Goal: Task Accomplishment & Management: Complete application form

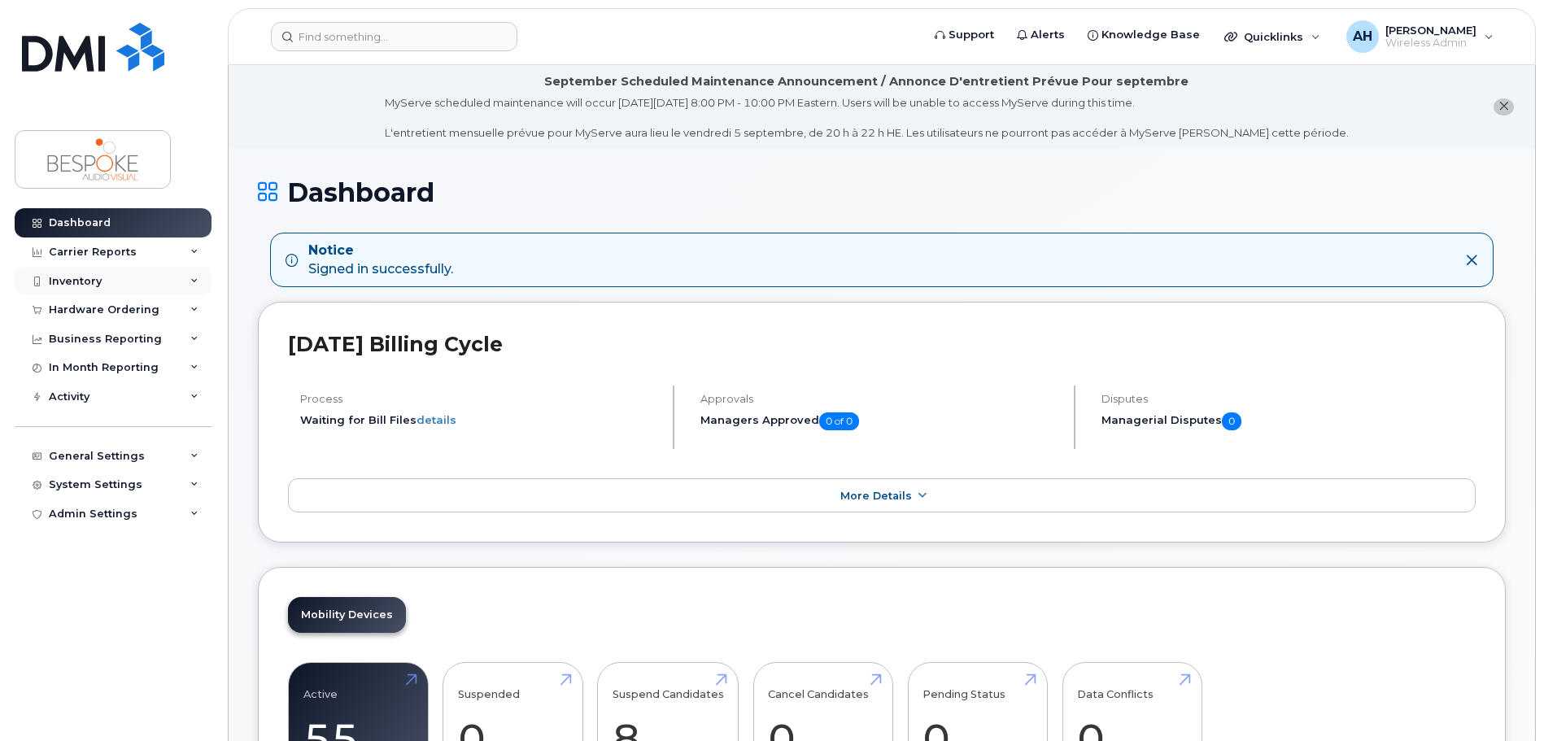
click at [79, 281] on div "Inventory" at bounding box center [75, 281] width 53 height 13
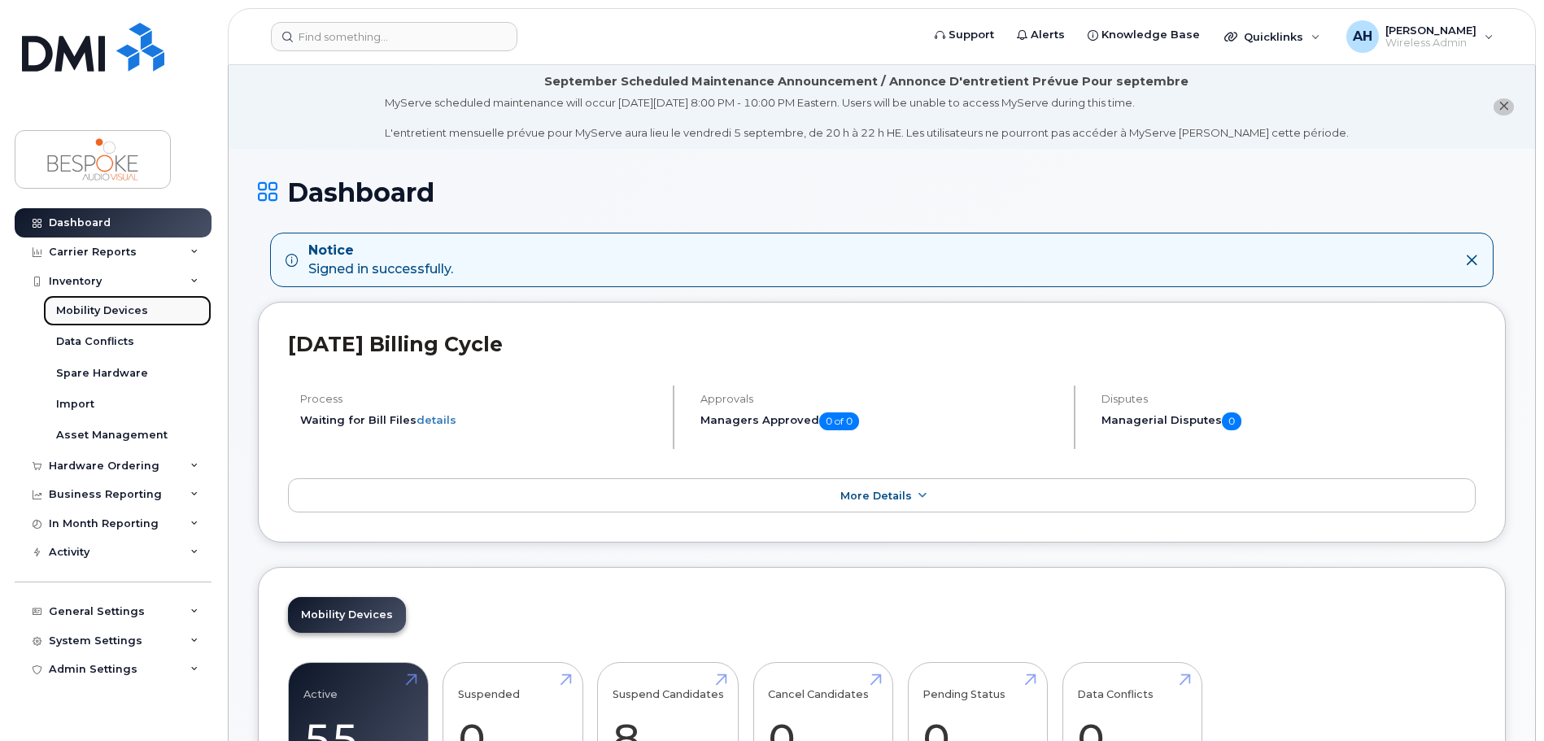
click at [111, 310] on div "Mobility Devices" at bounding box center [102, 310] width 92 height 15
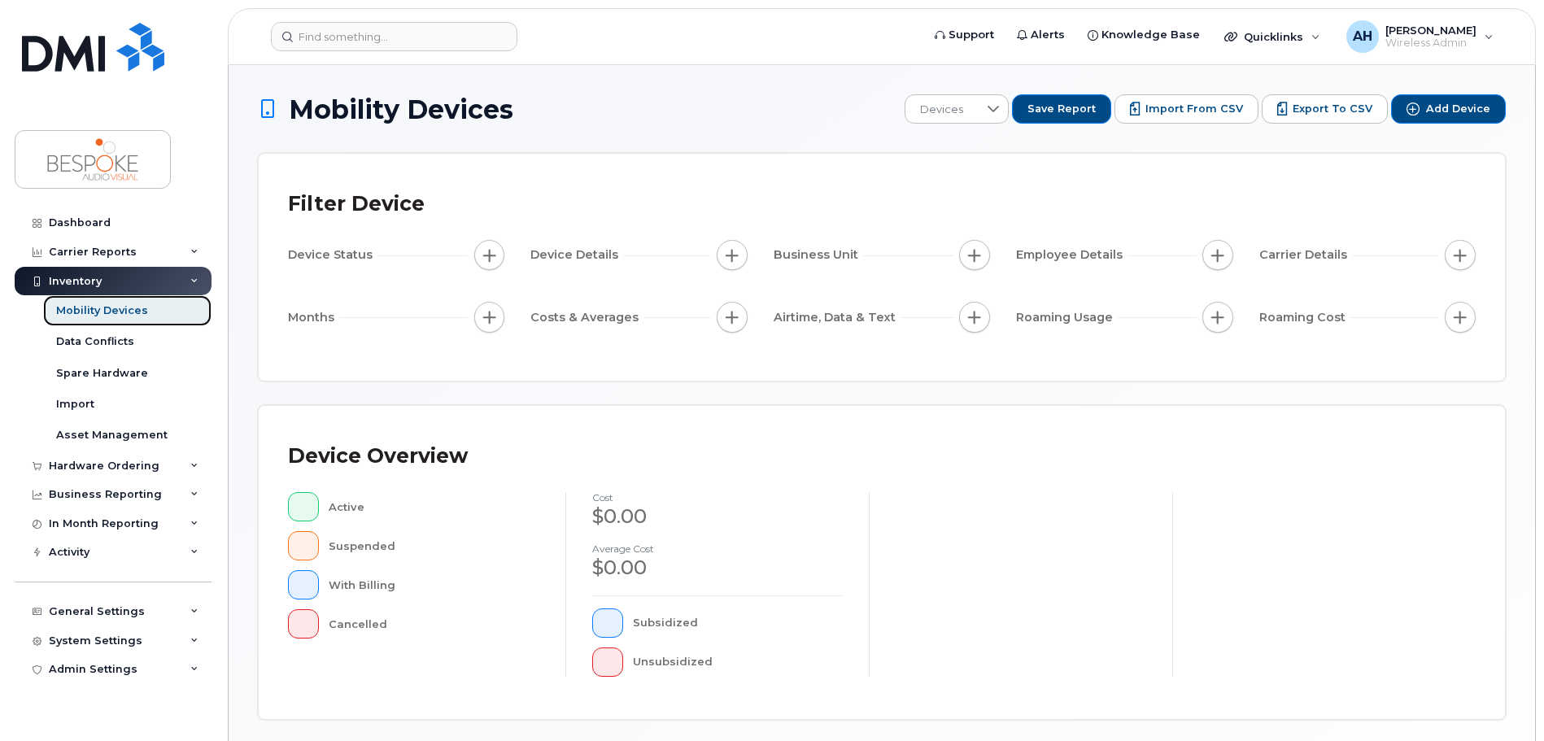
scroll to position [377, 0]
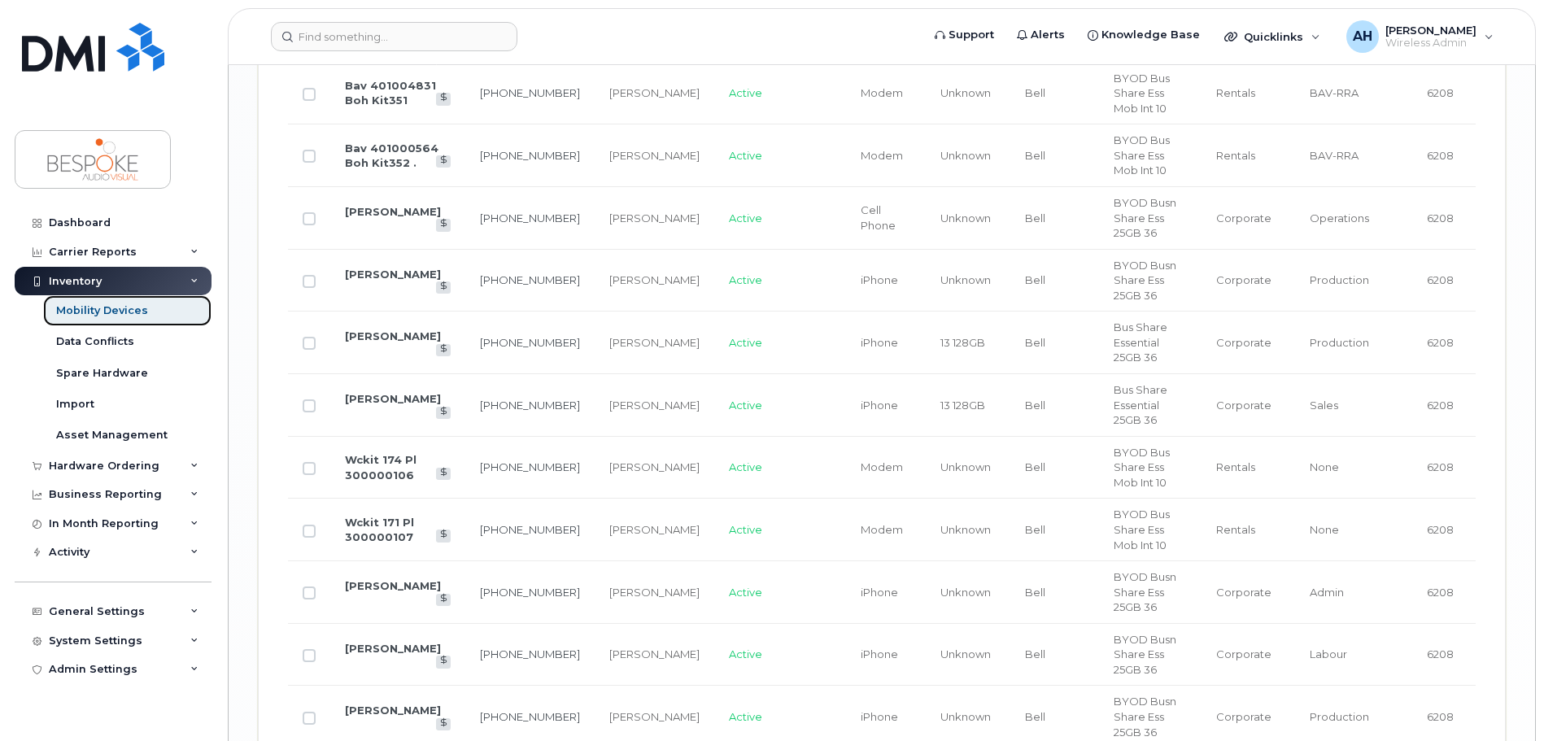
scroll to position [2865, 0]
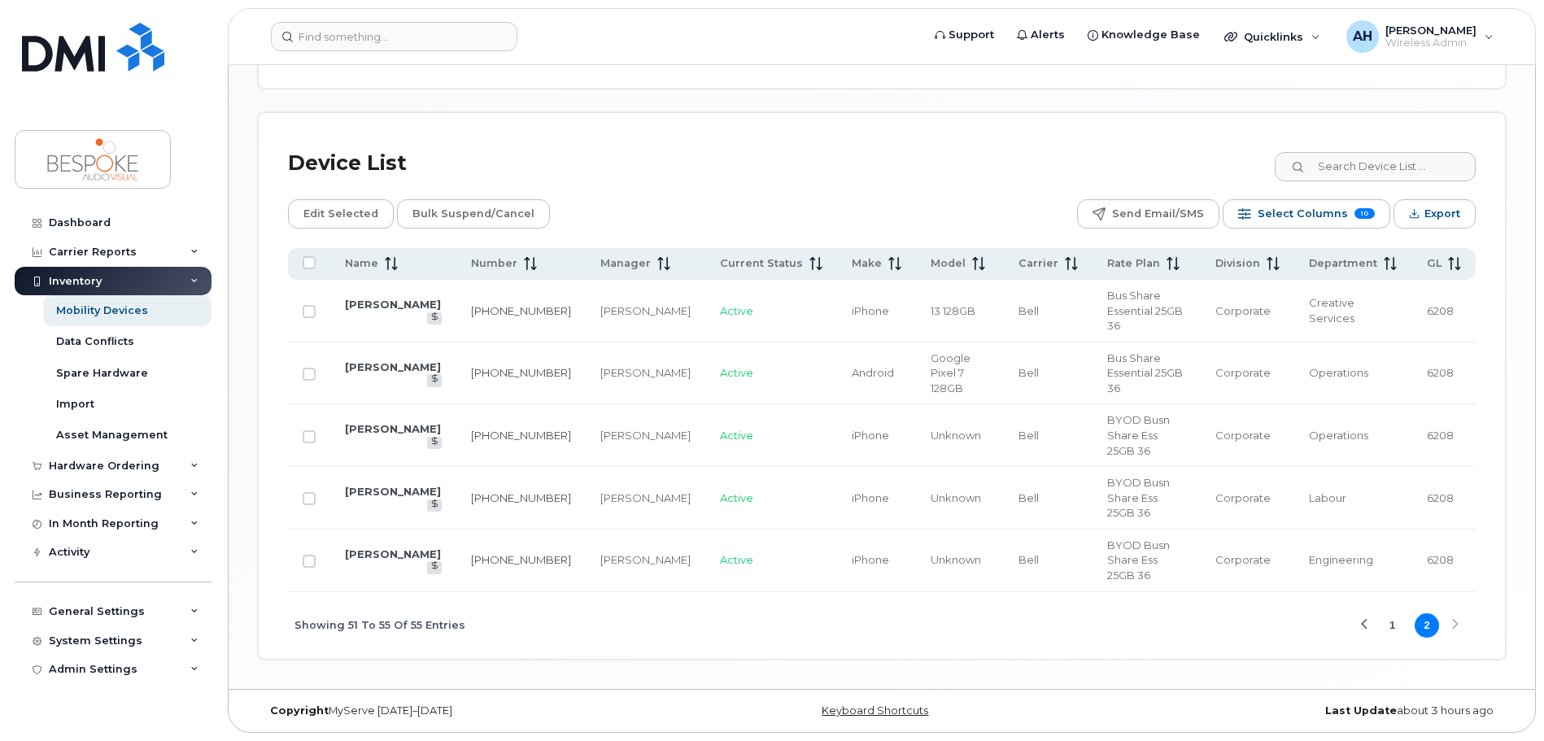
scroll to position [654, 0]
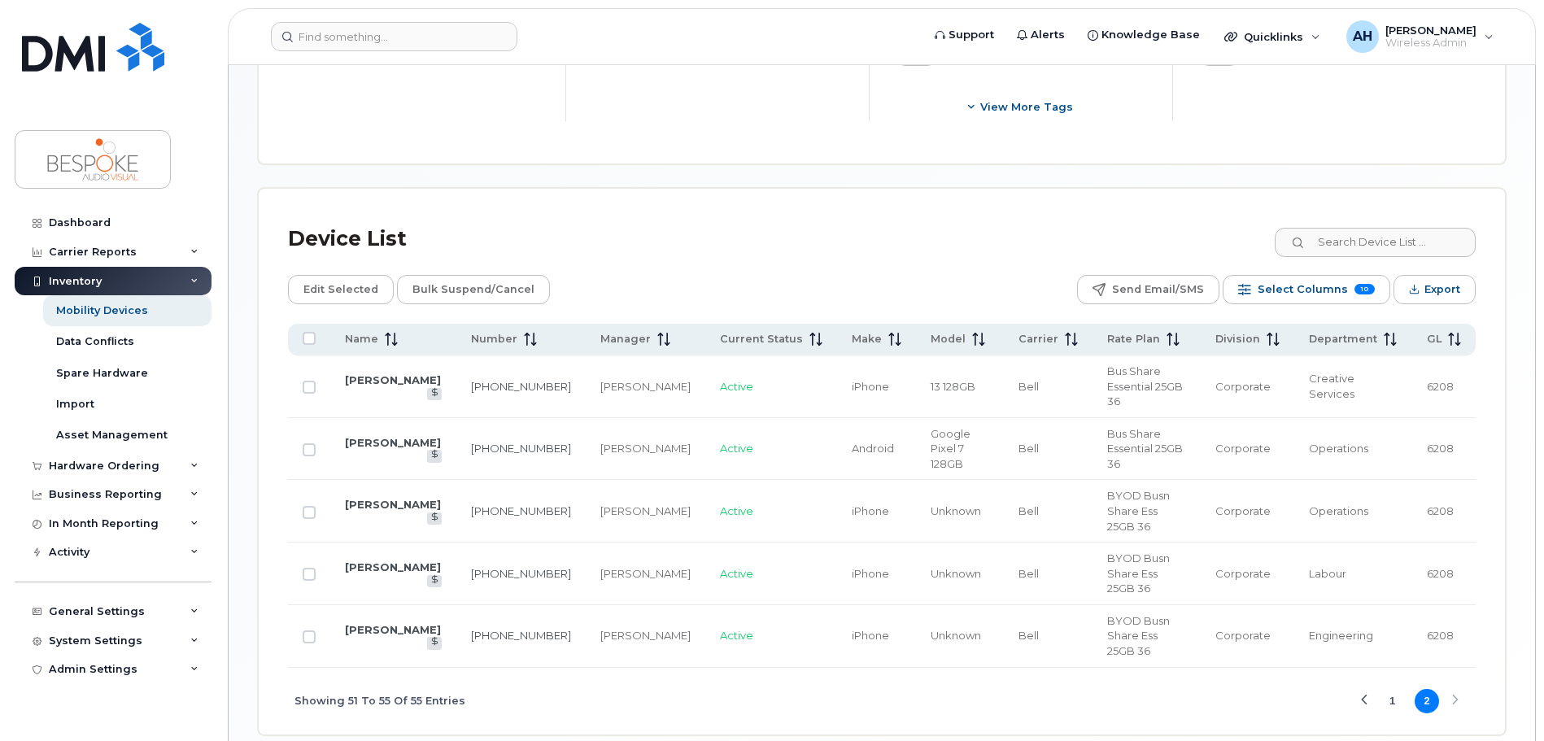
click at [1401, 689] on button "1" at bounding box center [1392, 701] width 24 height 24
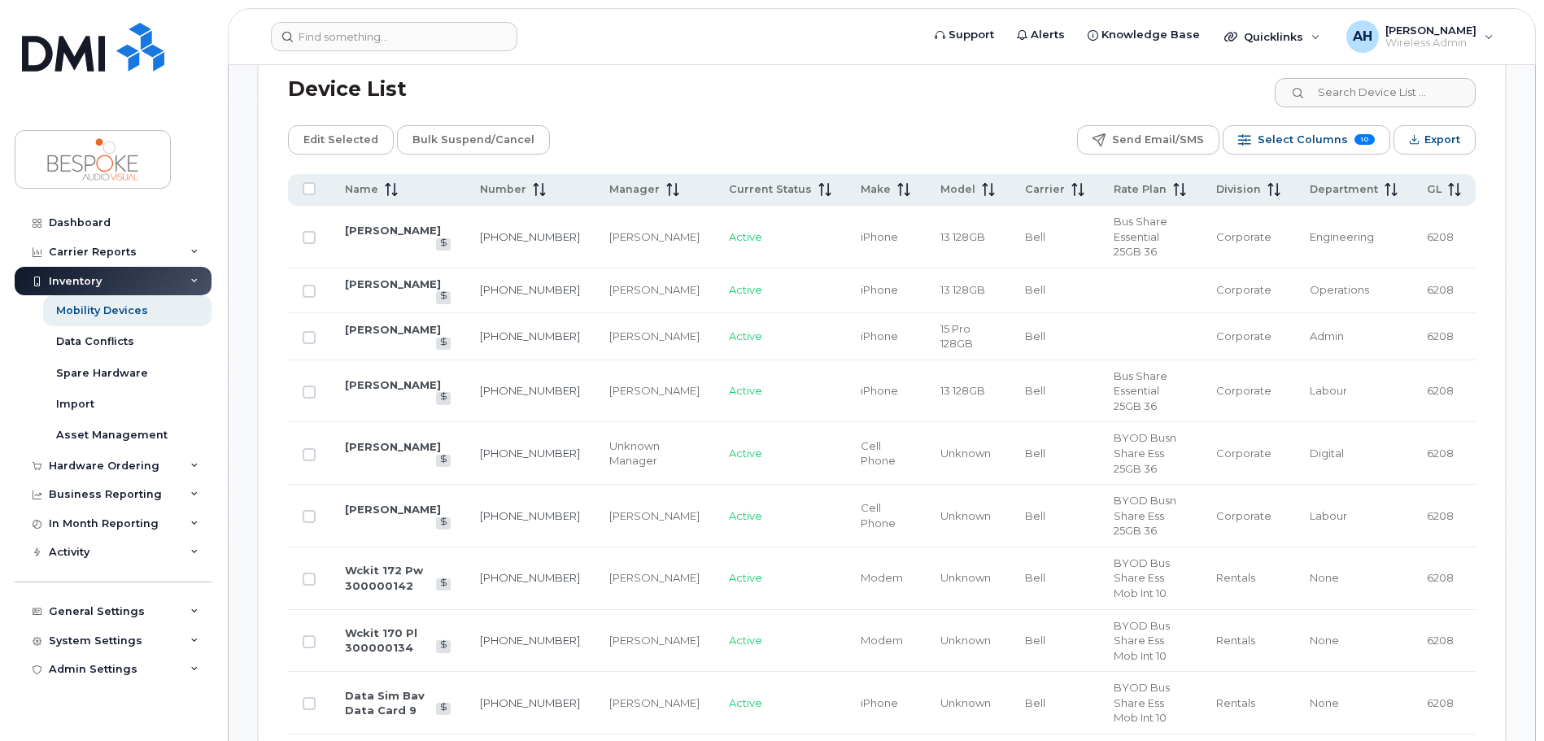
scroll to position [817, 0]
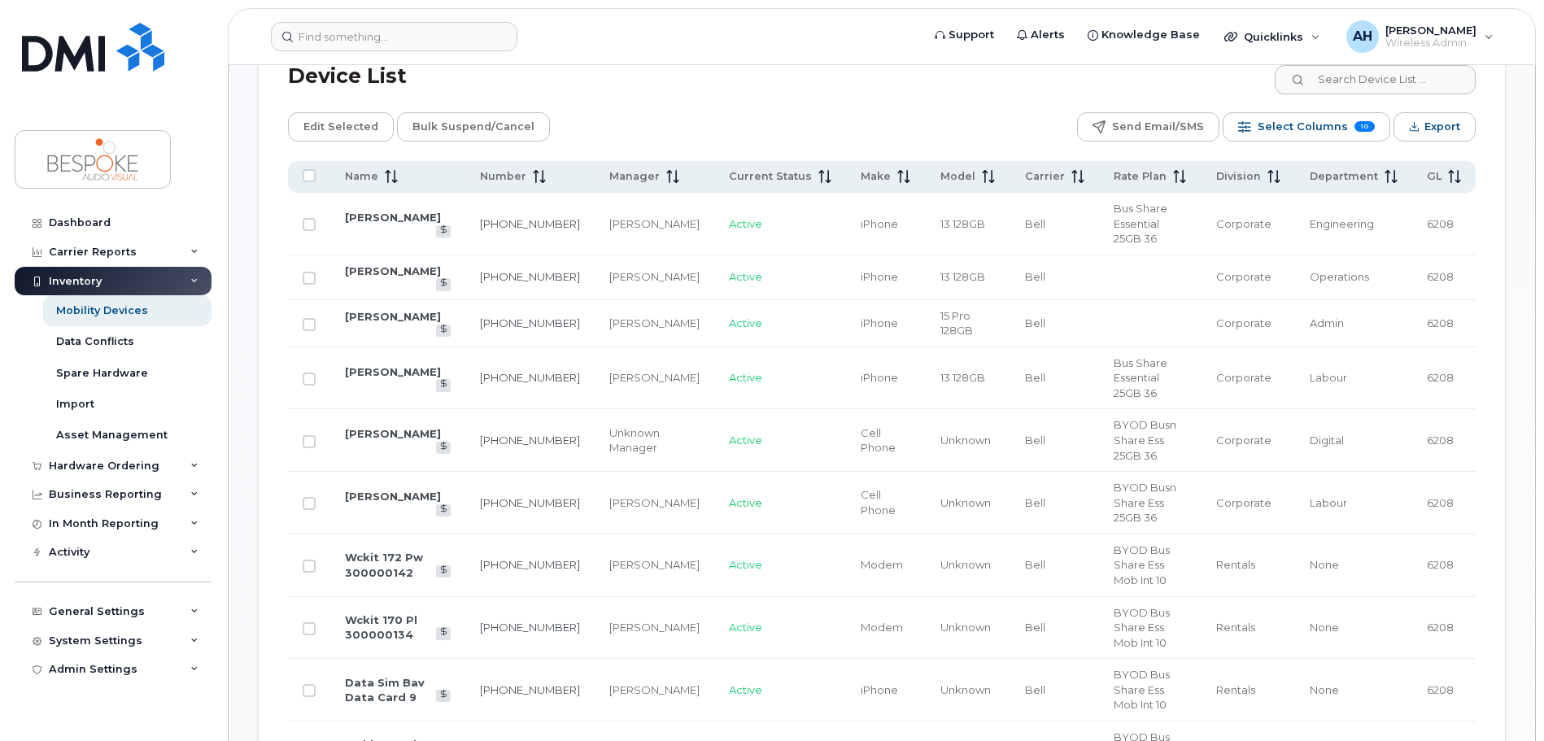
click at [378, 534] on td "Wckit 172 Pw 300000142" at bounding box center [397, 565] width 135 height 63
drag, startPoint x: 1092, startPoint y: 494, endPoint x: 1187, endPoint y: 509, distance: 96.4
click at [1187, 534] on td "BYOD Bus Share Ess Mob Int 10" at bounding box center [1150, 565] width 102 height 63
click at [1166, 534] on td "BYOD Bus Share Ess Mob Int 10" at bounding box center [1150, 565] width 102 height 63
drag, startPoint x: 1178, startPoint y: 509, endPoint x: 1095, endPoint y: 495, distance: 84.2
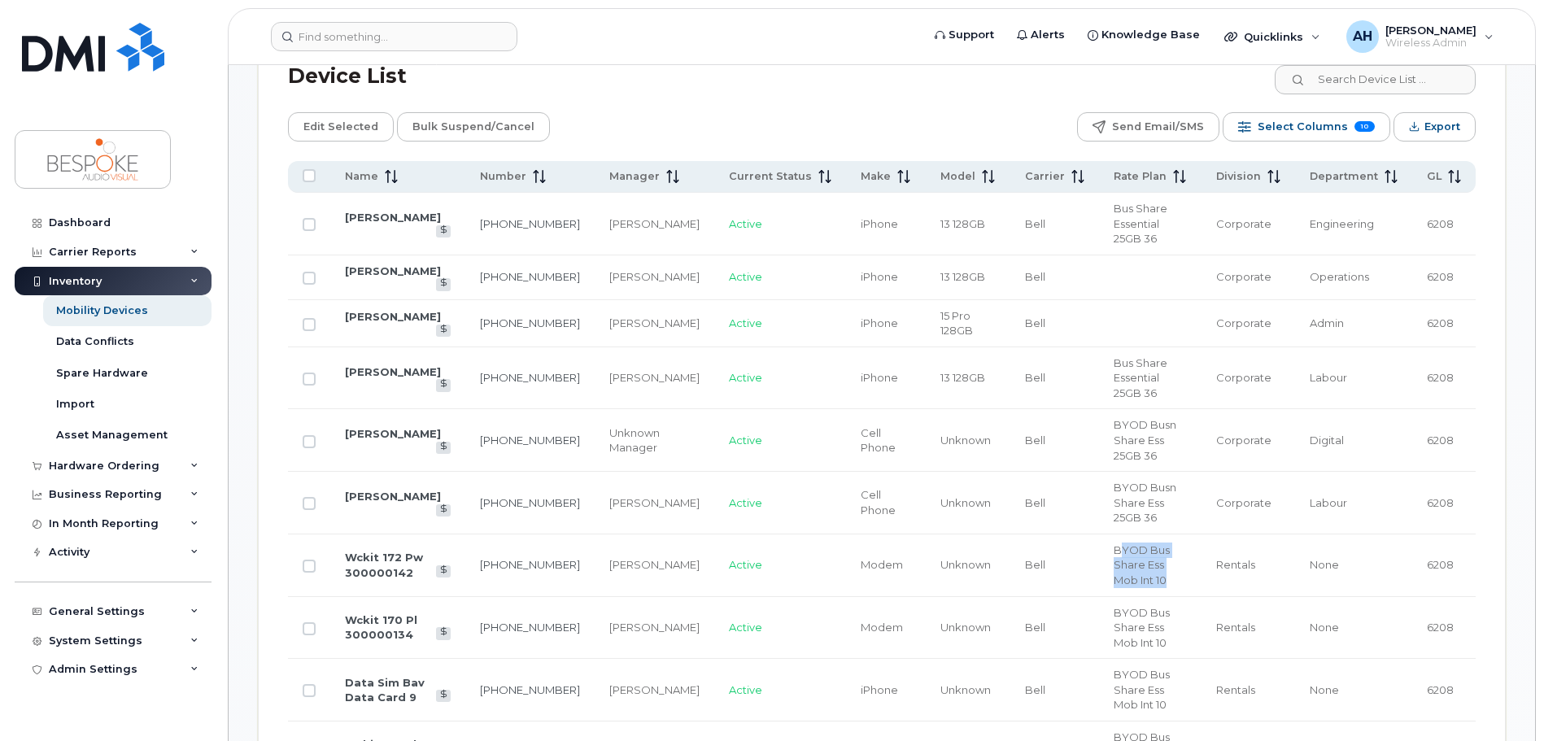
click at [1099, 534] on td "BYOD Bus Share Ess Mob Int 10" at bounding box center [1150, 565] width 102 height 63
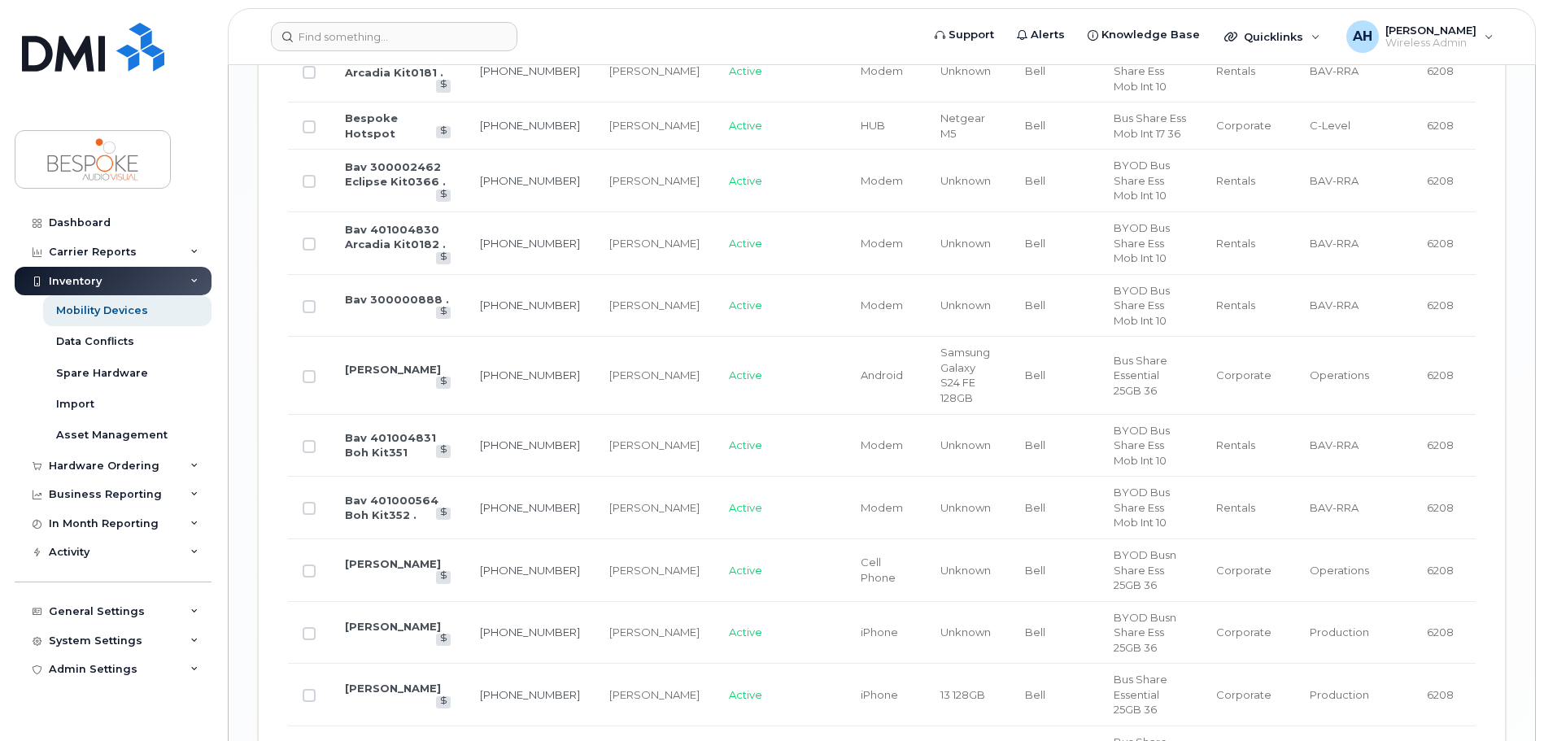
scroll to position [2687, 0]
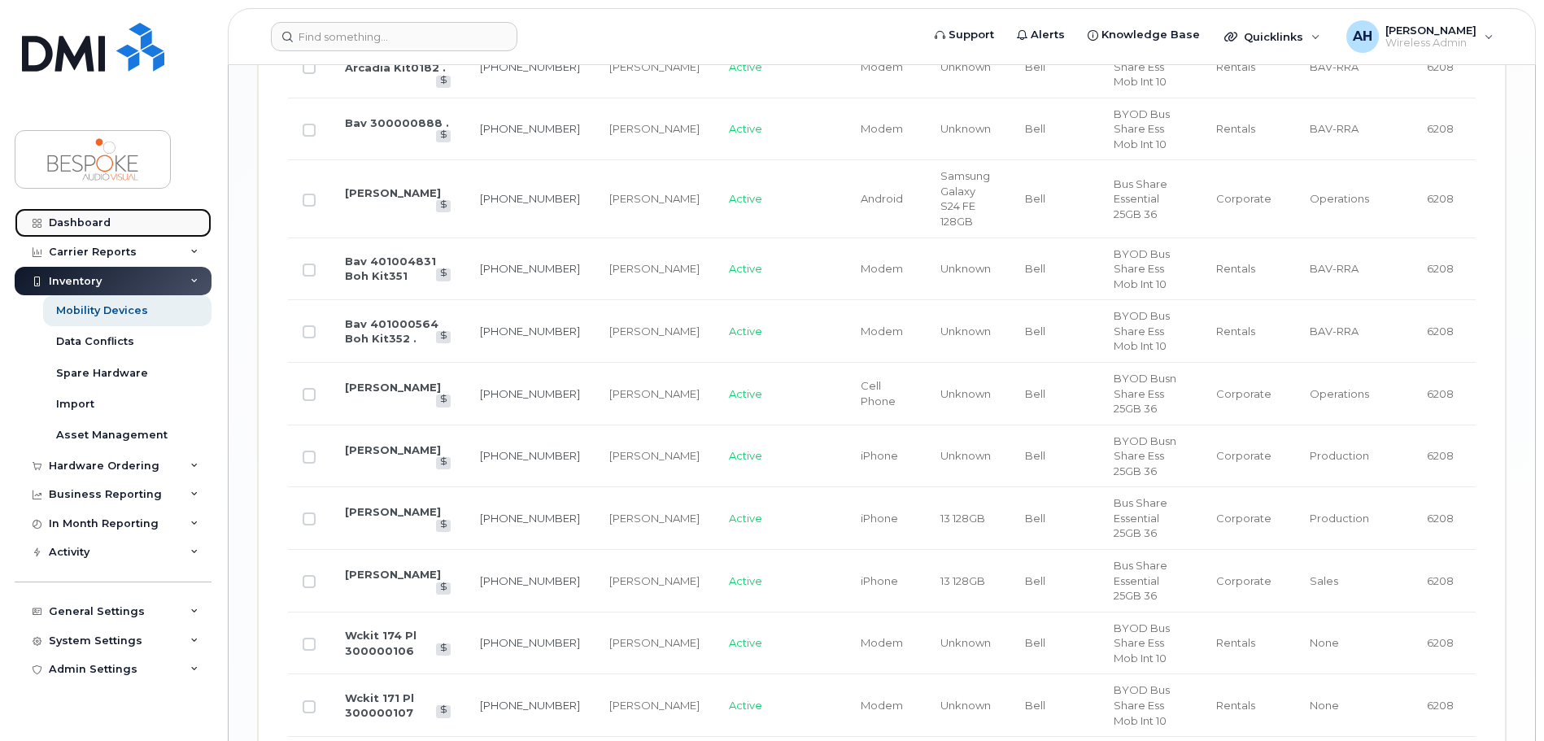
click at [94, 220] on div "Dashboard" at bounding box center [80, 222] width 62 height 13
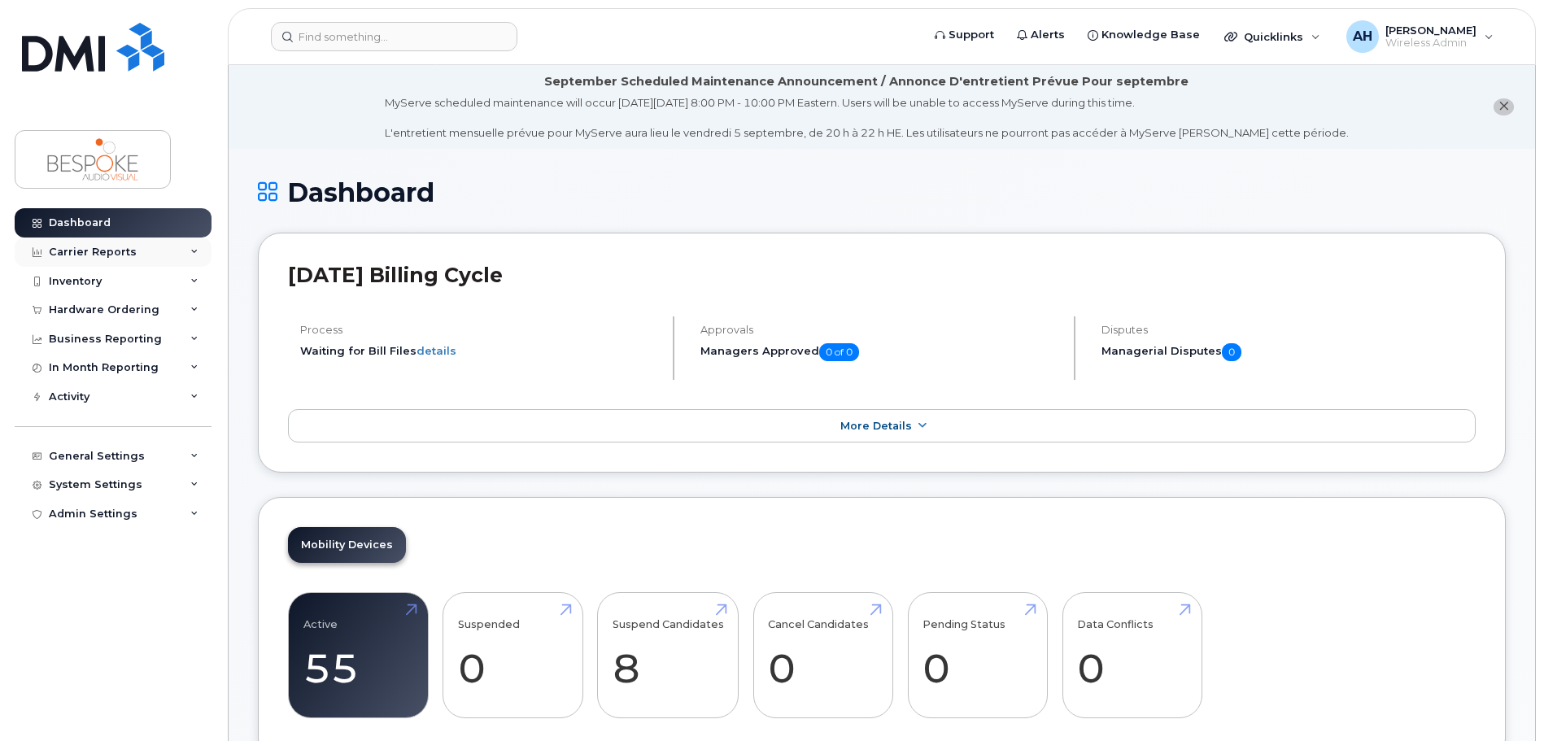
click at [107, 251] on div "Carrier Reports" at bounding box center [93, 252] width 88 height 13
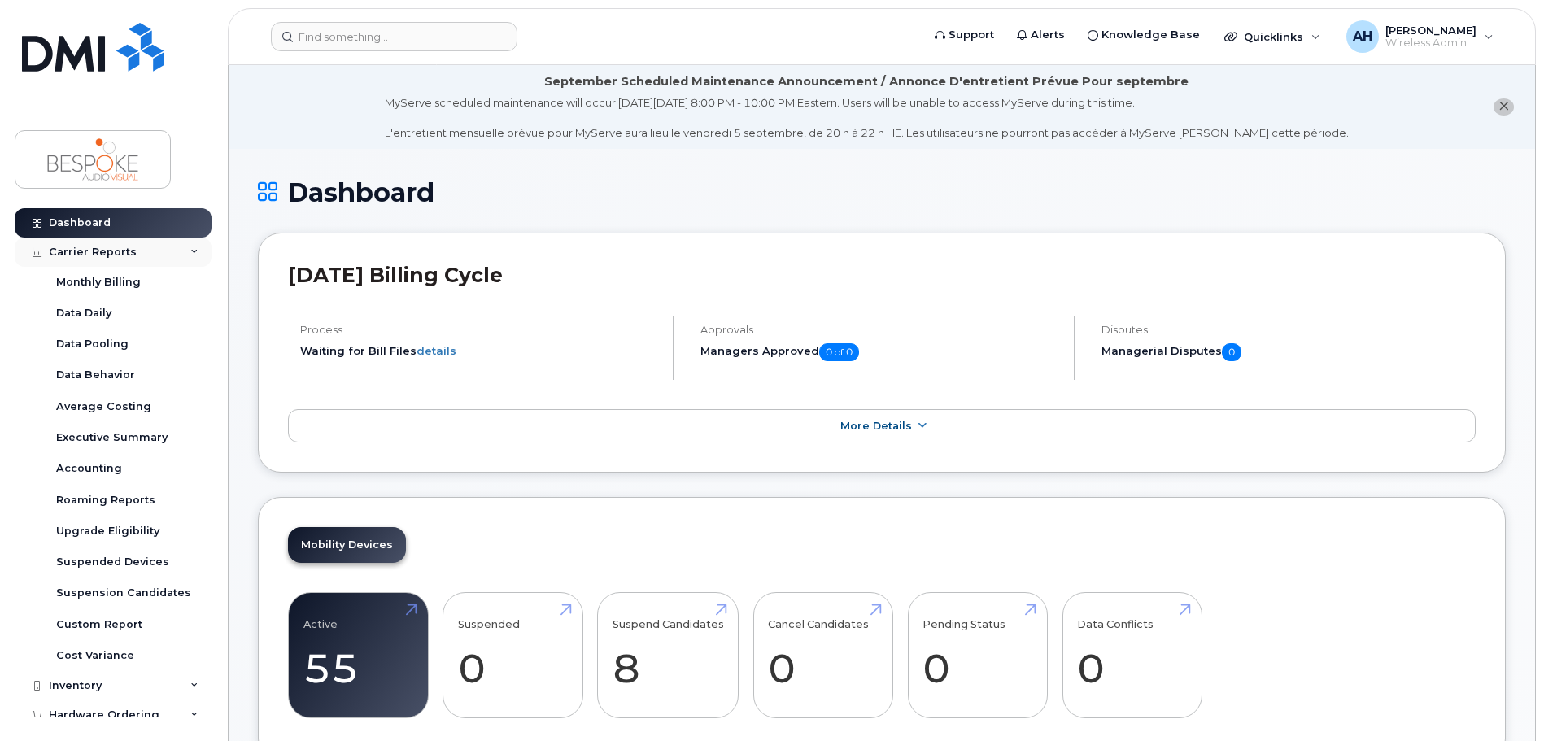
click at [194, 250] on div "Carrier Reports" at bounding box center [113, 252] width 197 height 29
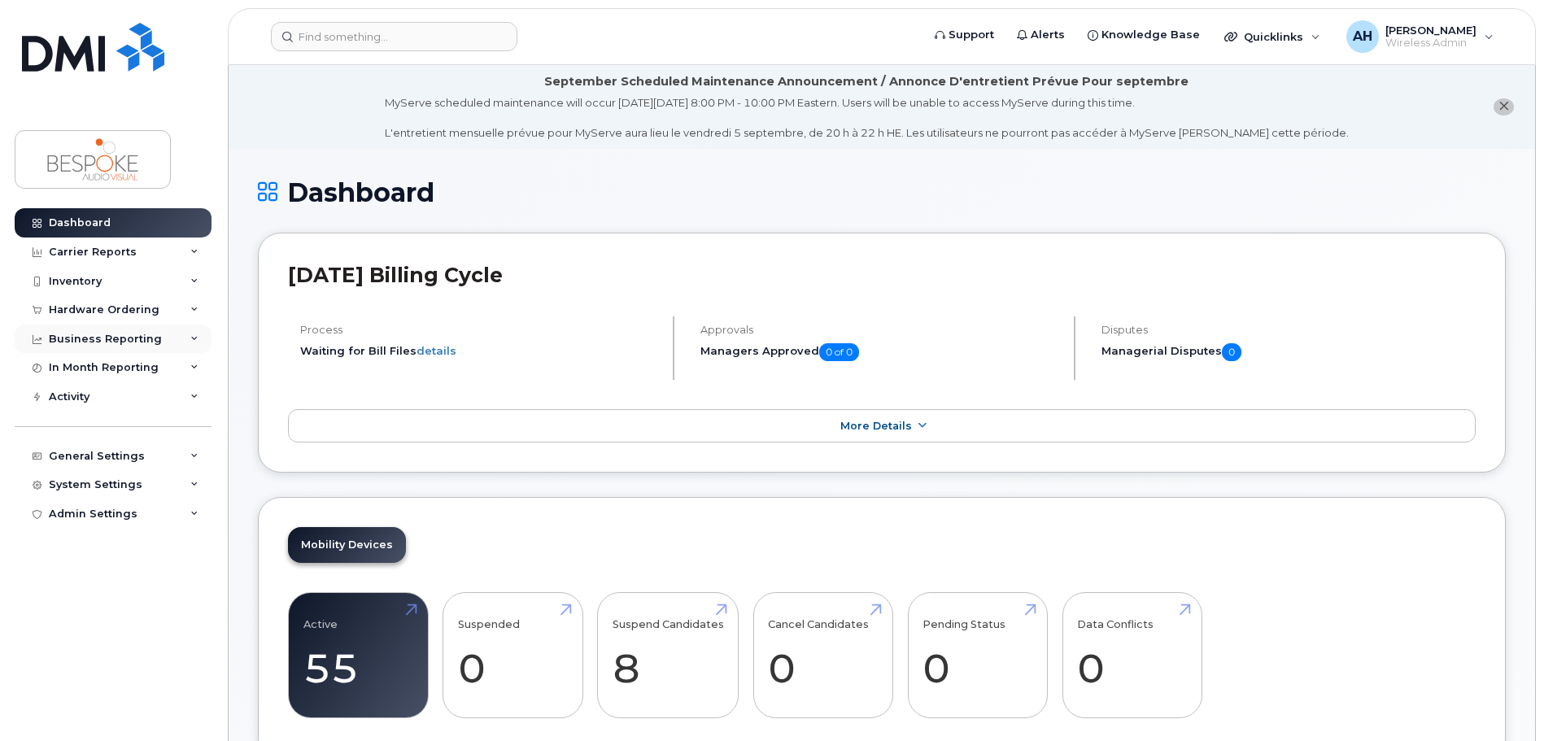
click at [132, 347] on div "Business Reporting" at bounding box center [113, 339] width 197 height 29
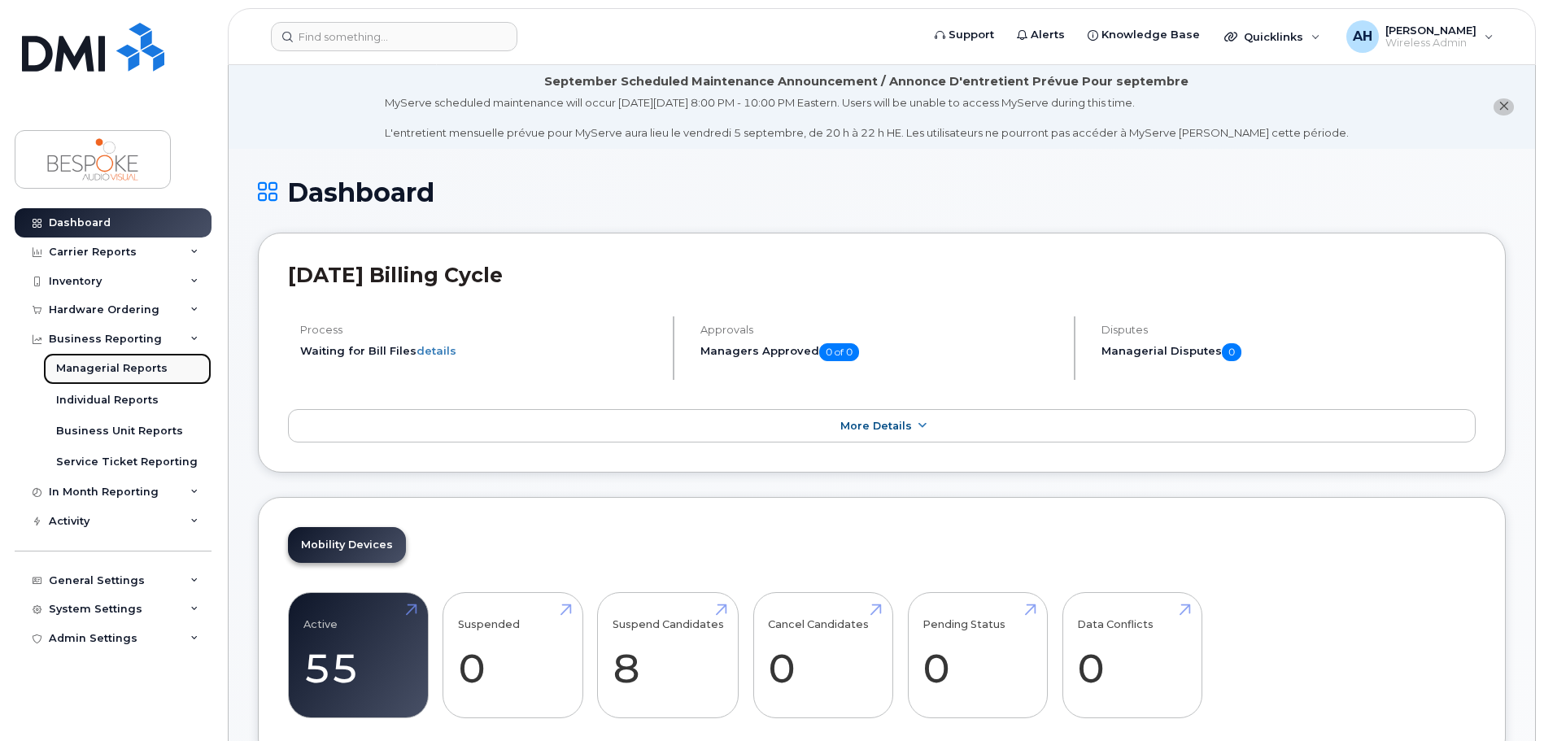
click at [132, 360] on link "Managerial Reports" at bounding box center [127, 368] width 168 height 31
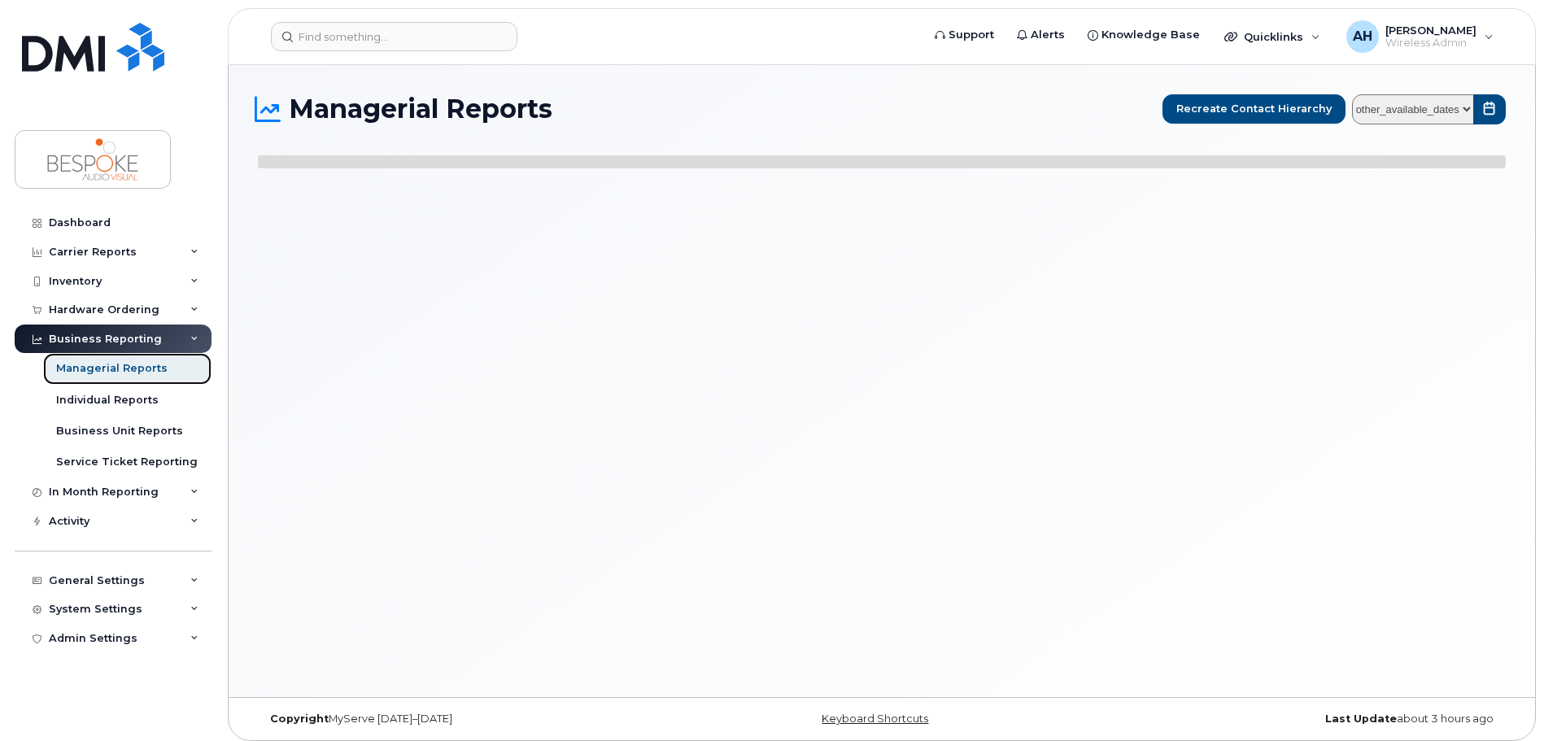
select select
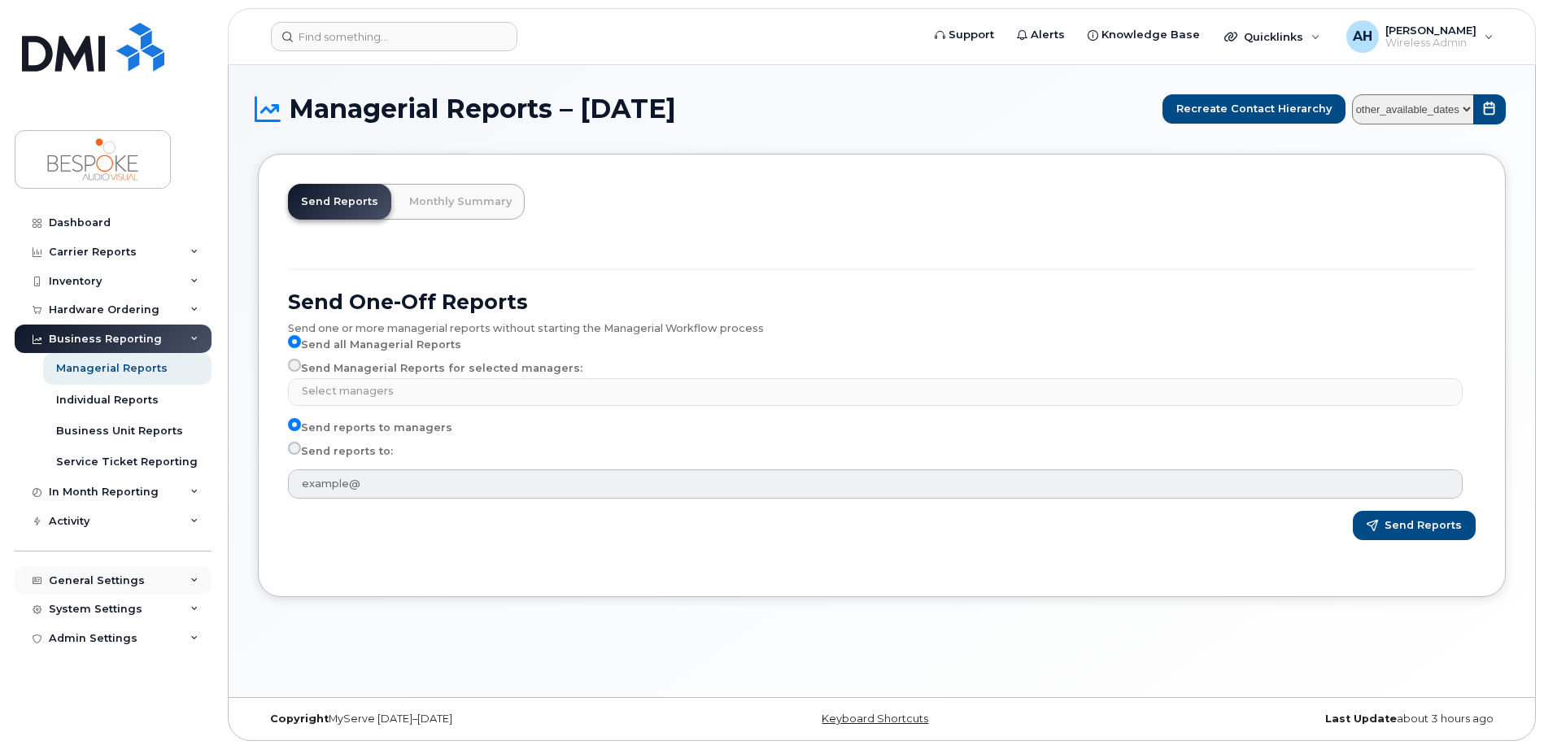
click at [101, 581] on div "General Settings" at bounding box center [97, 580] width 96 height 13
click at [84, 307] on div "Hardware Ordering" at bounding box center [104, 309] width 111 height 13
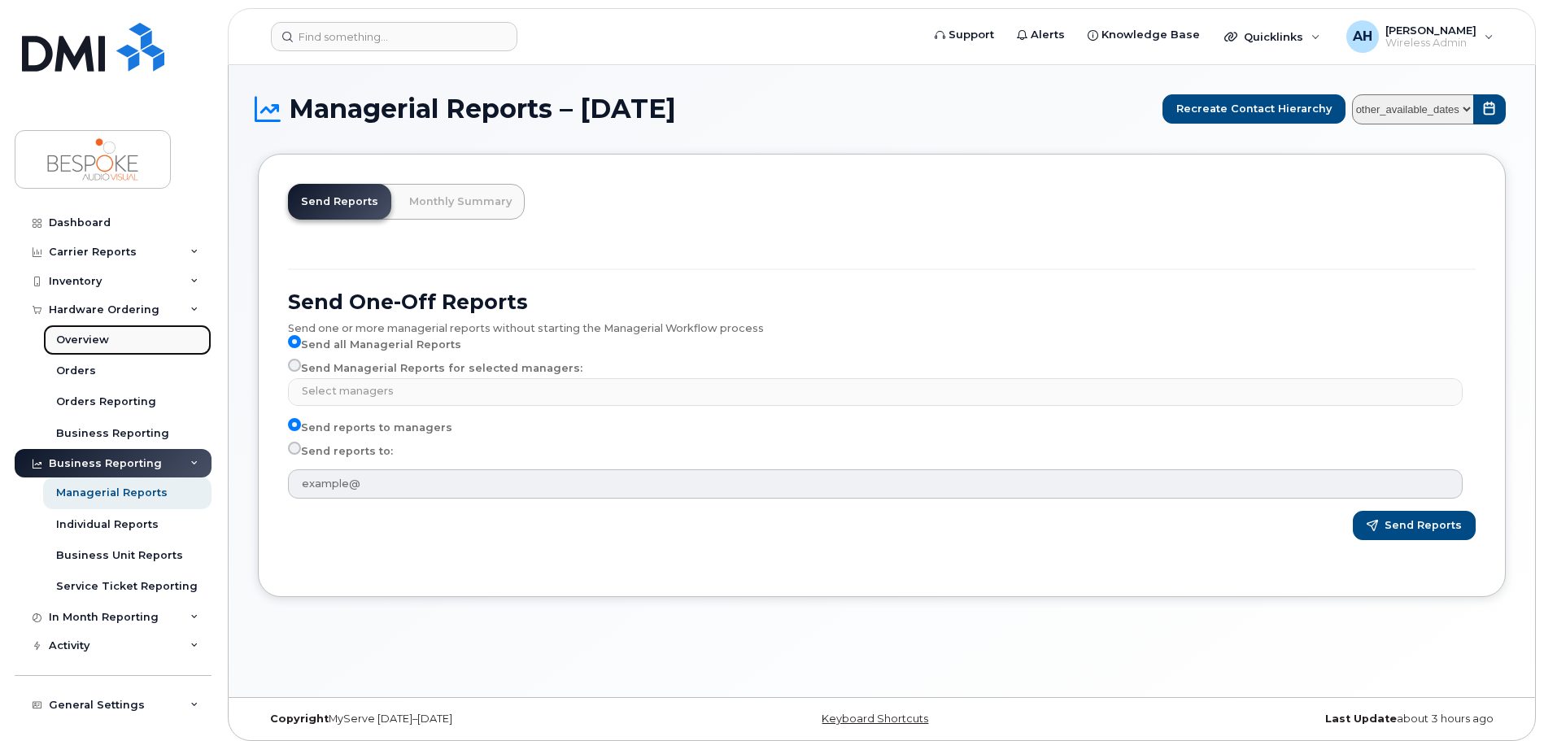
click at [94, 344] on div "Overview" at bounding box center [82, 340] width 53 height 15
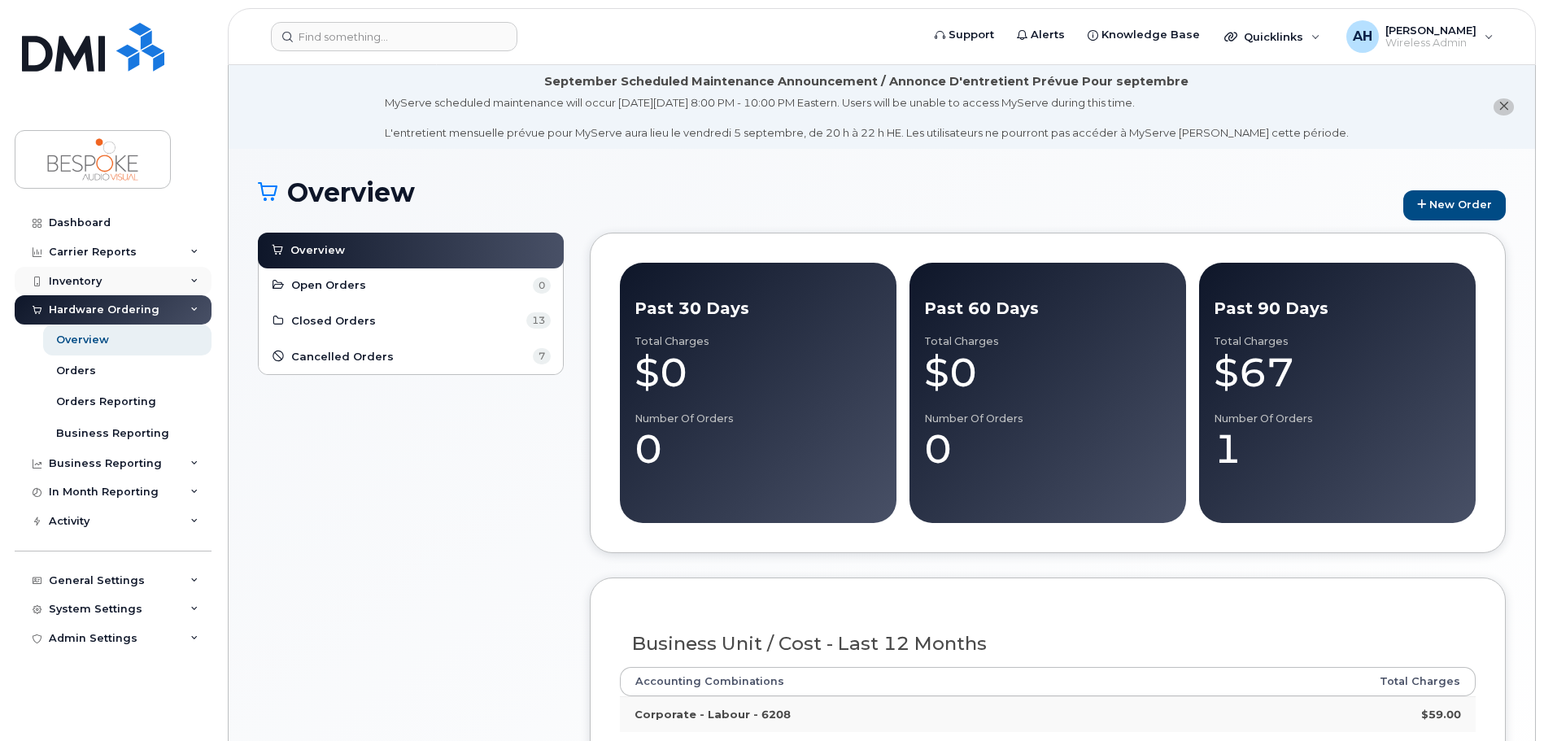
click at [90, 283] on div "Inventory" at bounding box center [75, 281] width 53 height 13
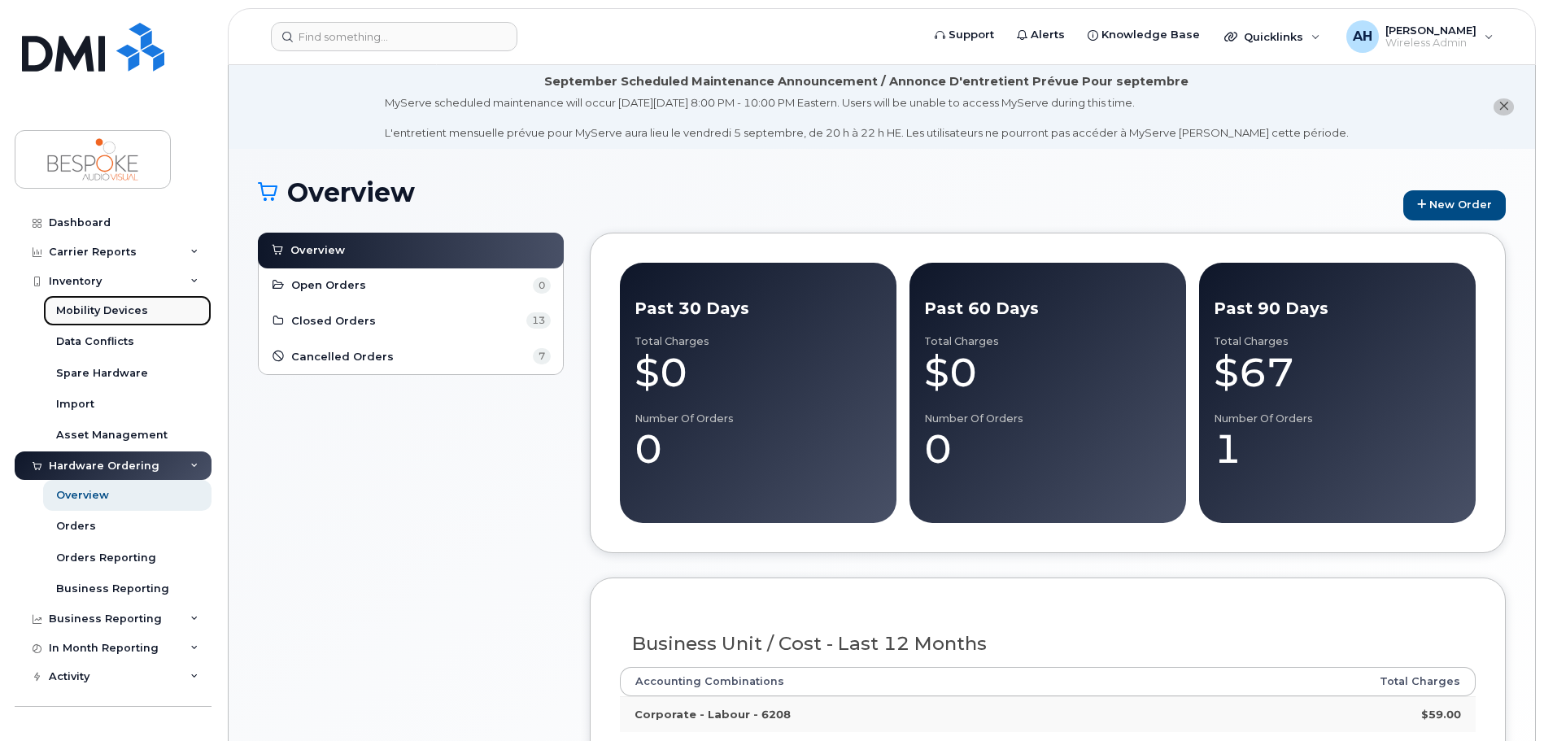
click at [93, 307] on div "Mobility Devices" at bounding box center [102, 310] width 92 height 15
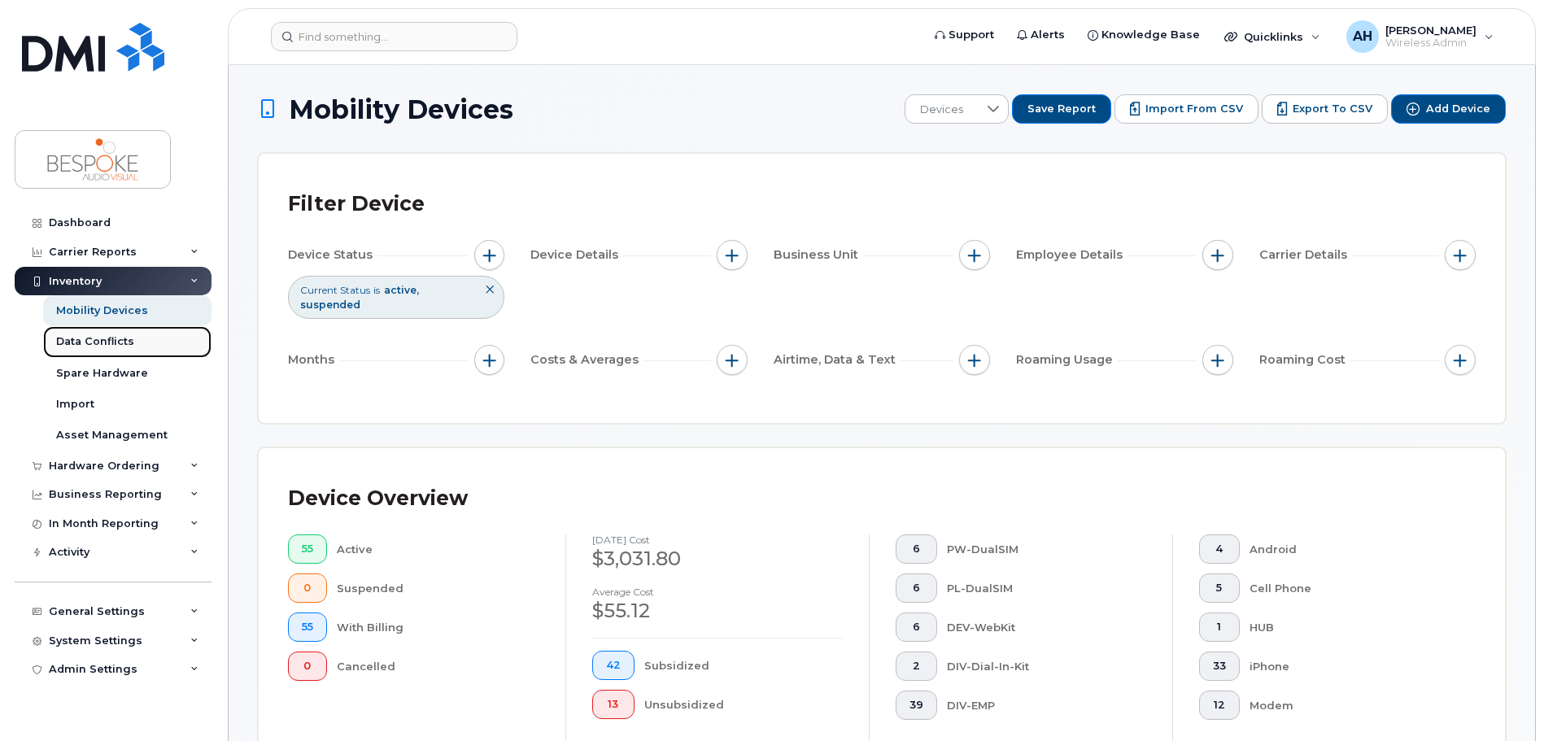
click at [92, 343] on div "Data Conflicts" at bounding box center [95, 341] width 78 height 15
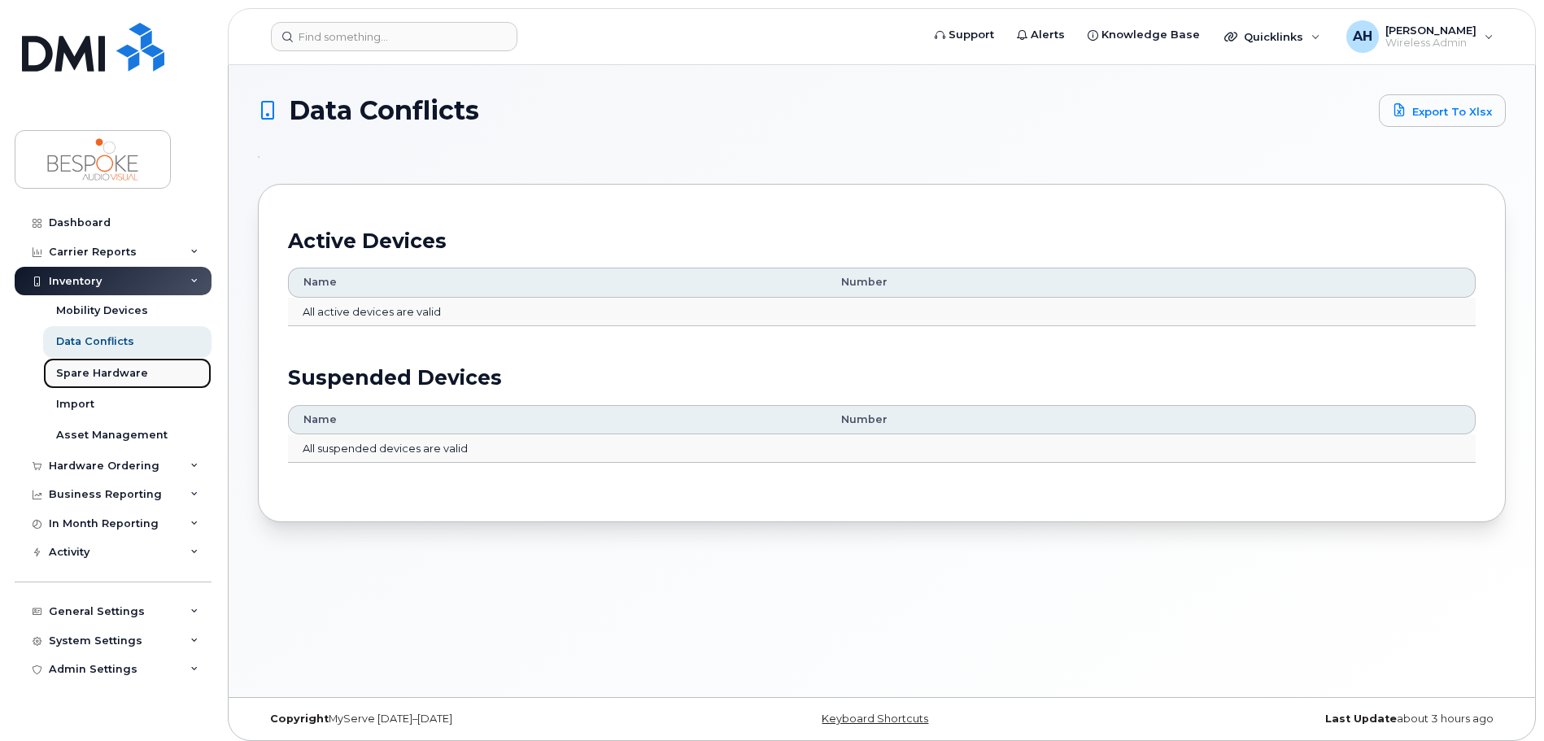
click at [91, 369] on div "Spare Hardware" at bounding box center [102, 373] width 92 height 15
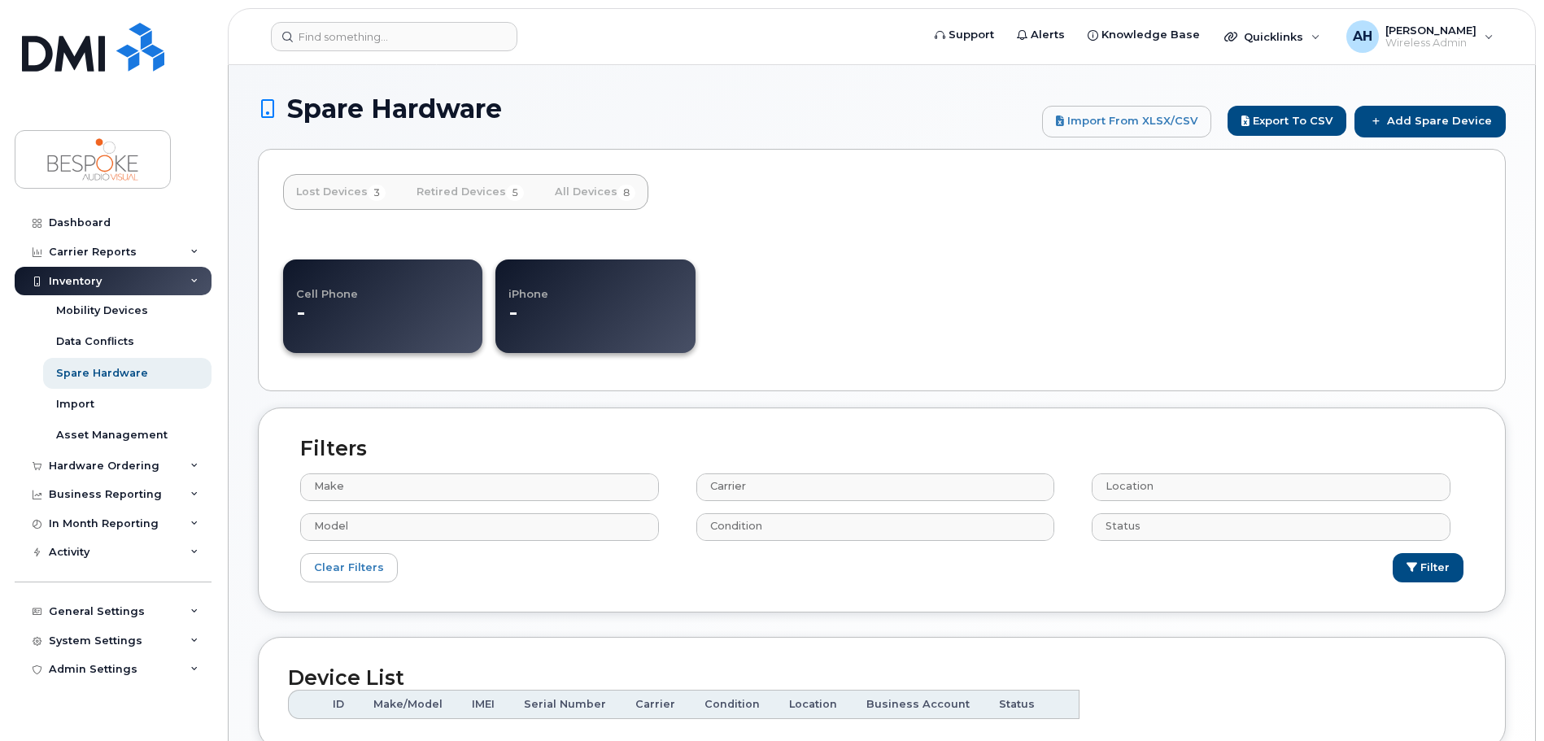
select select
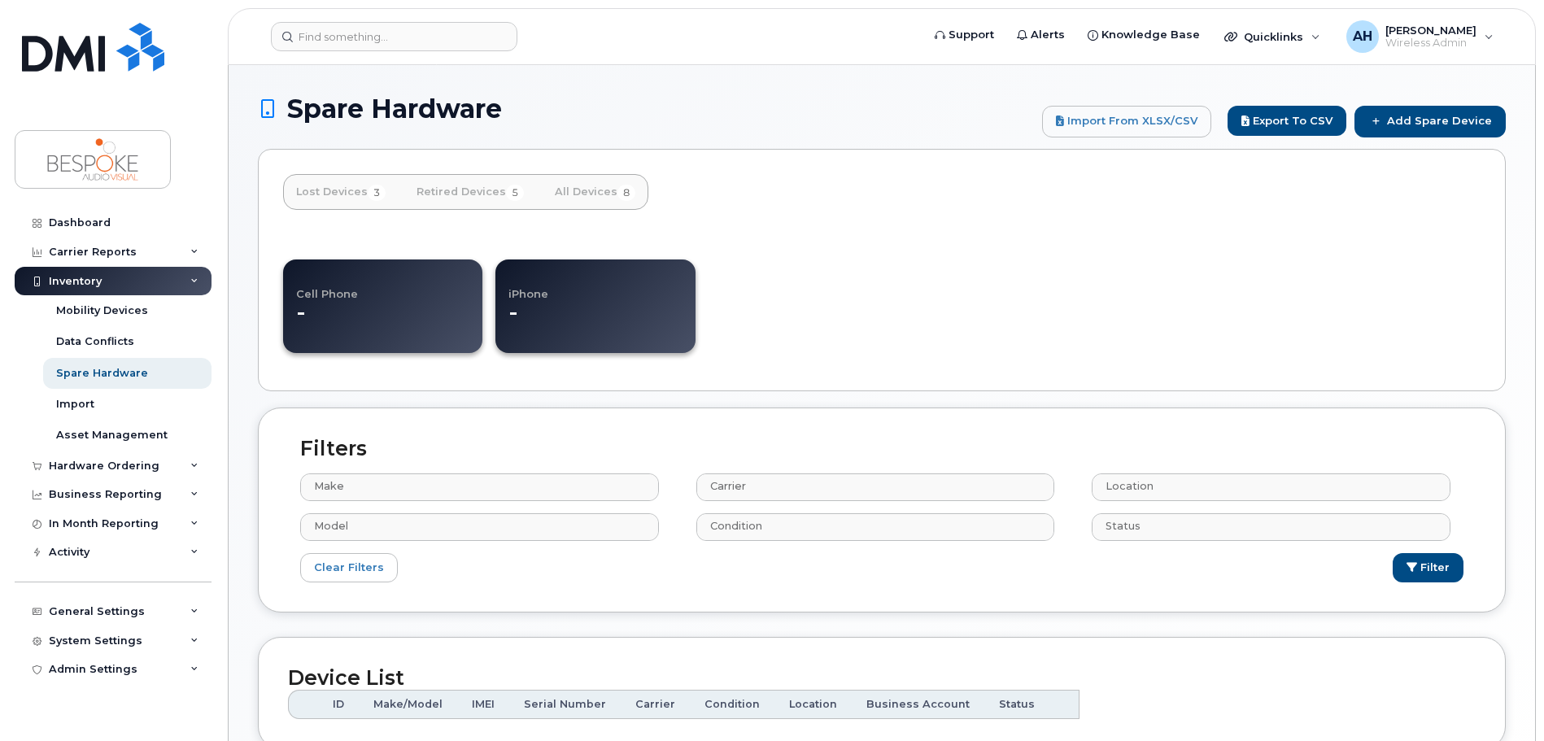
select select
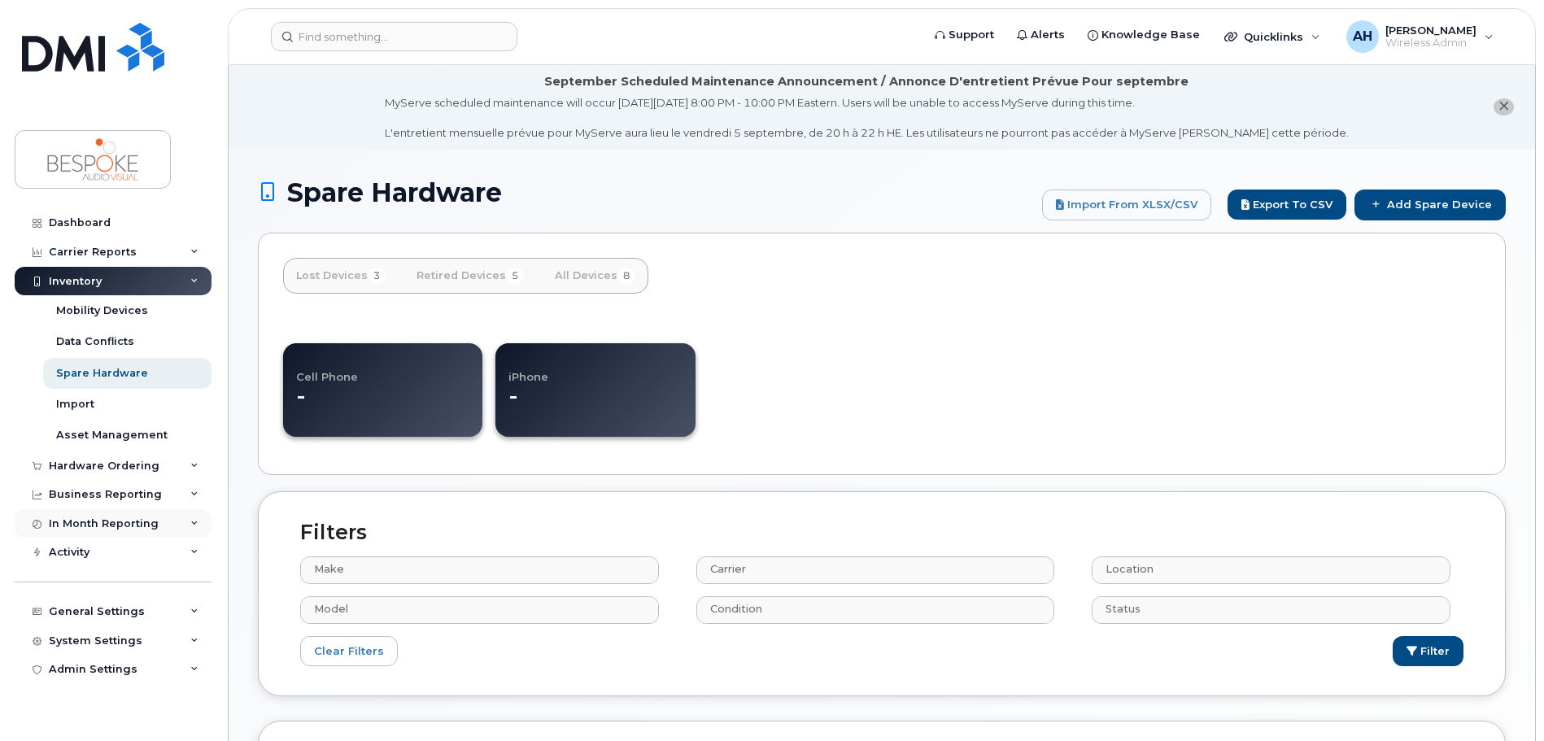
click at [84, 530] on div "In Month Reporting" at bounding box center [113, 523] width 197 height 29
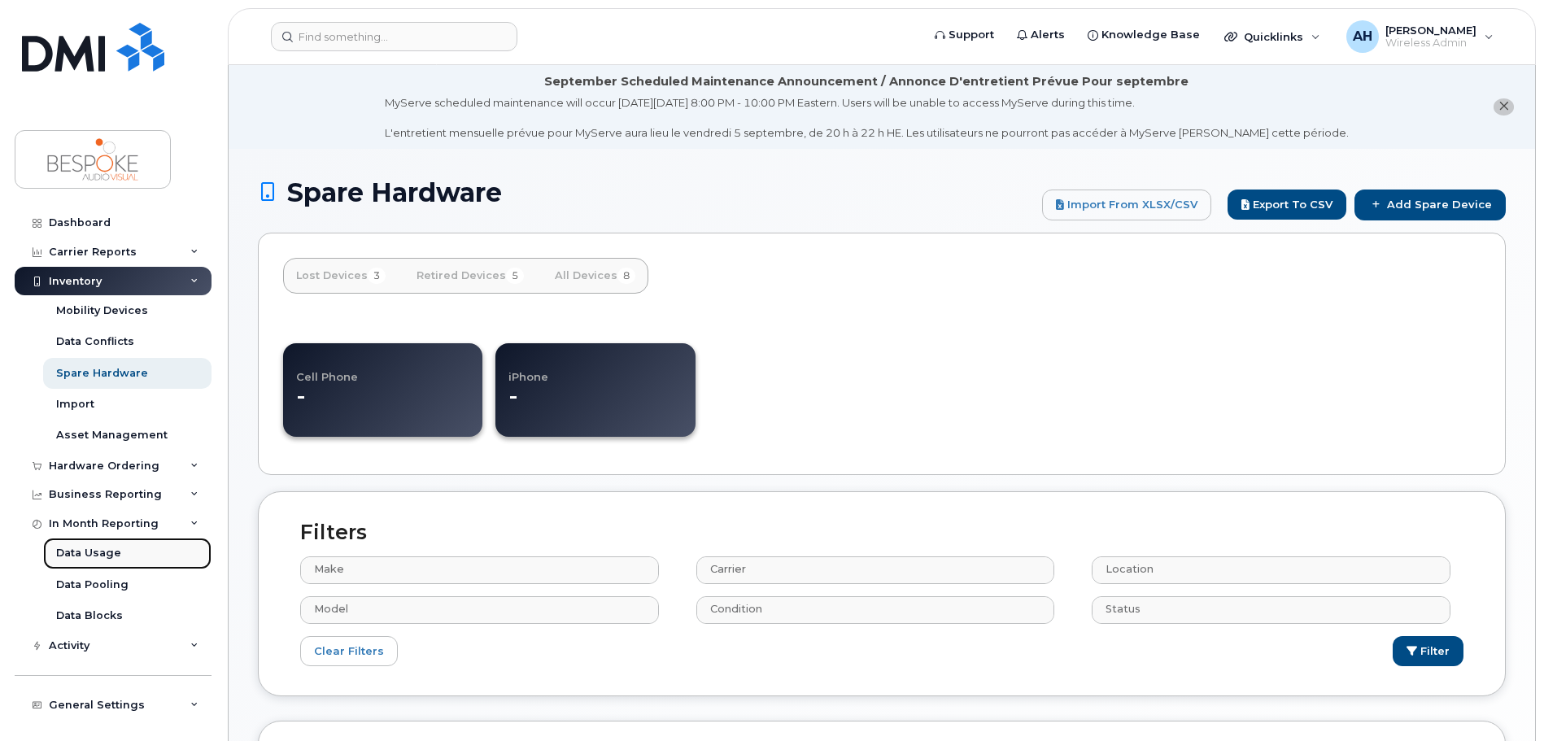
click at [84, 557] on div "Data Usage" at bounding box center [88, 553] width 65 height 15
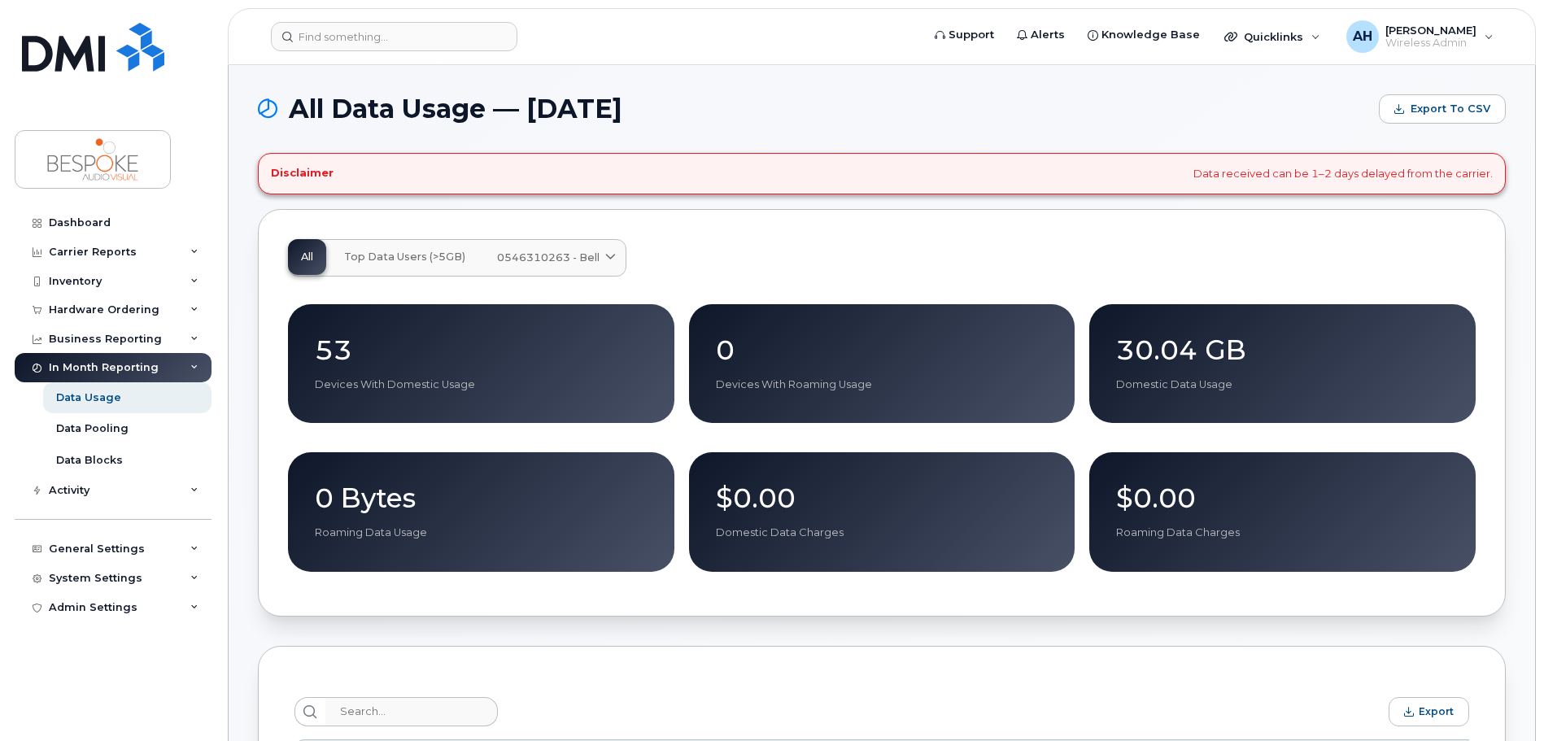
click at [514, 260] on span "0546310263 - Bell" at bounding box center [548, 257] width 102 height 15
click at [373, 261] on span "Top Data Users (>5GB)" at bounding box center [404, 257] width 121 height 13
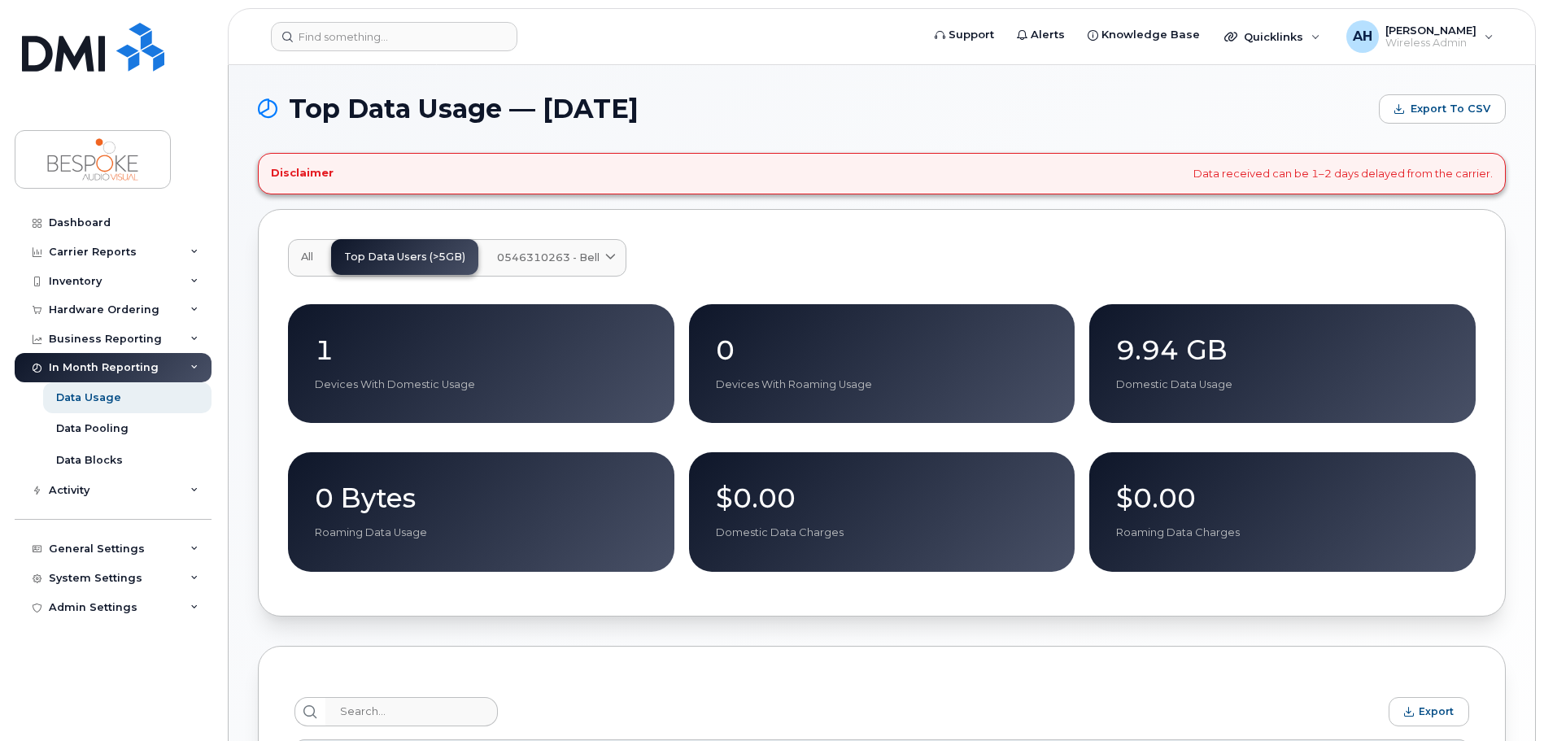
click at [313, 246] on button "All" at bounding box center [307, 257] width 38 height 36
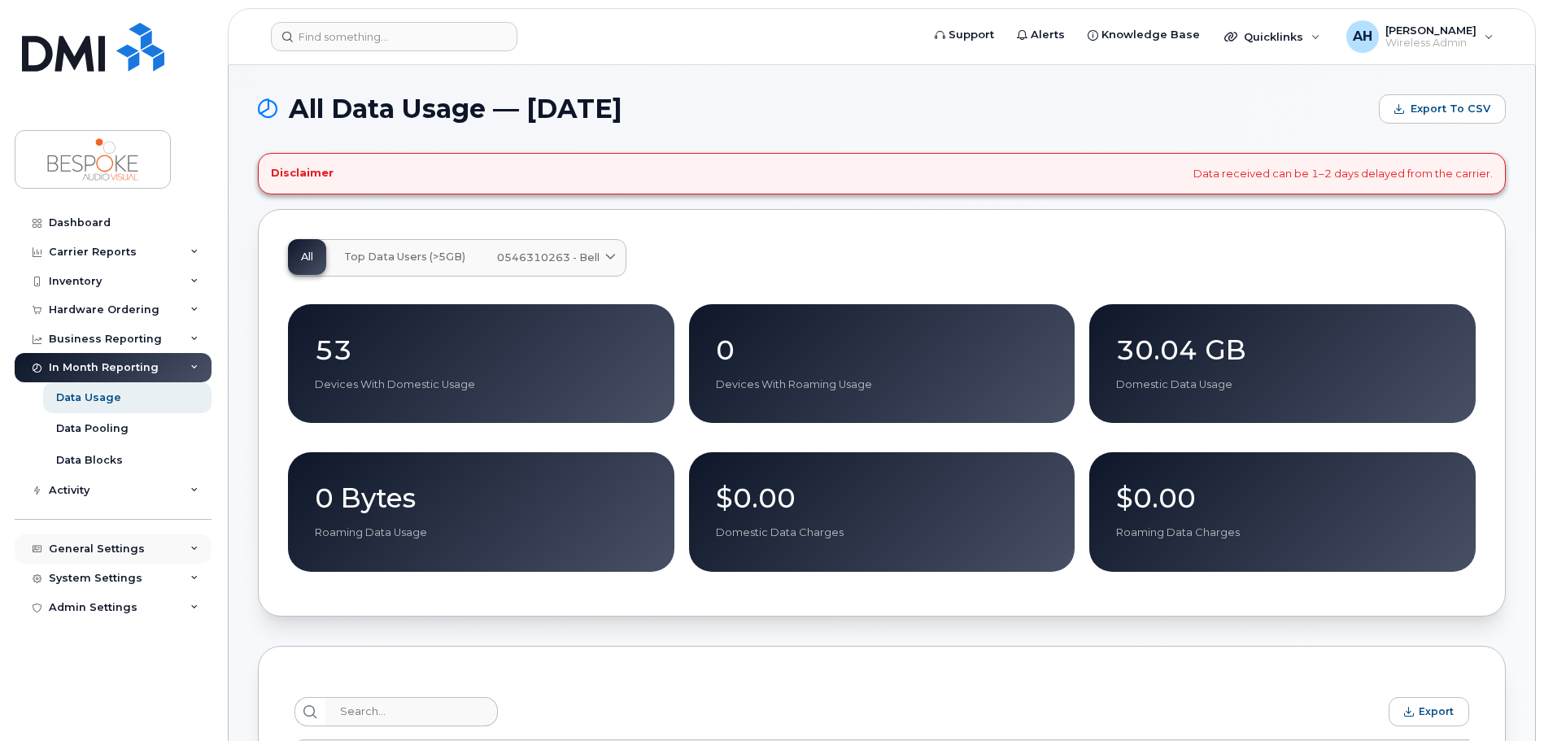
click at [95, 545] on div "General Settings" at bounding box center [97, 549] width 96 height 13
click at [102, 576] on div "My Account" at bounding box center [89, 579] width 66 height 15
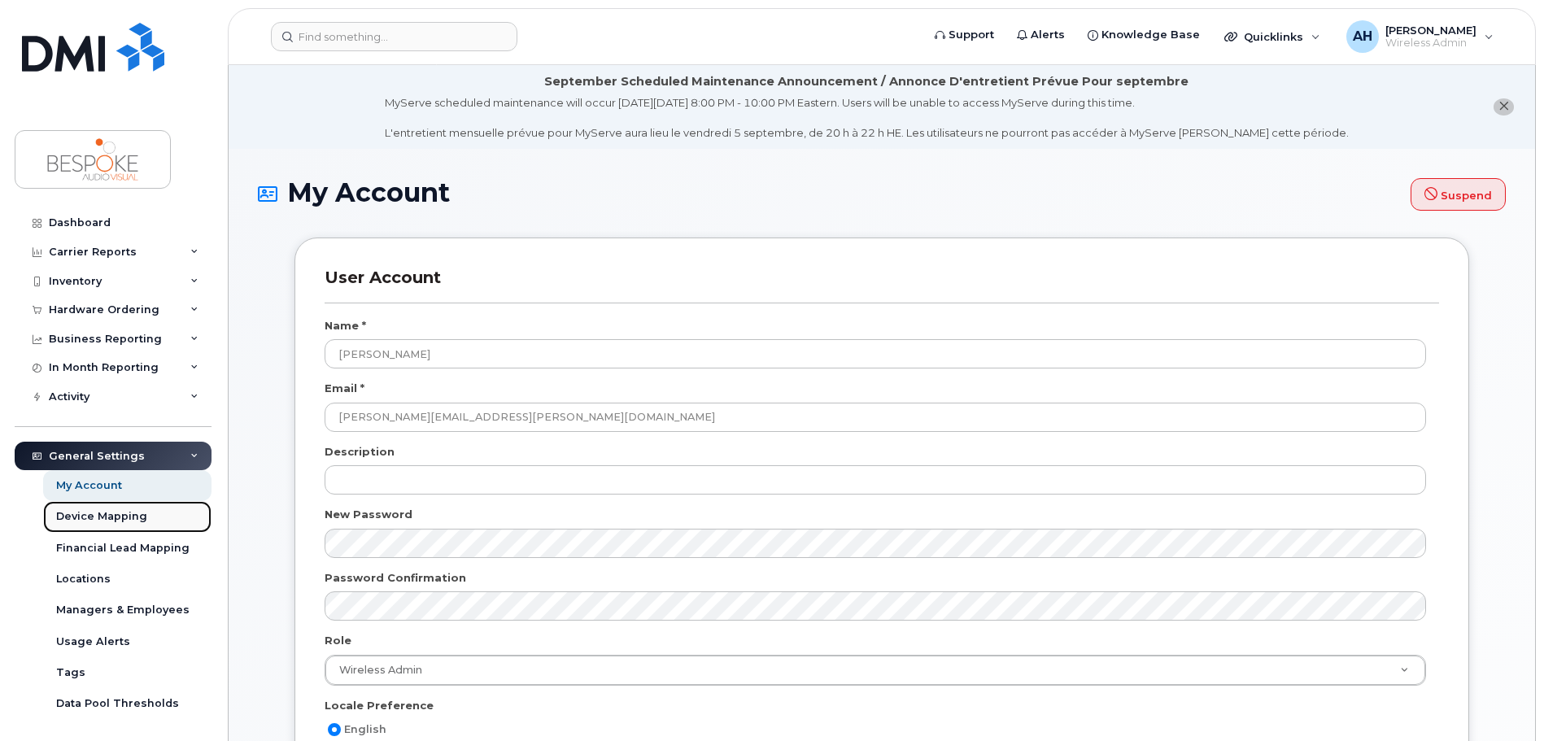
click at [100, 523] on div "Device Mapping" at bounding box center [101, 516] width 91 height 15
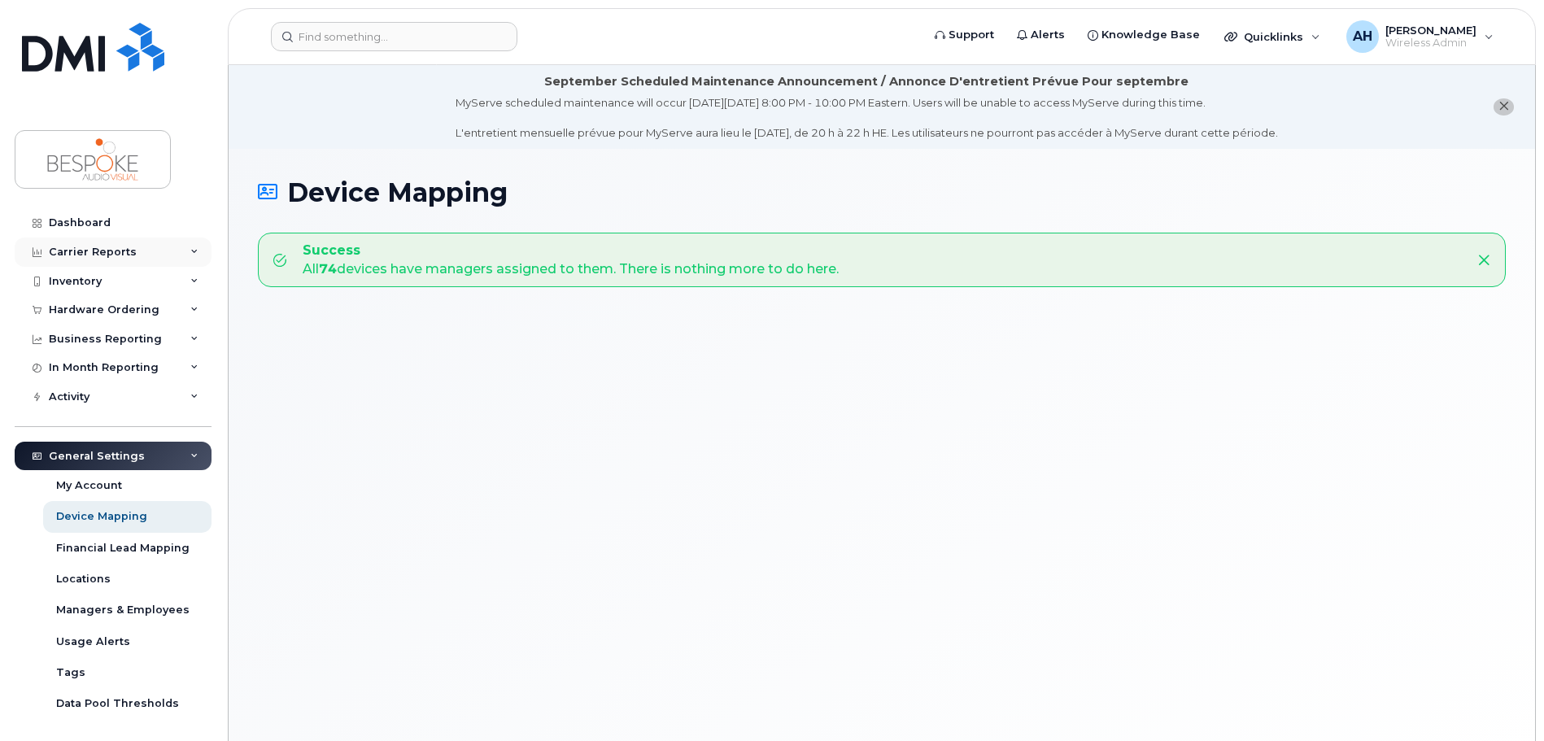
click at [83, 247] on div "Carrier Reports" at bounding box center [93, 252] width 88 height 13
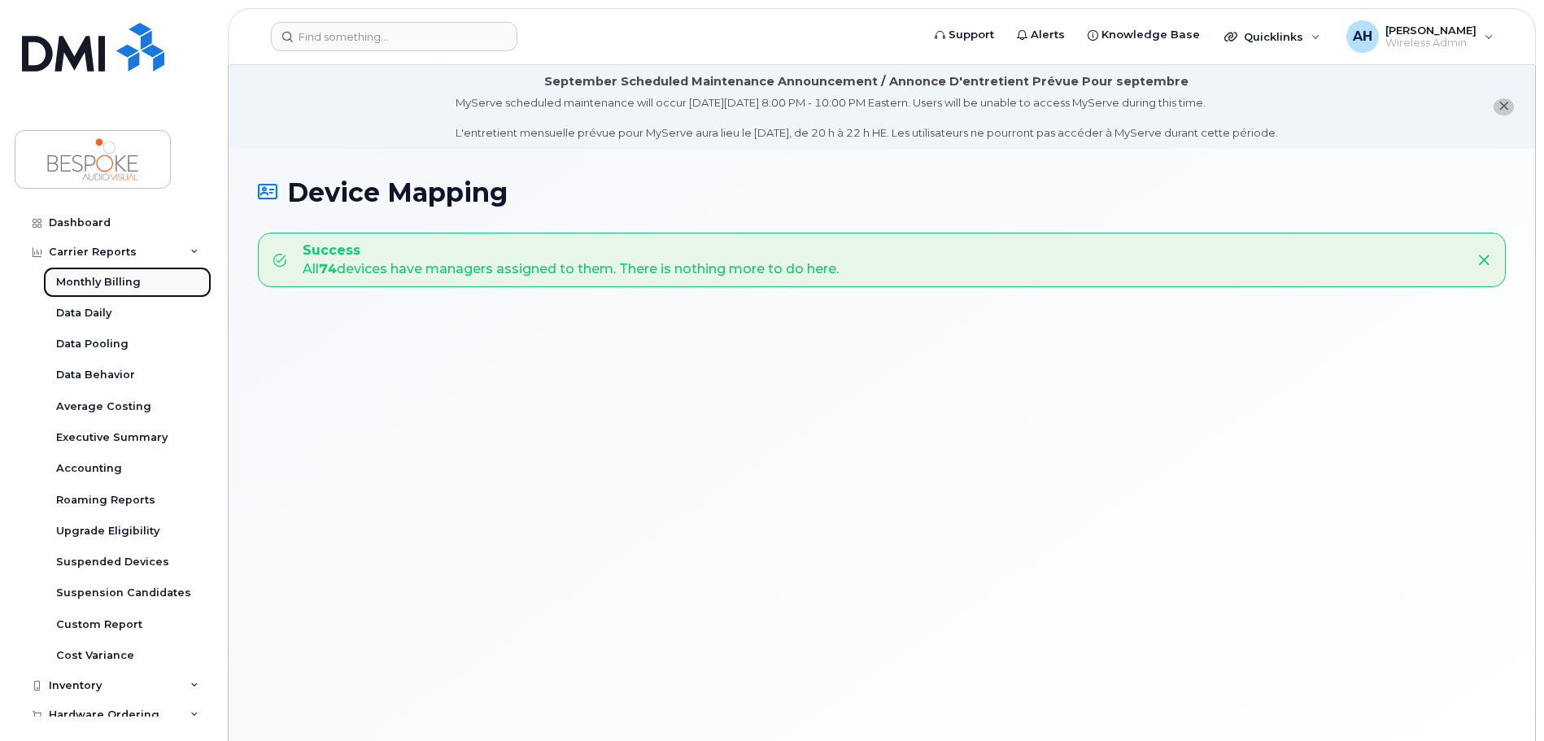
click at [105, 283] on div "Monthly Billing" at bounding box center [98, 282] width 85 height 15
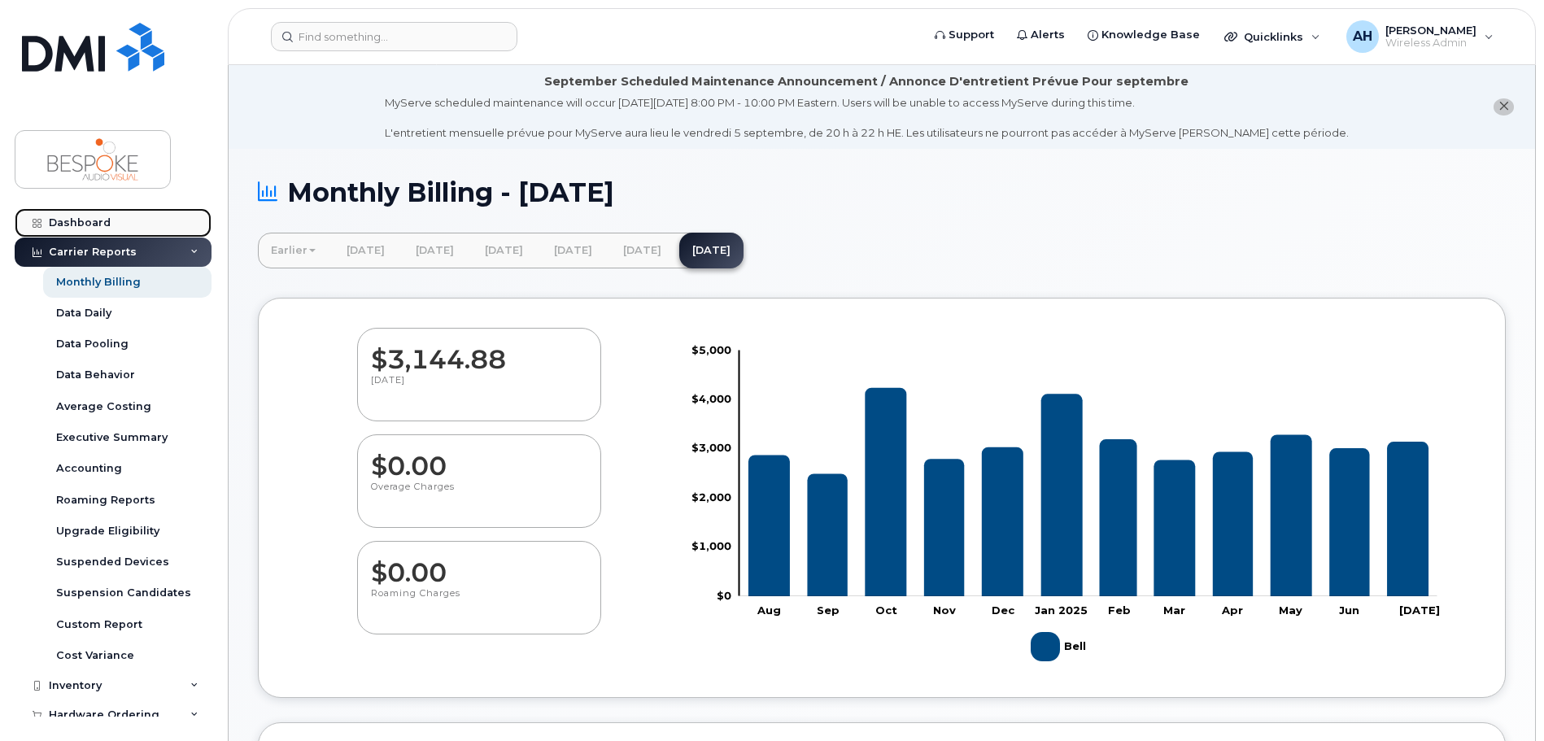
click at [99, 217] on div "Dashboard" at bounding box center [80, 222] width 62 height 13
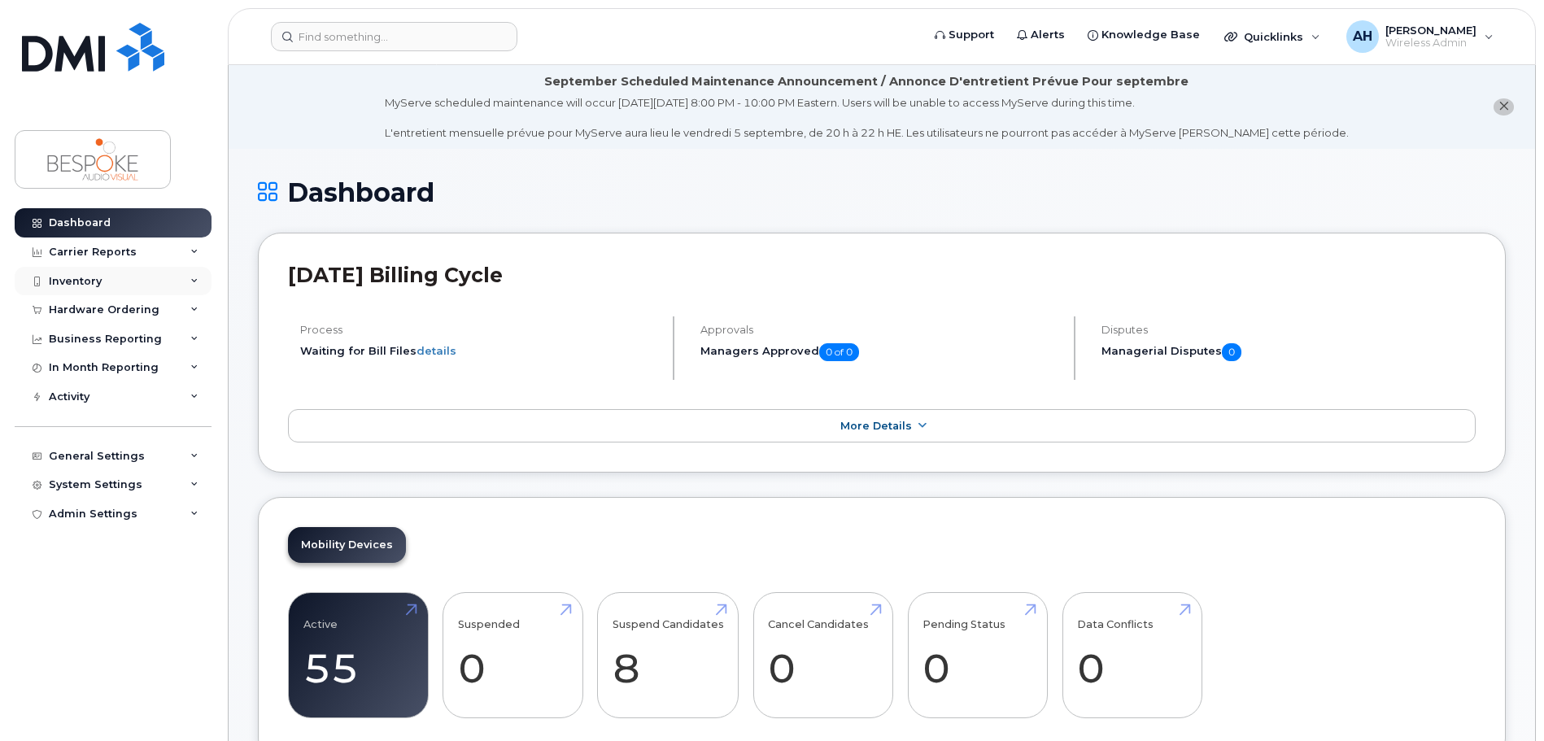
click at [91, 274] on div "Inventory" at bounding box center [113, 281] width 197 height 29
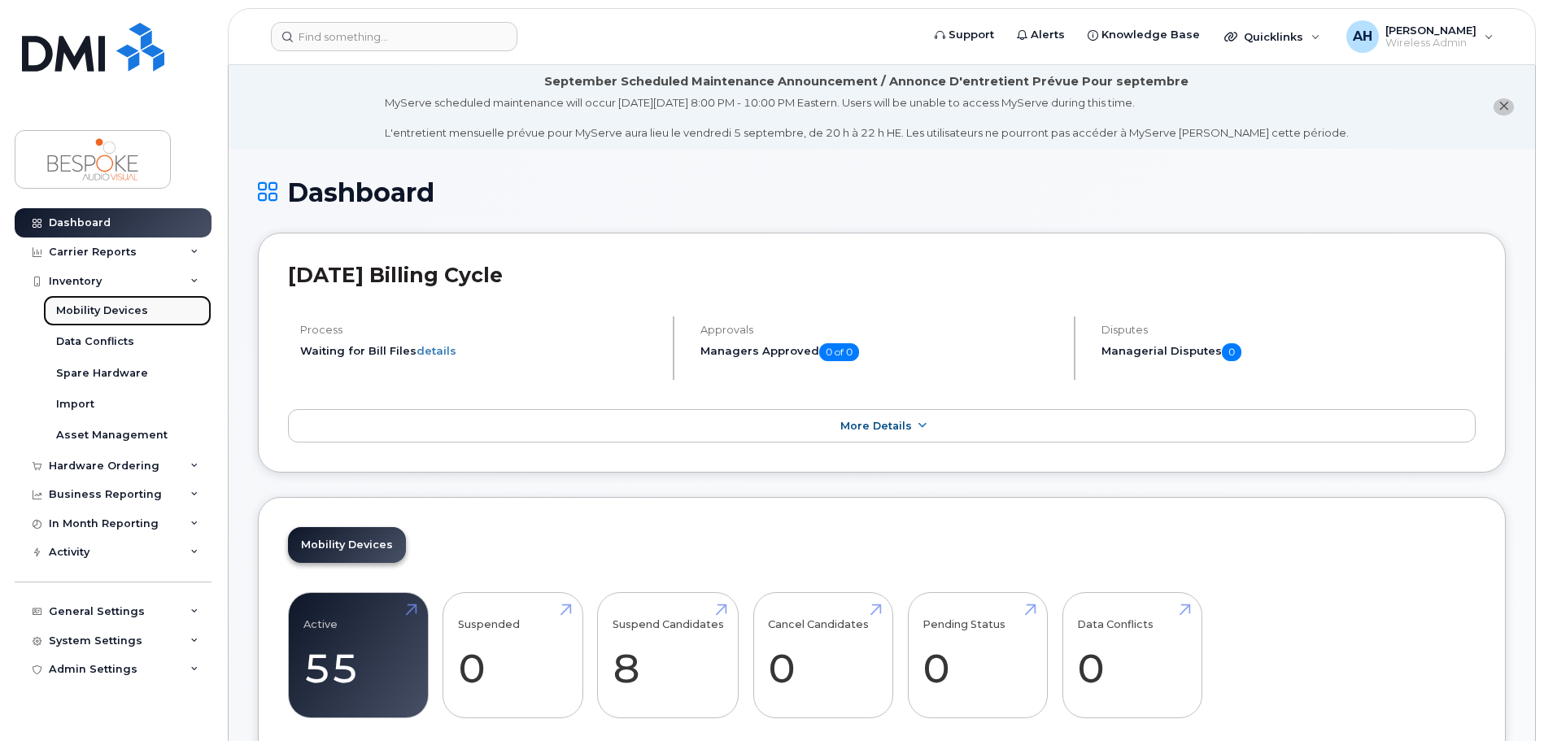
click at [104, 315] on div "Mobility Devices" at bounding box center [102, 310] width 92 height 15
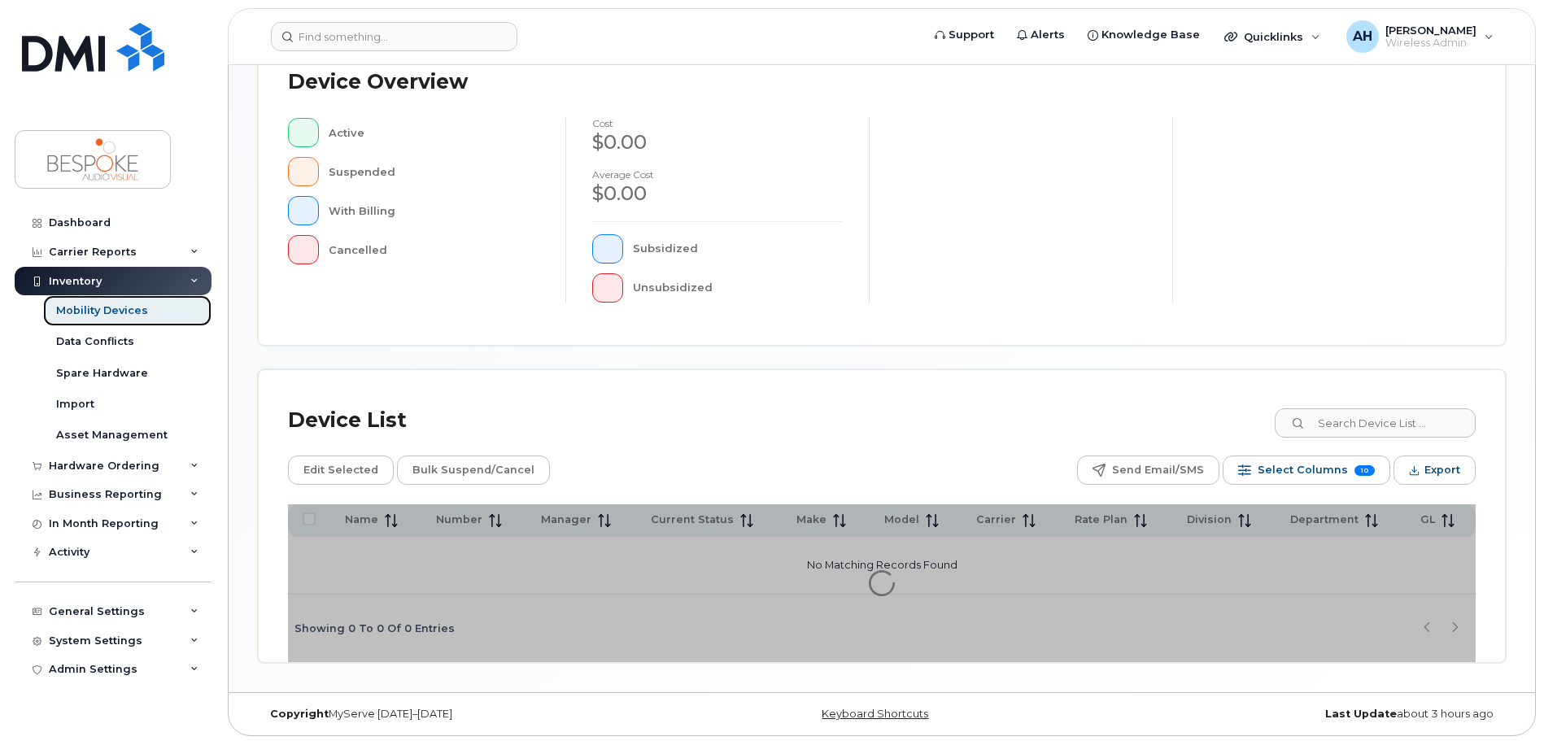
scroll to position [377, 0]
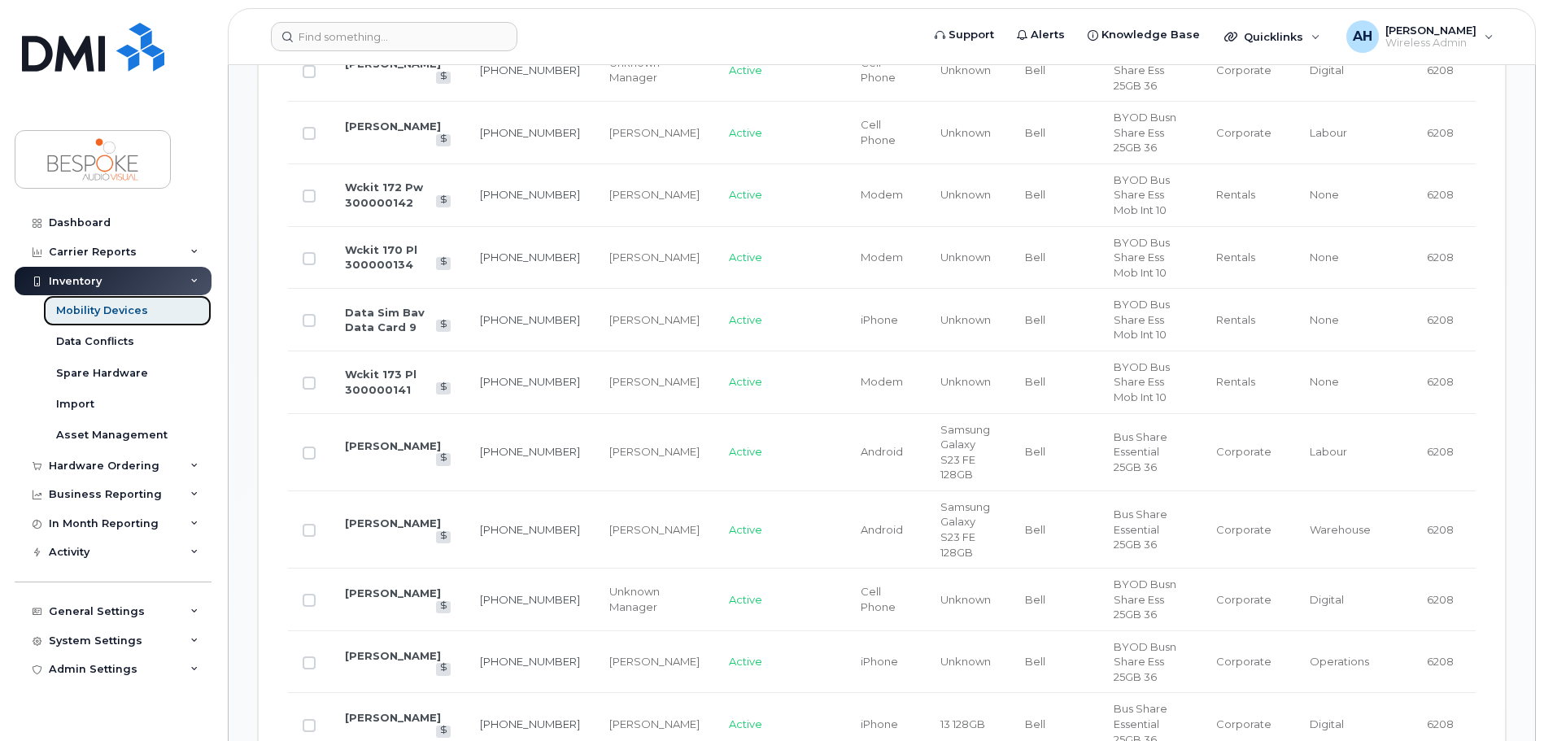
scroll to position [1191, 0]
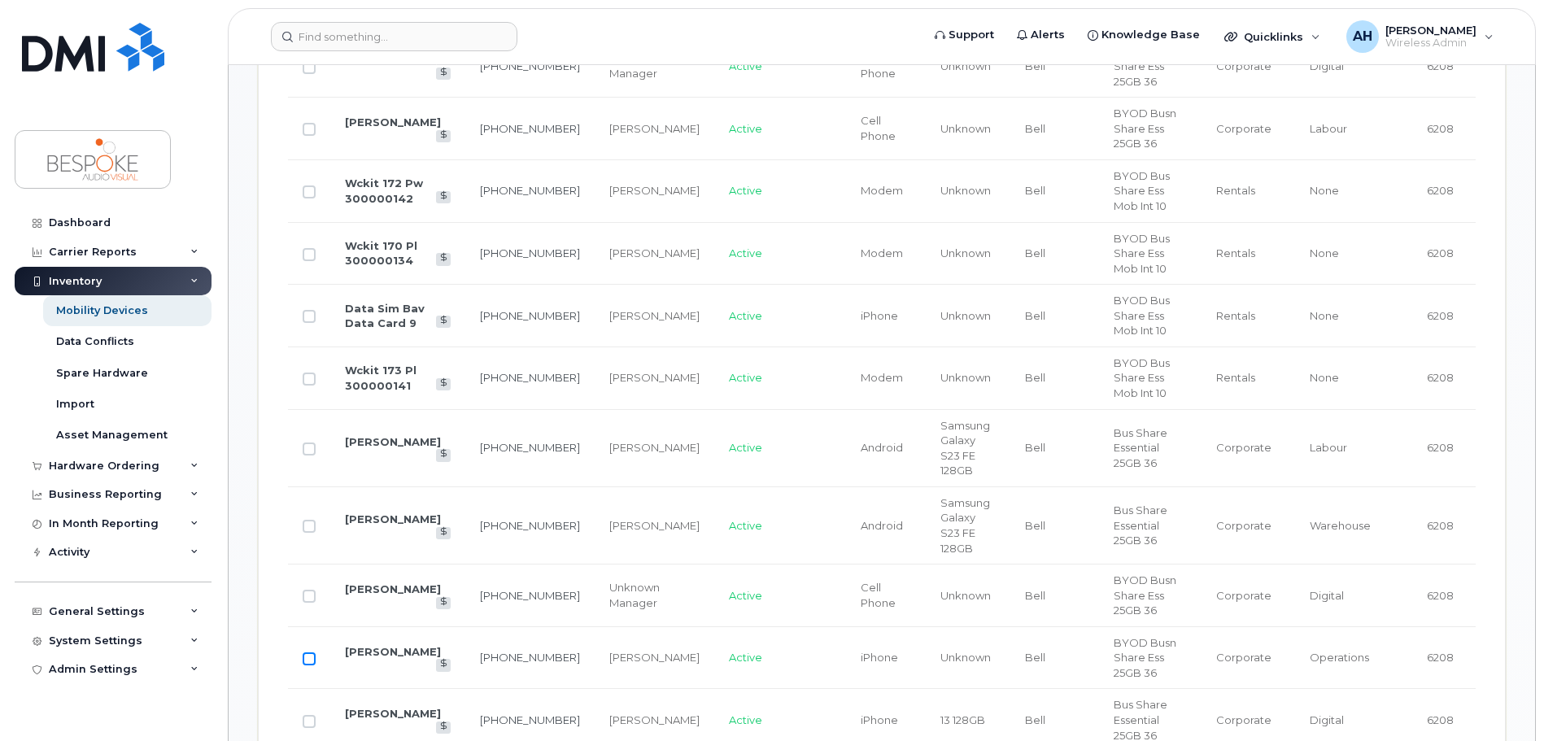
click at [307, 652] on input "Row Unselected" at bounding box center [309, 658] width 13 height 13
checkbox input "true"
click at [369, 645] on link "[PERSON_NAME]" at bounding box center [393, 651] width 96 height 13
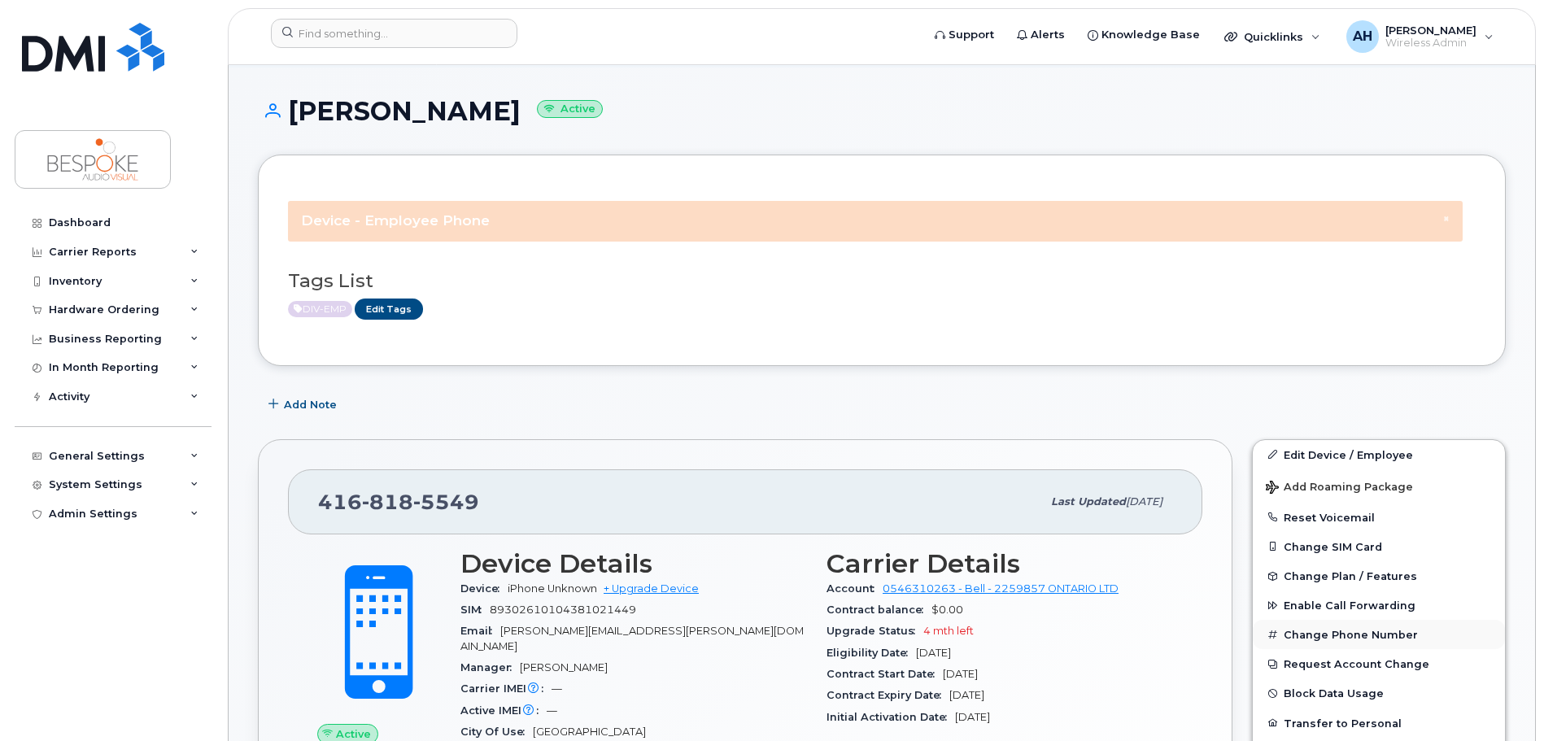
scroll to position [163, 0]
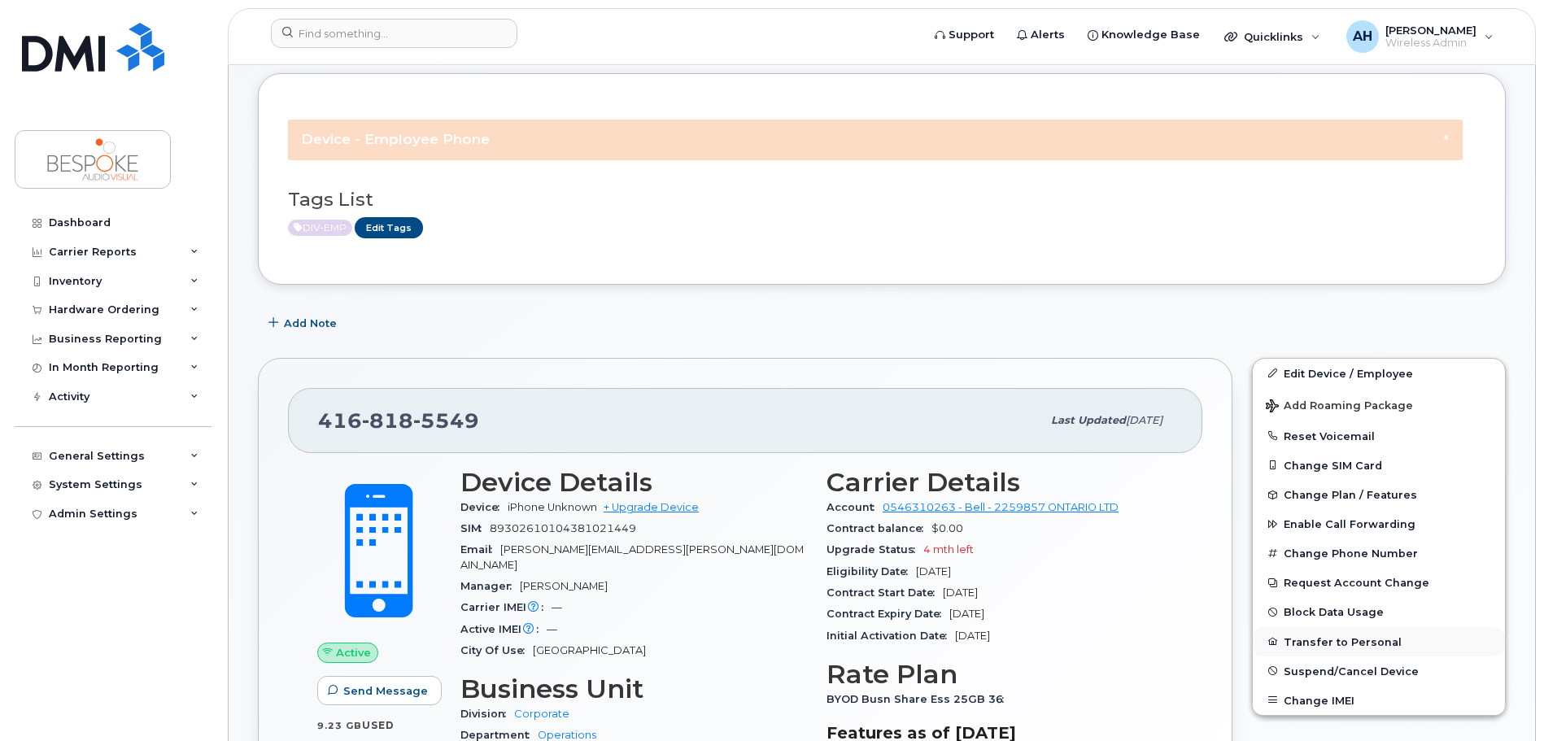
click at [1358, 639] on button "Transfer to Personal" at bounding box center [1379, 641] width 252 height 29
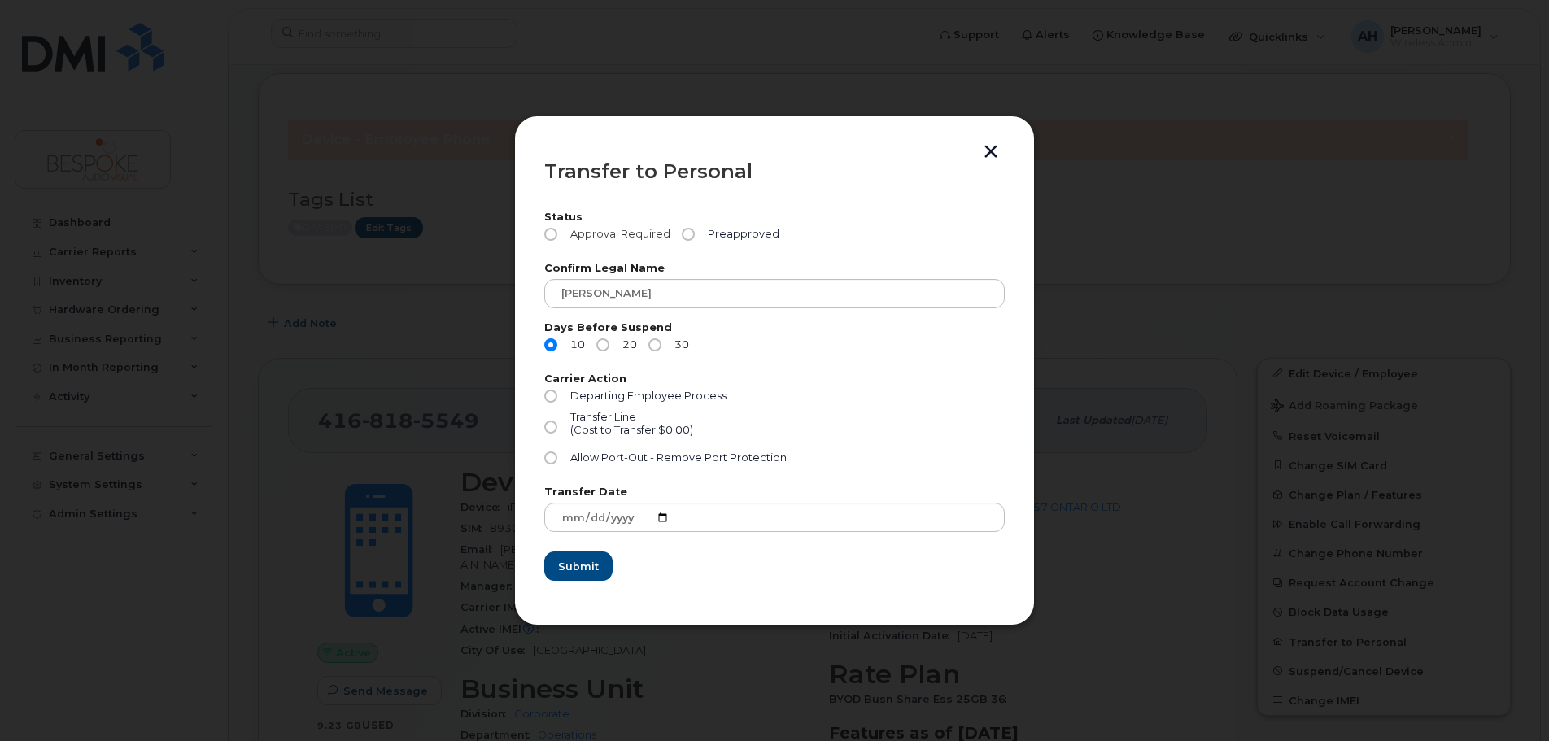
click at [562, 235] on label "Approval Required" at bounding box center [607, 234] width 126 height 13
click at [557, 235] on input "Approval Required" at bounding box center [550, 234] width 13 height 13
radio input "true"
click at [685, 232] on input "Preapproved" at bounding box center [688, 234] width 13 height 13
radio input "true"
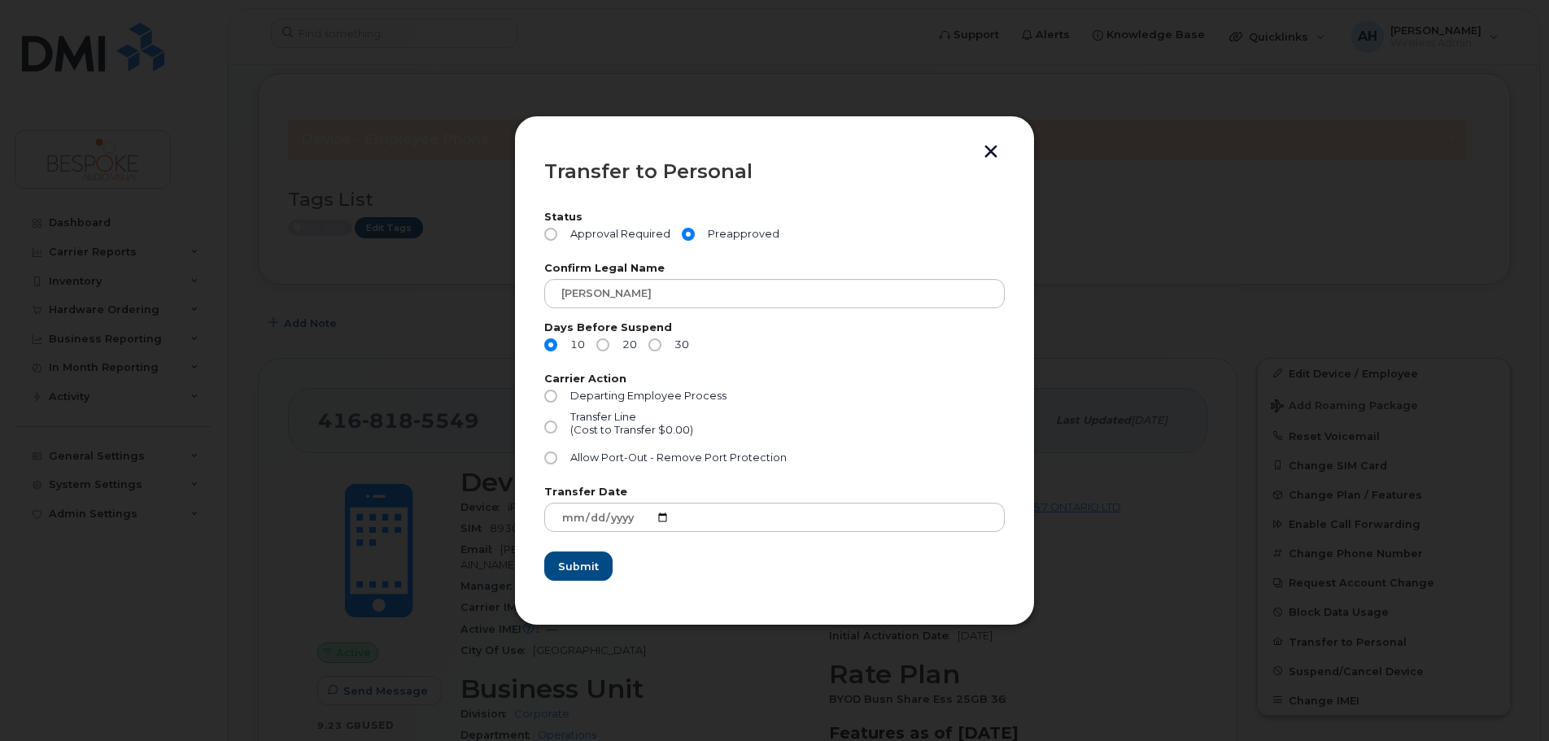
click at [987, 152] on button "button" at bounding box center [991, 153] width 24 height 17
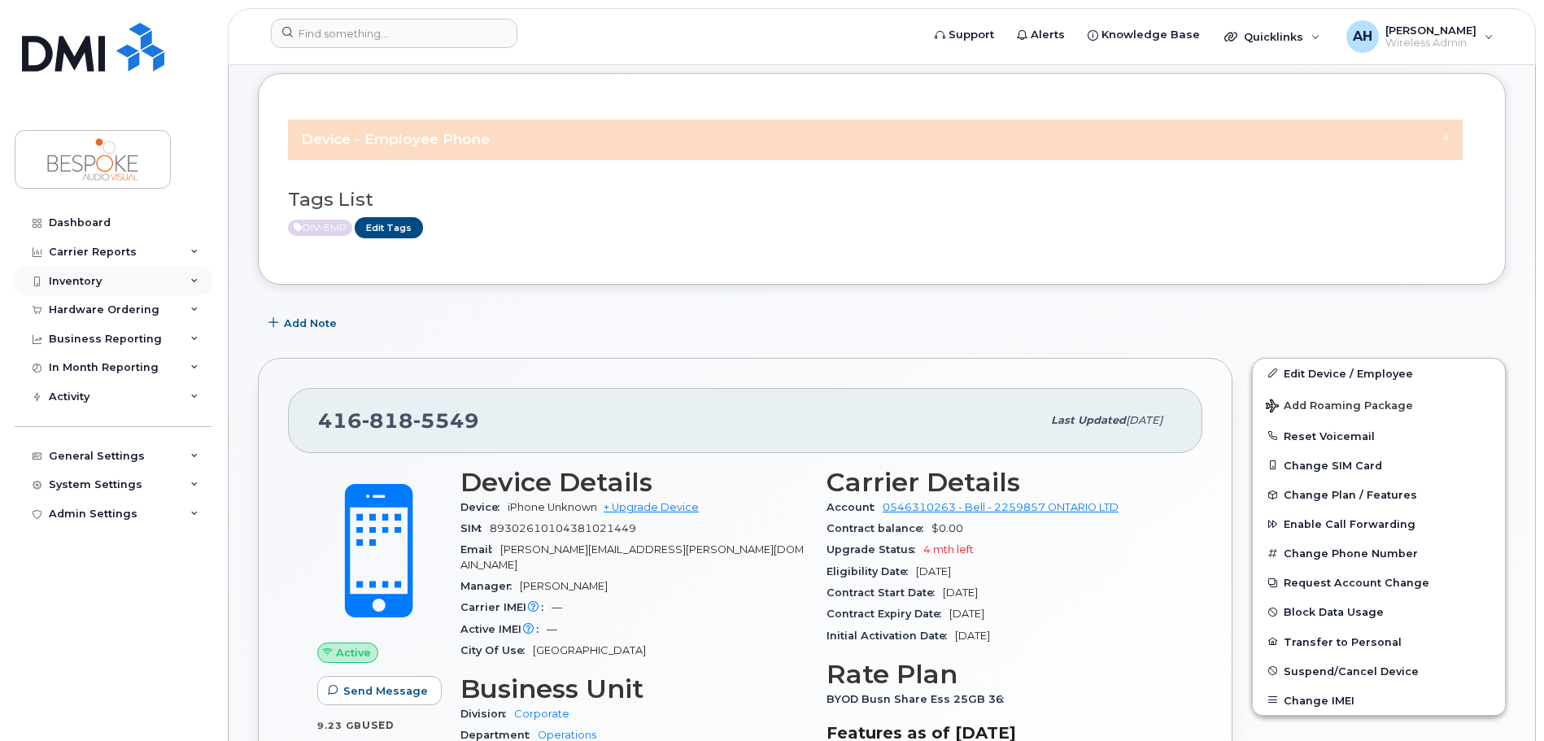
click at [81, 277] on div "Inventory" at bounding box center [75, 281] width 53 height 13
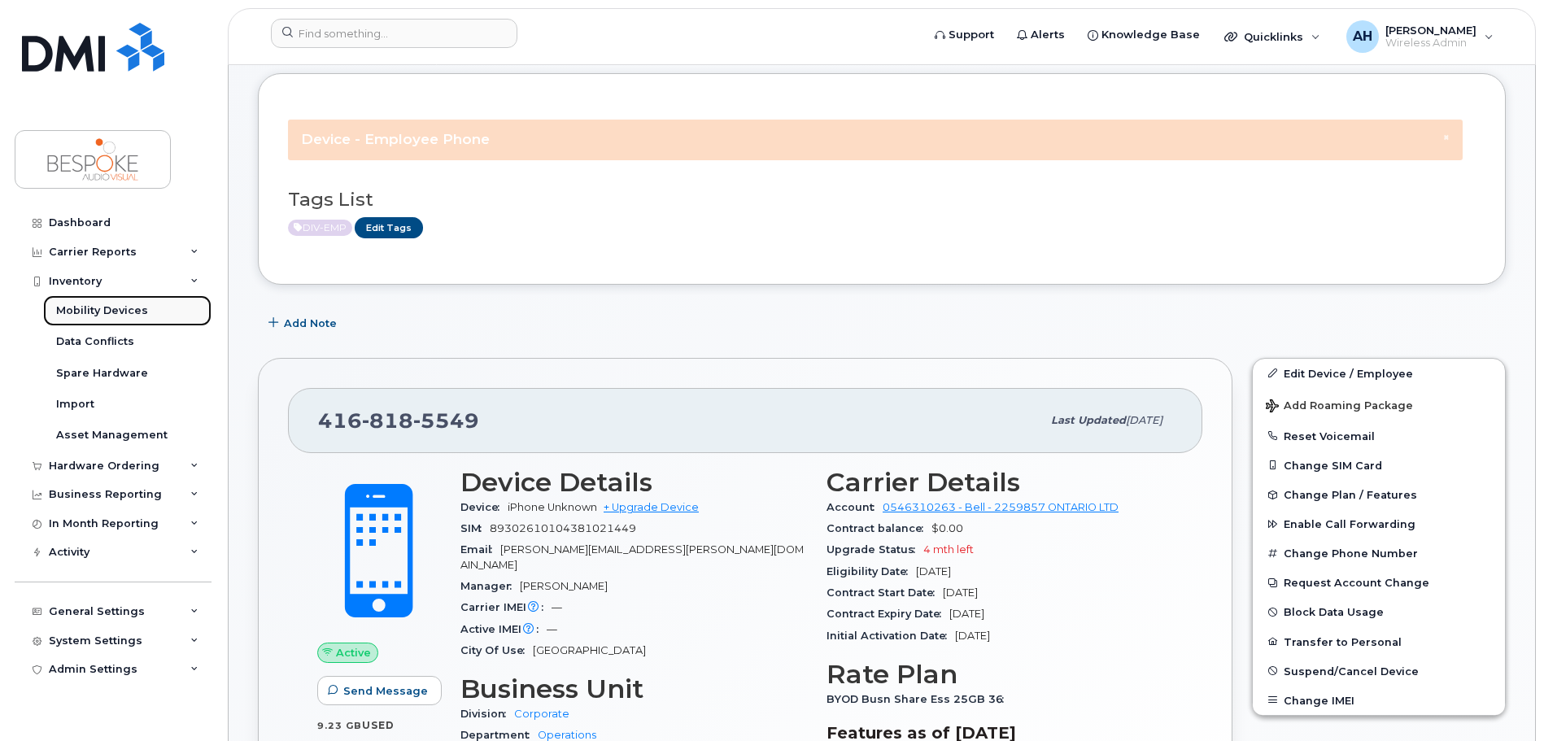
click at [142, 310] on div "Mobility Devices" at bounding box center [102, 310] width 92 height 15
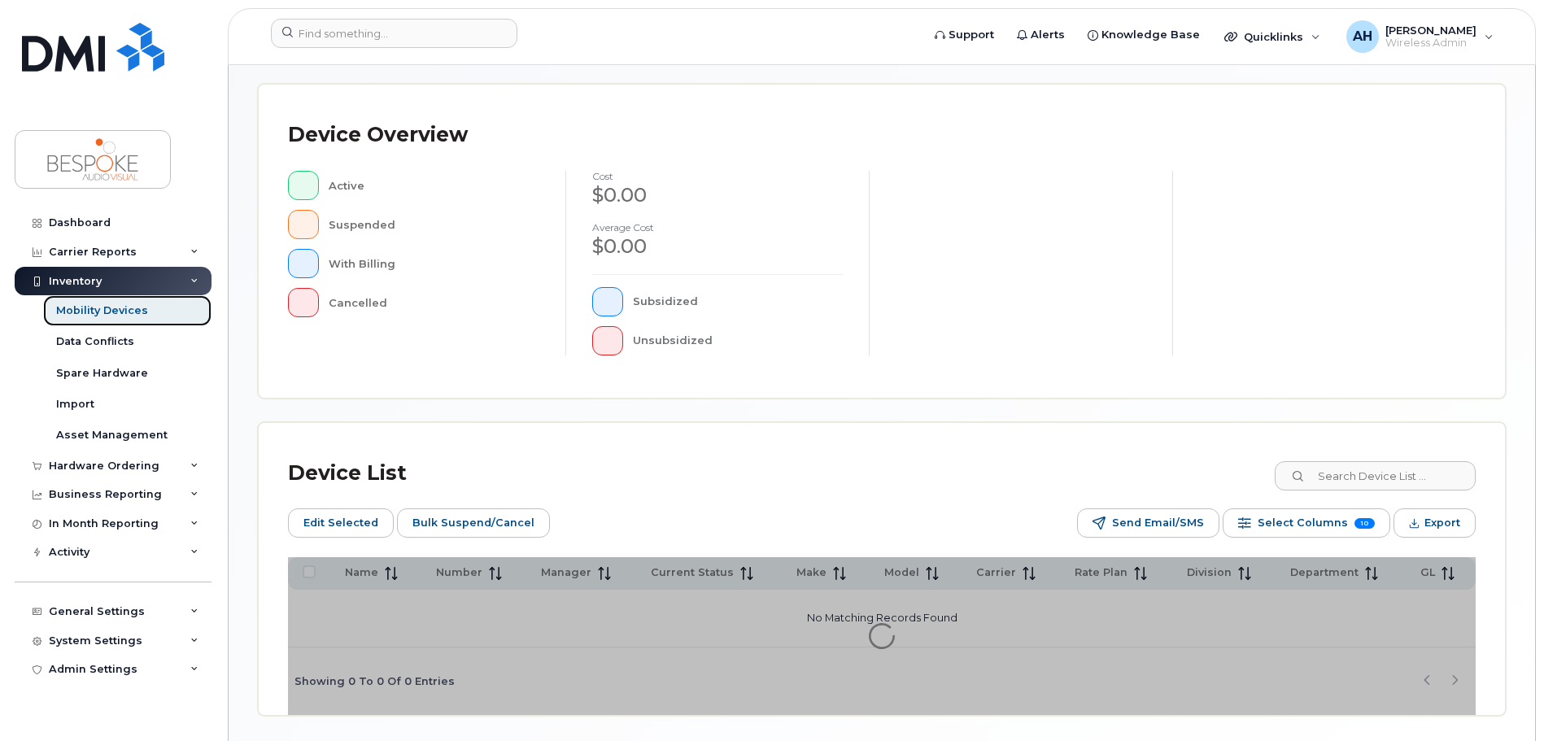
scroll to position [407, 0]
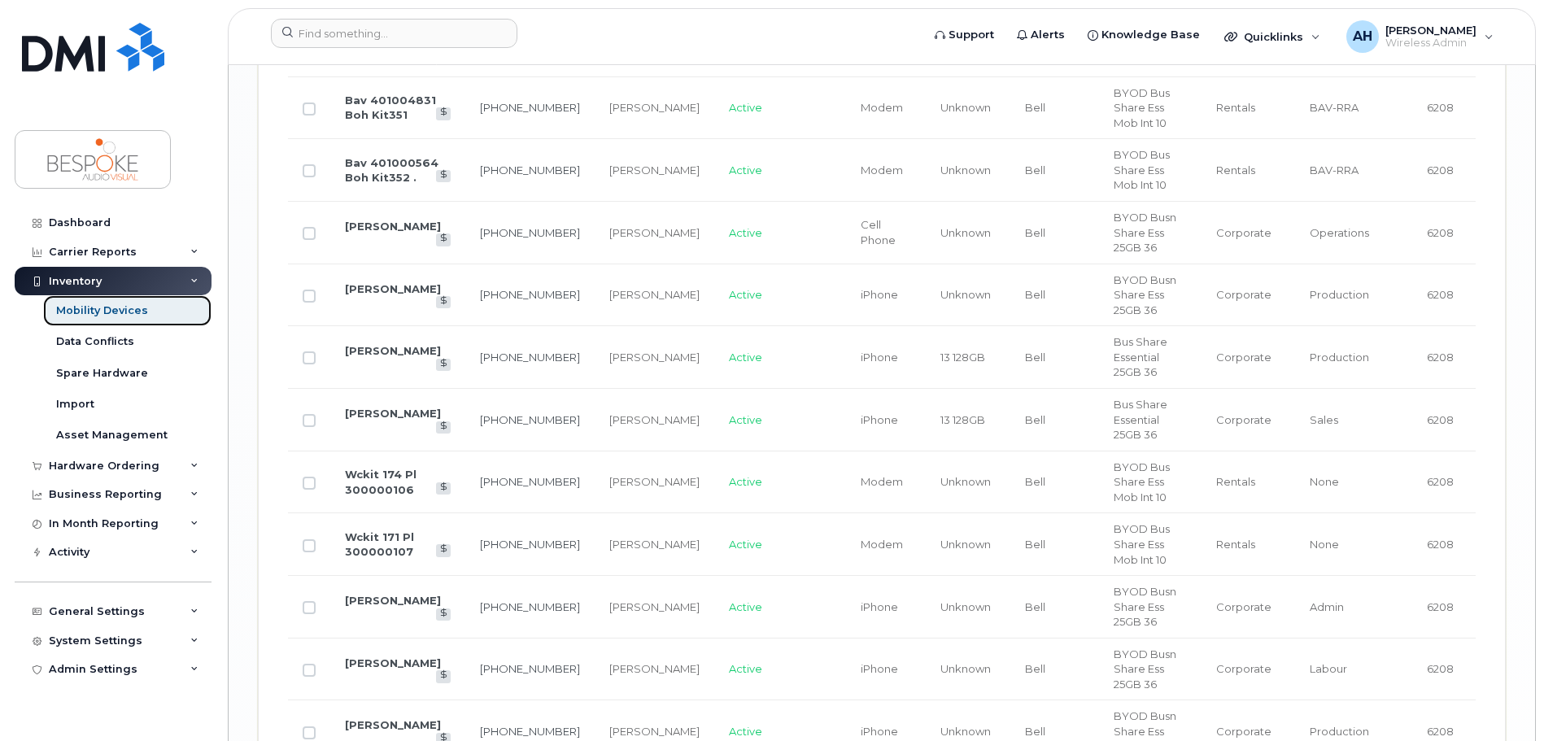
scroll to position [2894, 0]
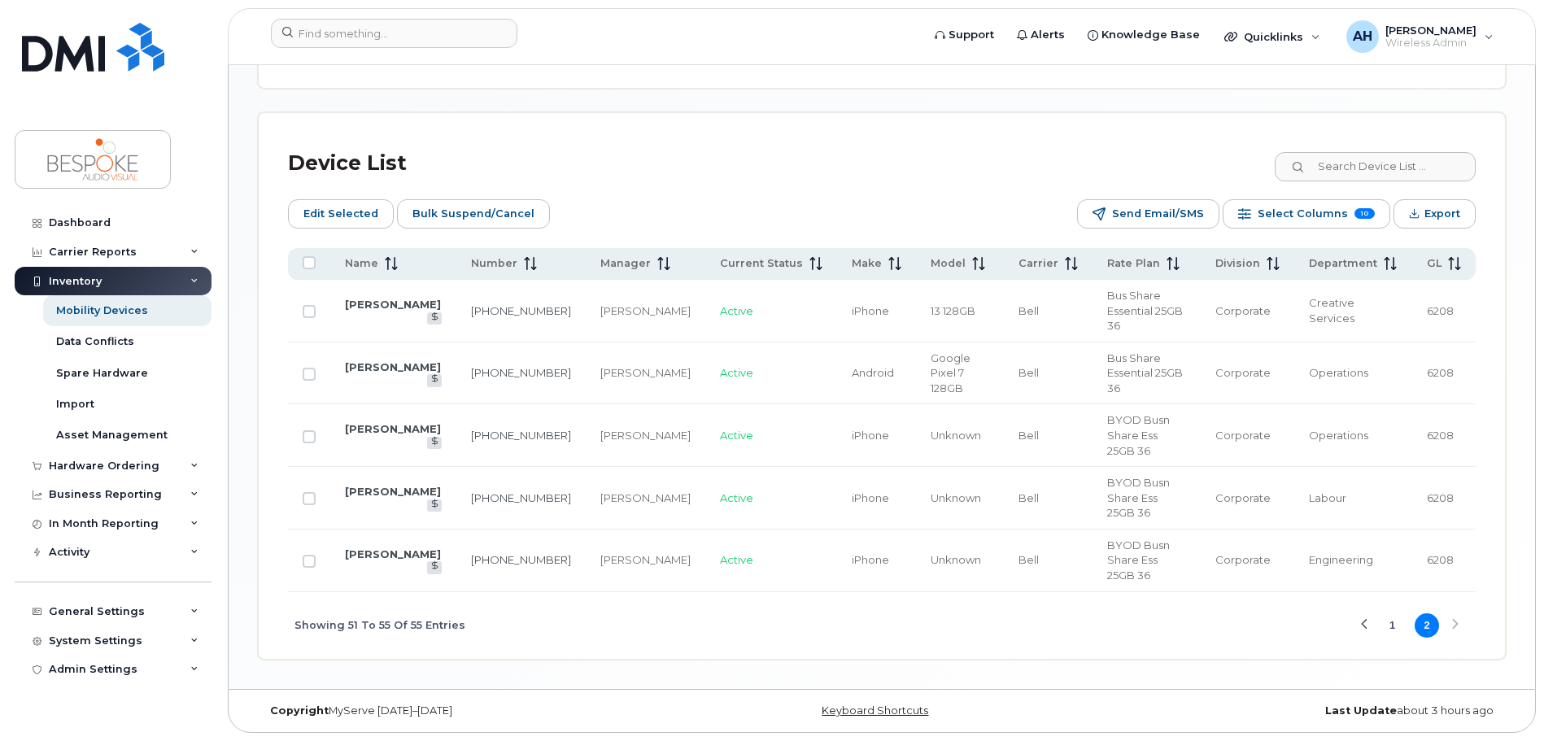
scroll to position [683, 0]
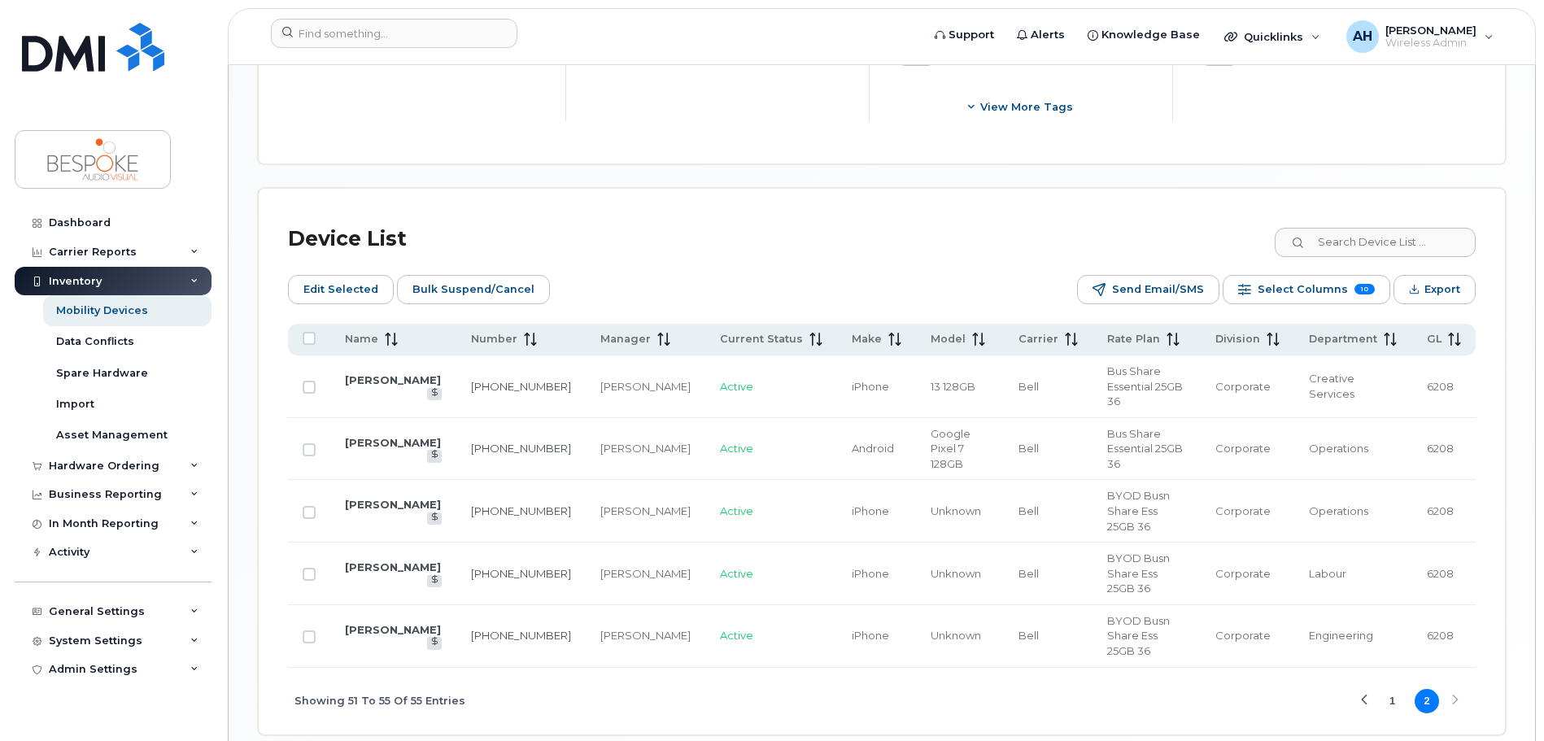
click at [1400, 689] on button "1" at bounding box center [1392, 701] width 24 height 24
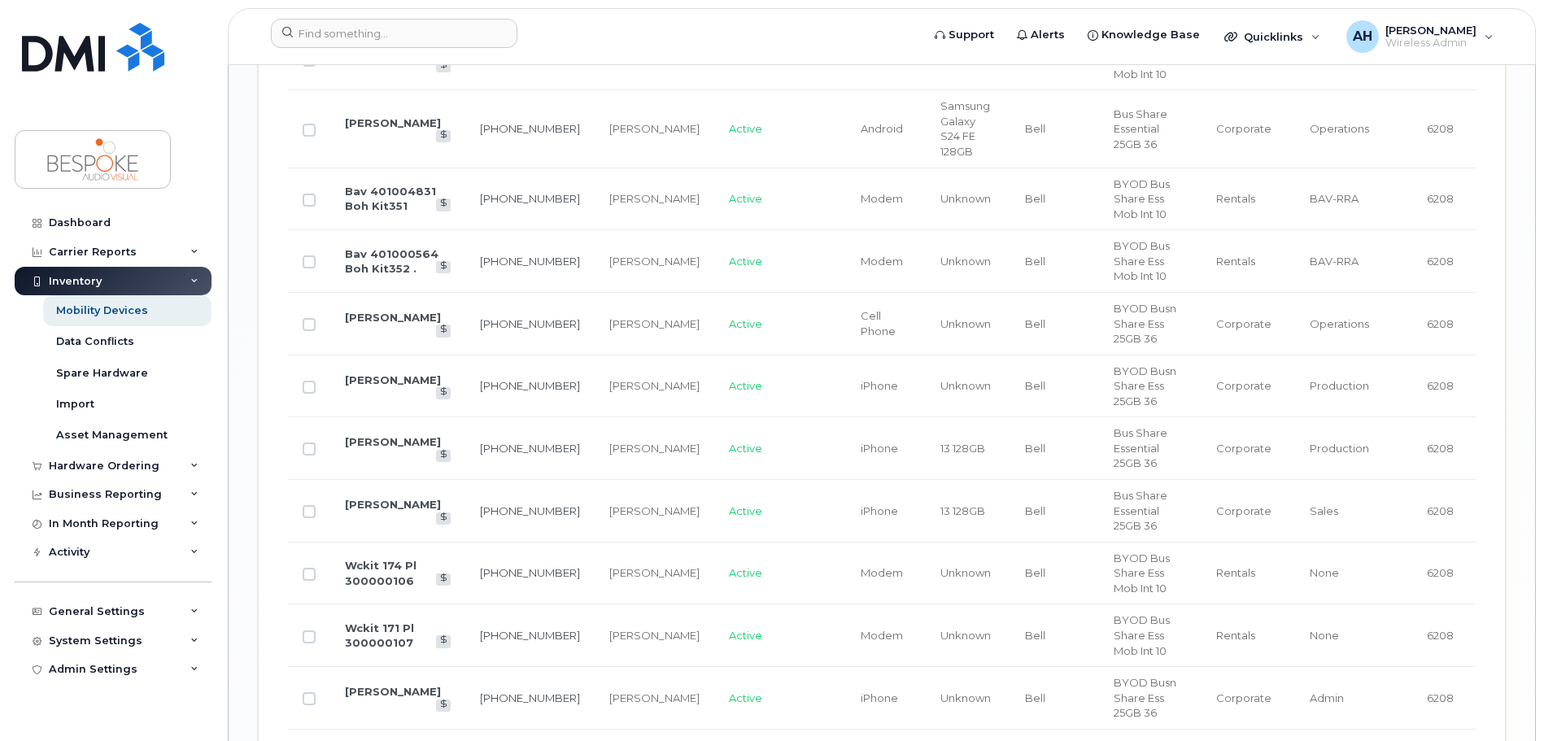
scroll to position [2798, 0]
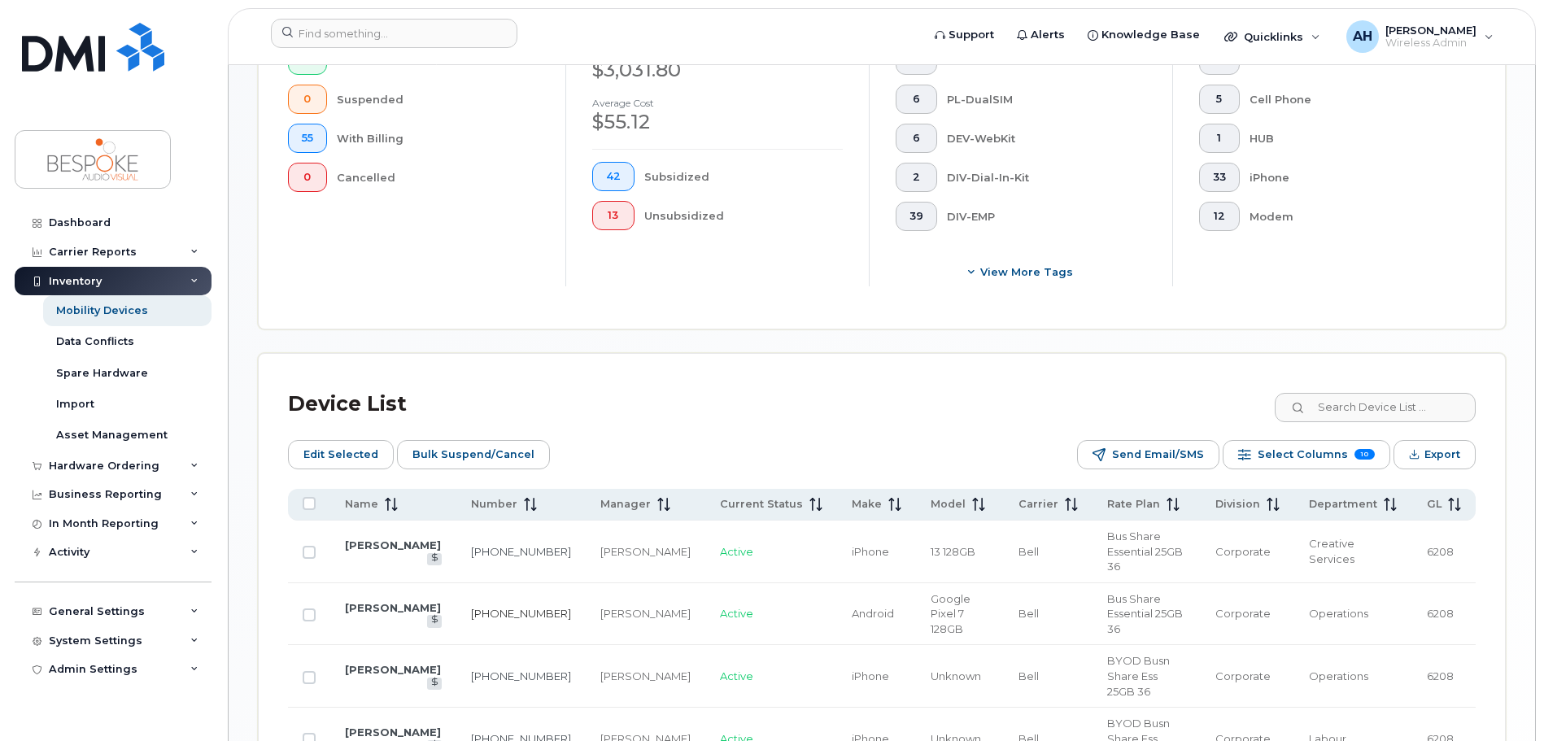
scroll to position [195, 0]
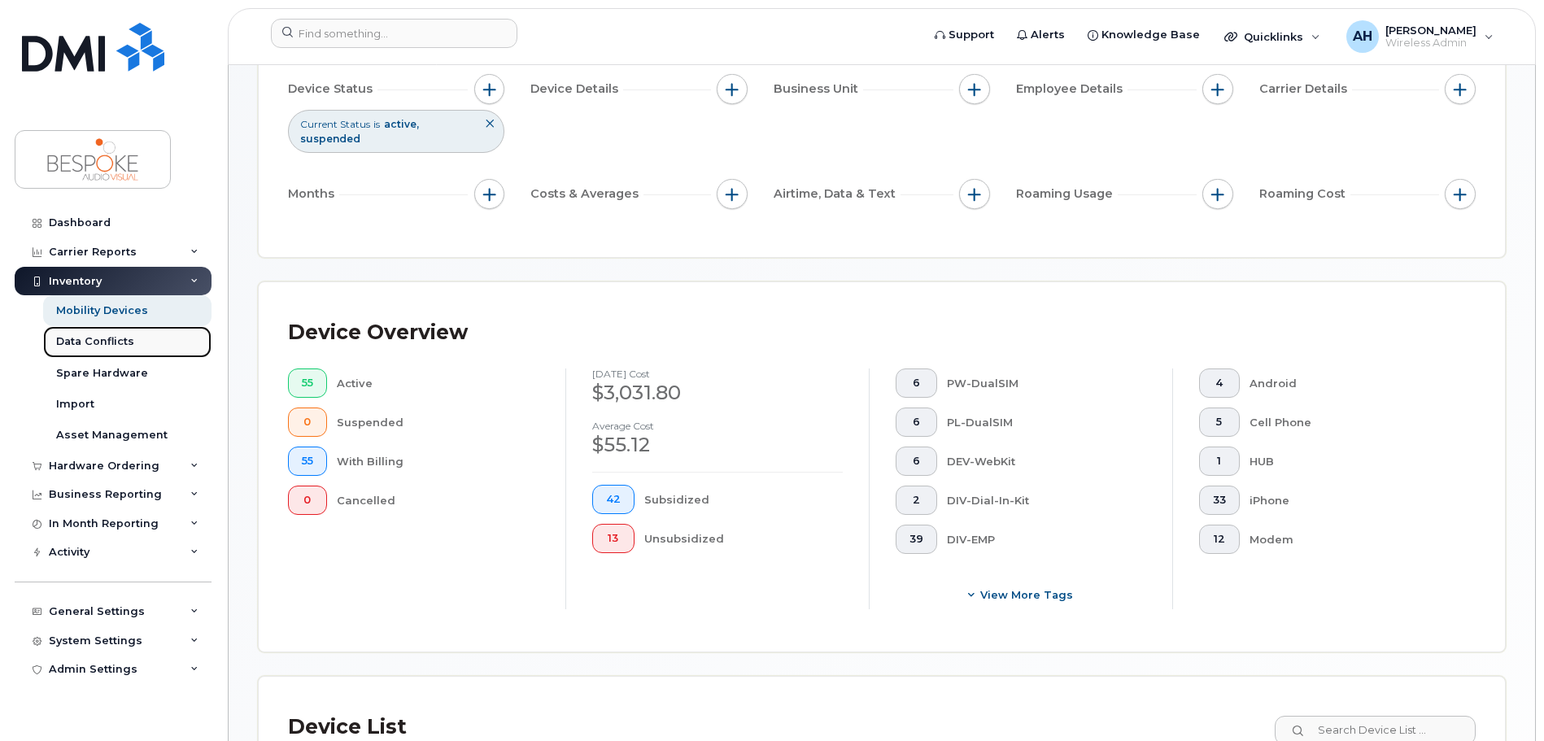
click at [79, 338] on div "Data Conflicts" at bounding box center [95, 341] width 78 height 15
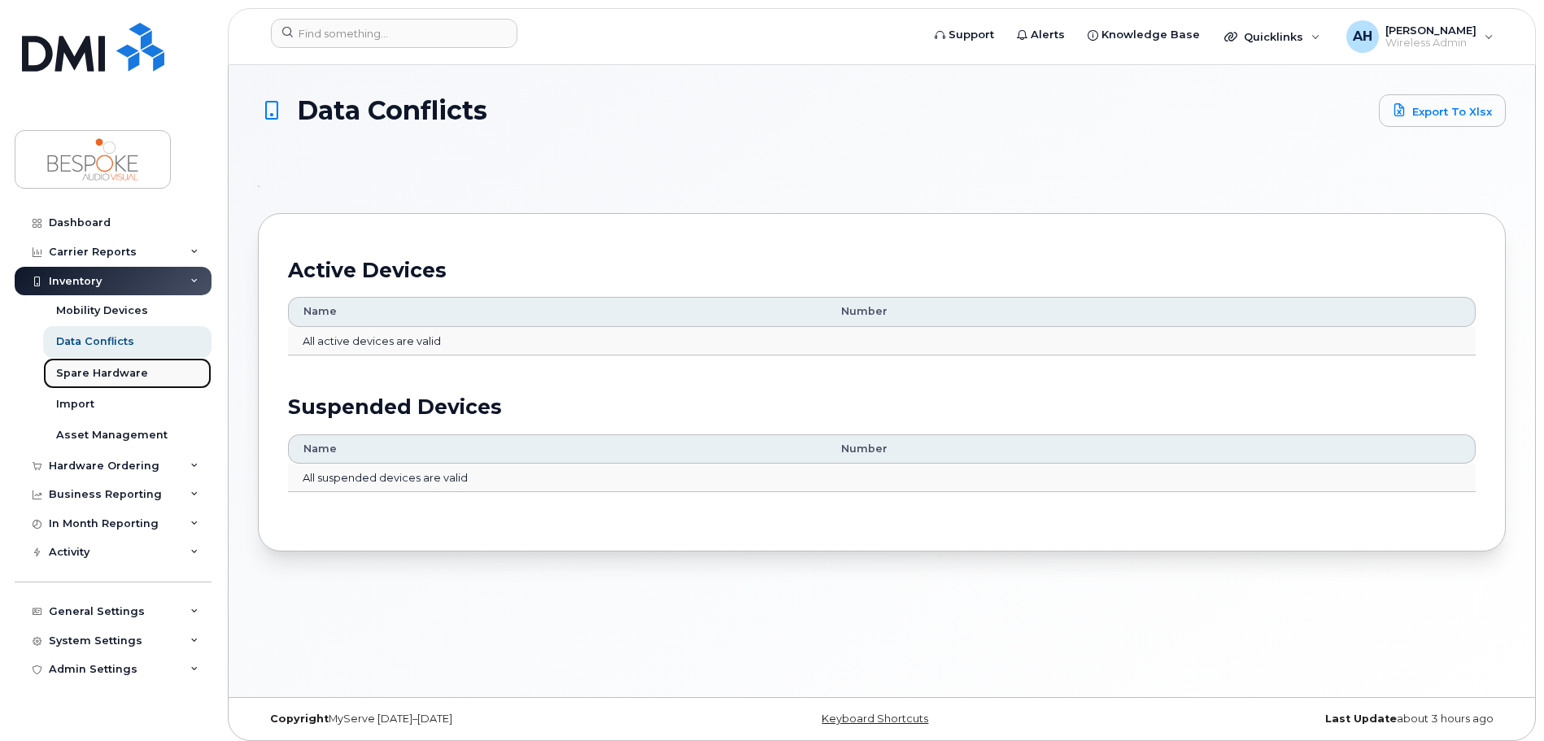
click at [105, 373] on div "Spare Hardware" at bounding box center [102, 373] width 92 height 15
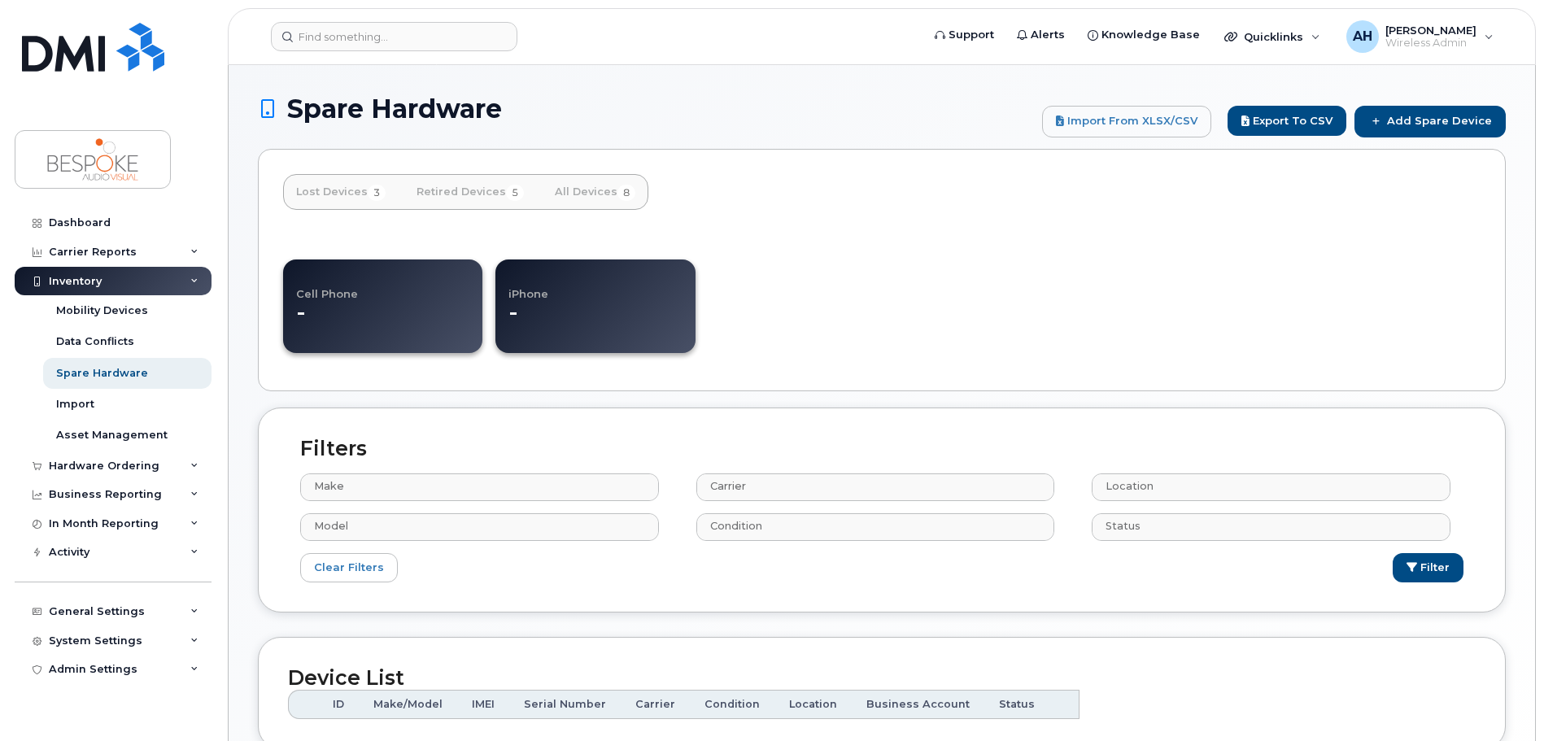
select select
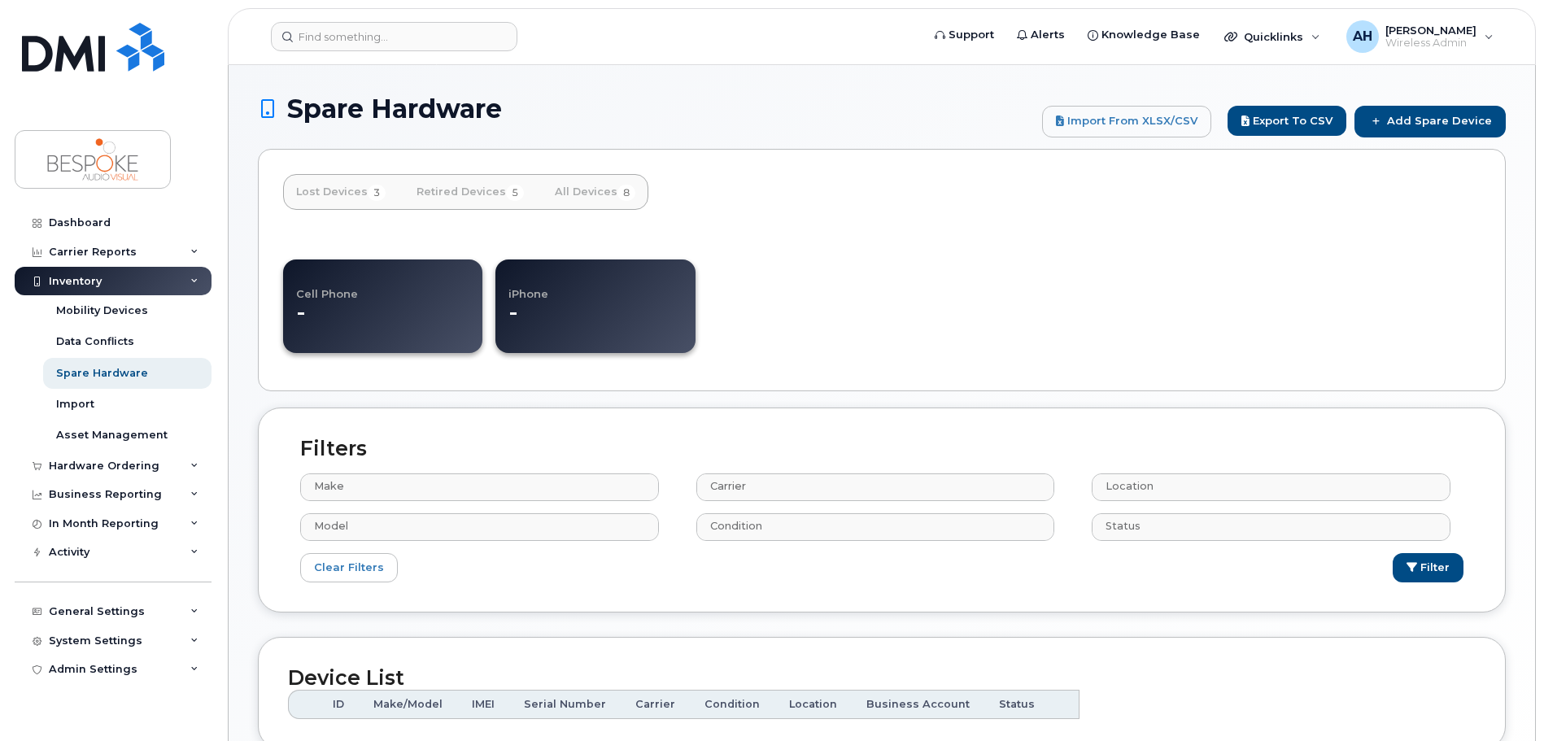
select select
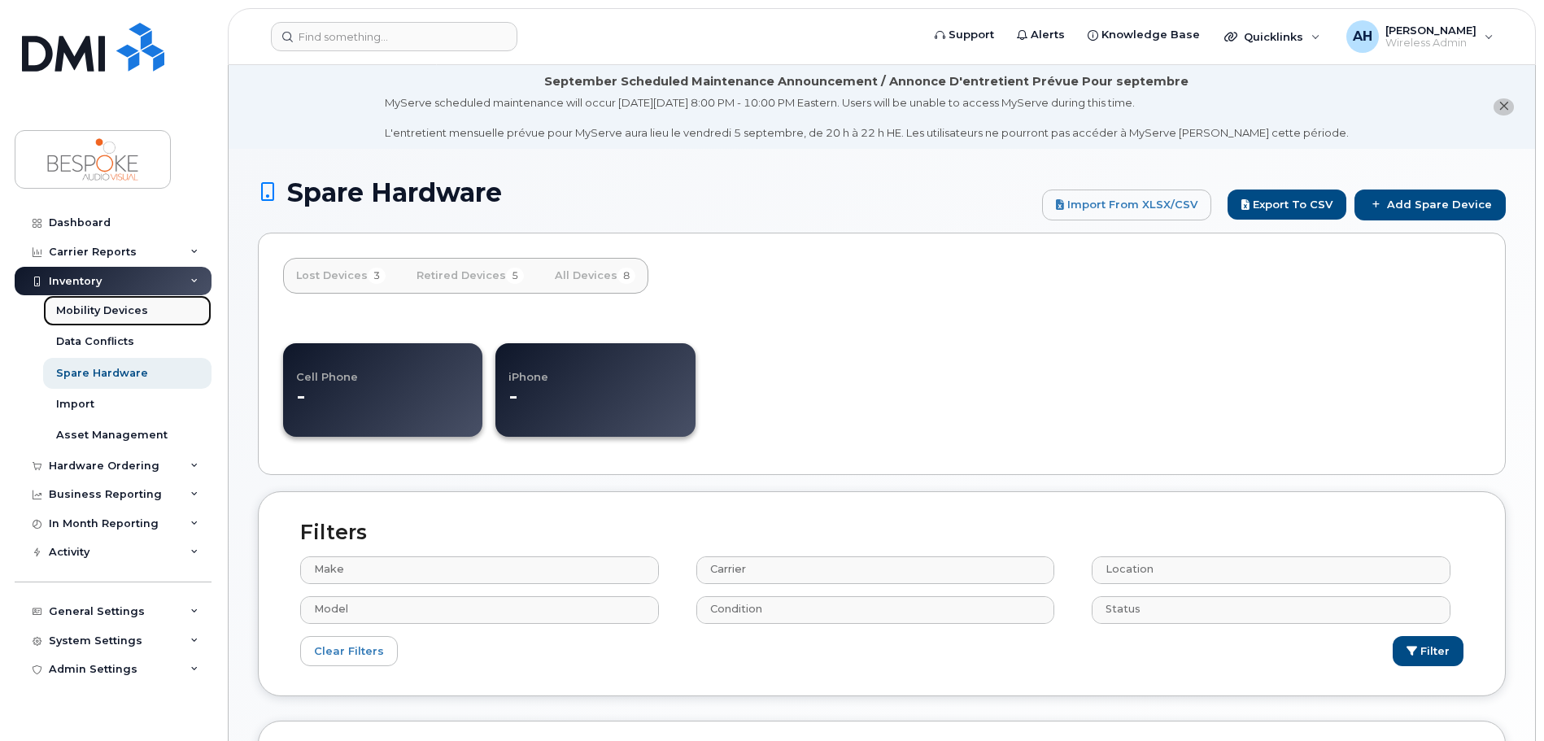
click at [104, 312] on div "Mobility Devices" at bounding box center [102, 310] width 92 height 15
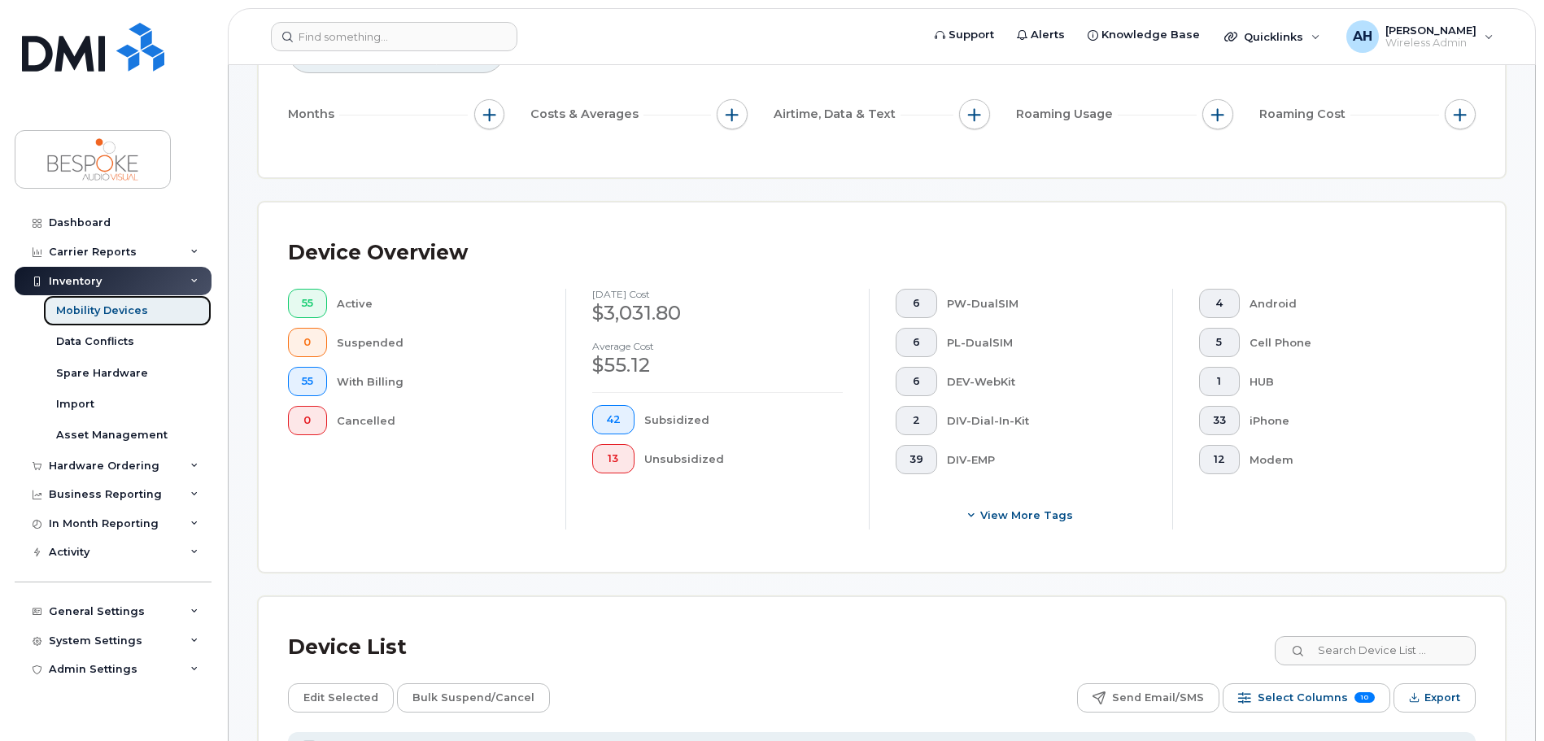
scroll to position [244, 0]
click at [312, 428] on span "0" at bounding box center [307, 422] width 11 height 13
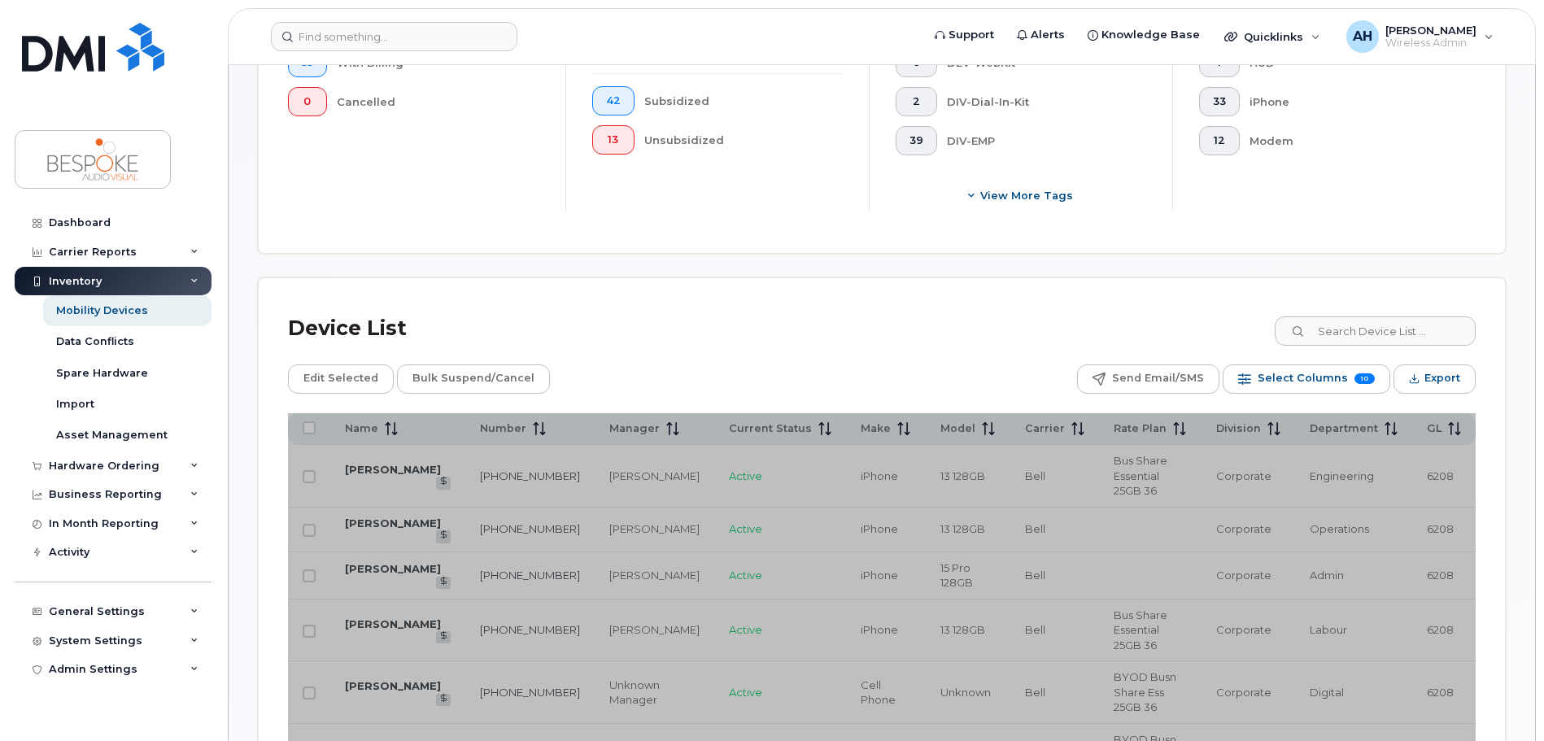
scroll to position [569, 0]
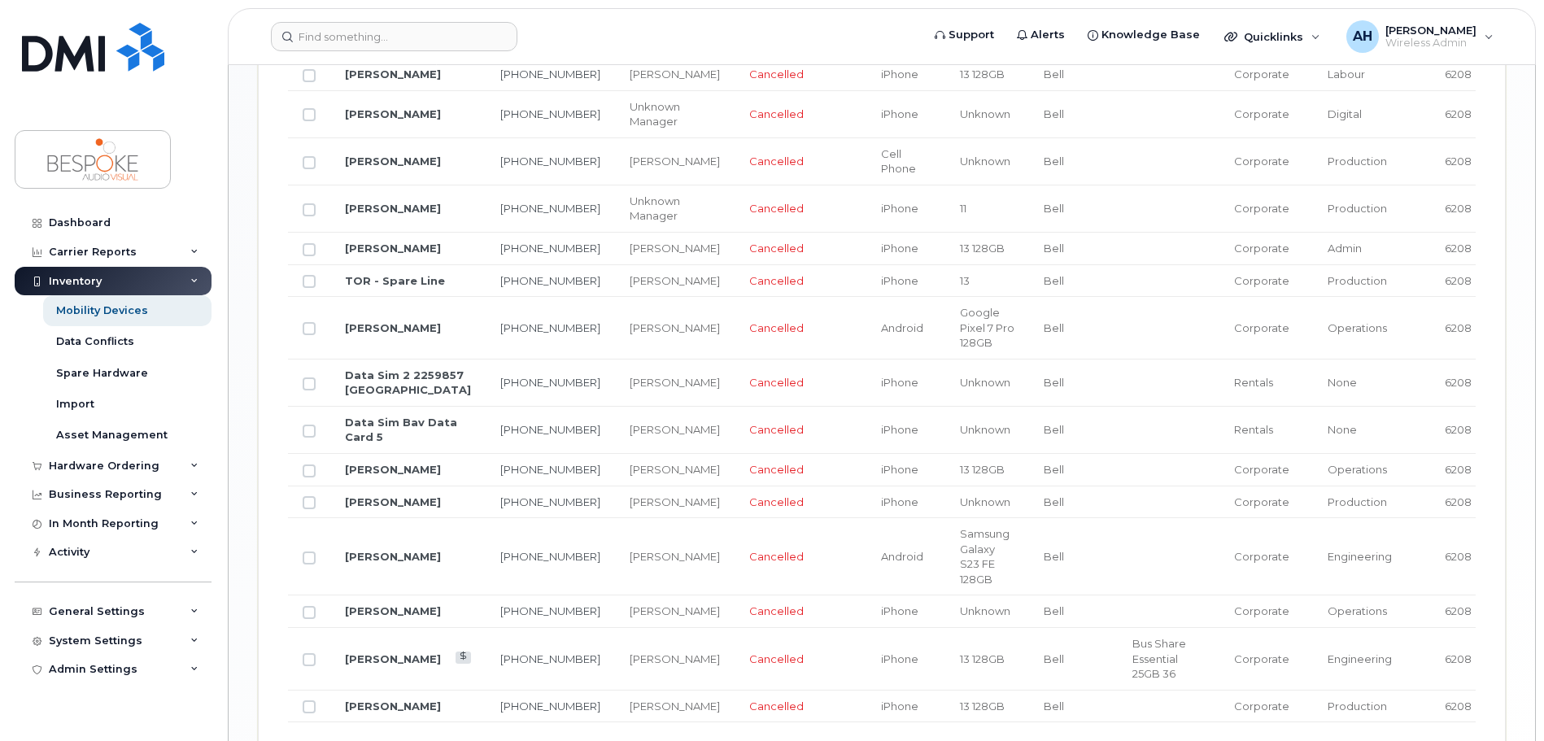
scroll to position [1220, 0]
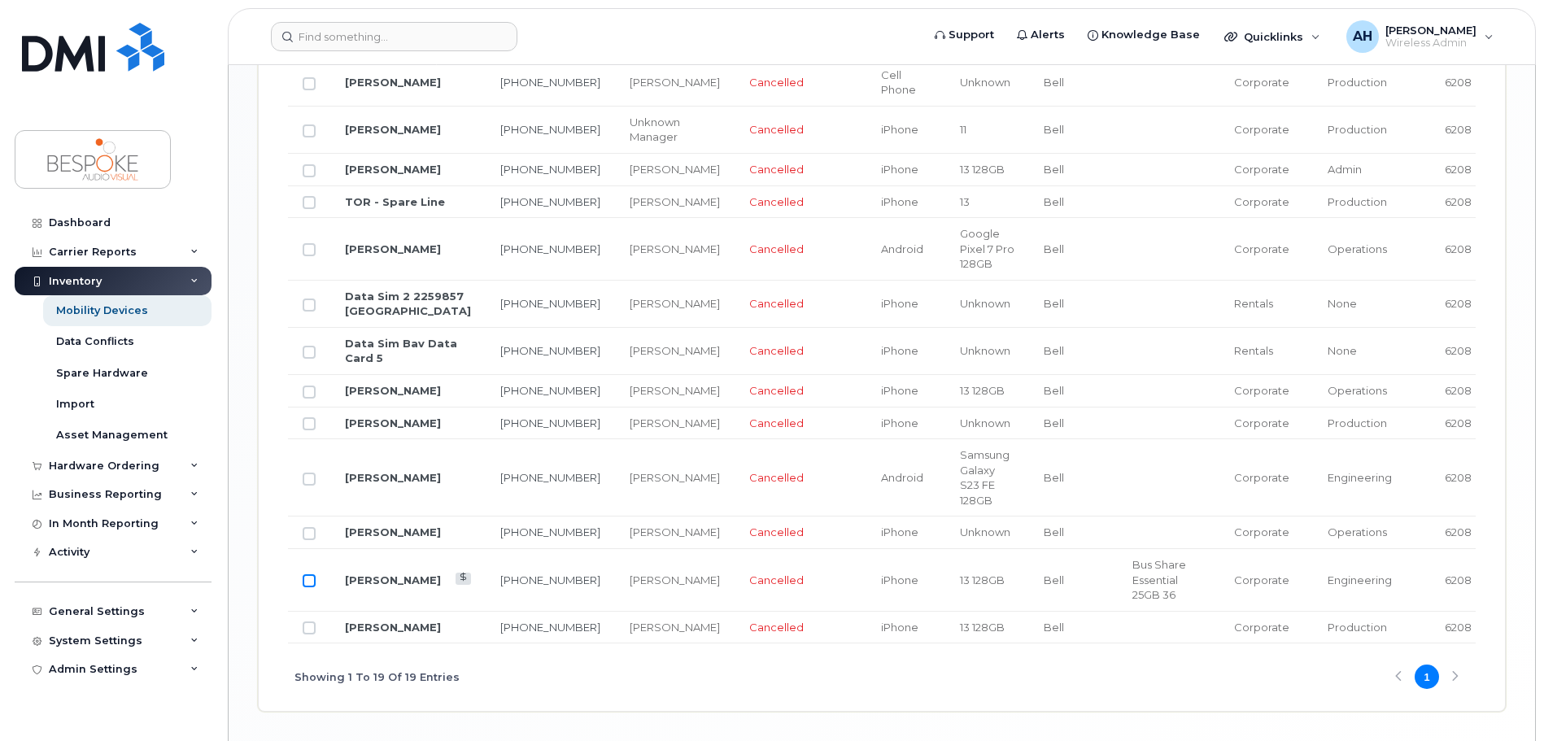
click at [311, 587] on input "Row Unselected" at bounding box center [309, 580] width 13 height 13
checkbox input "true"
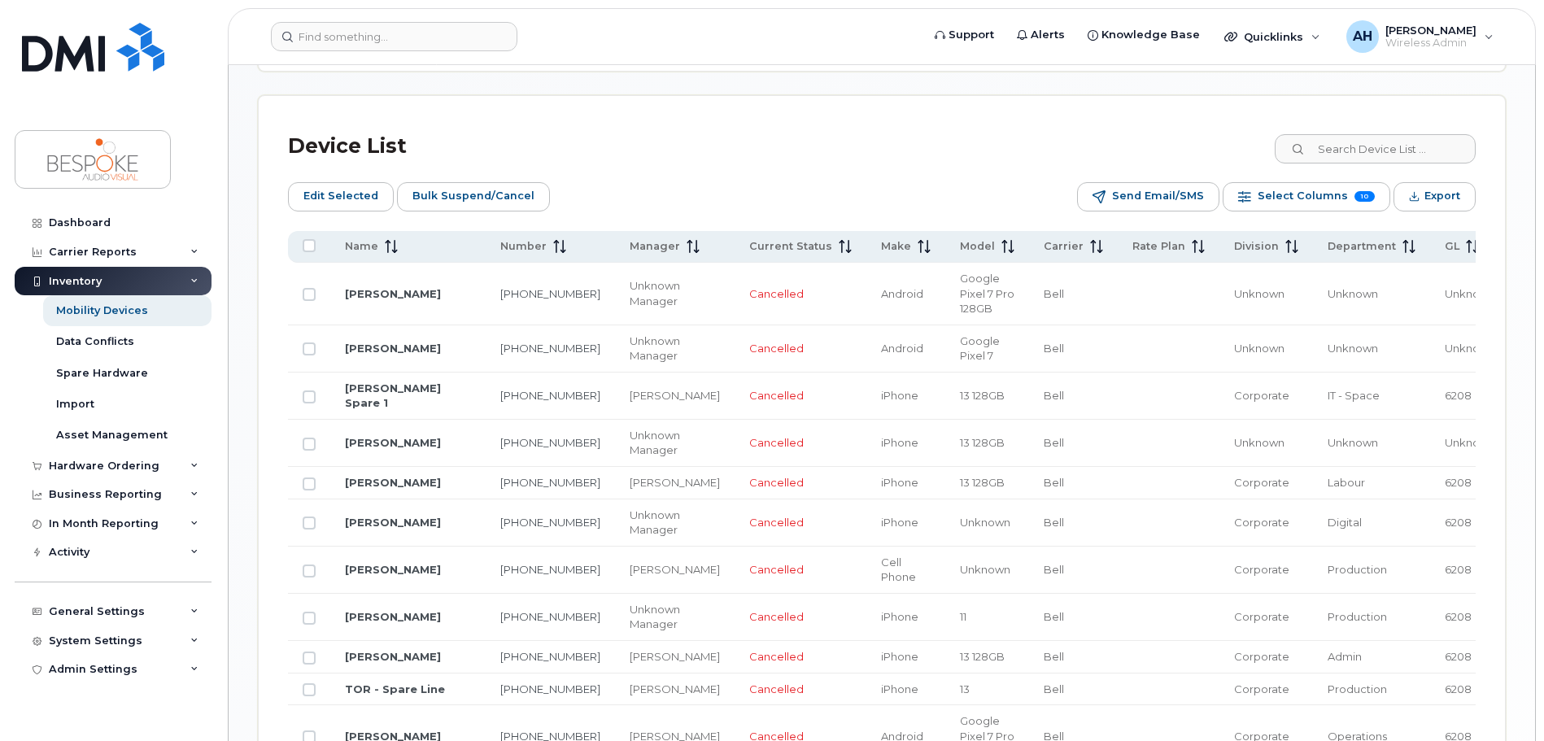
scroll to position [732, 0]
click at [339, 202] on span "Edit Selected" at bounding box center [340, 197] width 75 height 24
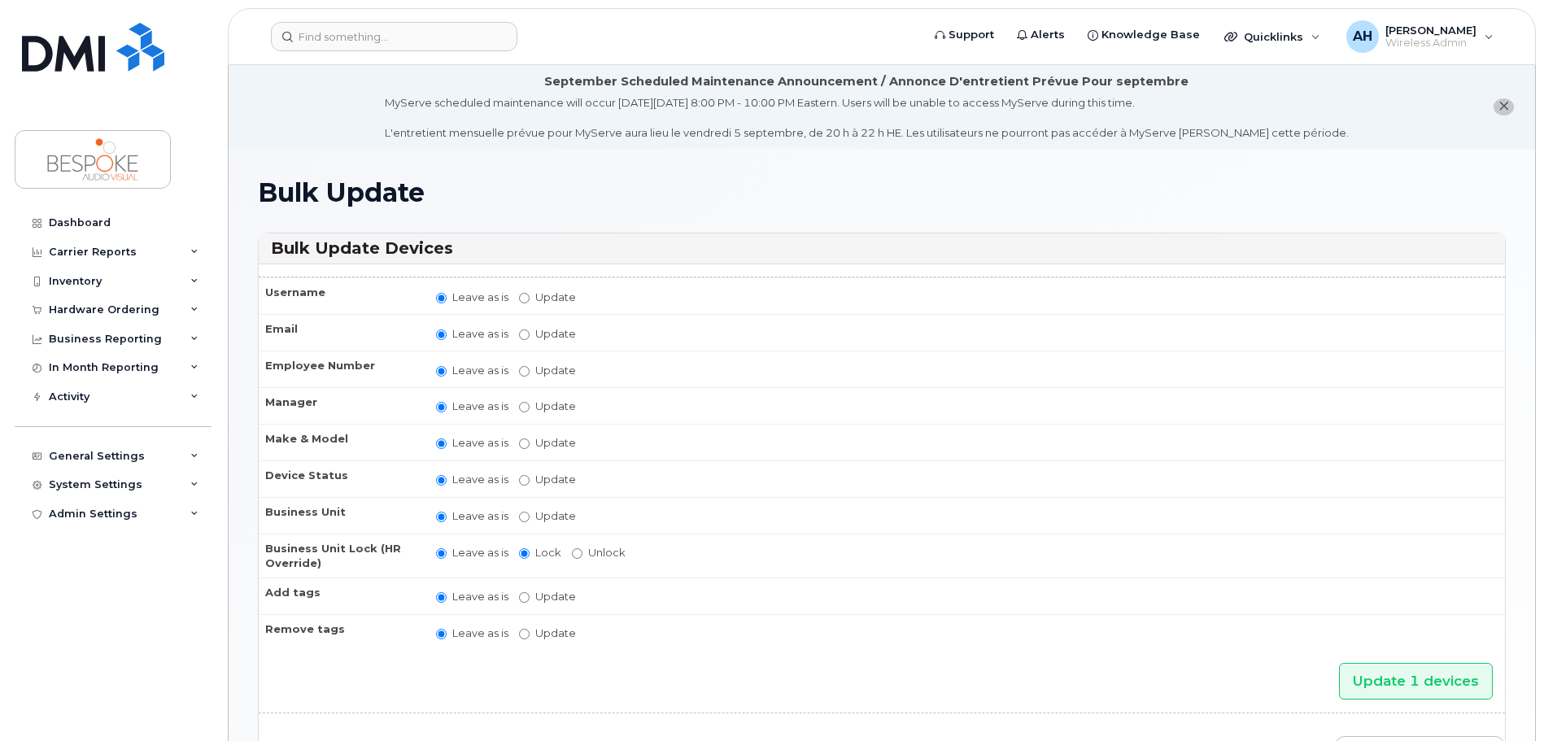
scroll to position [246, 0]
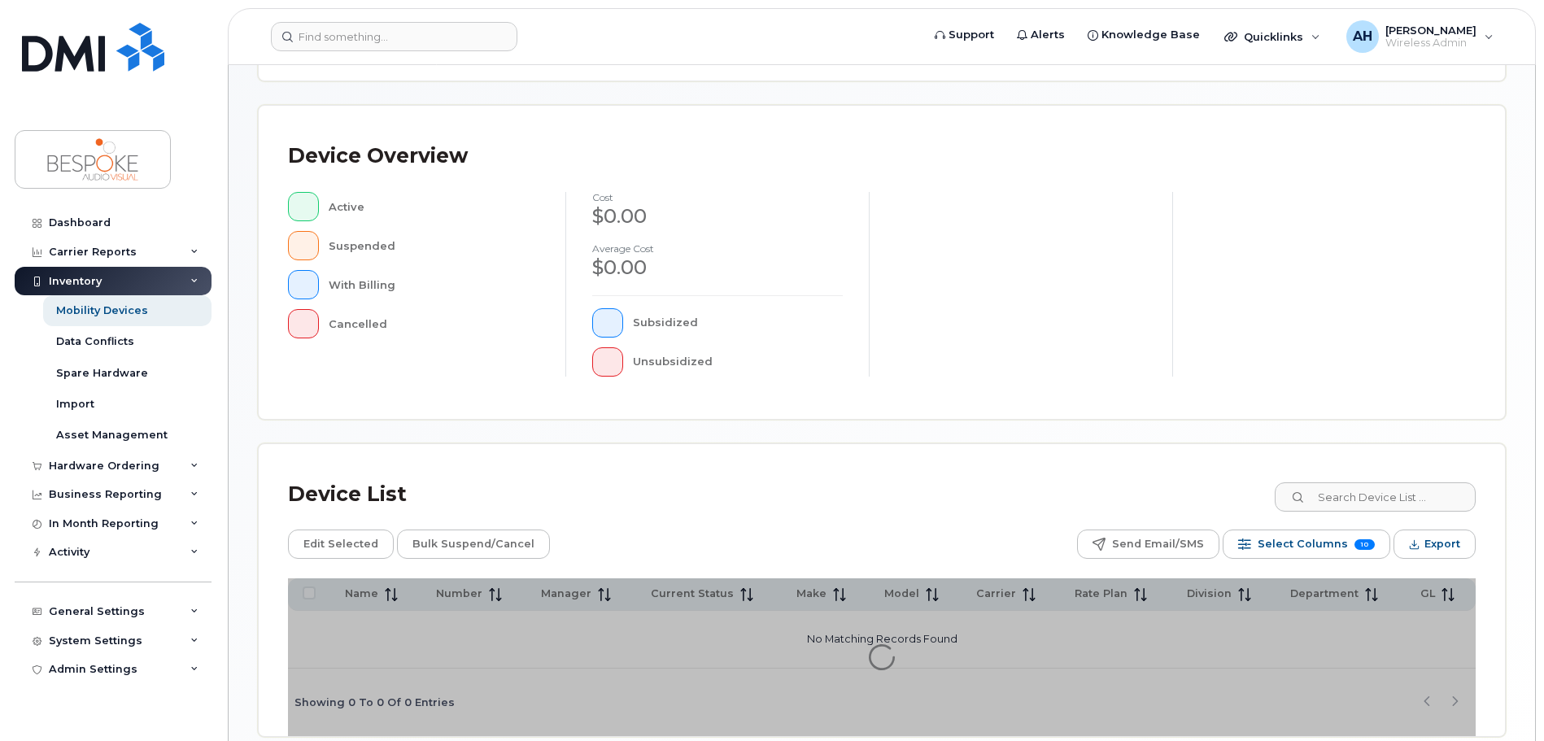
scroll to position [377, 0]
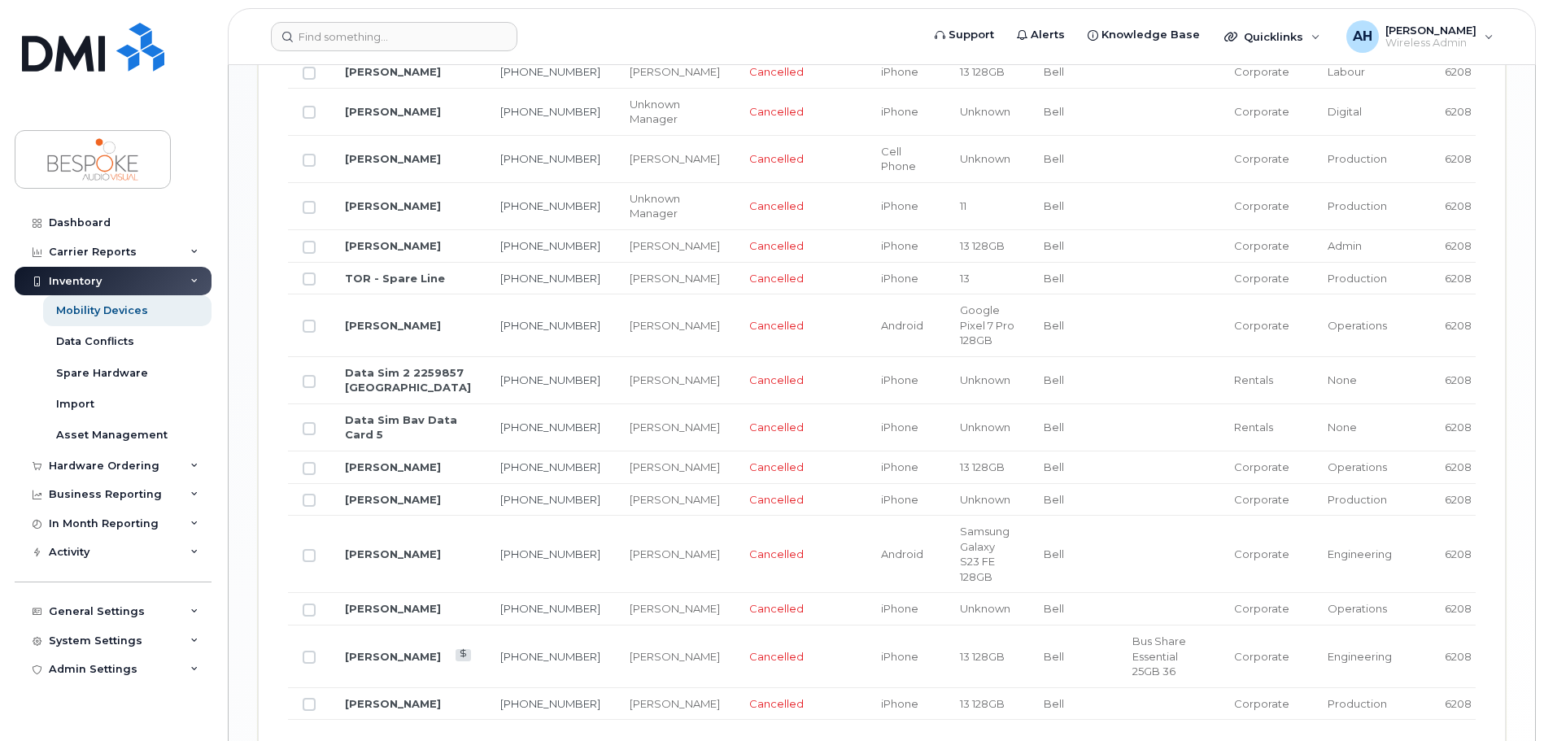
scroll to position [1317, 0]
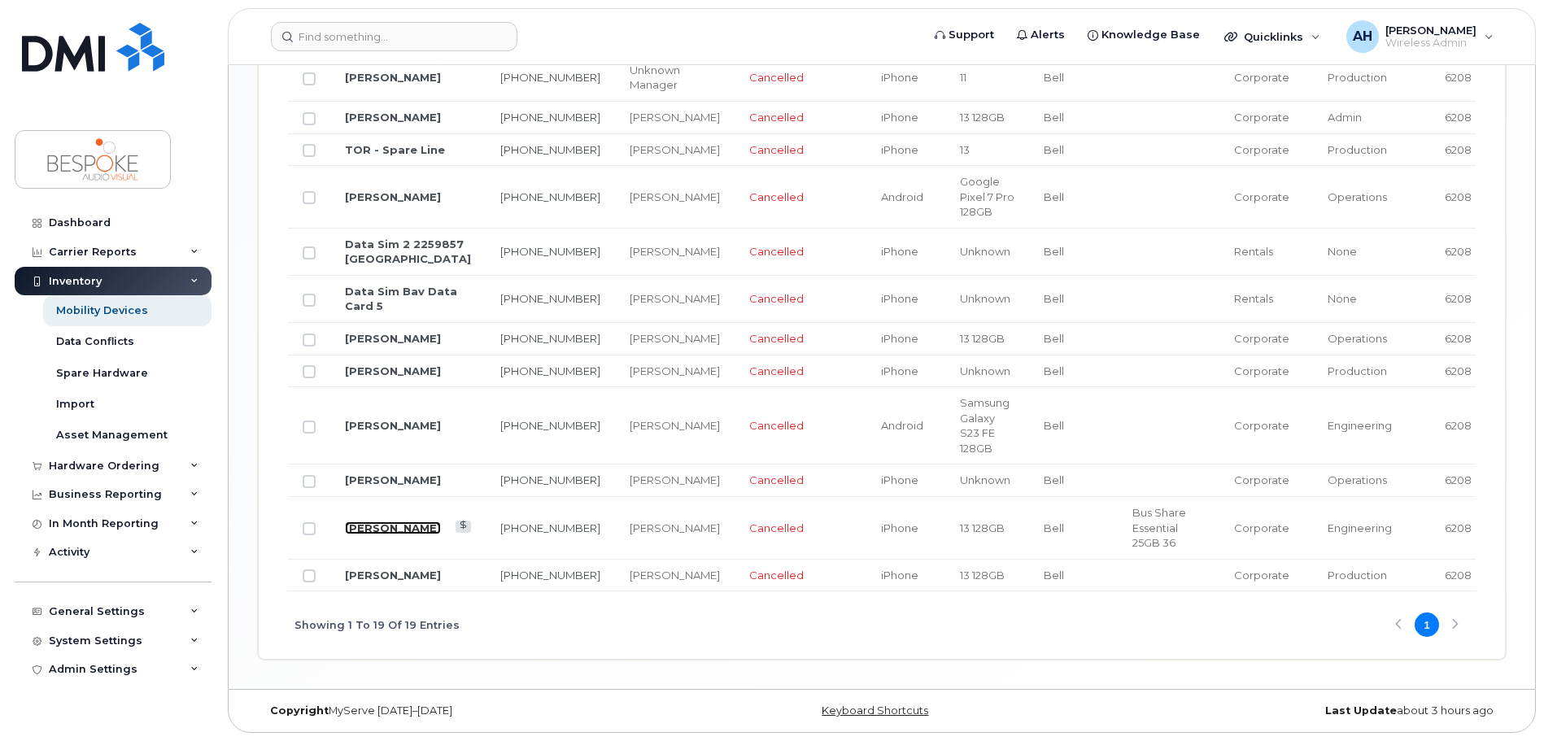
click at [390, 521] on link "[PERSON_NAME]" at bounding box center [393, 527] width 96 height 13
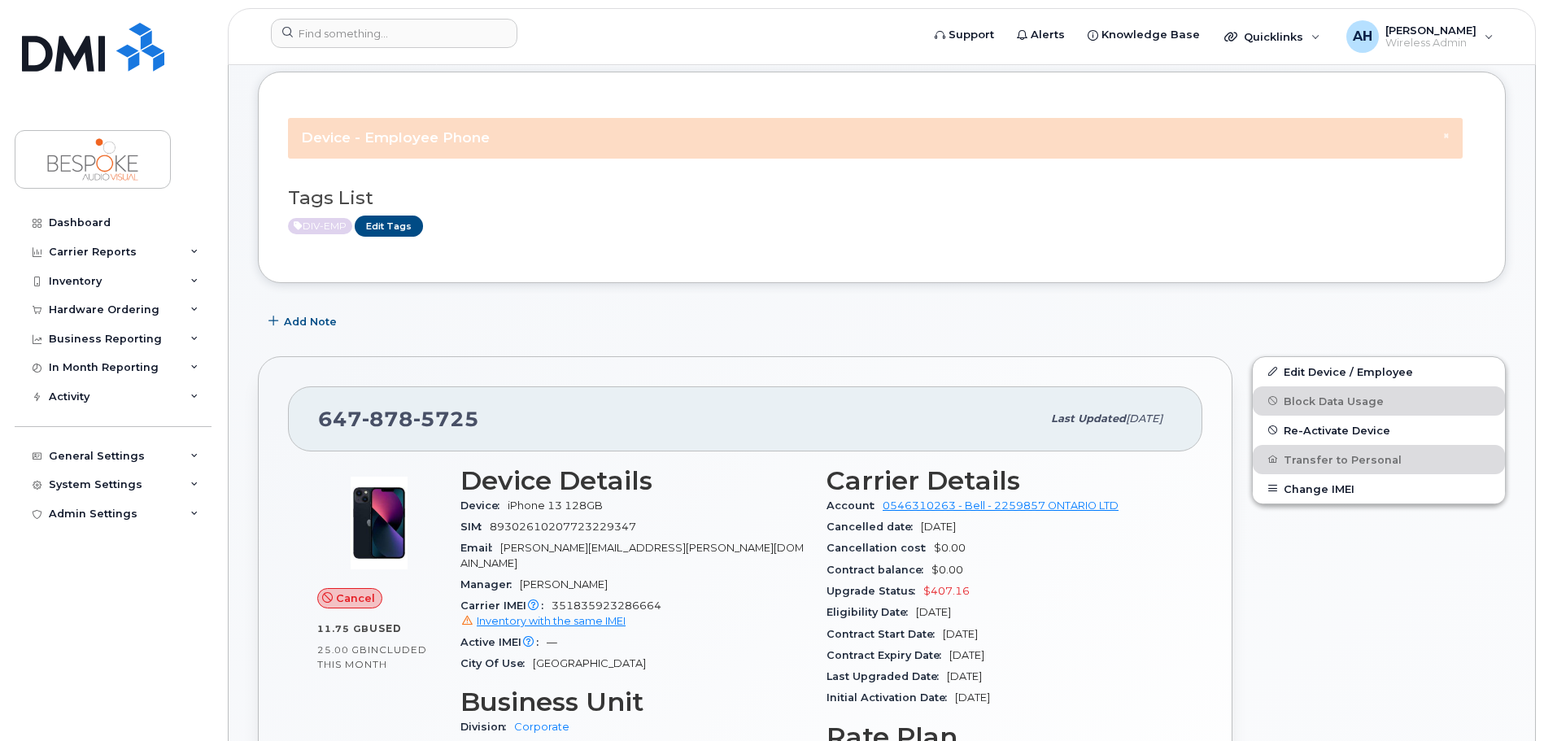
scroll to position [163, 0]
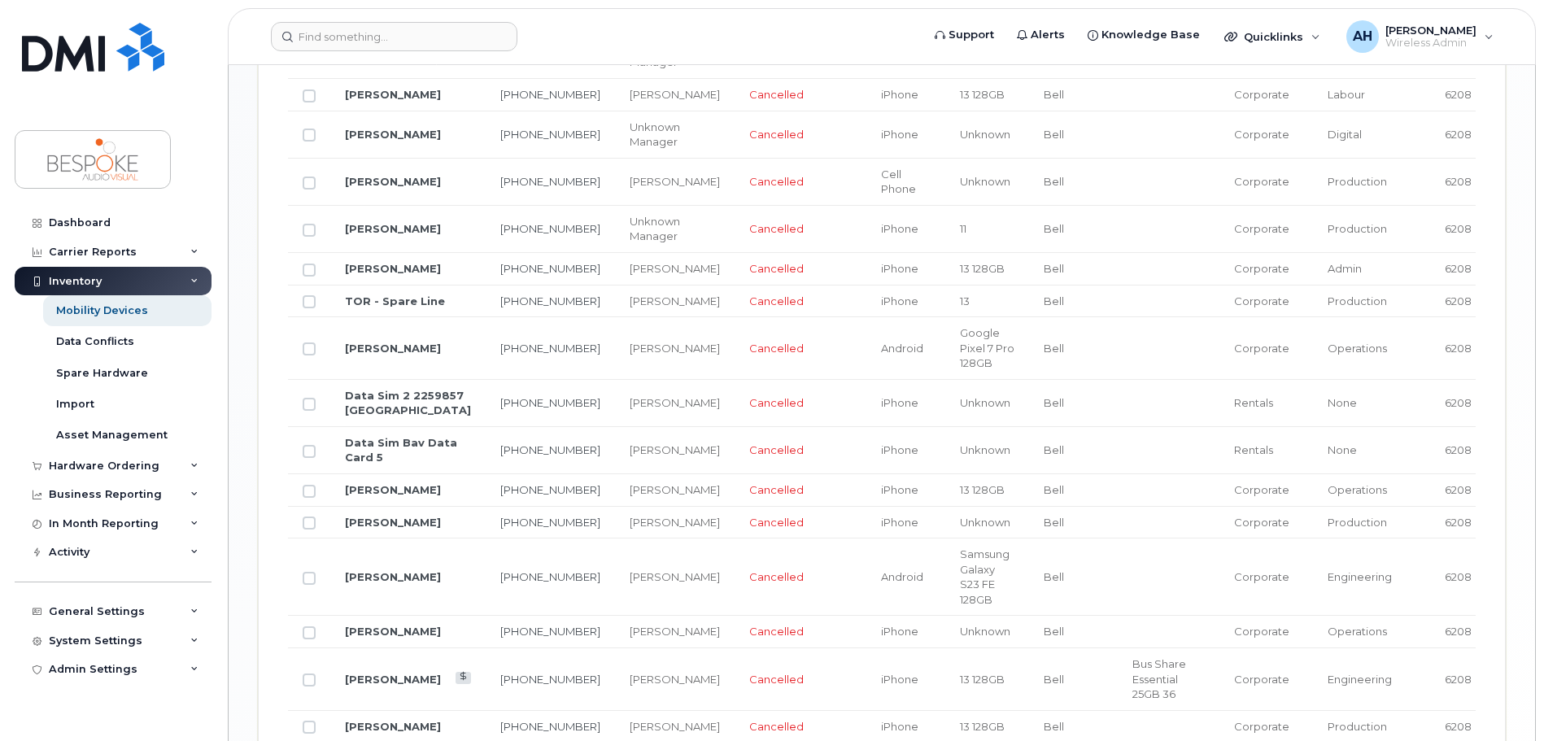
scroll to position [1139, 0]
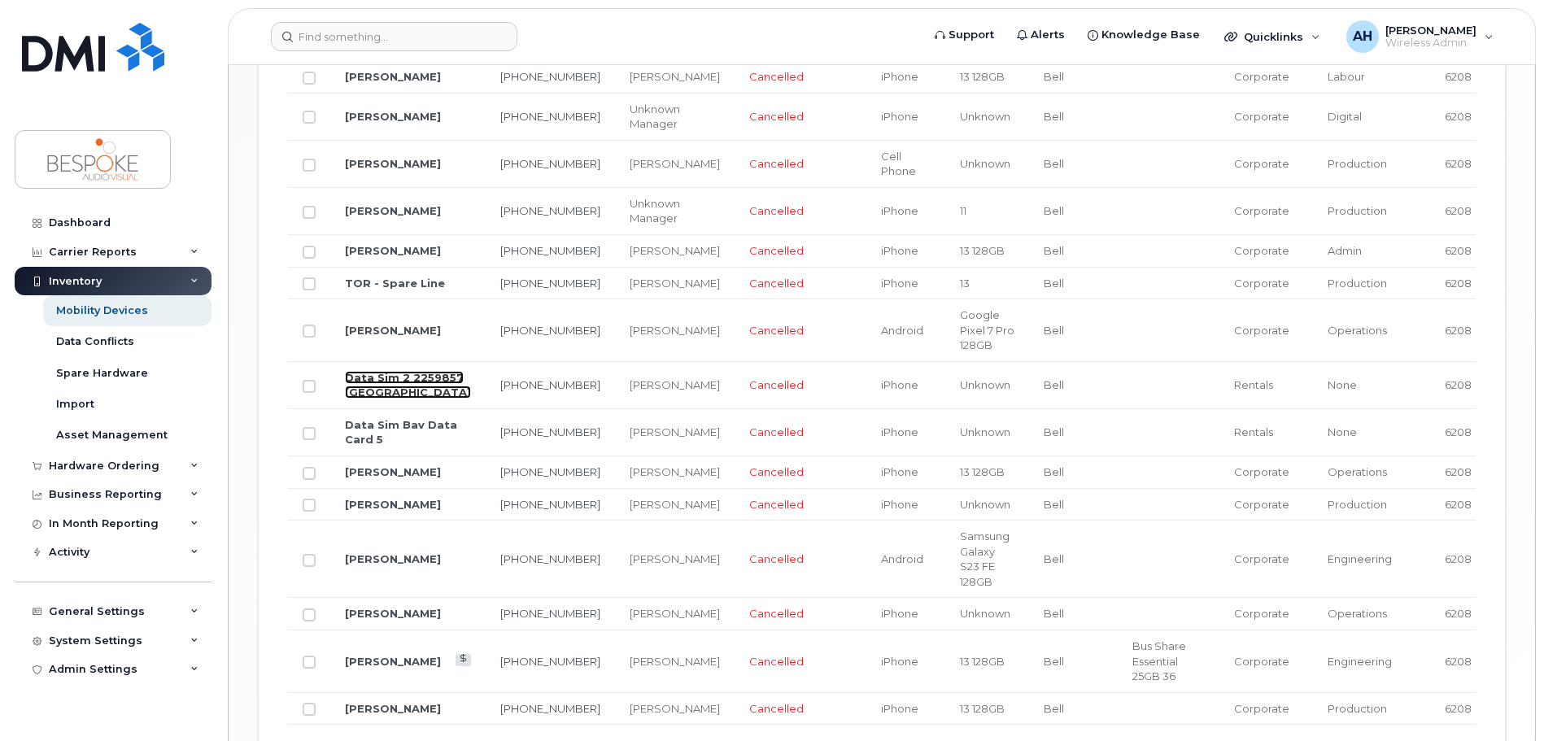
click at [379, 399] on link "Data Sim 2 2259857 Ontario" at bounding box center [408, 385] width 126 height 28
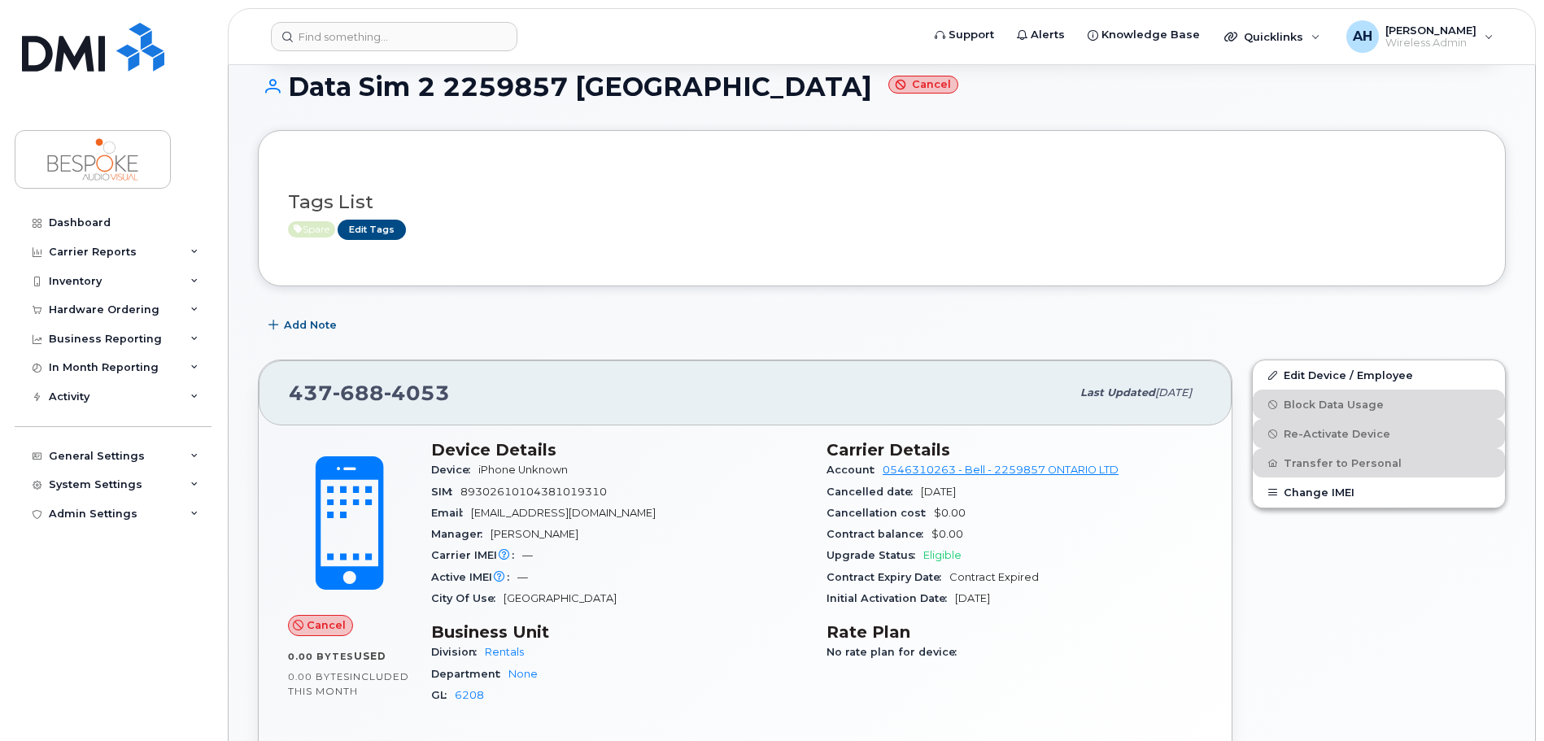
scroll to position [325, 0]
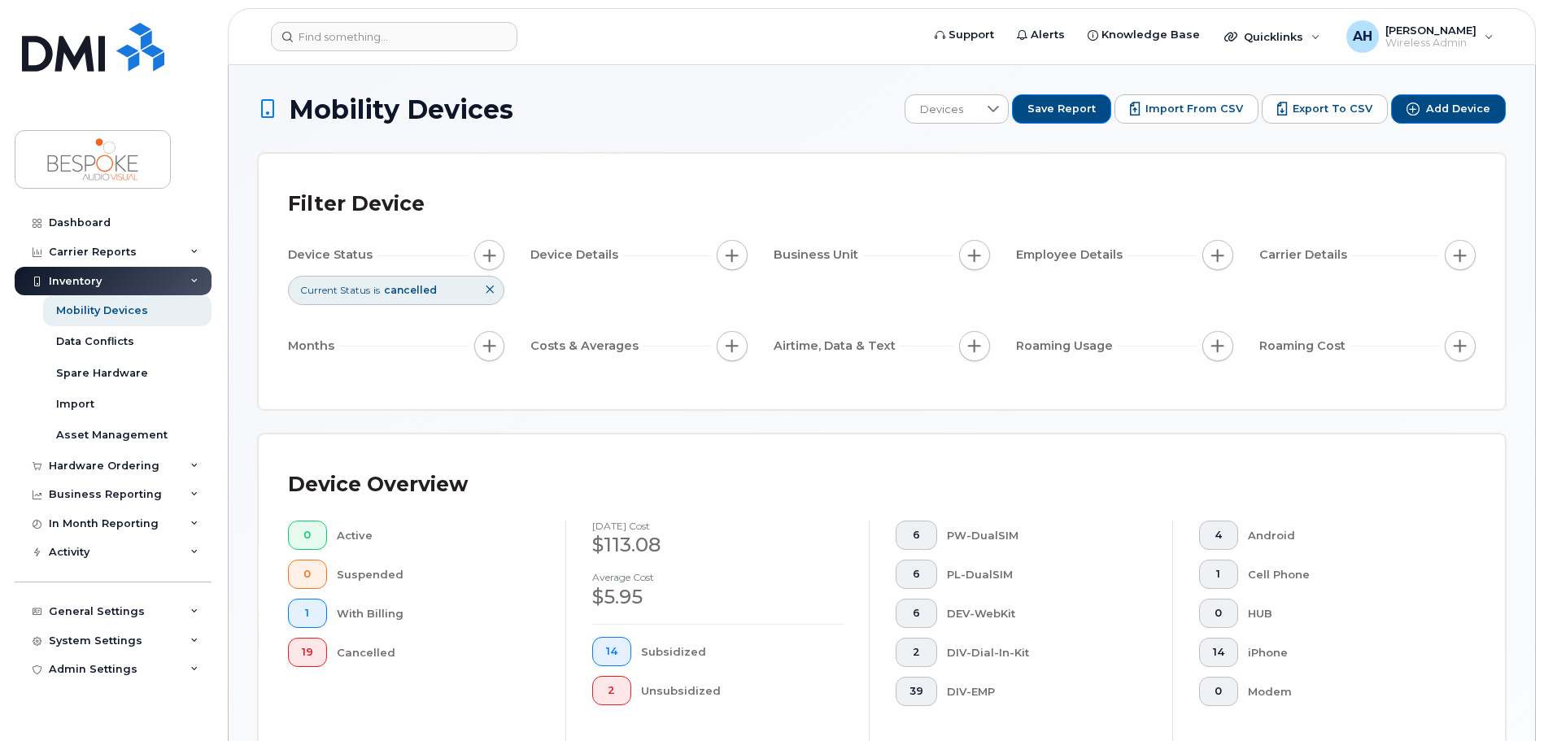
scroll to position [407, 0]
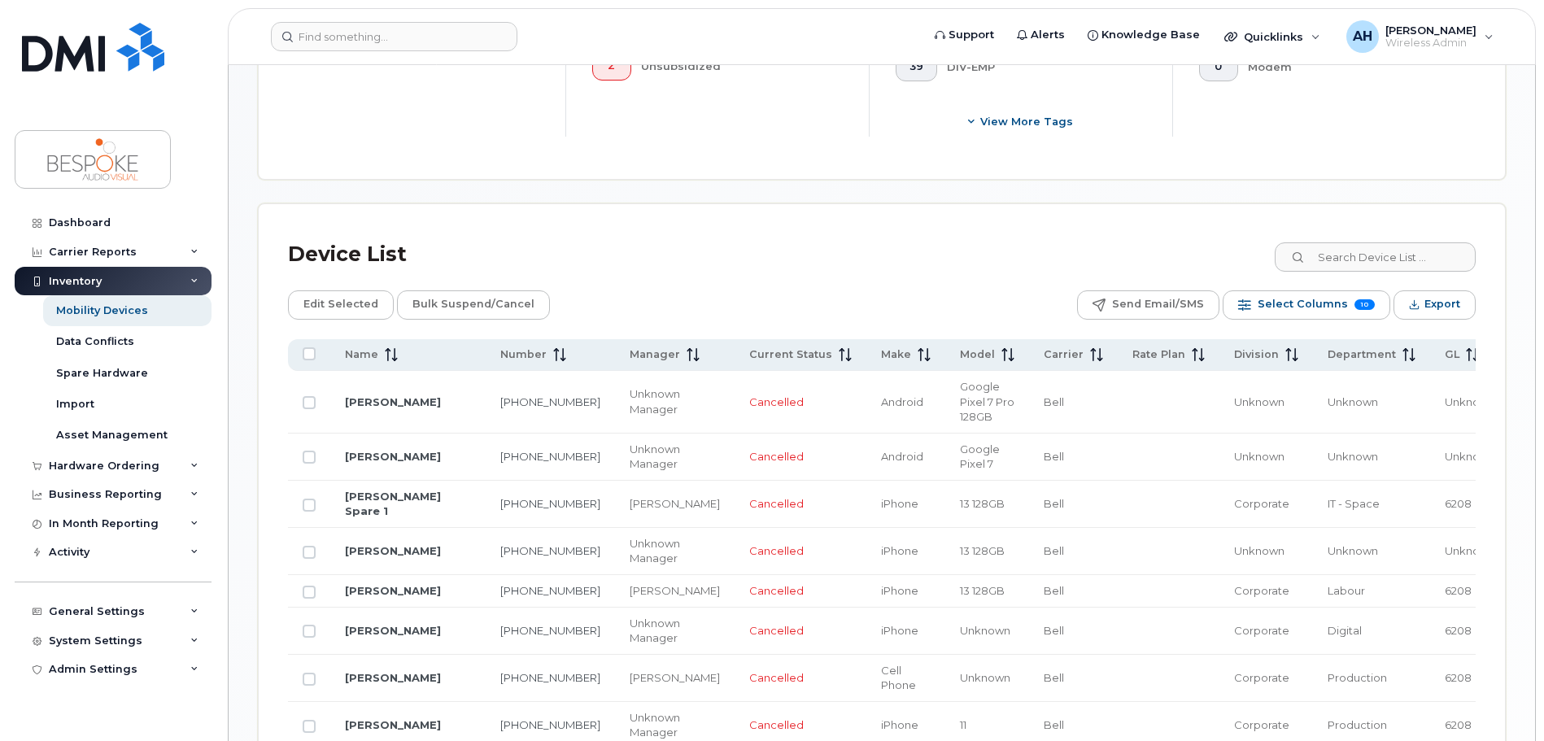
scroll to position [325, 0]
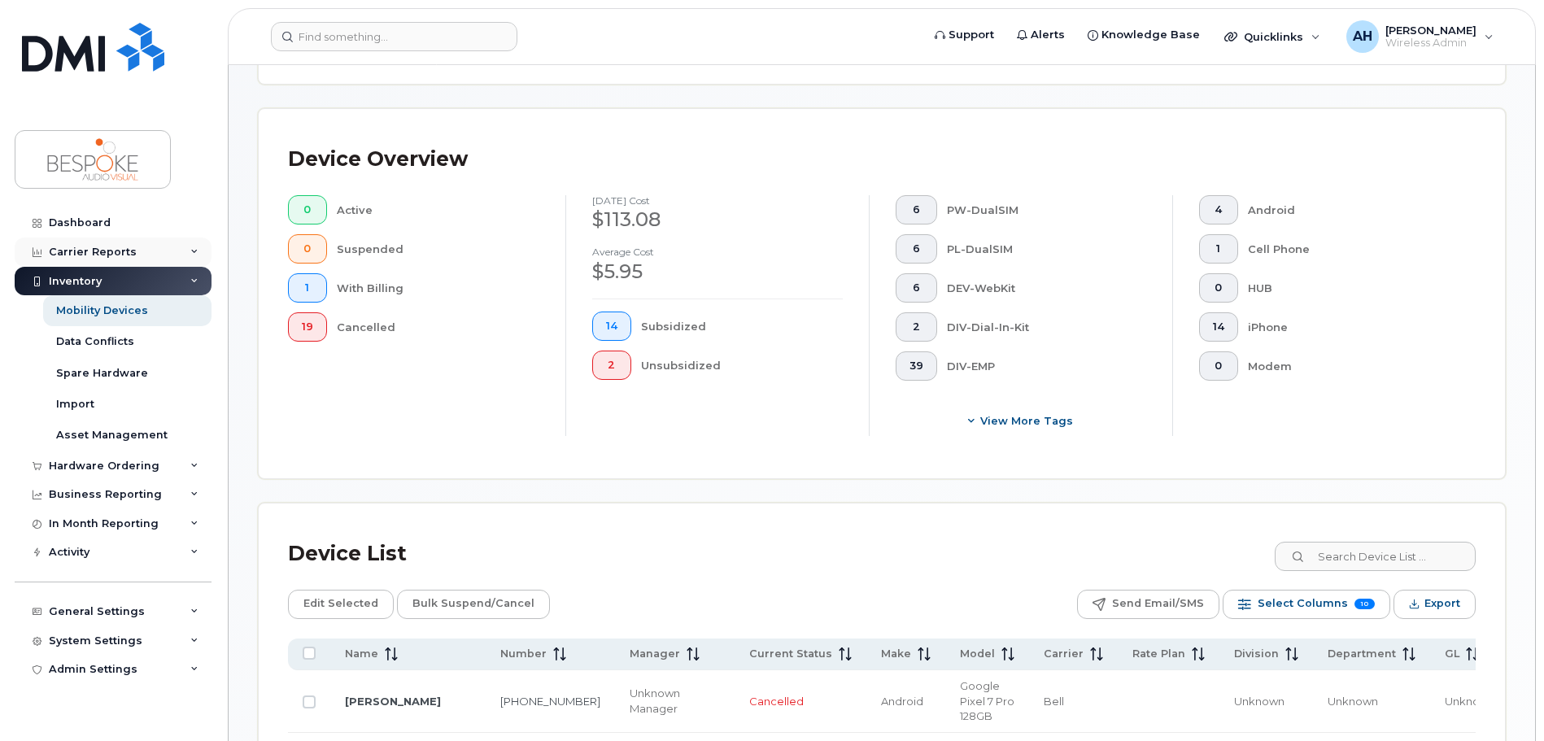
click at [96, 248] on div "Carrier Reports" at bounding box center [93, 252] width 88 height 13
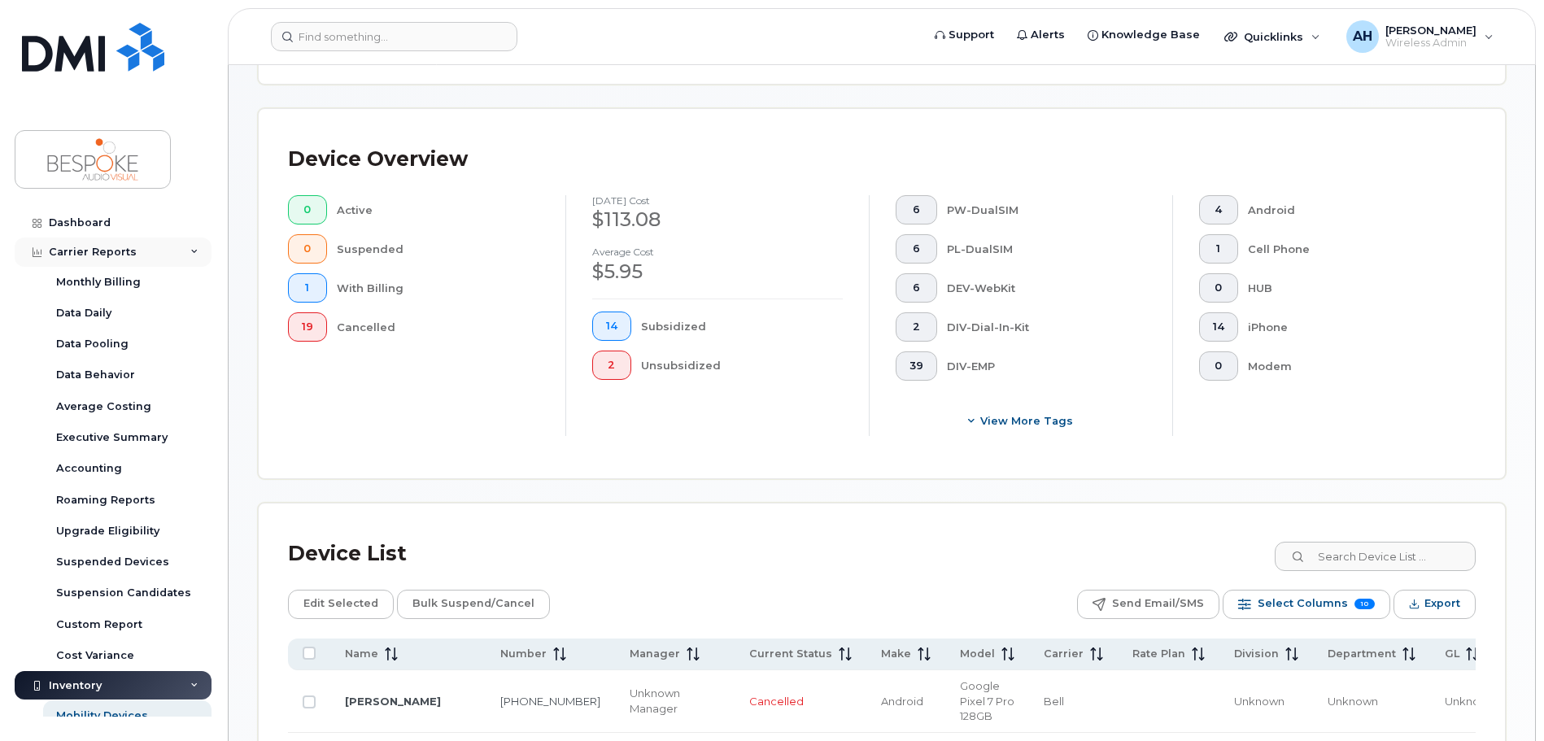
click at [96, 248] on div "Carrier Reports" at bounding box center [93, 252] width 88 height 13
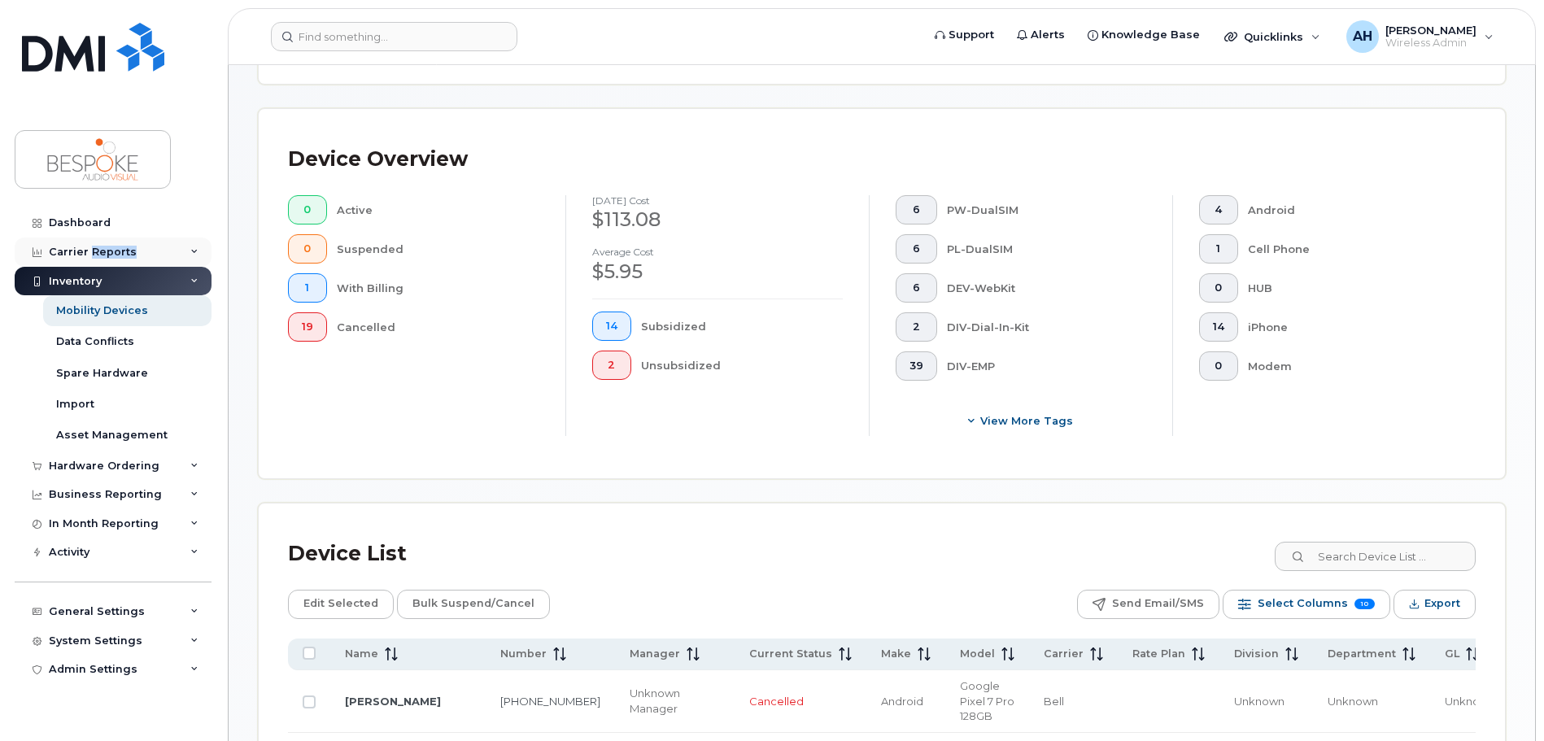
click at [96, 248] on div "Carrier Reports" at bounding box center [93, 252] width 88 height 13
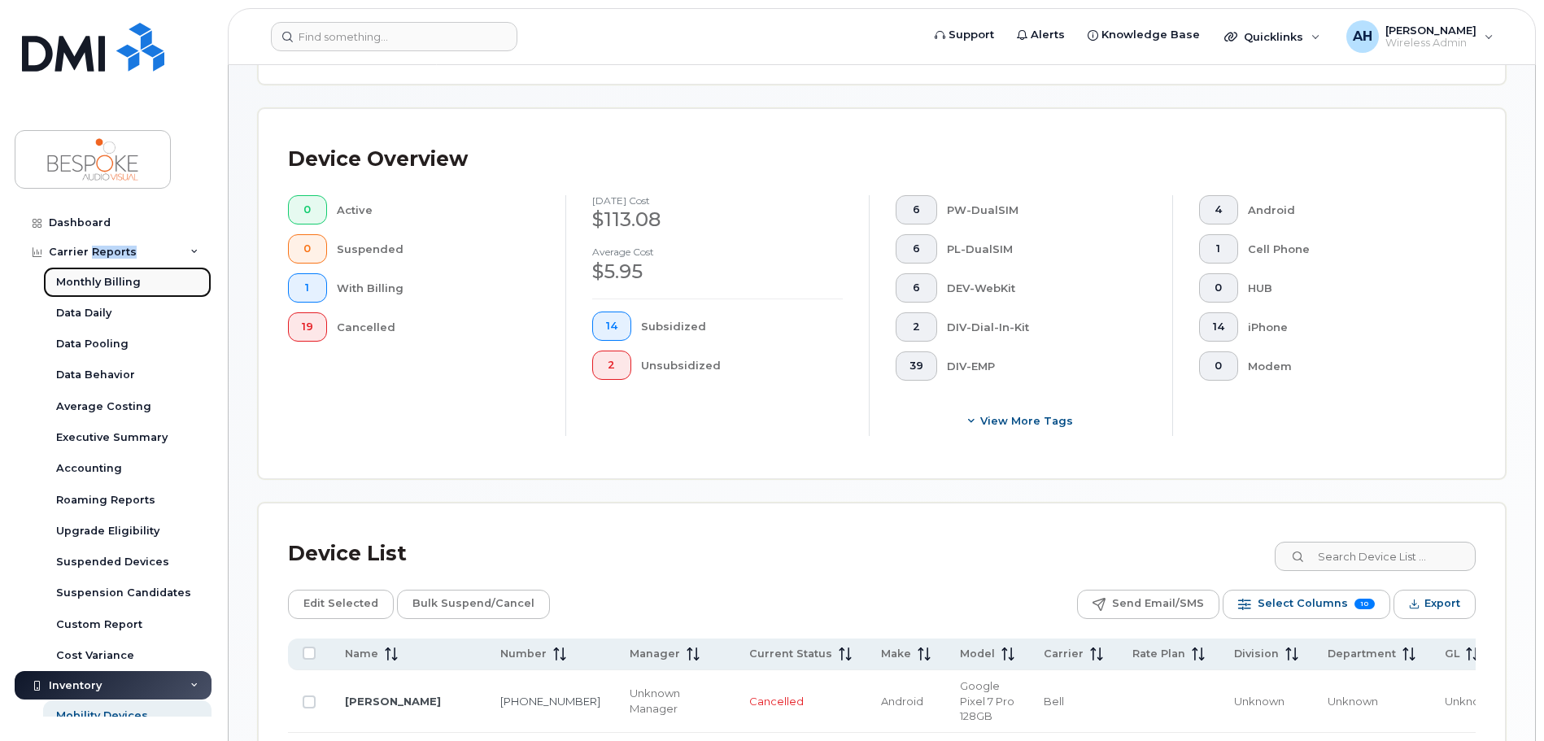
click at [95, 280] on div "Monthly Billing" at bounding box center [98, 282] width 85 height 15
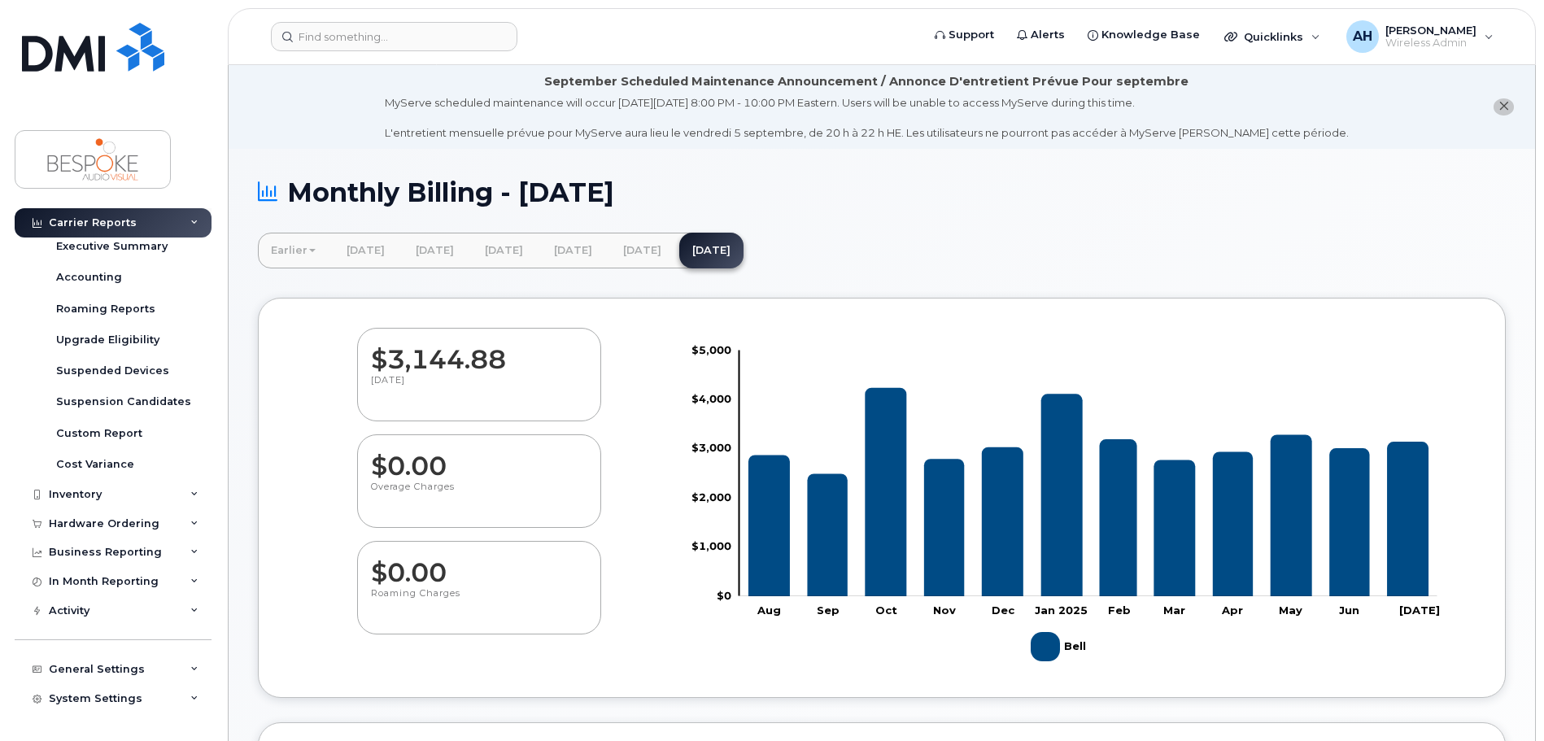
scroll to position [216, 0]
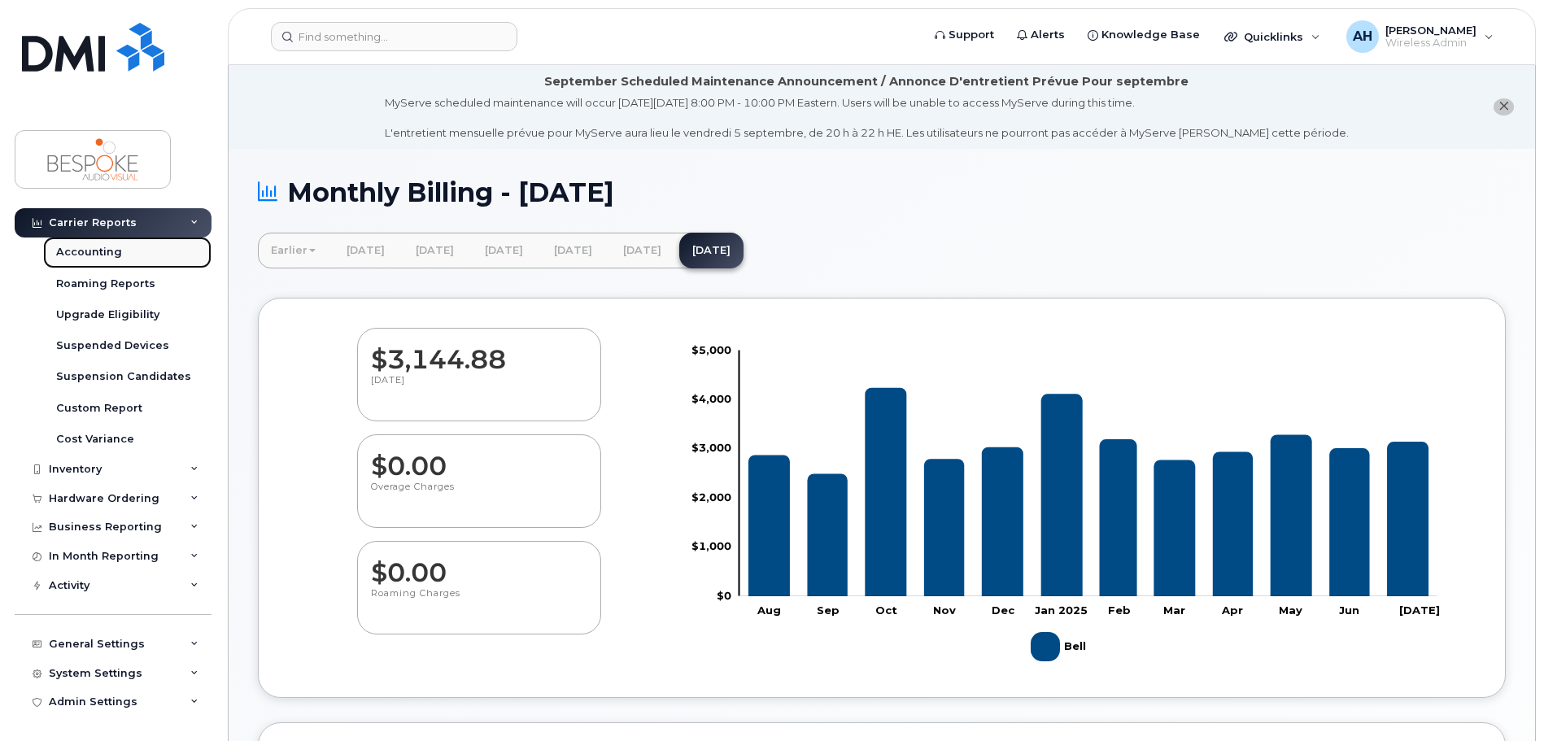
click at [98, 257] on div "Accounting" at bounding box center [89, 252] width 66 height 15
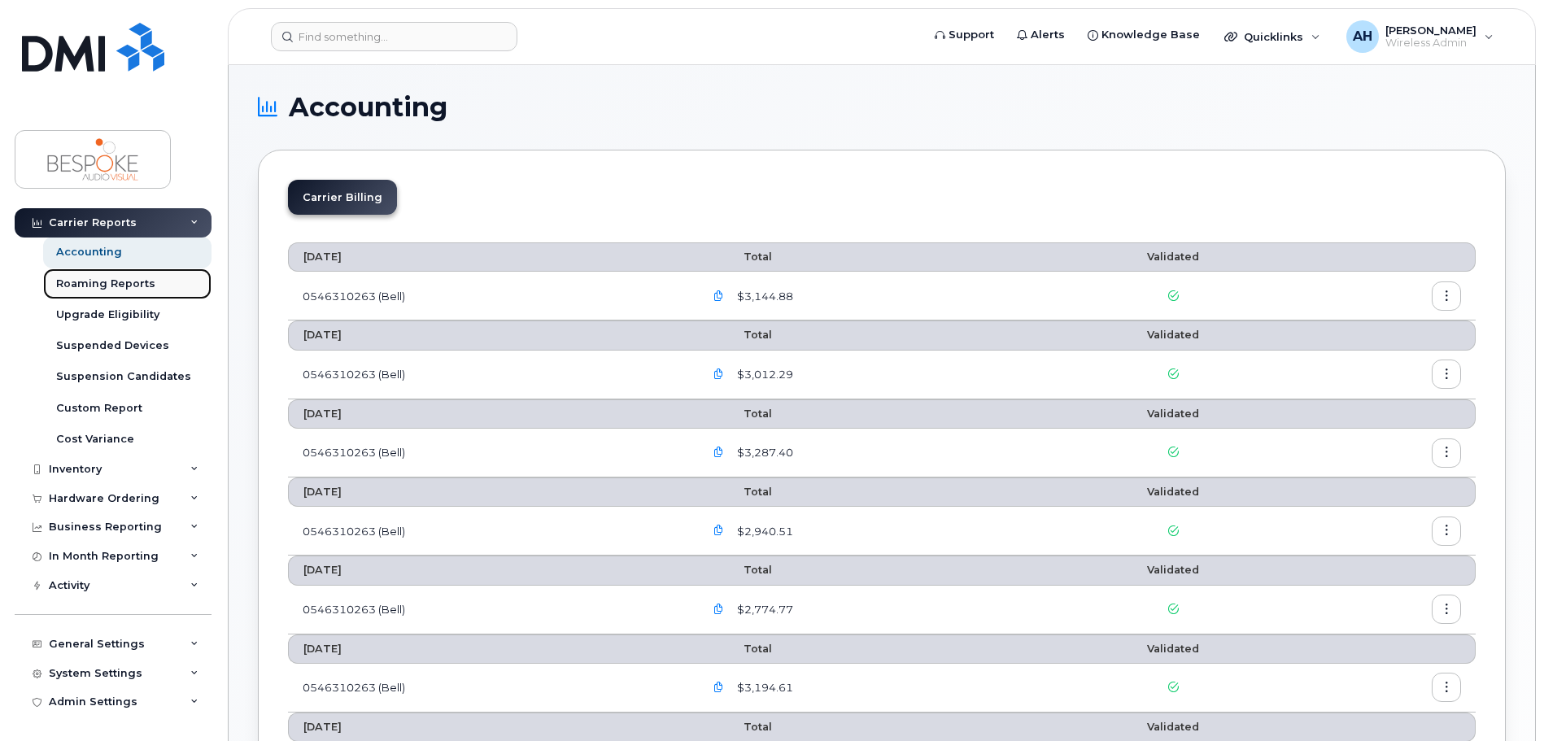
click at [116, 289] on div "Roaming Reports" at bounding box center [105, 284] width 99 height 15
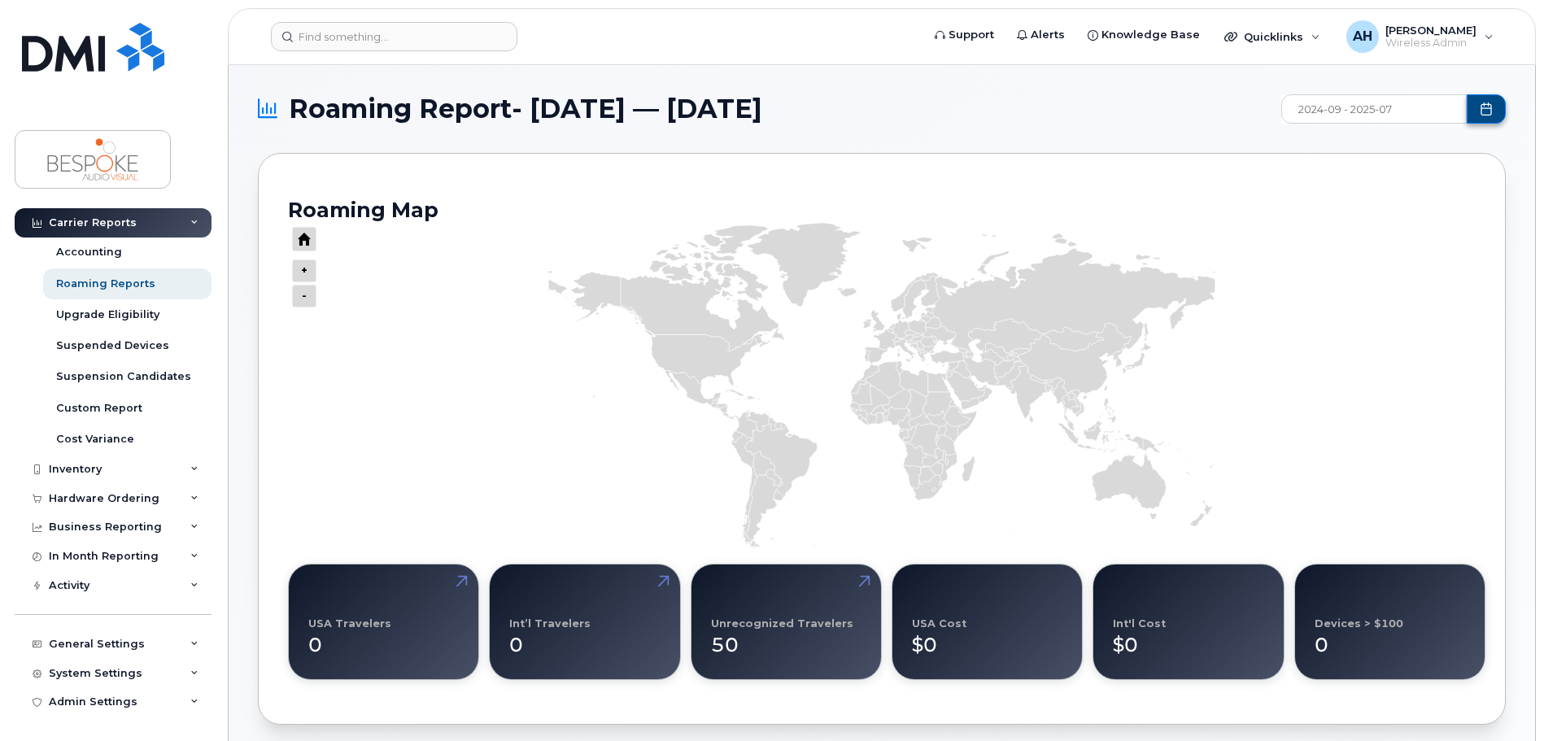
click at [1485, 113] on icon "Choose Date" at bounding box center [1486, 108] width 13 height 13
click at [1311, 152] on icon "Previous Year" at bounding box center [1313, 148] width 10 height 13
click at [1483, 109] on icon "Choose Date" at bounding box center [1486, 108] width 13 height 13
click at [1310, 111] on input "2024-09 - 2025-07" at bounding box center [1373, 108] width 185 height 29
click at [1356, 198] on span "Jan" at bounding box center [1393, 198] width 74 height 28
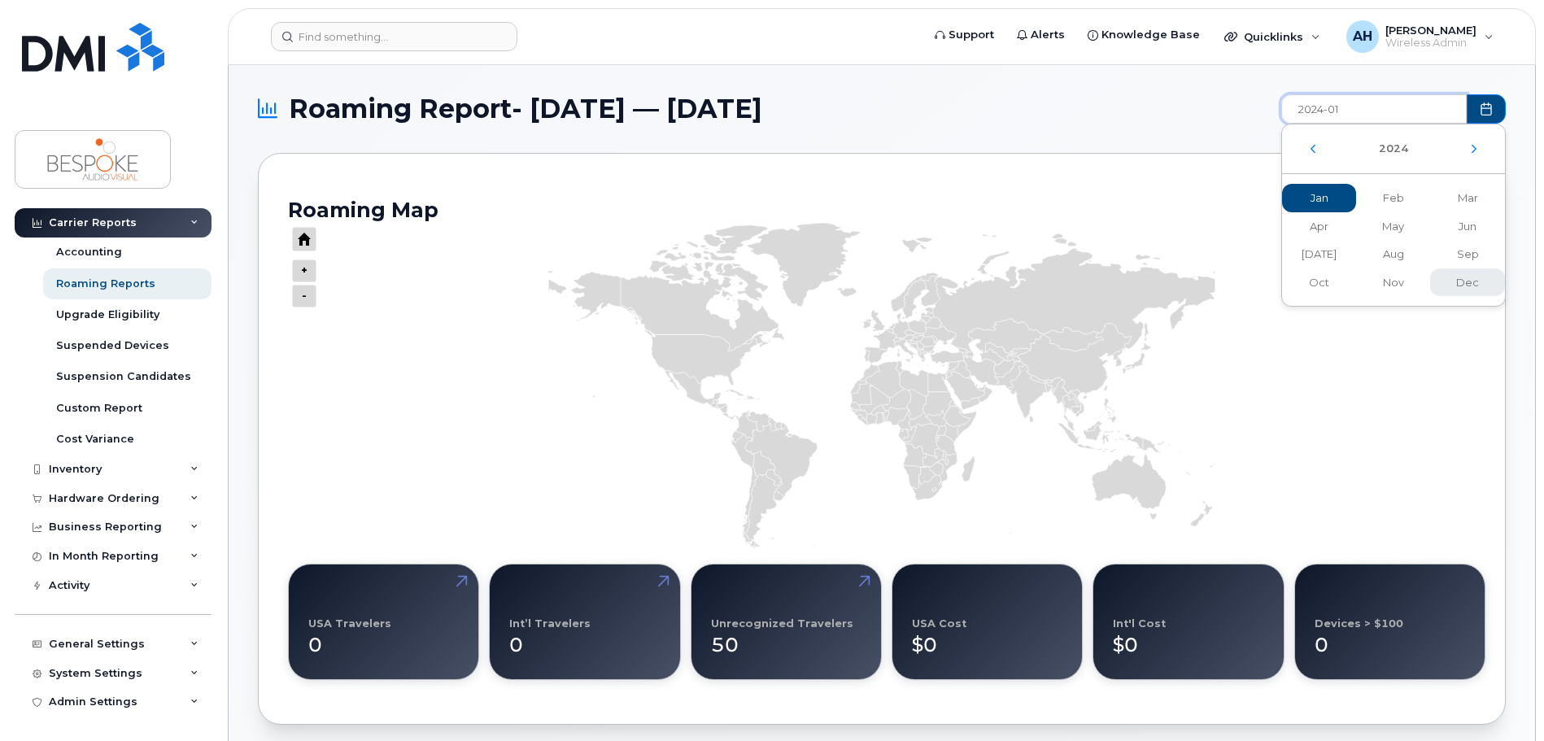
click at [1466, 289] on span "Dec" at bounding box center [1467, 282] width 74 height 28
click at [1430, 347] on rect "Chart" at bounding box center [882, 385] width 1188 height 325
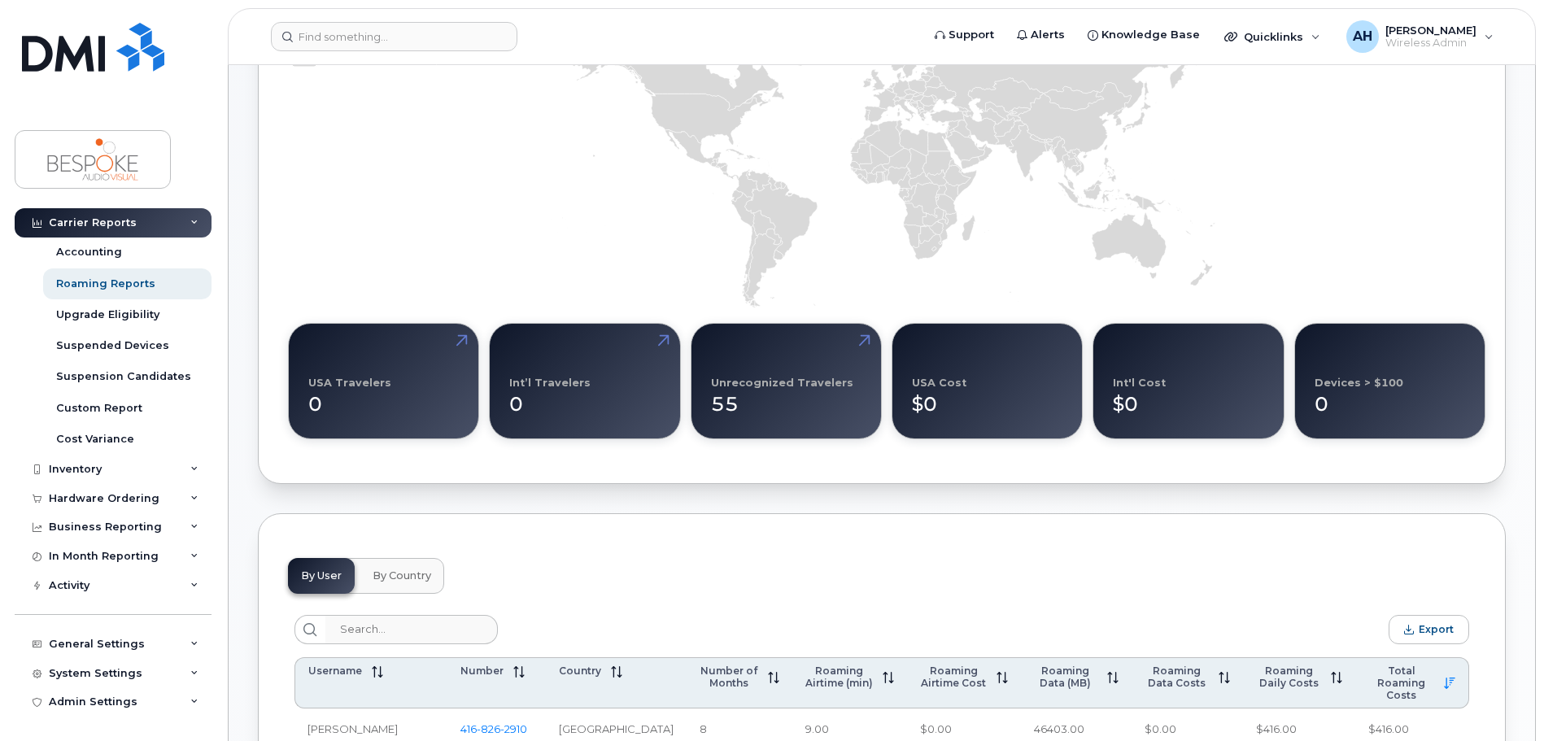
scroll to position [407, 0]
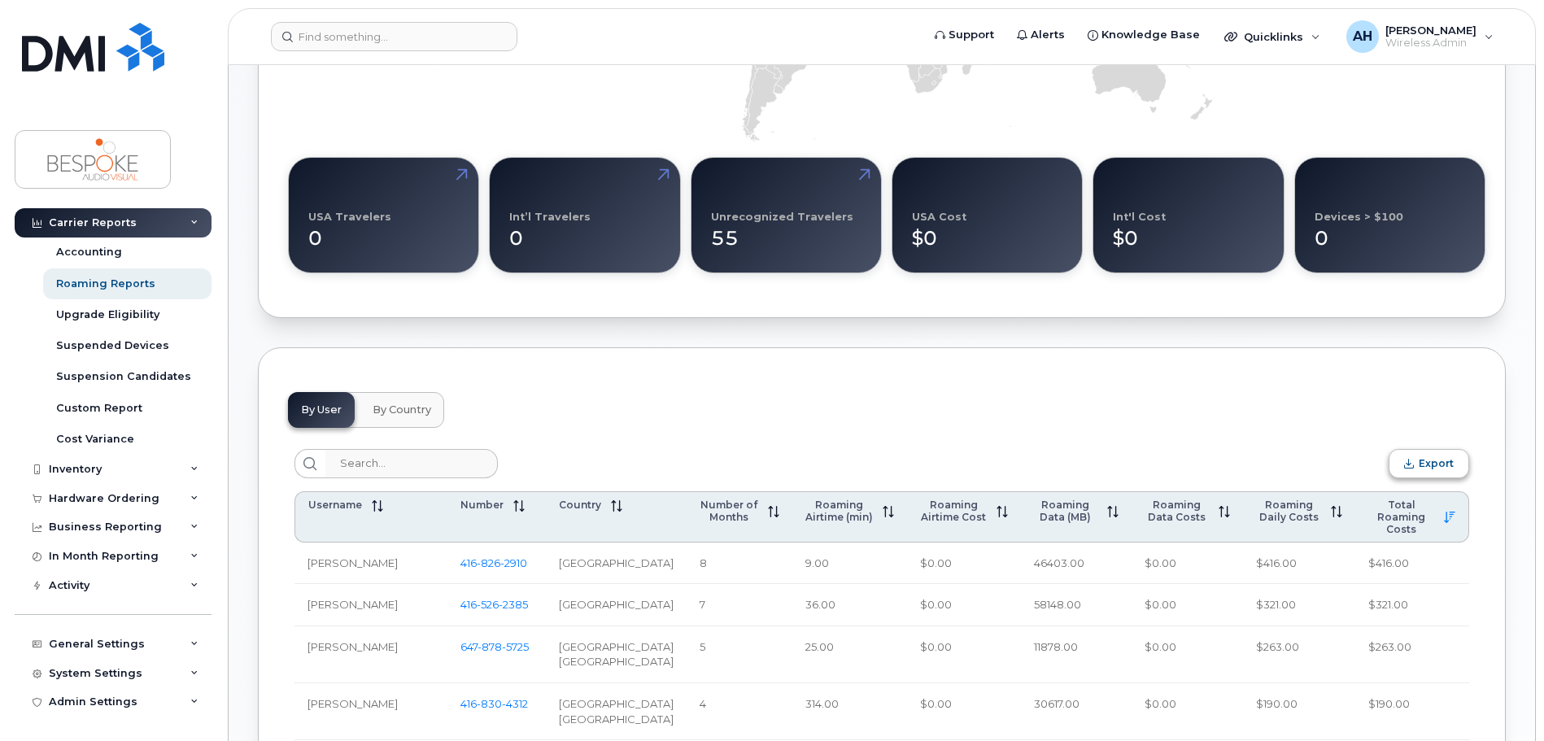
click at [1432, 463] on span "Export" at bounding box center [1436, 463] width 35 height 12
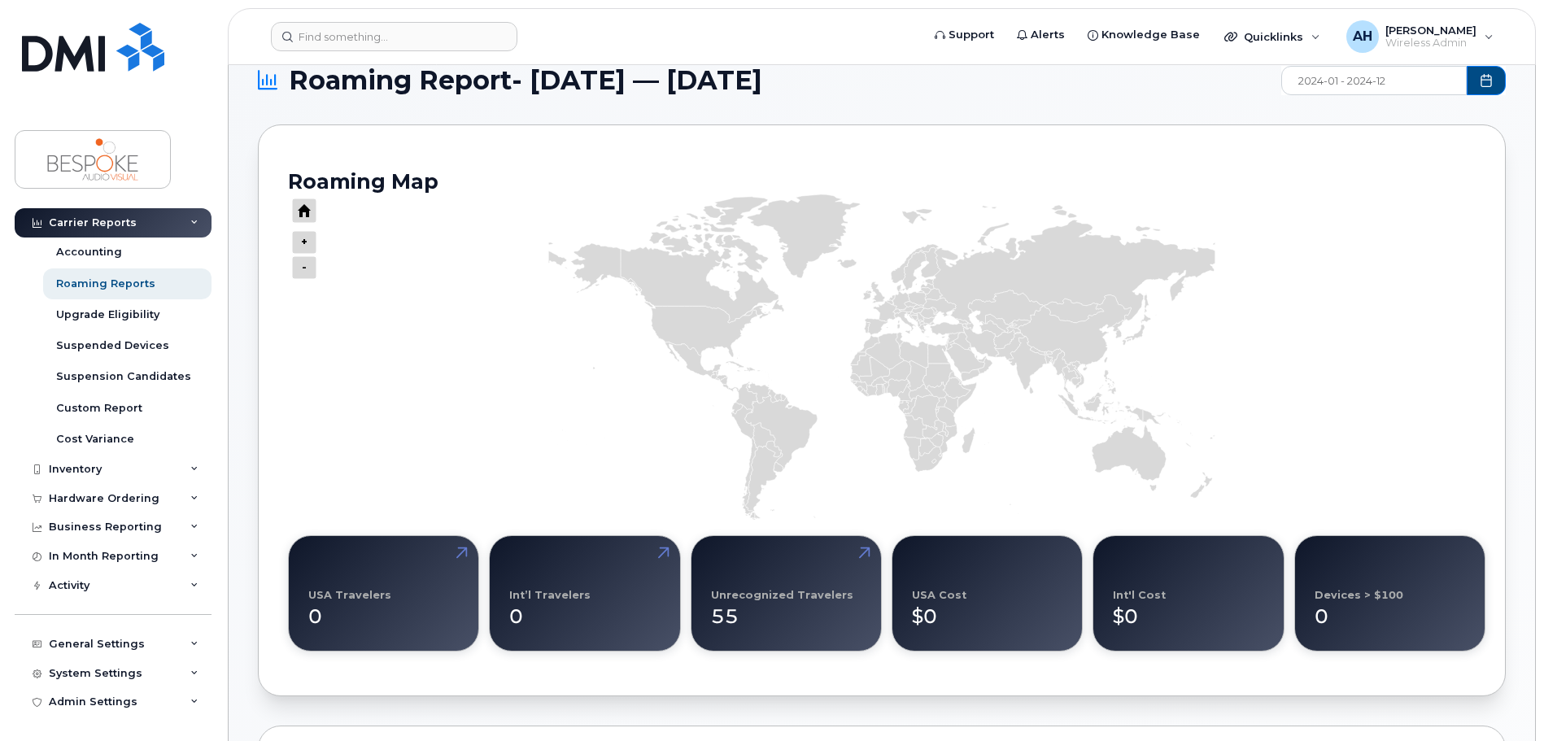
scroll to position [0, 0]
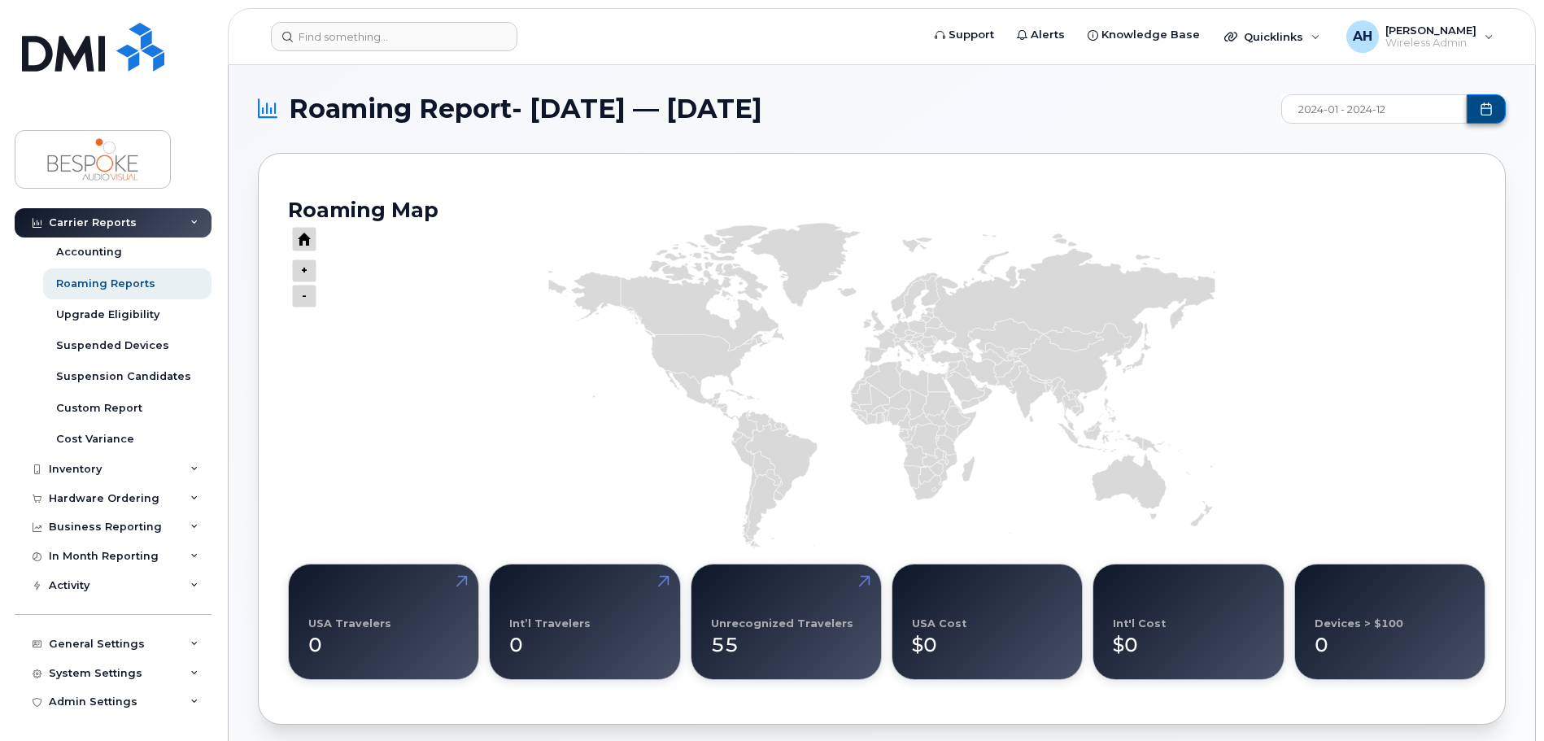
click at [1480, 111] on icon "Choose Date" at bounding box center [1486, 108] width 13 height 13
click at [1301, 151] on div "2024" at bounding box center [1393, 149] width 223 height 50
click at [1311, 150] on icon "Previous Year" at bounding box center [1313, 148] width 10 height 13
click at [1356, 202] on span "Jan" at bounding box center [1393, 198] width 74 height 28
click at [1480, 155] on div "2023" at bounding box center [1393, 149] width 223 height 50
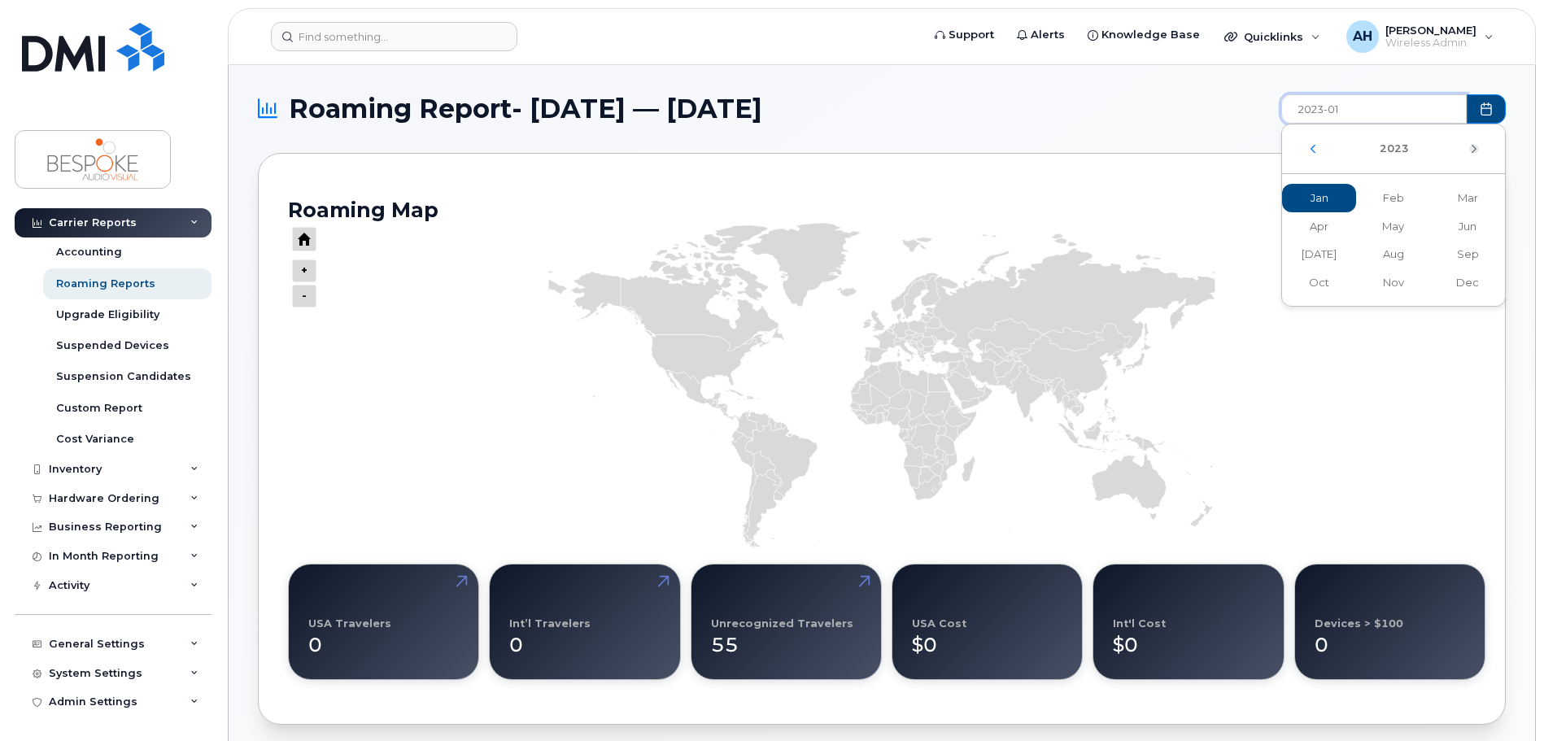
click at [1474, 151] on icon "Next Year" at bounding box center [1473, 149] width 5 height 8
click at [1356, 253] on span "Jul" at bounding box center [1393, 254] width 74 height 28
type input "2023-01 - 2025-07"
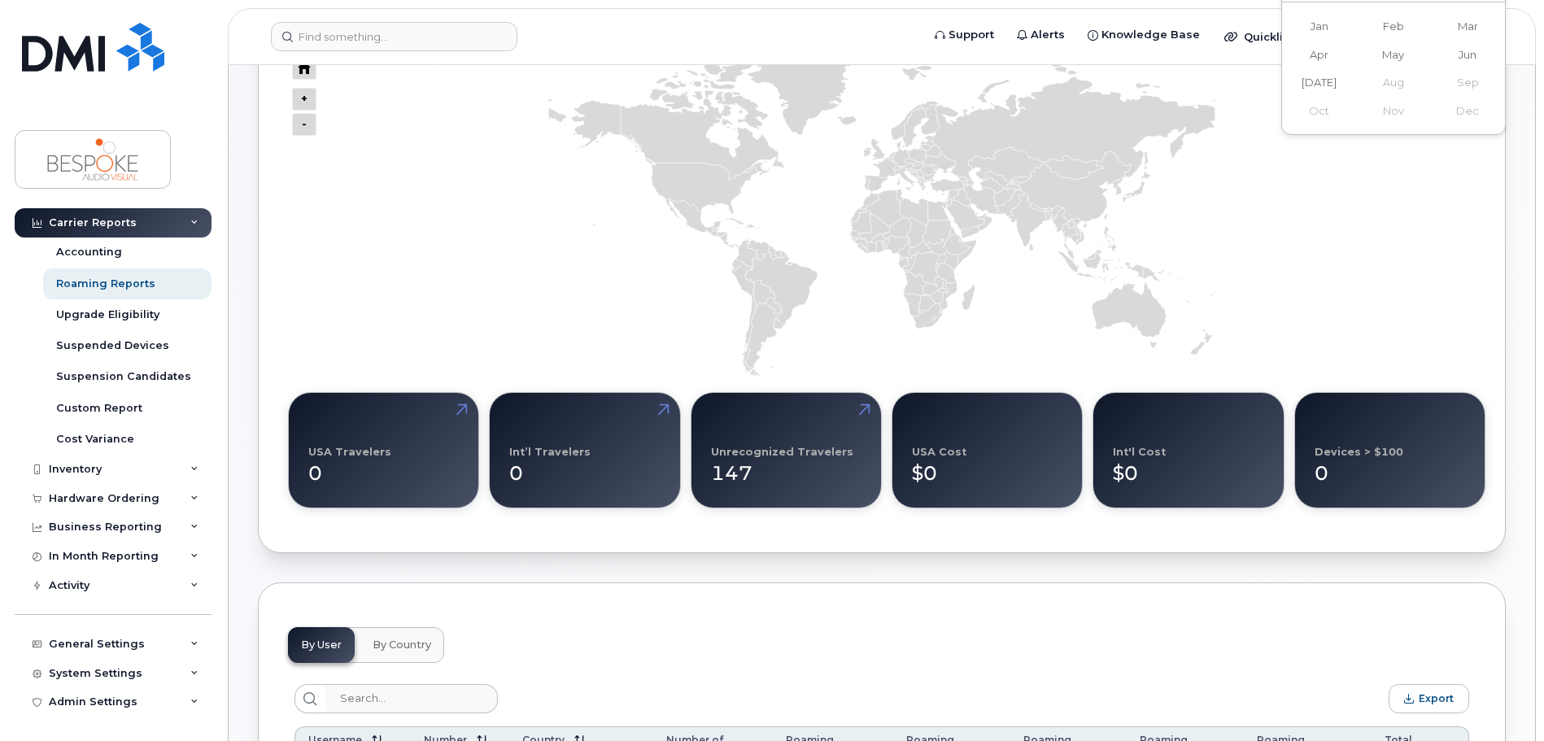
scroll to position [488, 0]
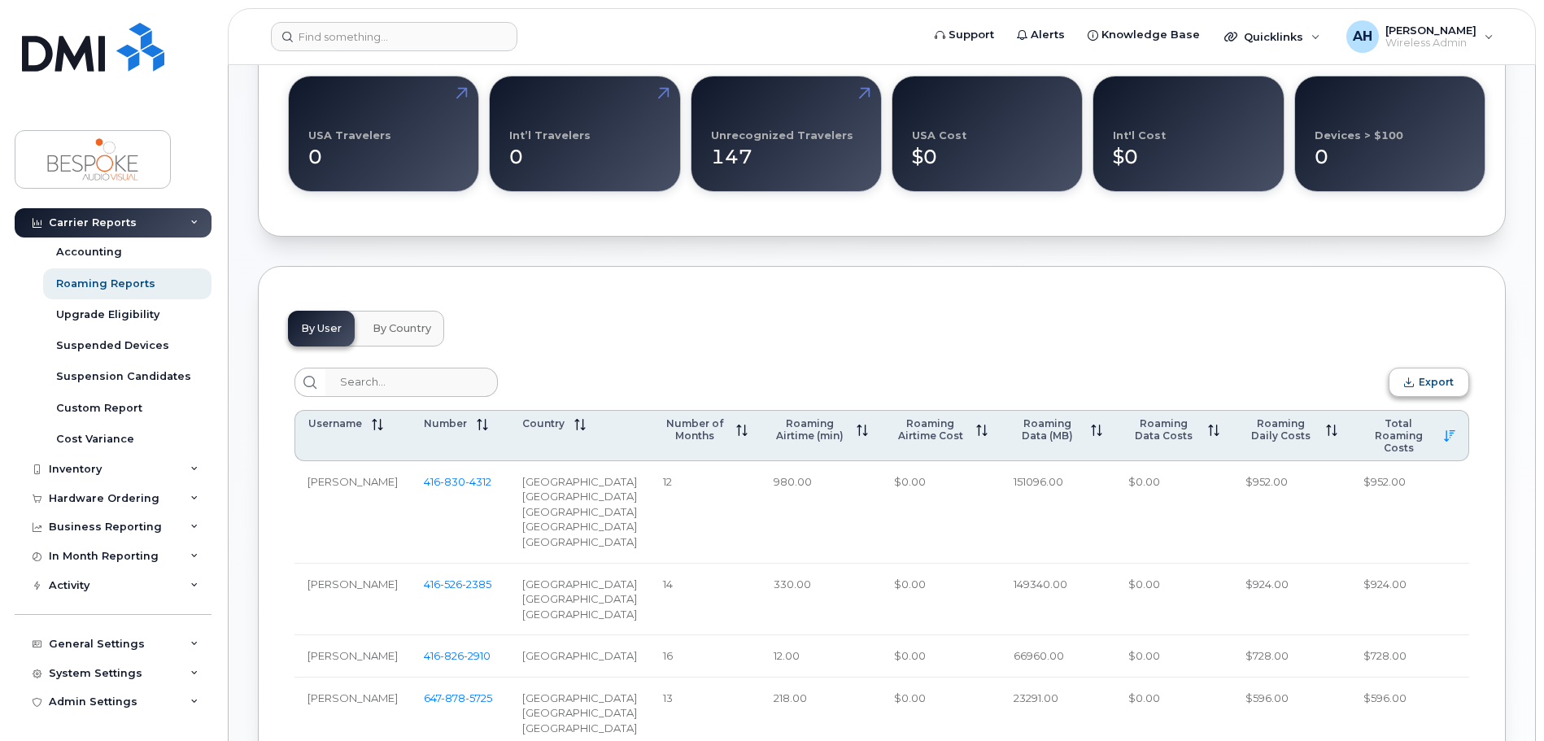
click at [1439, 383] on span "Export" at bounding box center [1436, 382] width 35 height 12
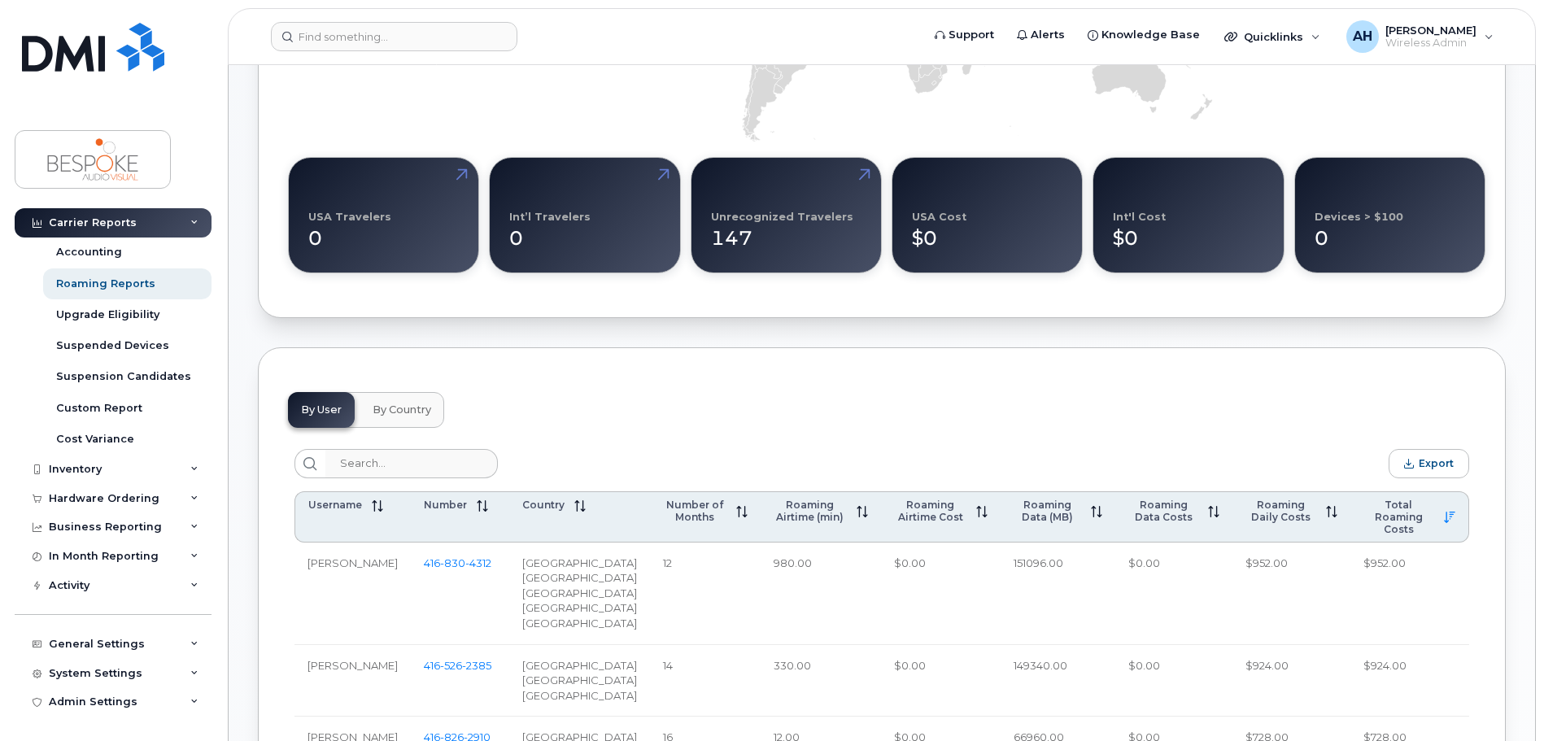
click at [419, 422] on button "By Country" at bounding box center [402, 410] width 85 height 36
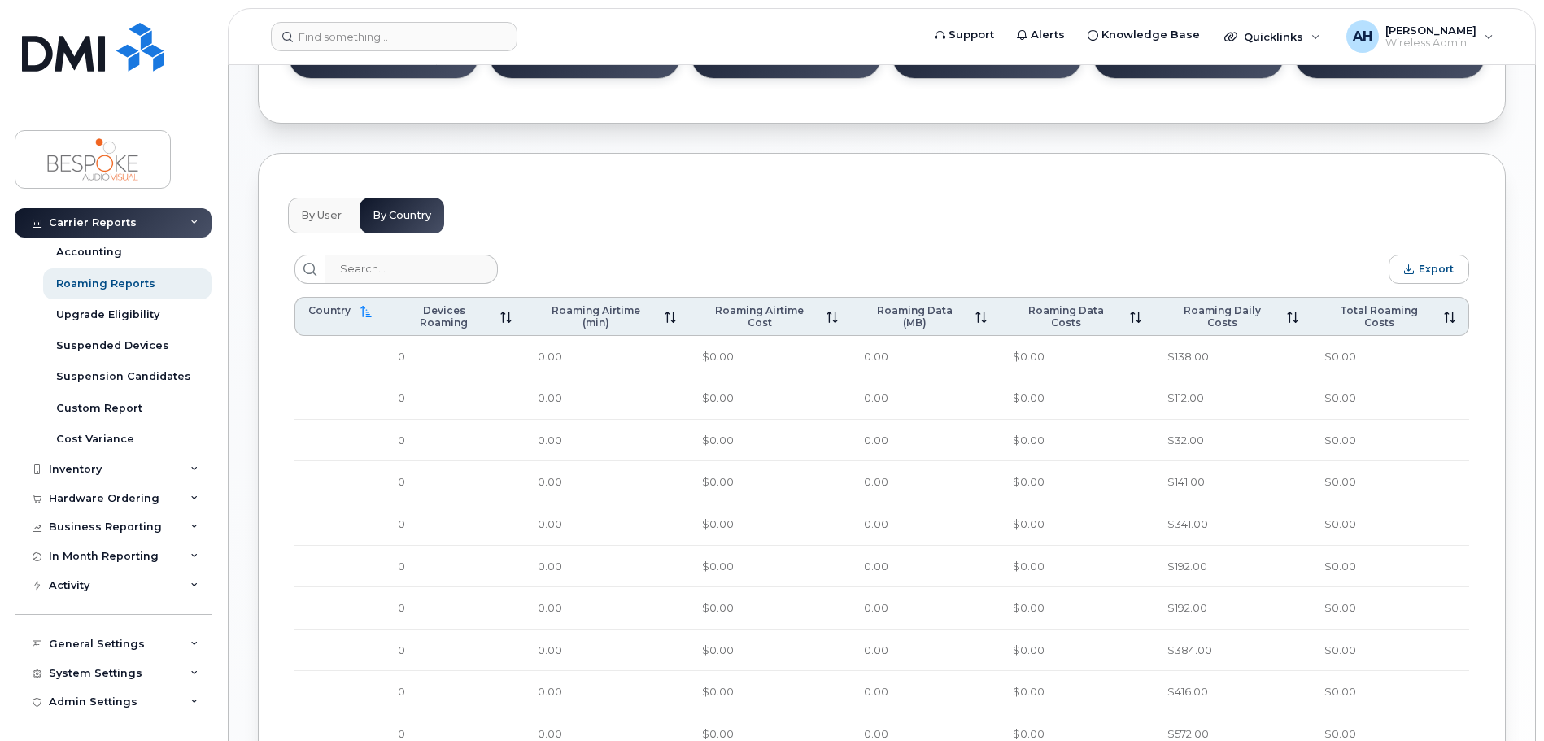
scroll to position [581, 0]
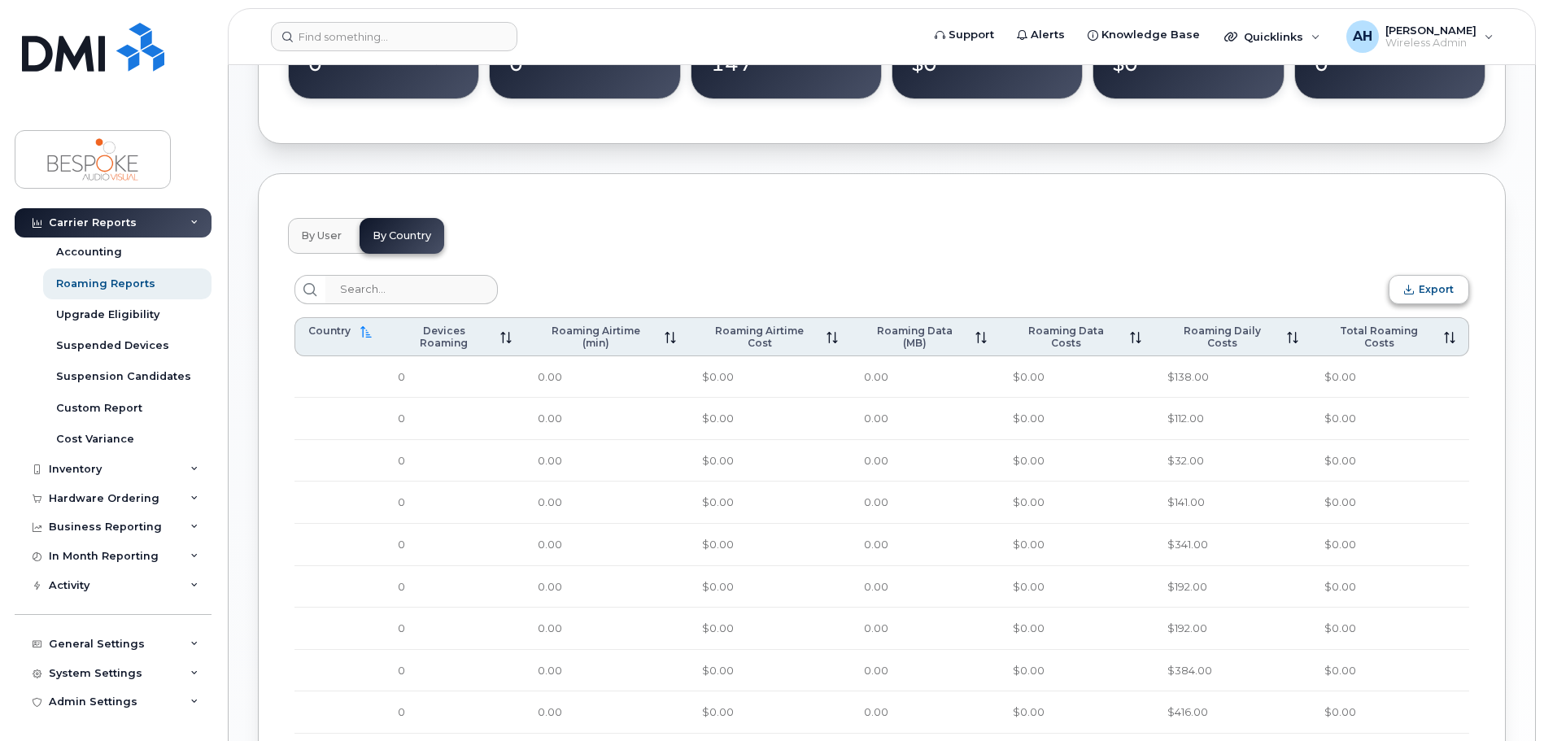
click at [1432, 290] on span "Export" at bounding box center [1436, 289] width 35 height 12
click at [1271, 177] on div "By User By Country Export Username Number Country Number of Months Roaming Airt…" at bounding box center [882, 625] width 1248 height 905
click at [319, 236] on span "By User" at bounding box center [321, 235] width 41 height 13
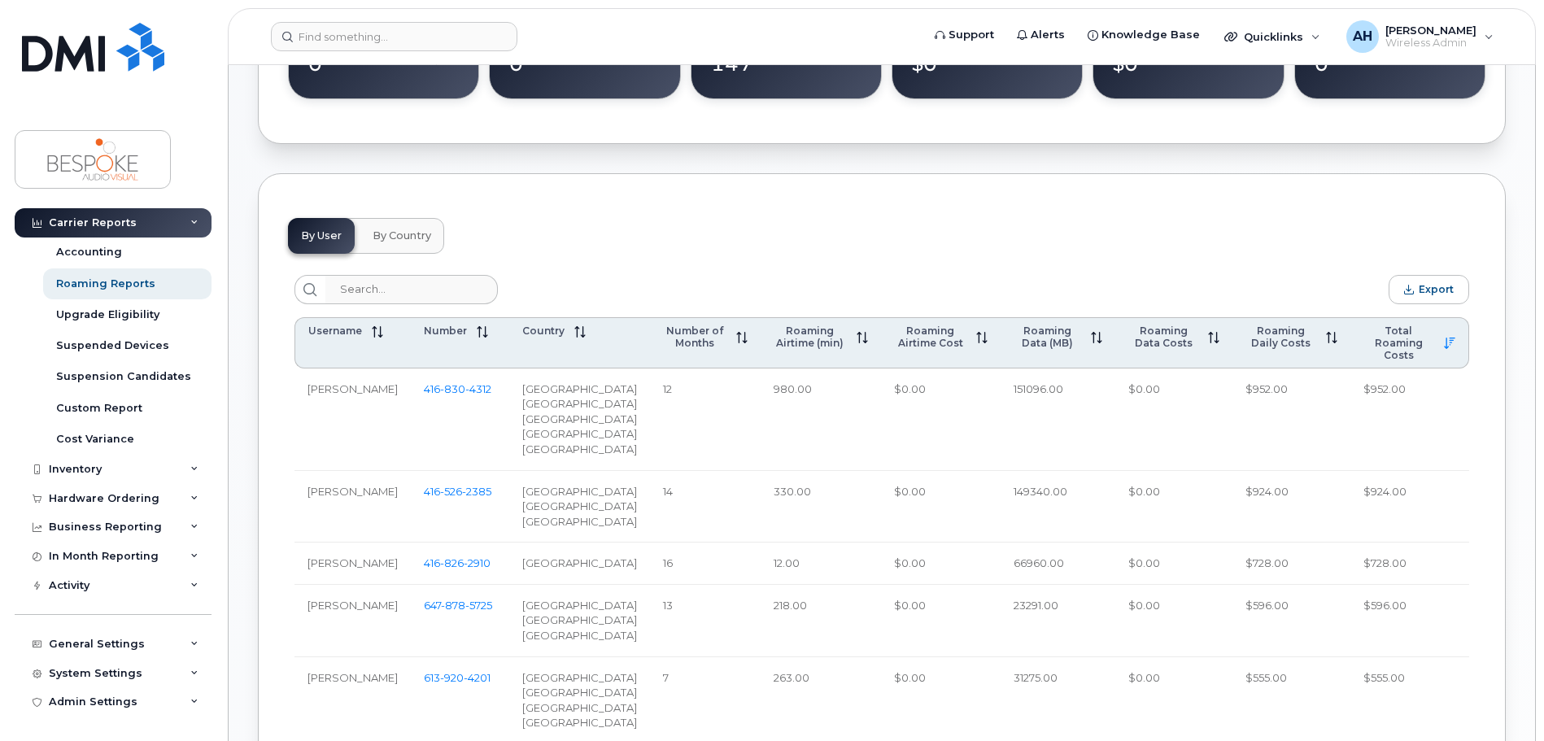
click at [395, 238] on span "By Country" at bounding box center [402, 235] width 59 height 13
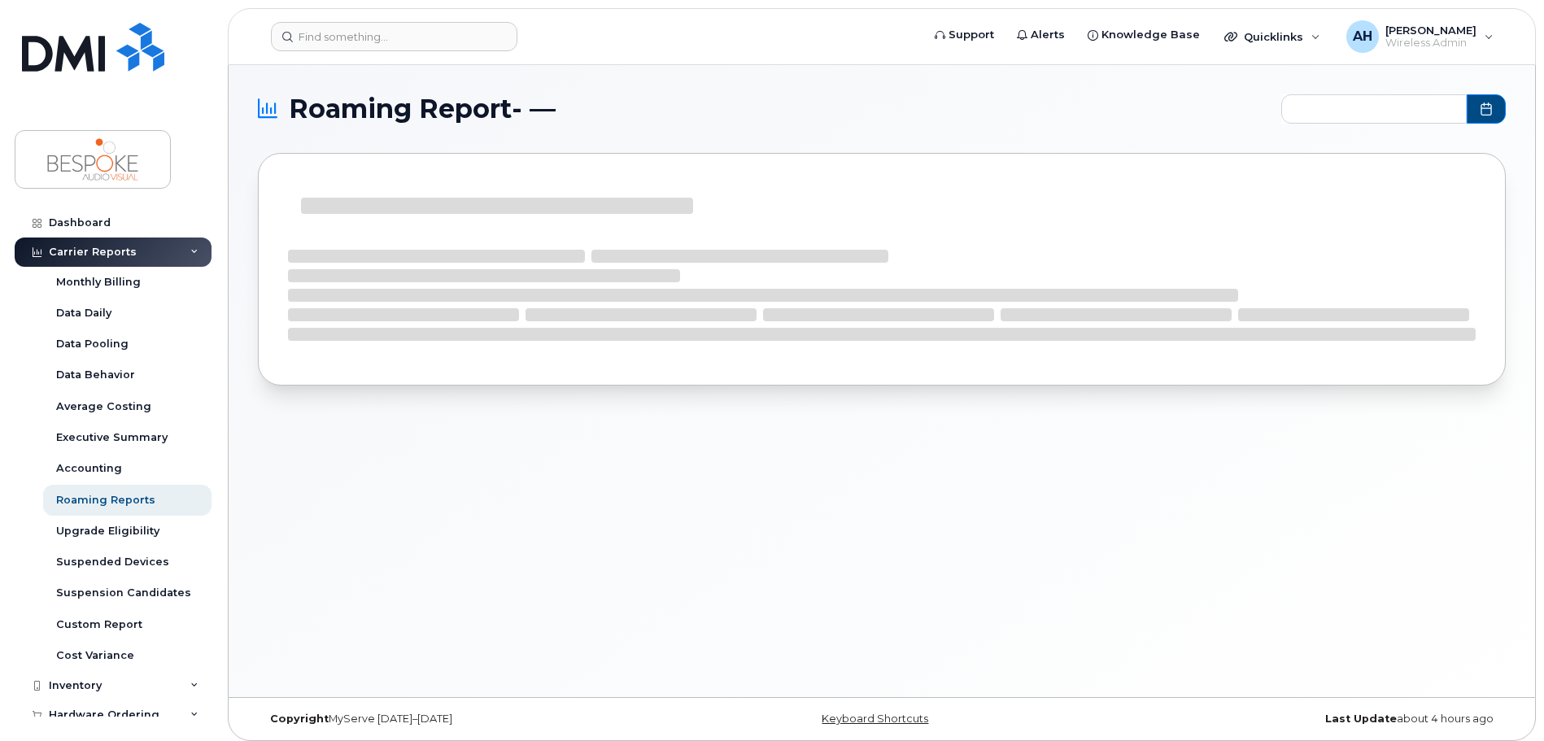
type input "2024-09 - 2025-07"
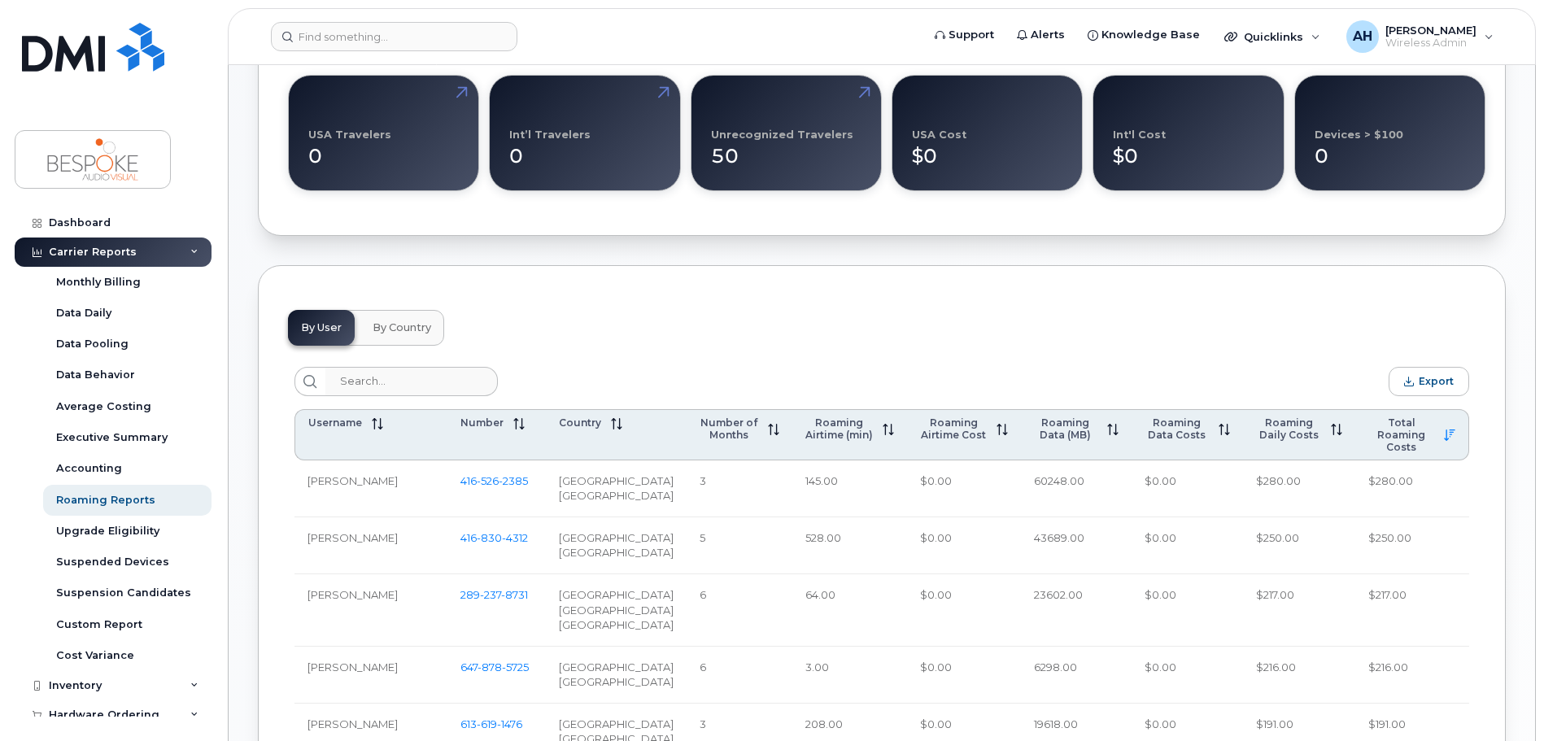
scroll to position [488, 0]
click at [398, 327] on span "By Country" at bounding box center [402, 328] width 59 height 13
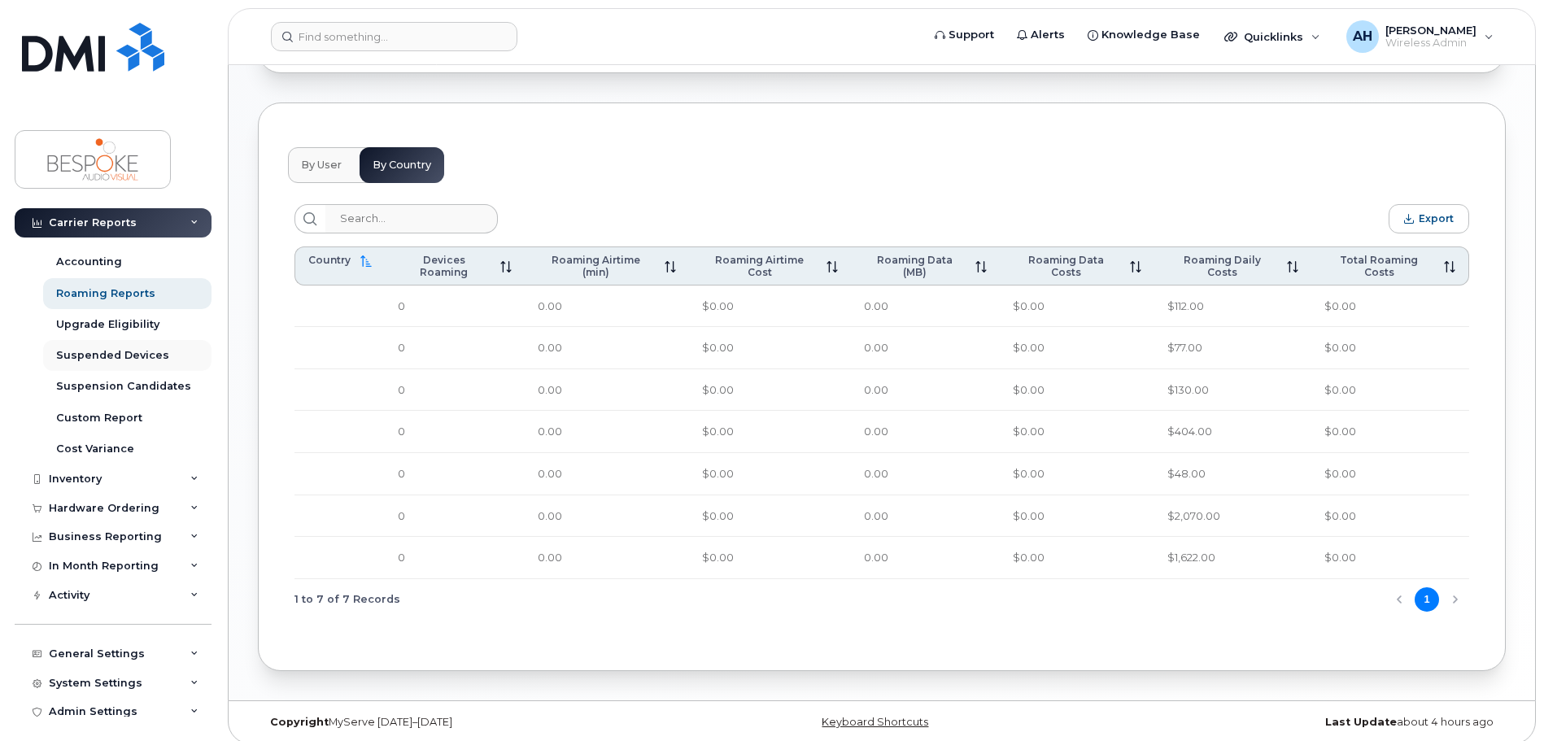
scroll to position [216, 0]
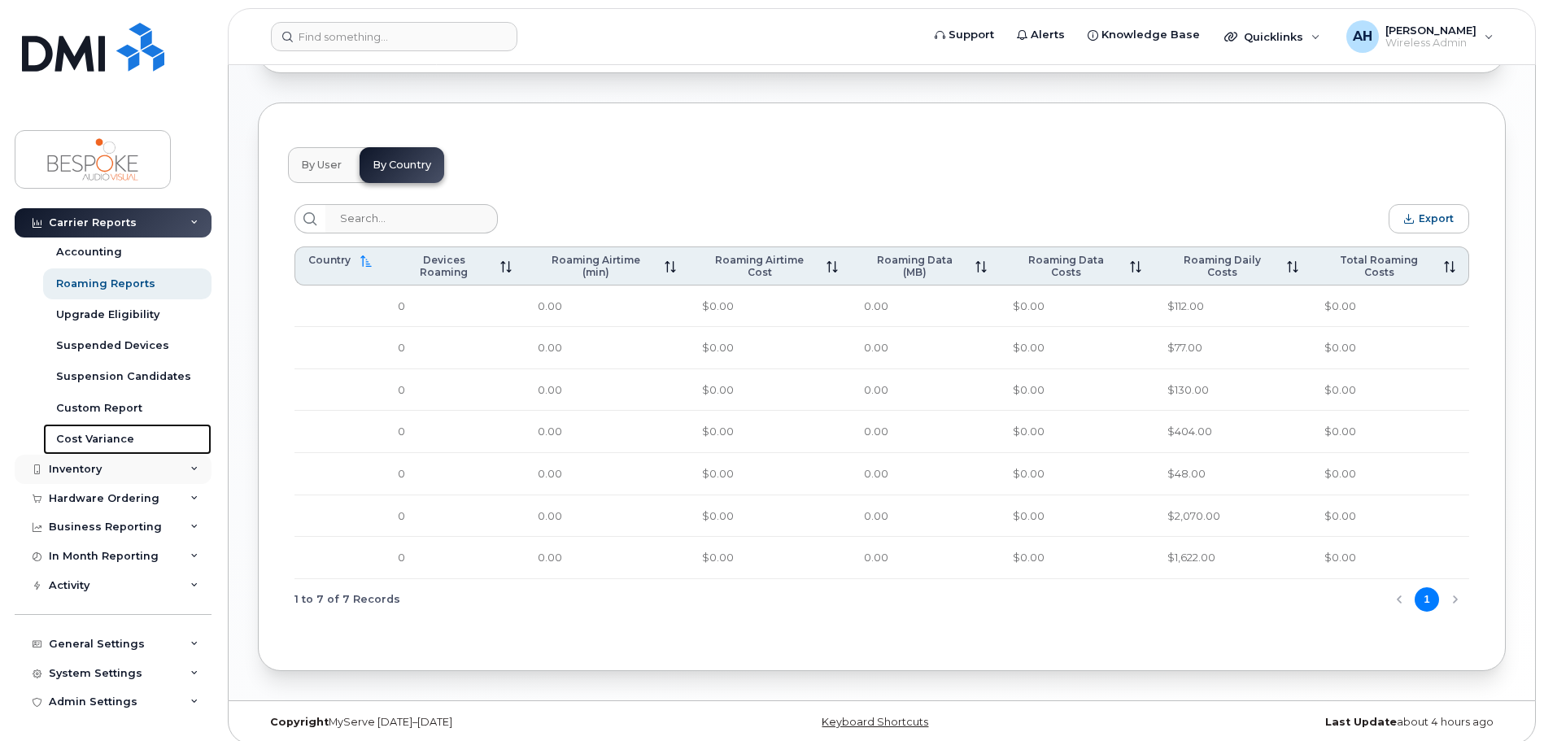
click at [94, 447] on link "Cost Variance" at bounding box center [127, 439] width 168 height 31
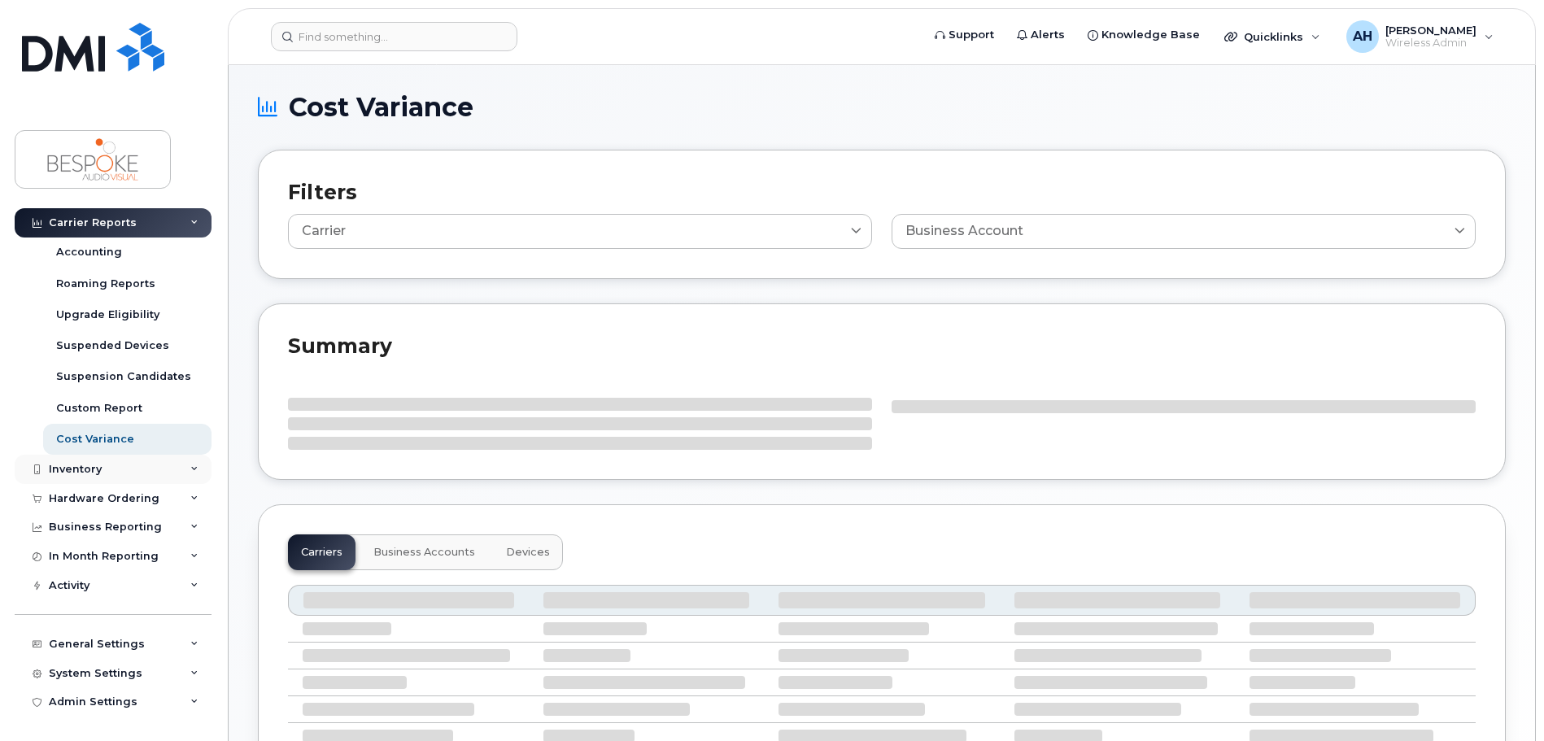
click at [92, 460] on div "Inventory" at bounding box center [113, 469] width 197 height 29
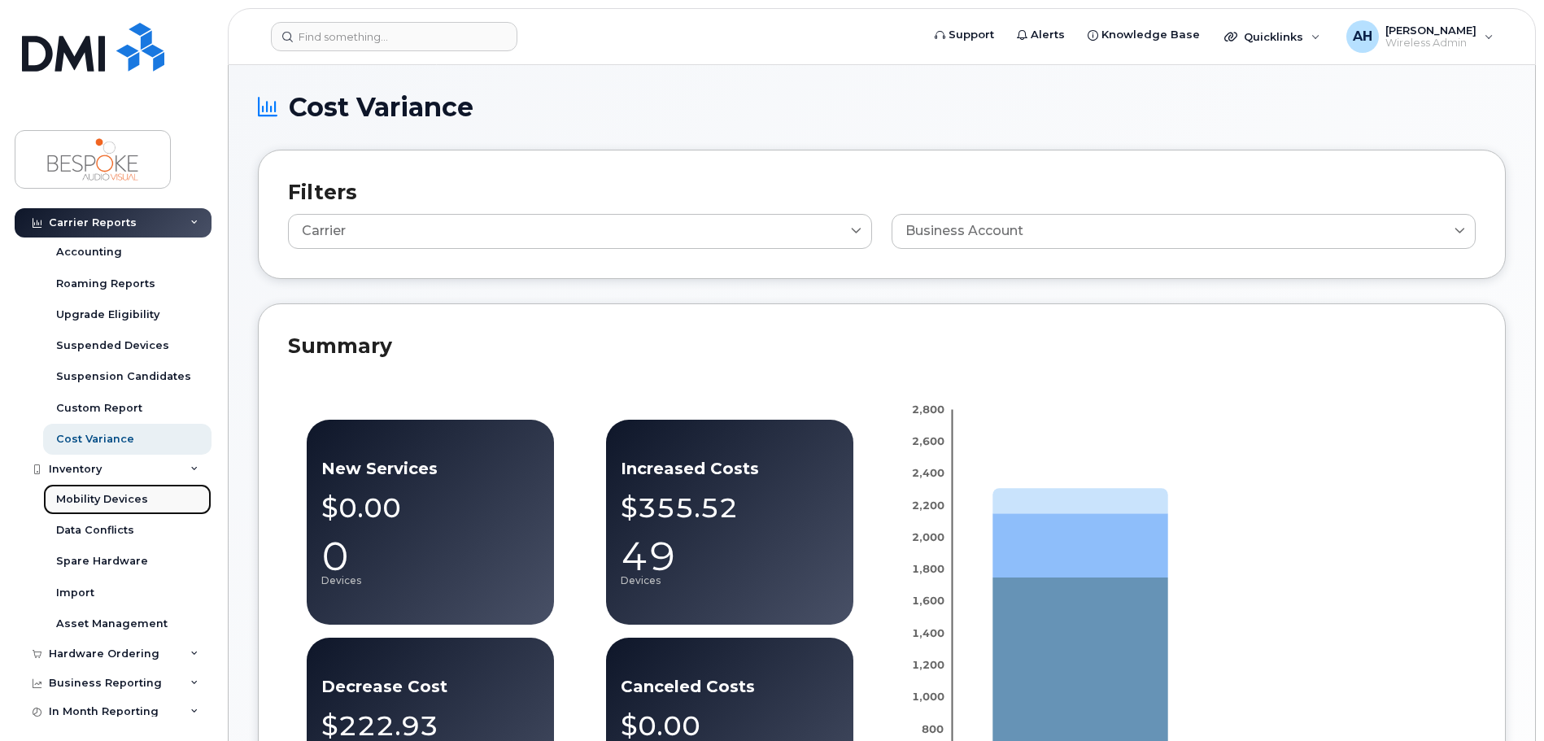
click at [81, 502] on div "Mobility Devices" at bounding box center [102, 499] width 92 height 15
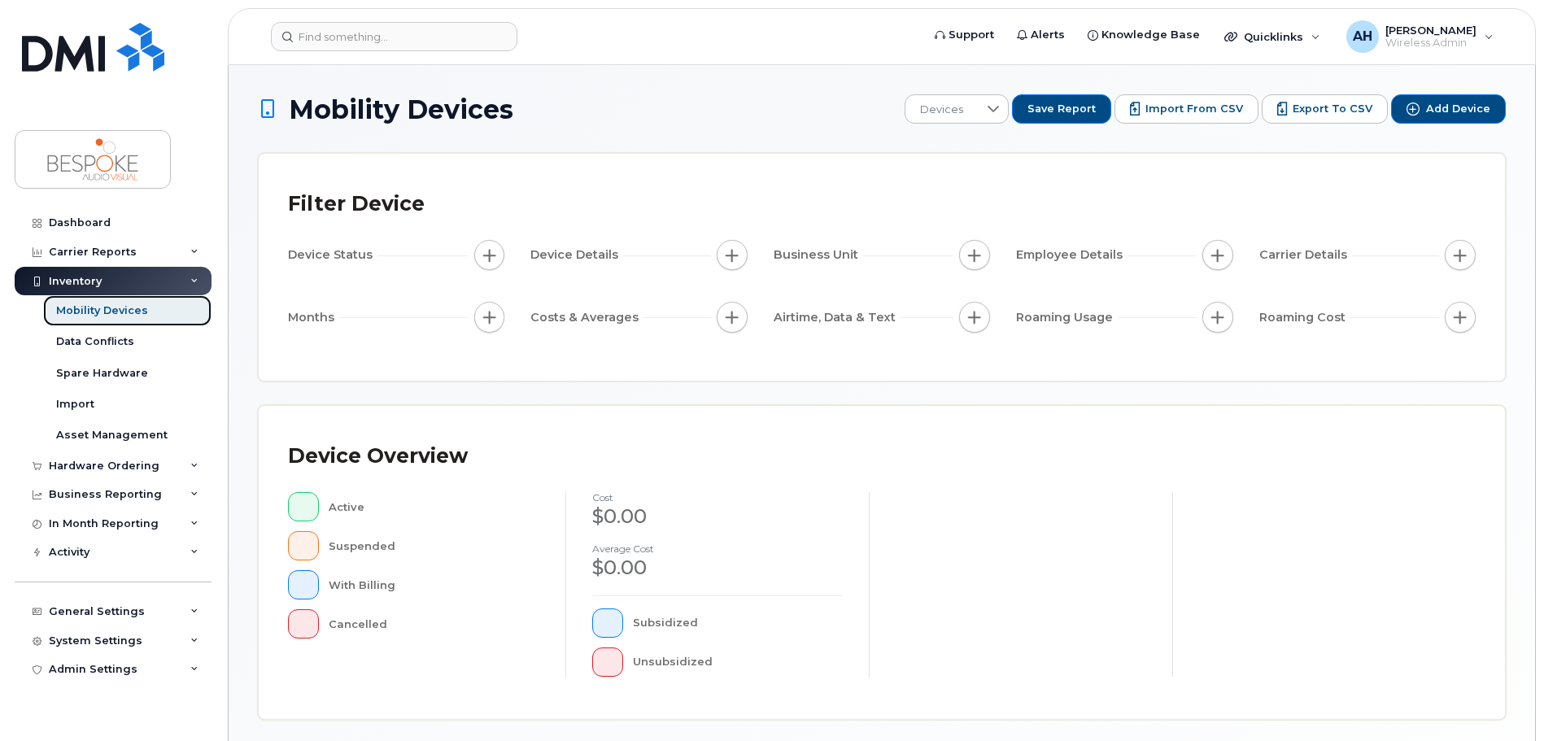
scroll to position [377, 0]
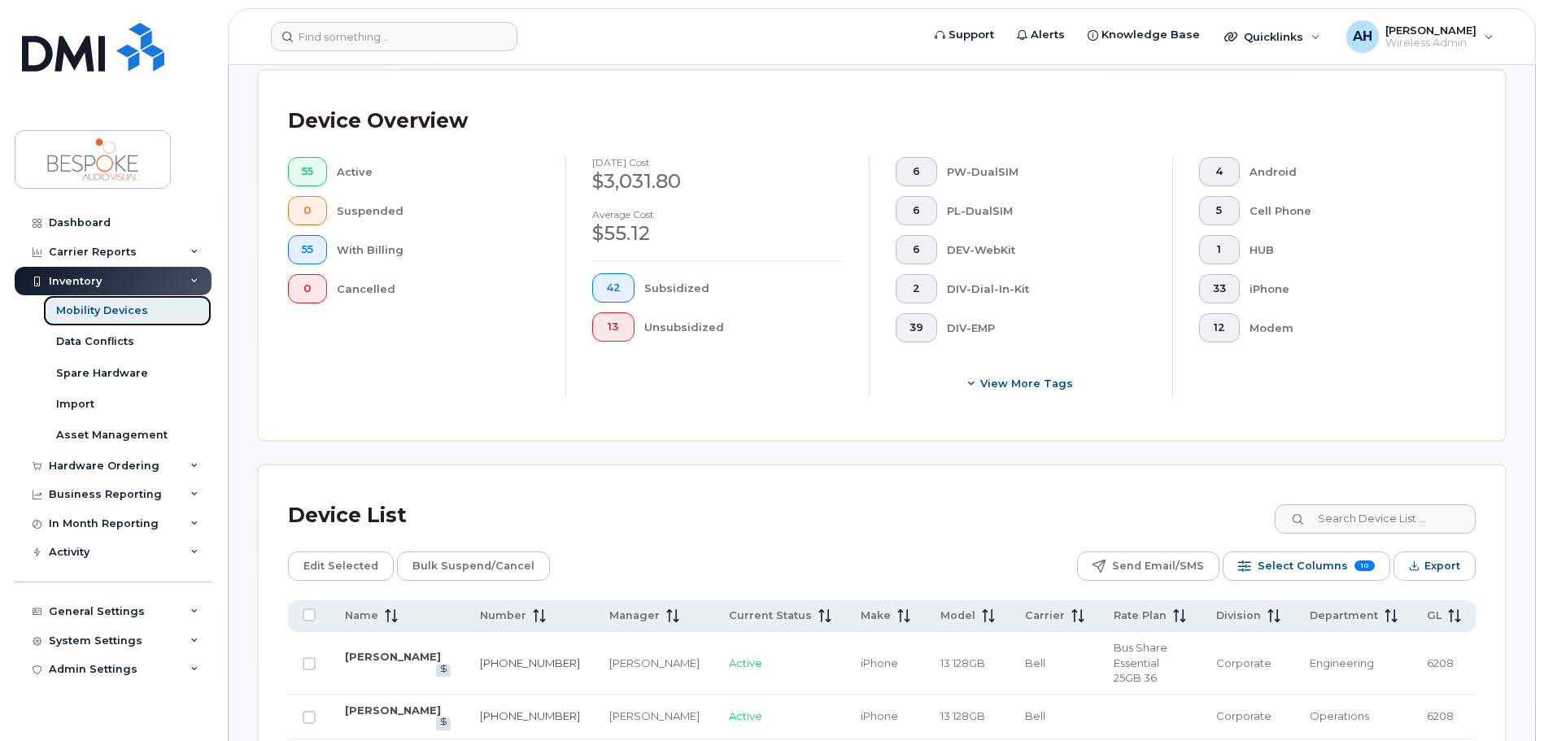
scroll to position [703, 0]
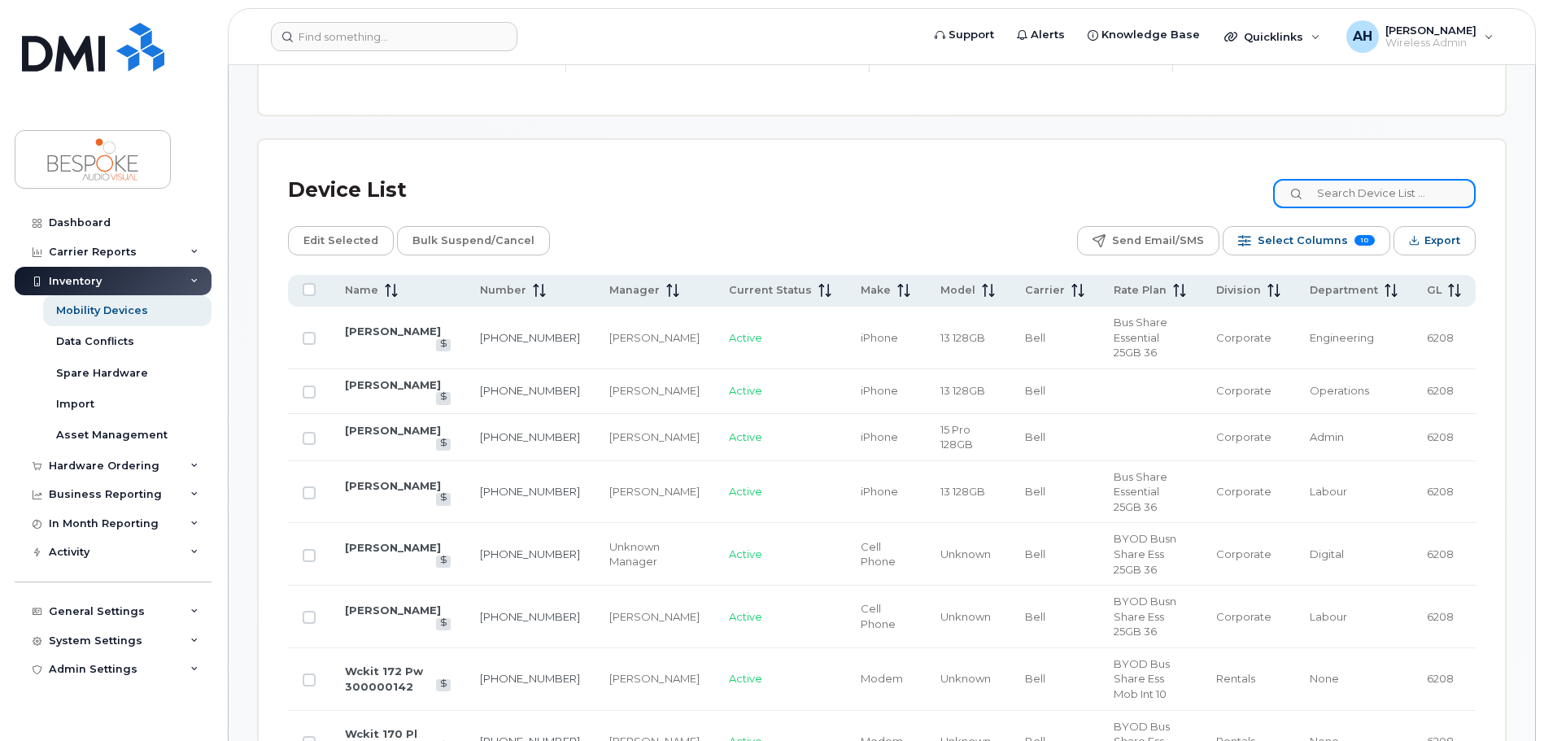
click at [1336, 200] on input at bounding box center [1374, 193] width 203 height 29
type input "alex"
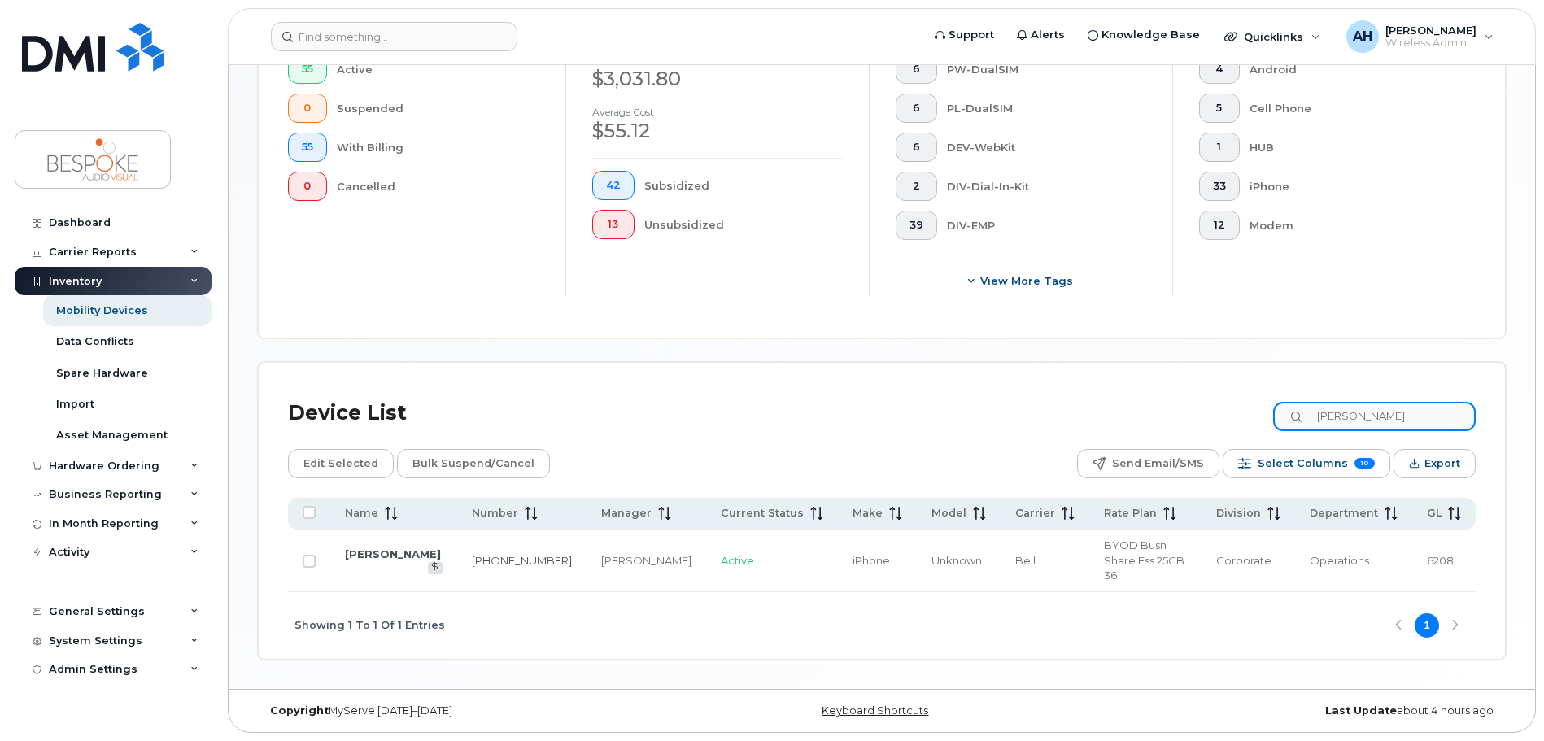
scroll to position [465, 0]
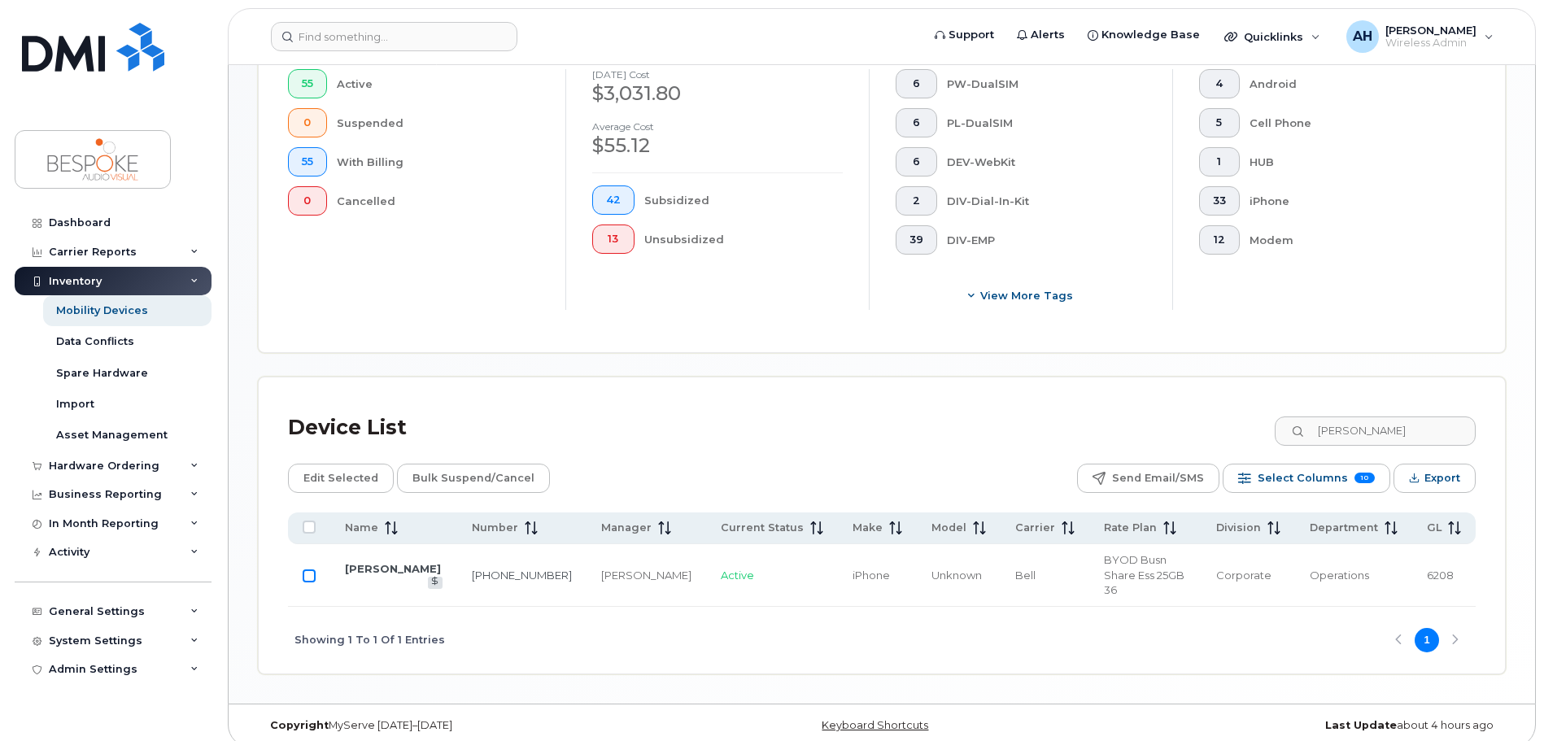
click at [311, 569] on input "Row Unselected" at bounding box center [309, 575] width 13 height 13
checkbox input "true"
click at [368, 564] on link "Alex Caetano" at bounding box center [393, 568] width 96 height 13
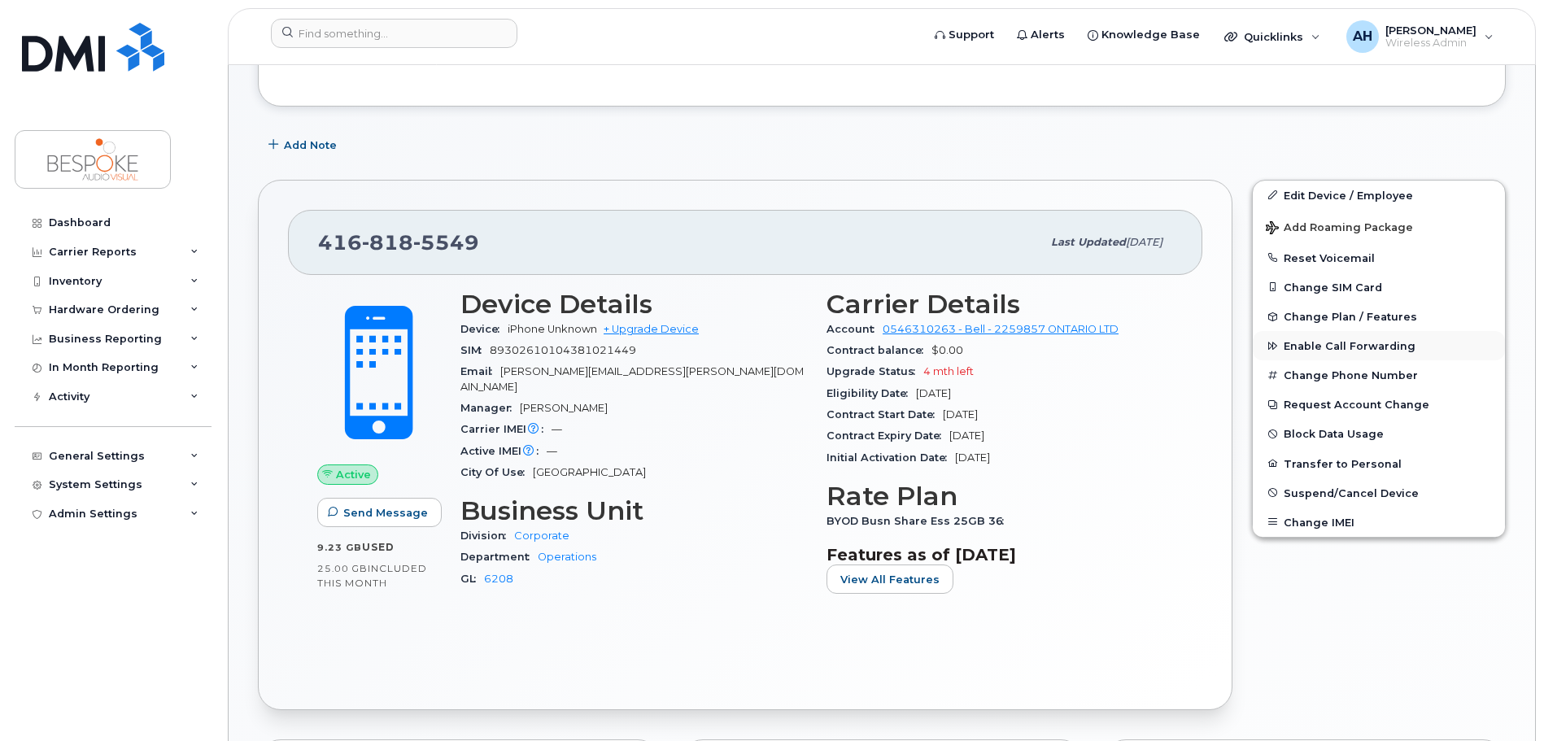
scroll to position [569, 0]
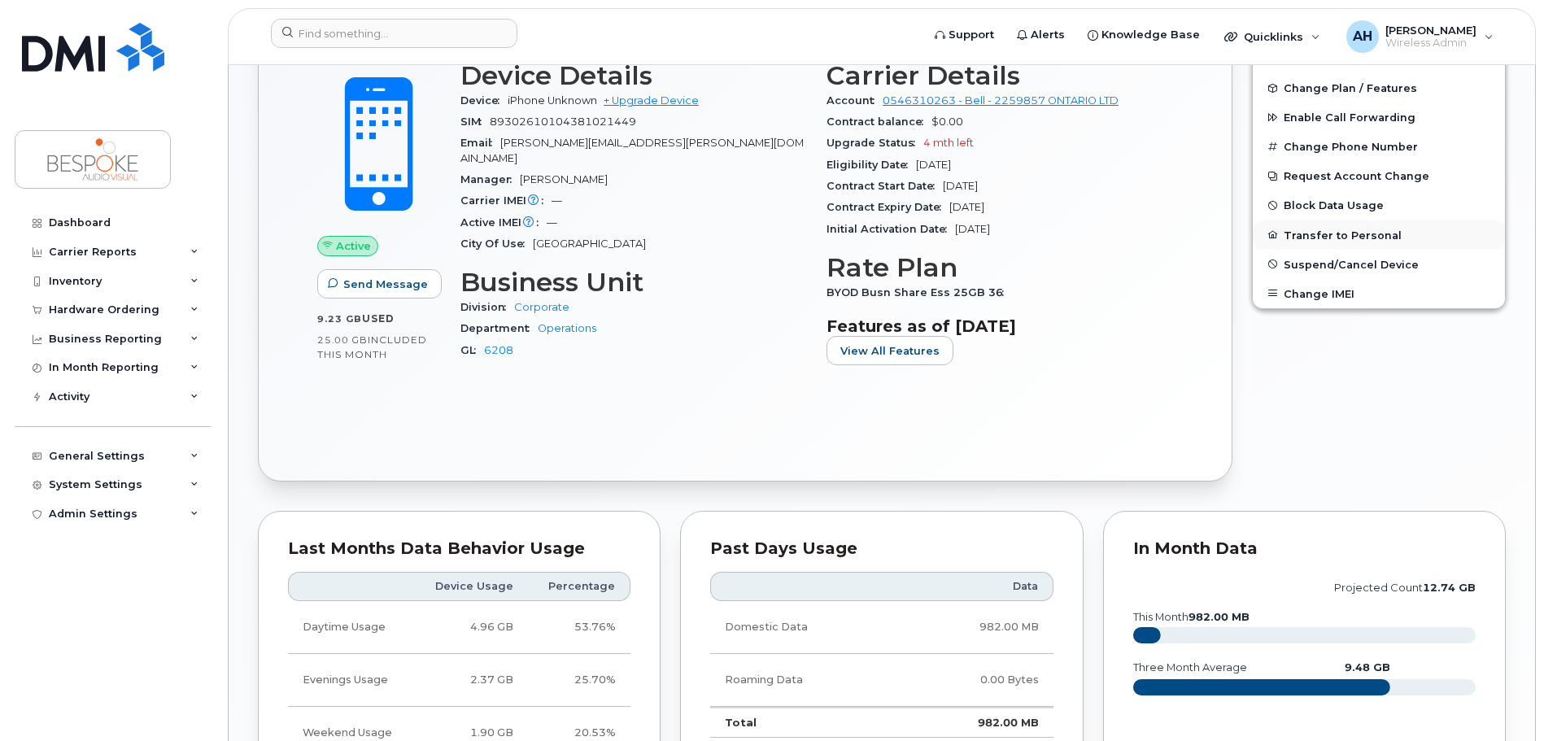
click at [1341, 233] on button "Transfer to Personal" at bounding box center [1379, 234] width 252 height 29
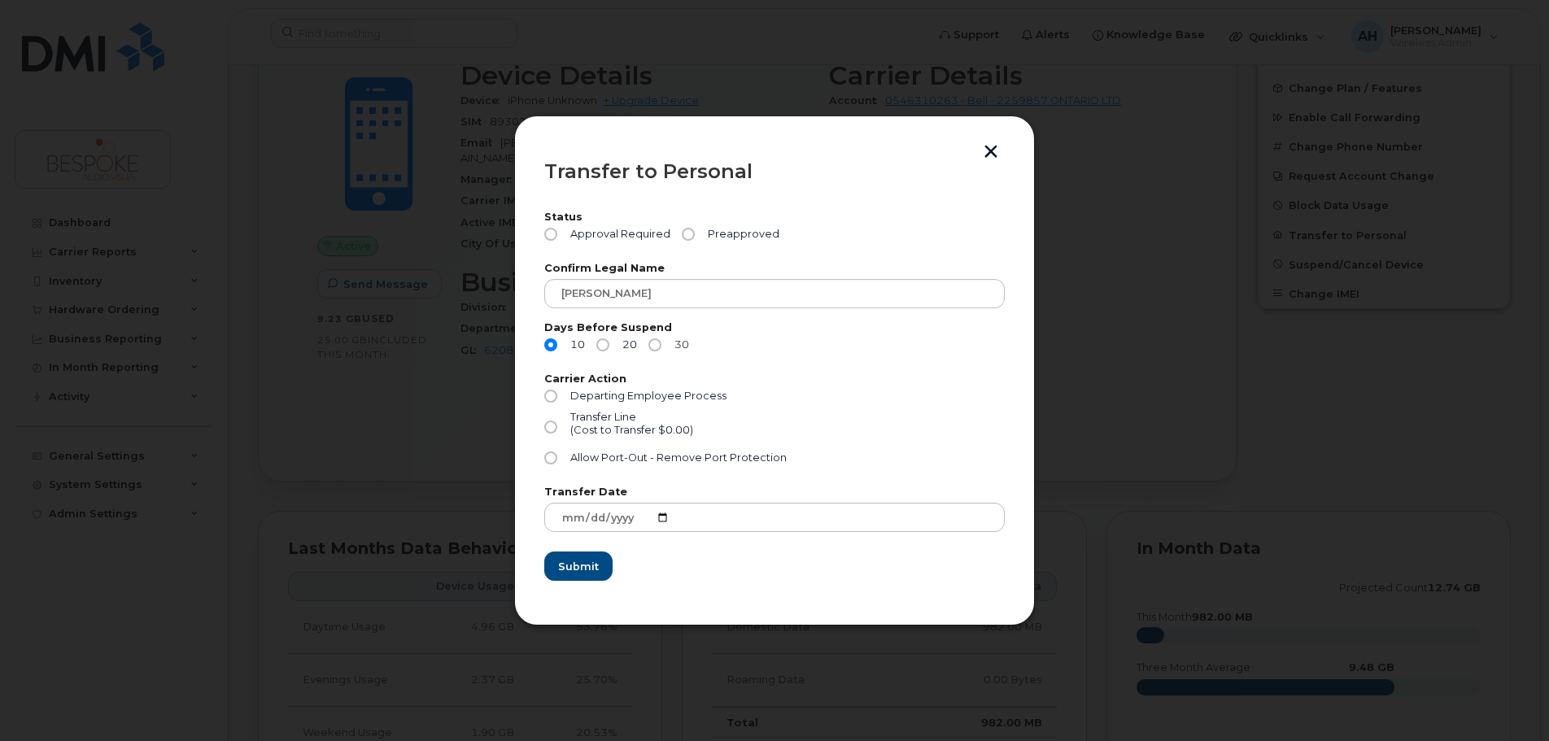
click at [653, 342] on input "30" at bounding box center [654, 344] width 13 height 13
radio input "true"
click at [546, 391] on input "Departing Employee Process" at bounding box center [550, 396] width 13 height 13
radio input "true"
click at [689, 235] on input "Preapproved" at bounding box center [688, 234] width 13 height 13
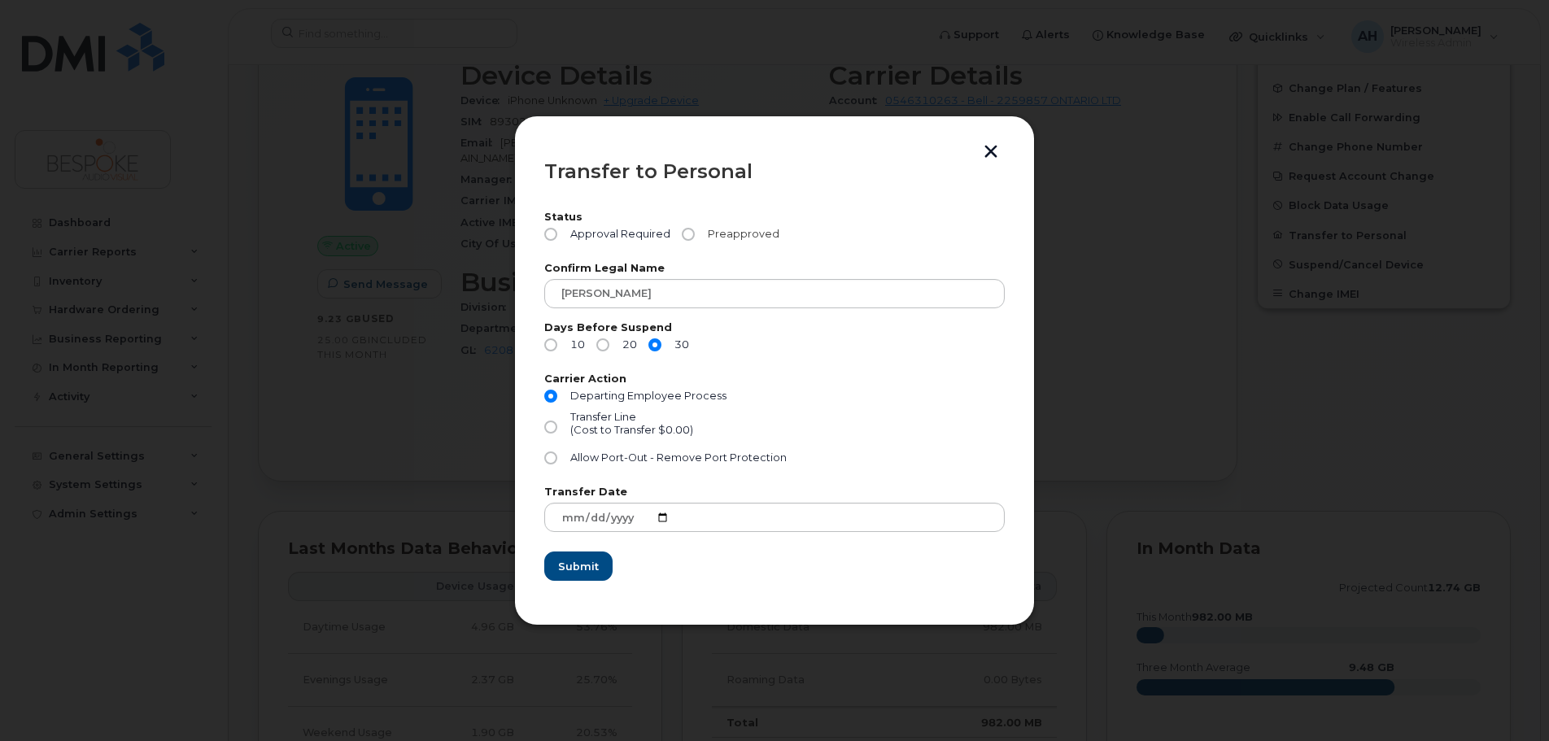
radio input "true"
click at [555, 454] on input "Allow Port-Out - Remove Port Protection" at bounding box center [550, 457] width 13 height 13
radio input "true"
click at [550, 394] on input "Departing Employee Process" at bounding box center [550, 396] width 13 height 13
radio input "true"
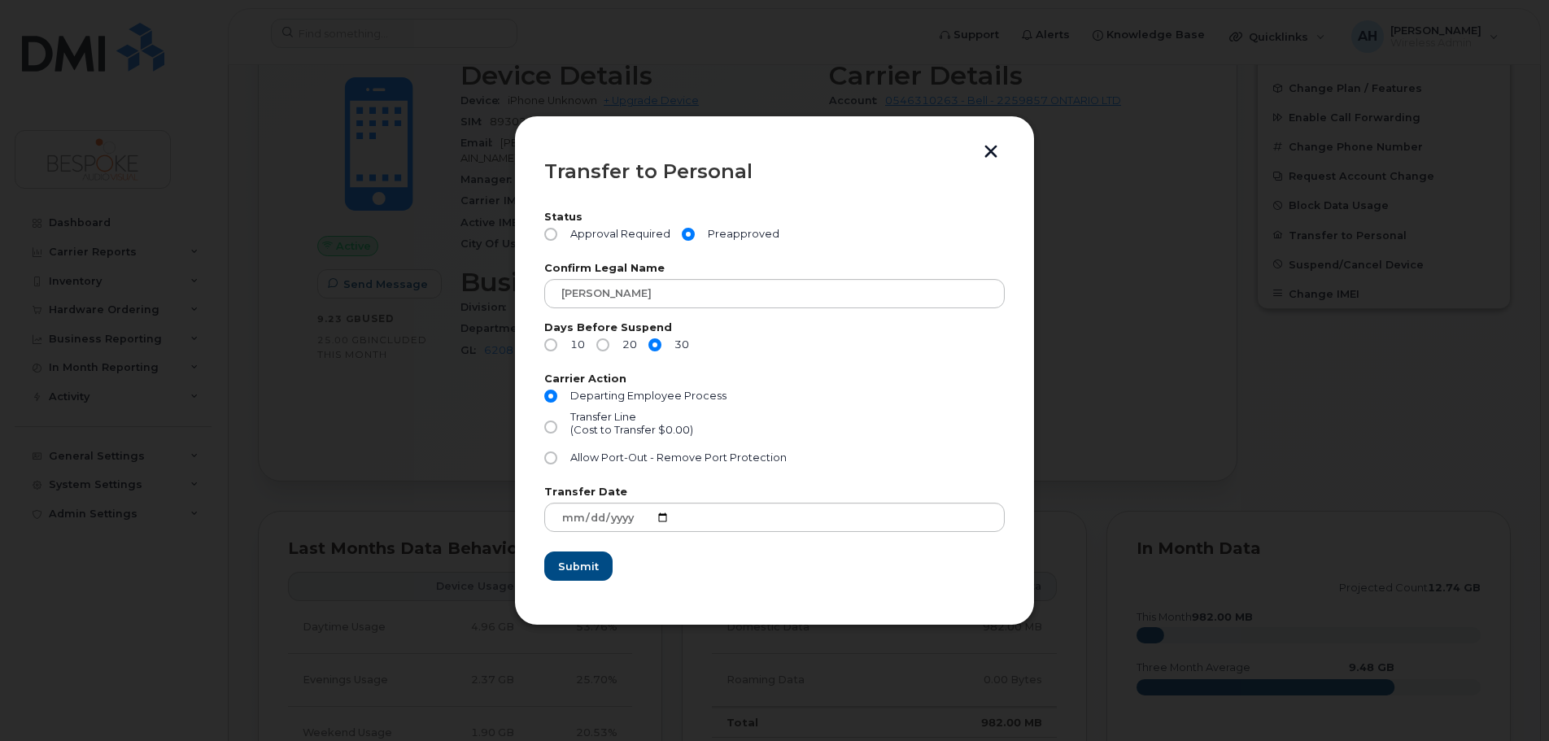
click at [982, 153] on button "button" at bounding box center [991, 153] width 24 height 17
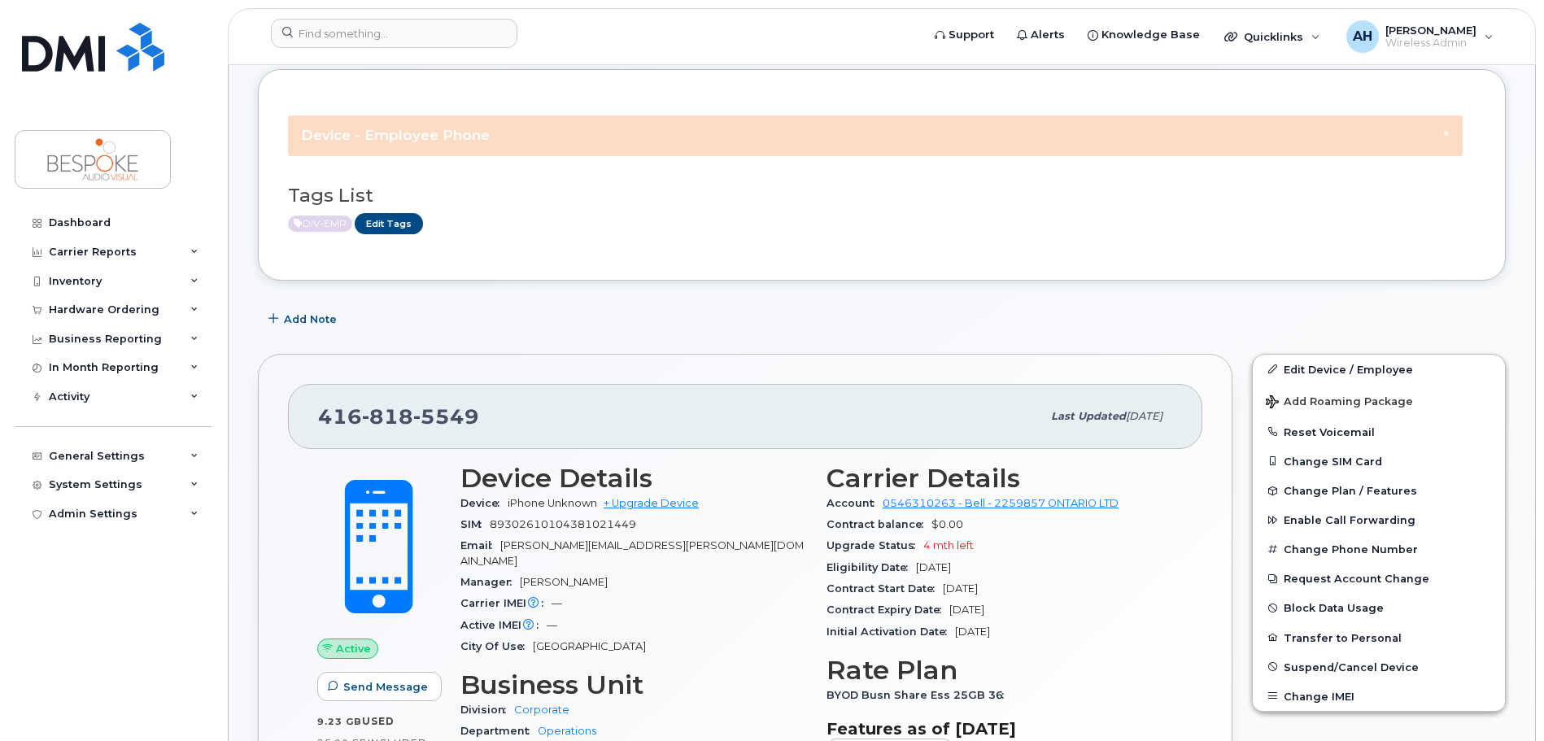
scroll to position [163, 0]
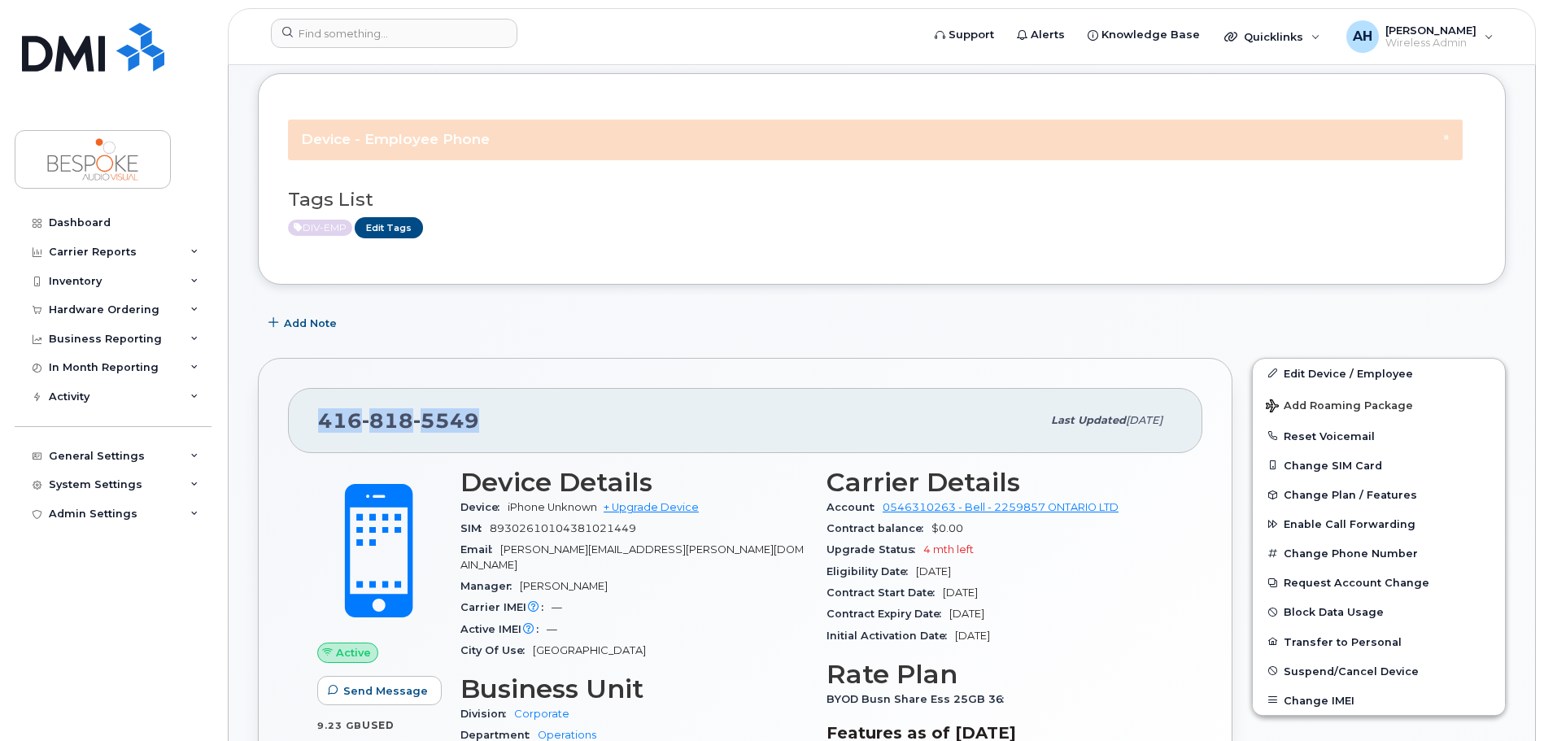
drag, startPoint x: 311, startPoint y: 423, endPoint x: 511, endPoint y: 426, distance: 200.1
click at [511, 426] on div "416 818 5549 Last updated Mar 28, 2024" at bounding box center [745, 420] width 914 height 65
copy span "416 818 5549"
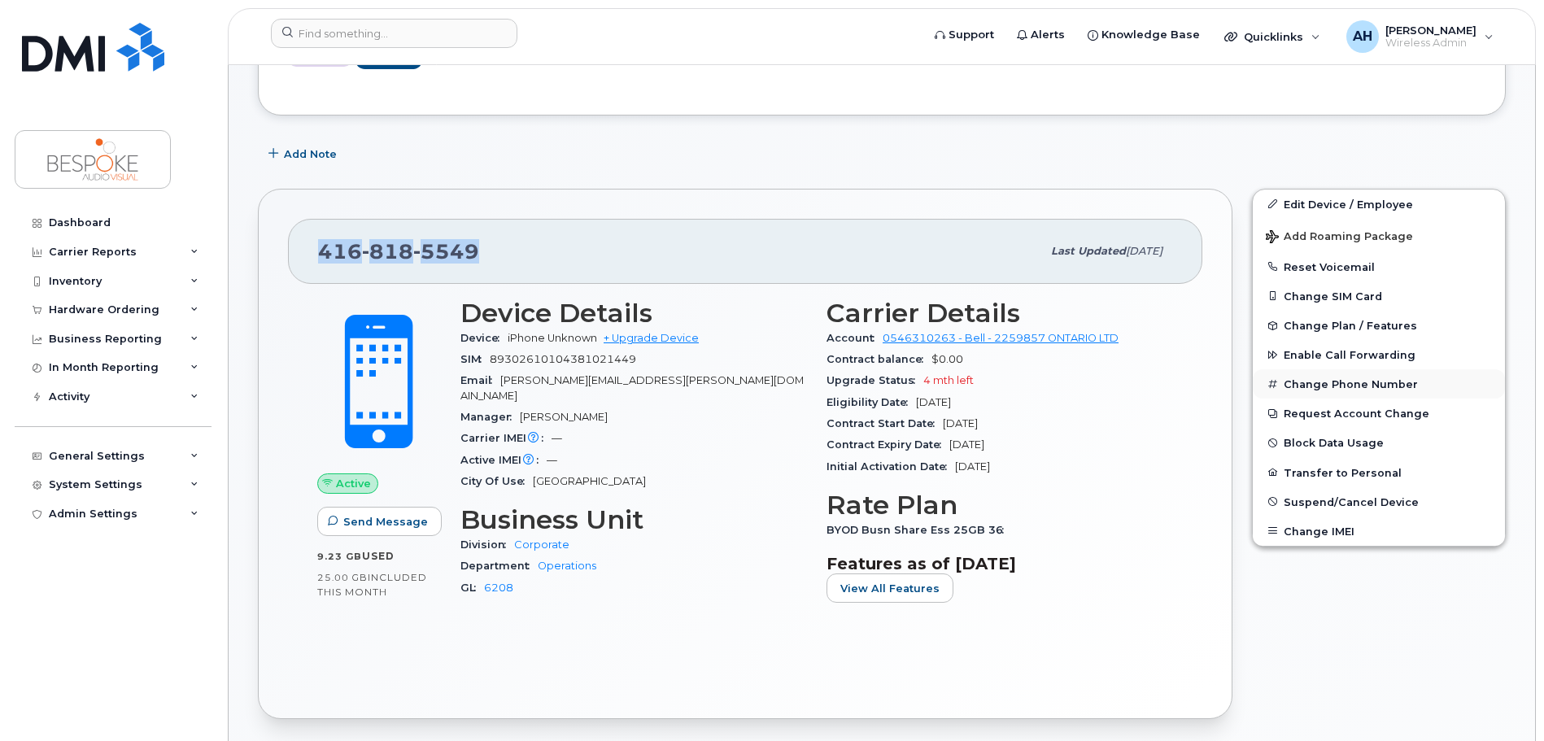
scroll to position [325, 0]
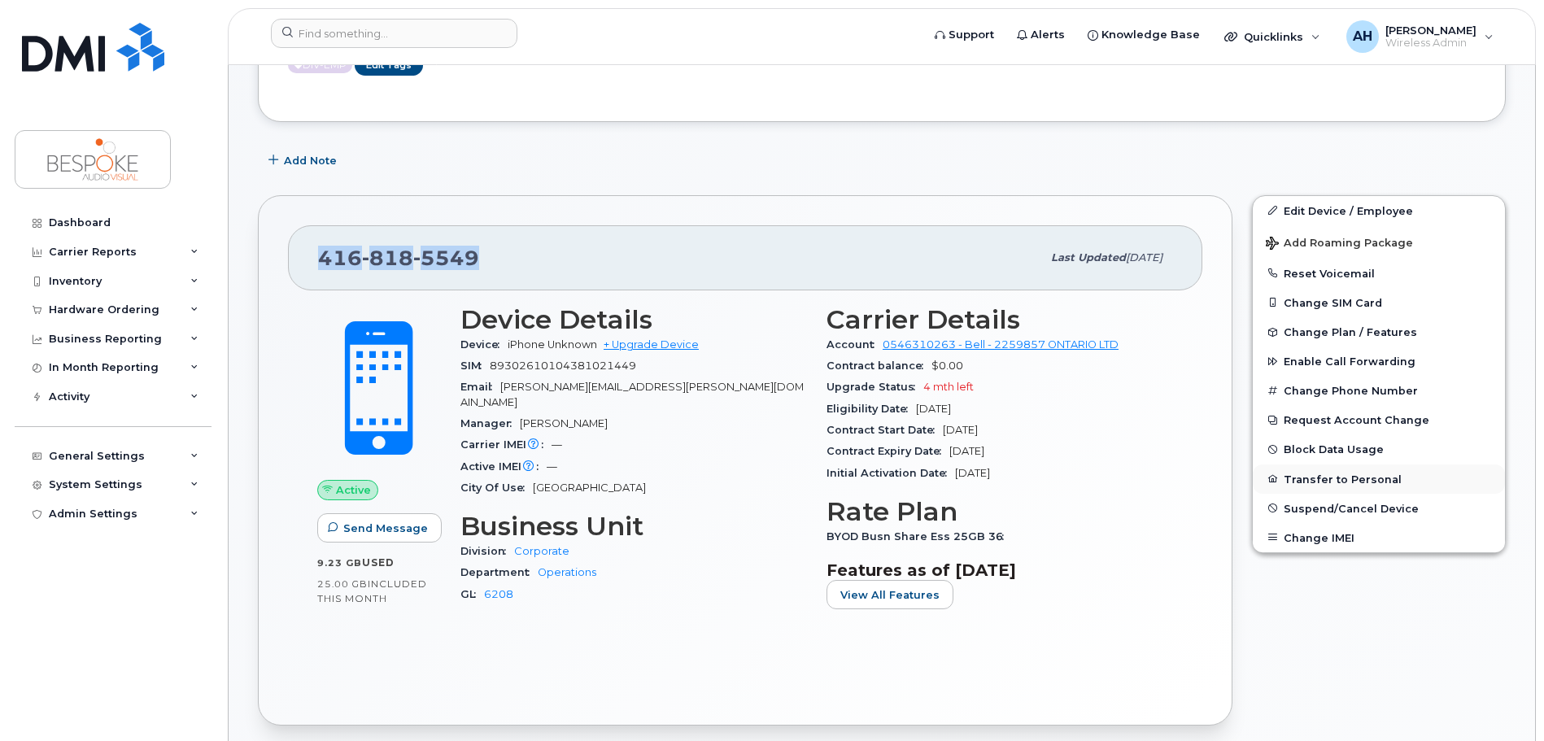
click at [1349, 480] on button "Transfer to Personal" at bounding box center [1379, 478] width 252 height 29
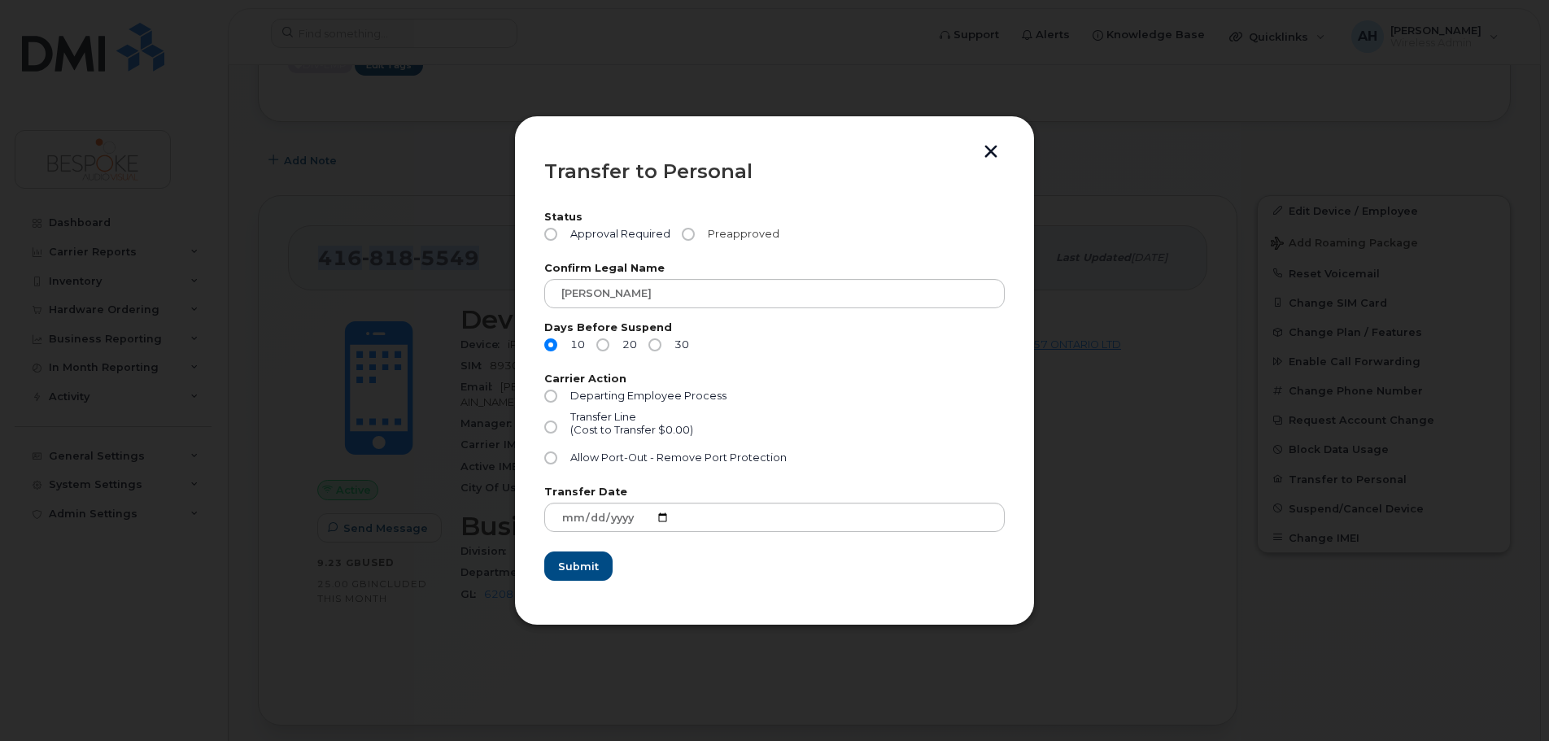
click at [690, 236] on input "Preapproved" at bounding box center [688, 234] width 13 height 13
radio input "true"
click at [654, 347] on input "30" at bounding box center [654, 344] width 13 height 13
radio input "true"
click at [550, 395] on input "Departing Employee Process" at bounding box center [550, 396] width 13 height 13
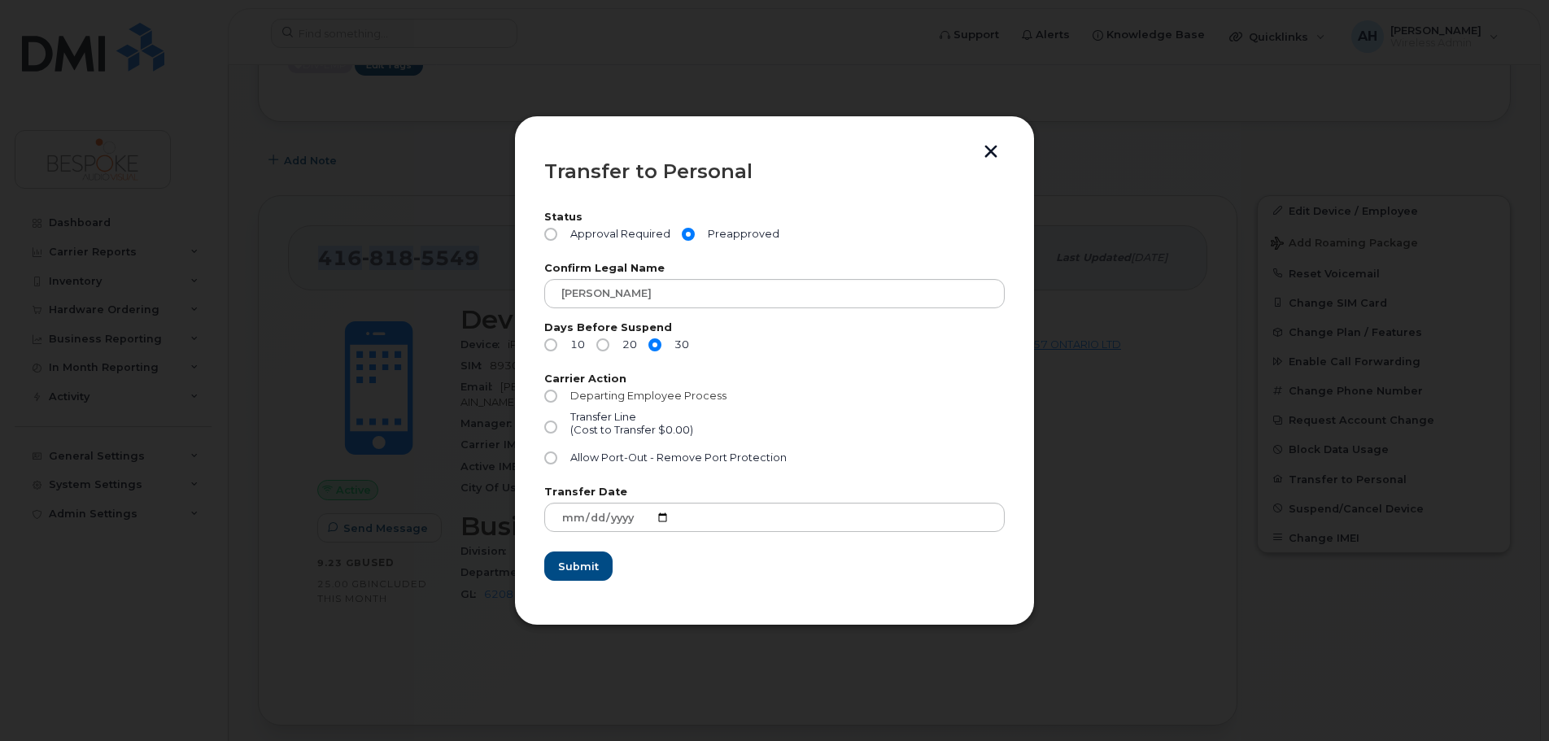
radio input "true"
click at [545, 458] on input "Allow Port-Out - Remove Port Protection" at bounding box center [550, 457] width 13 height 13
radio input "true"
click at [579, 565] on span "Submit" at bounding box center [577, 566] width 41 height 15
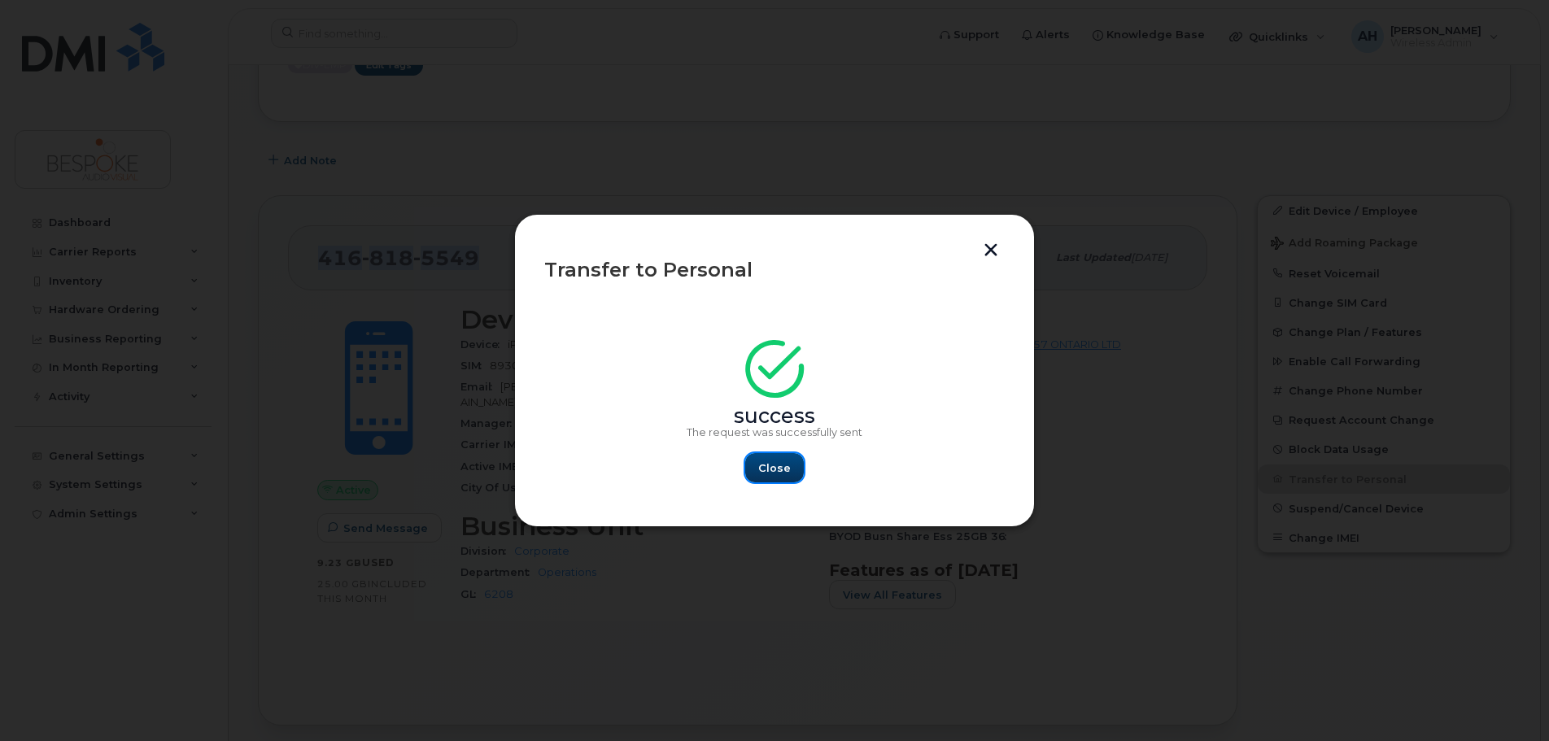
click at [772, 468] on span "Close" at bounding box center [774, 467] width 33 height 15
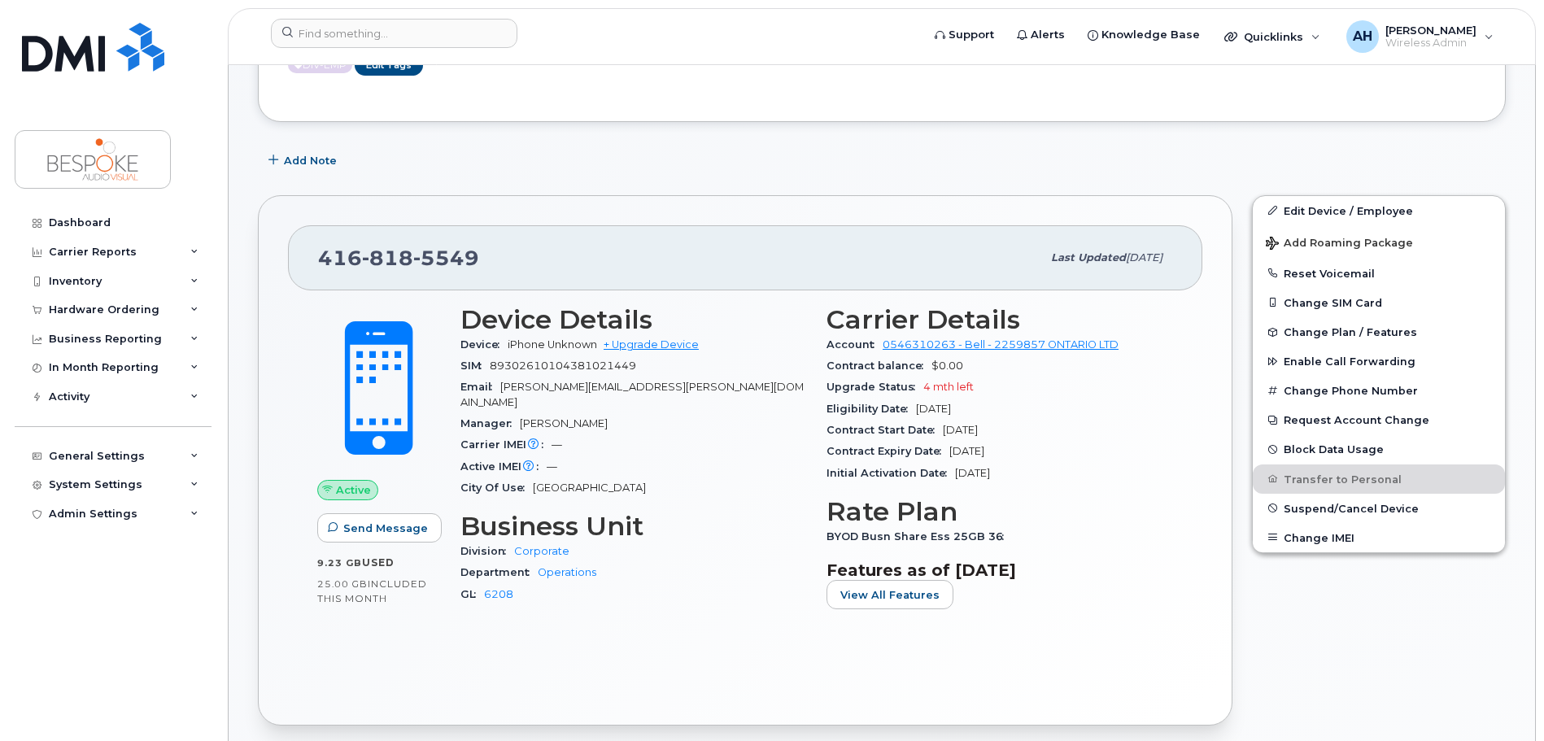
click at [747, 413] on div "Manager Kris Di Pietro" at bounding box center [633, 423] width 347 height 21
click at [133, 397] on div "Activity" at bounding box center [113, 396] width 197 height 29
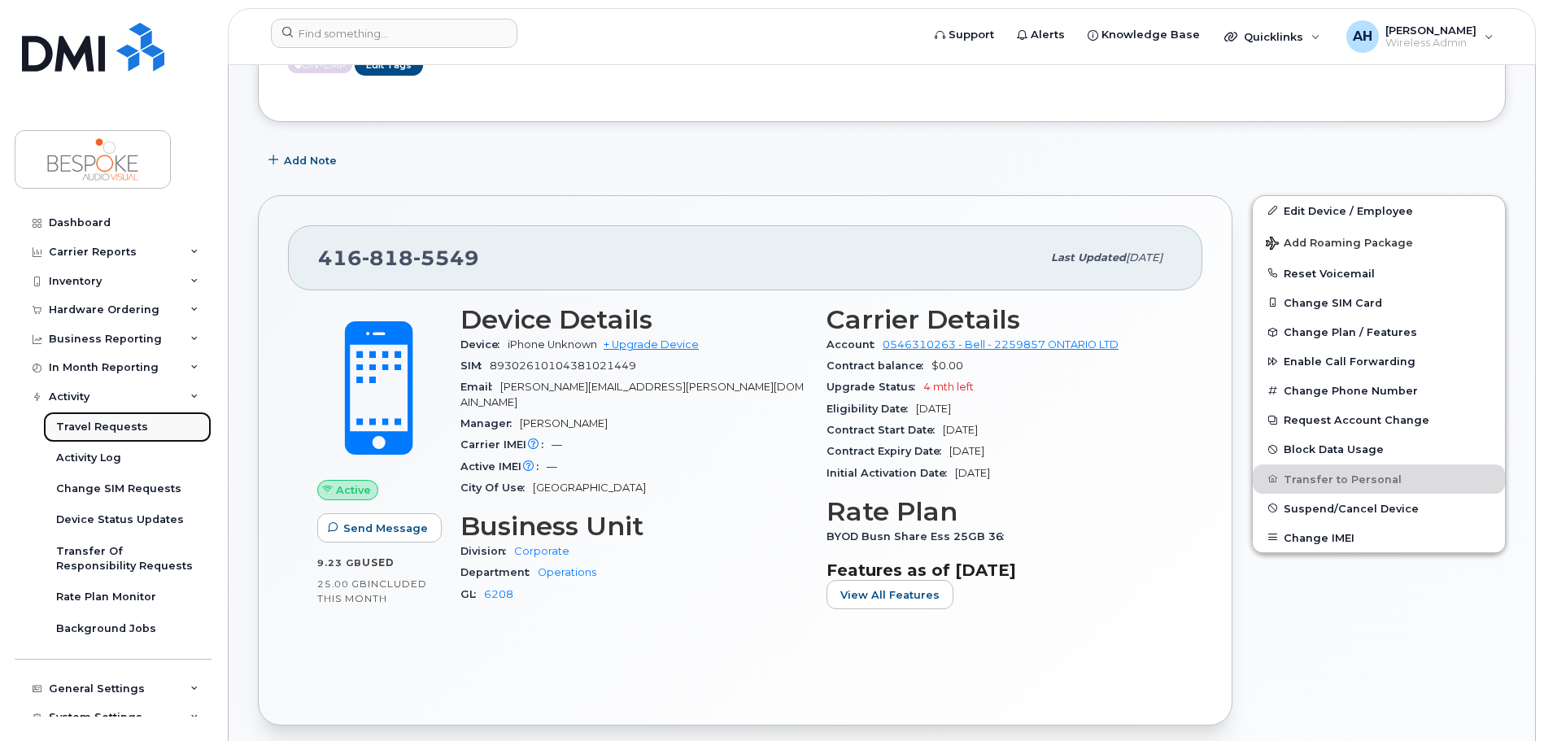
click at [121, 430] on div "Travel Requests" at bounding box center [102, 427] width 92 height 15
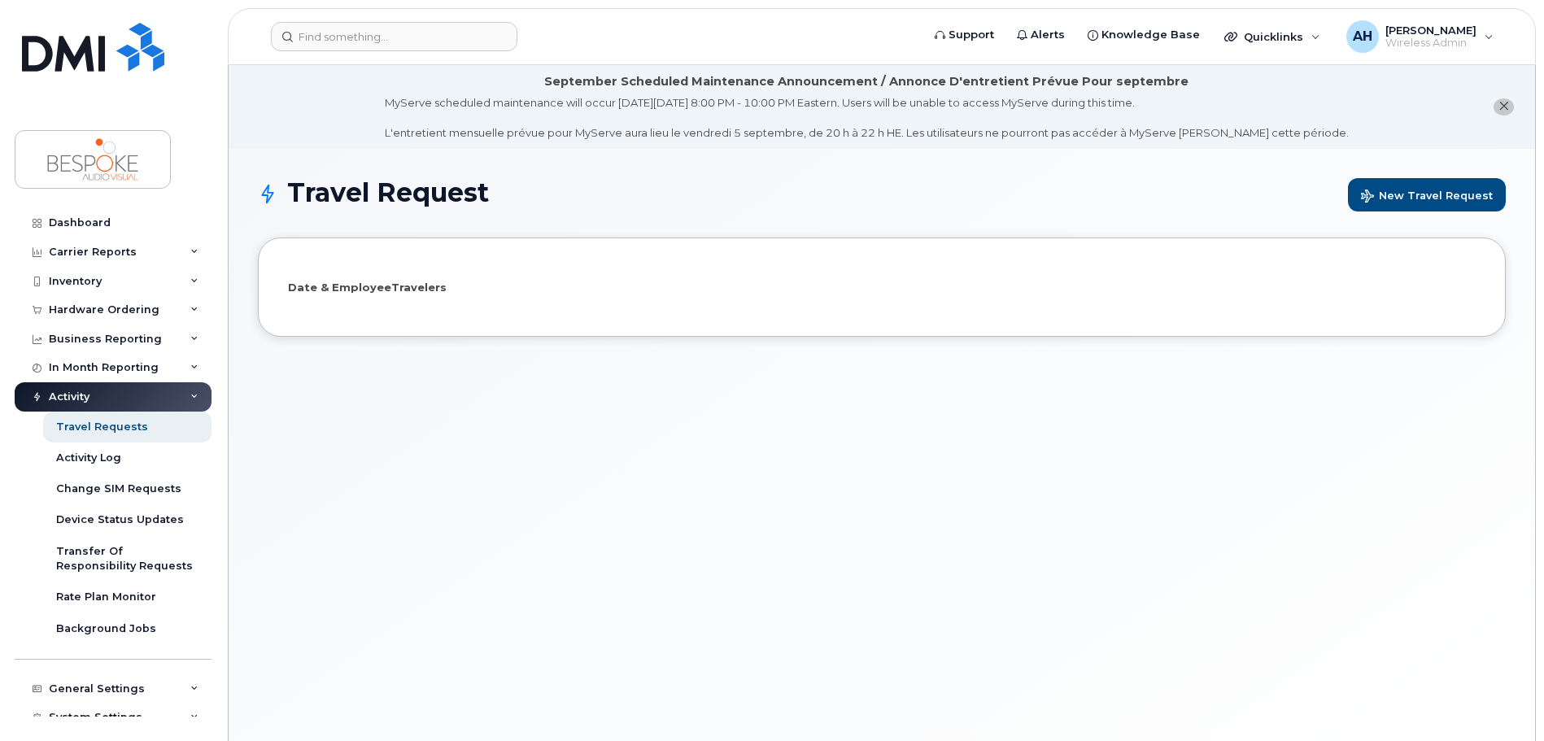
select select
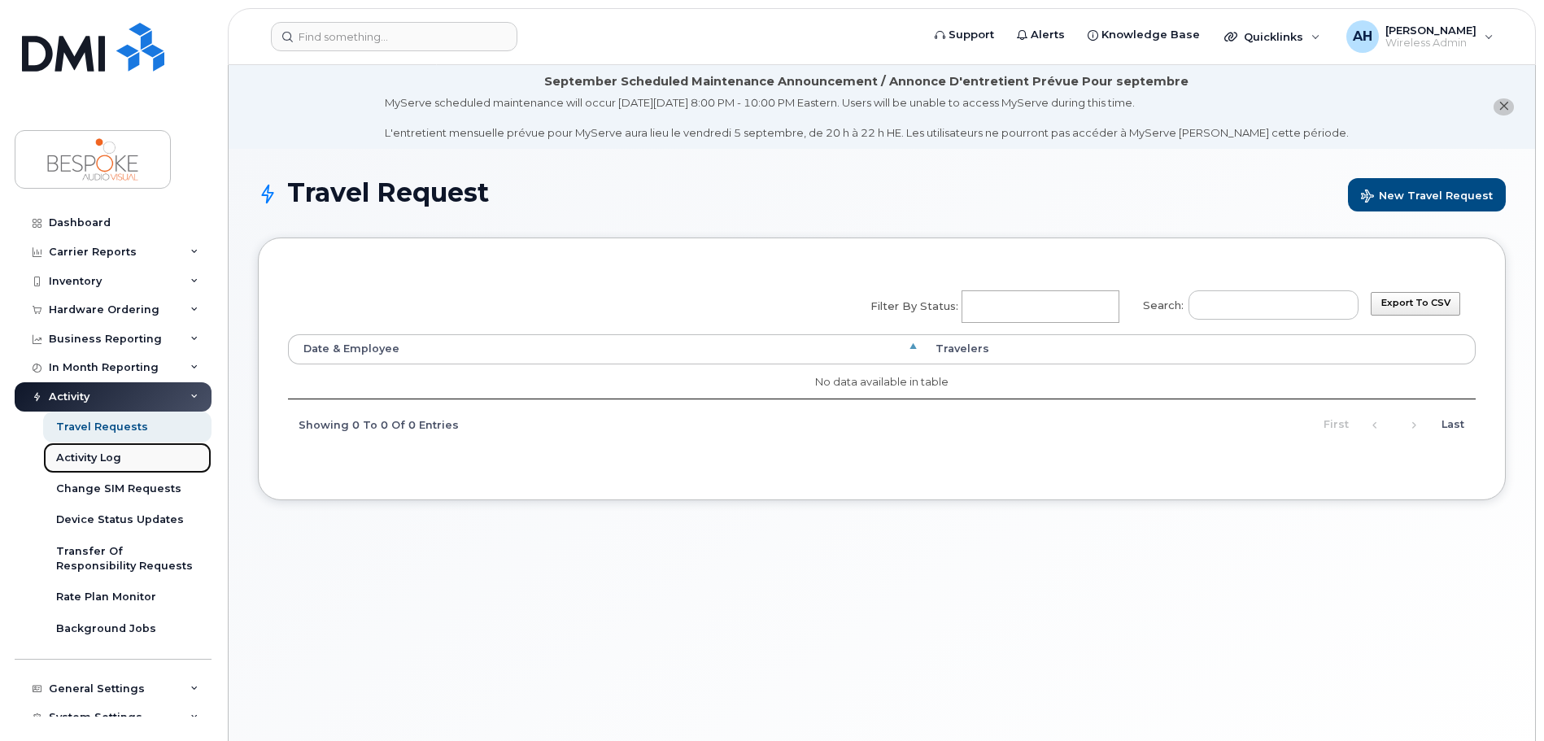
click at [107, 462] on div "Activity Log" at bounding box center [88, 458] width 65 height 15
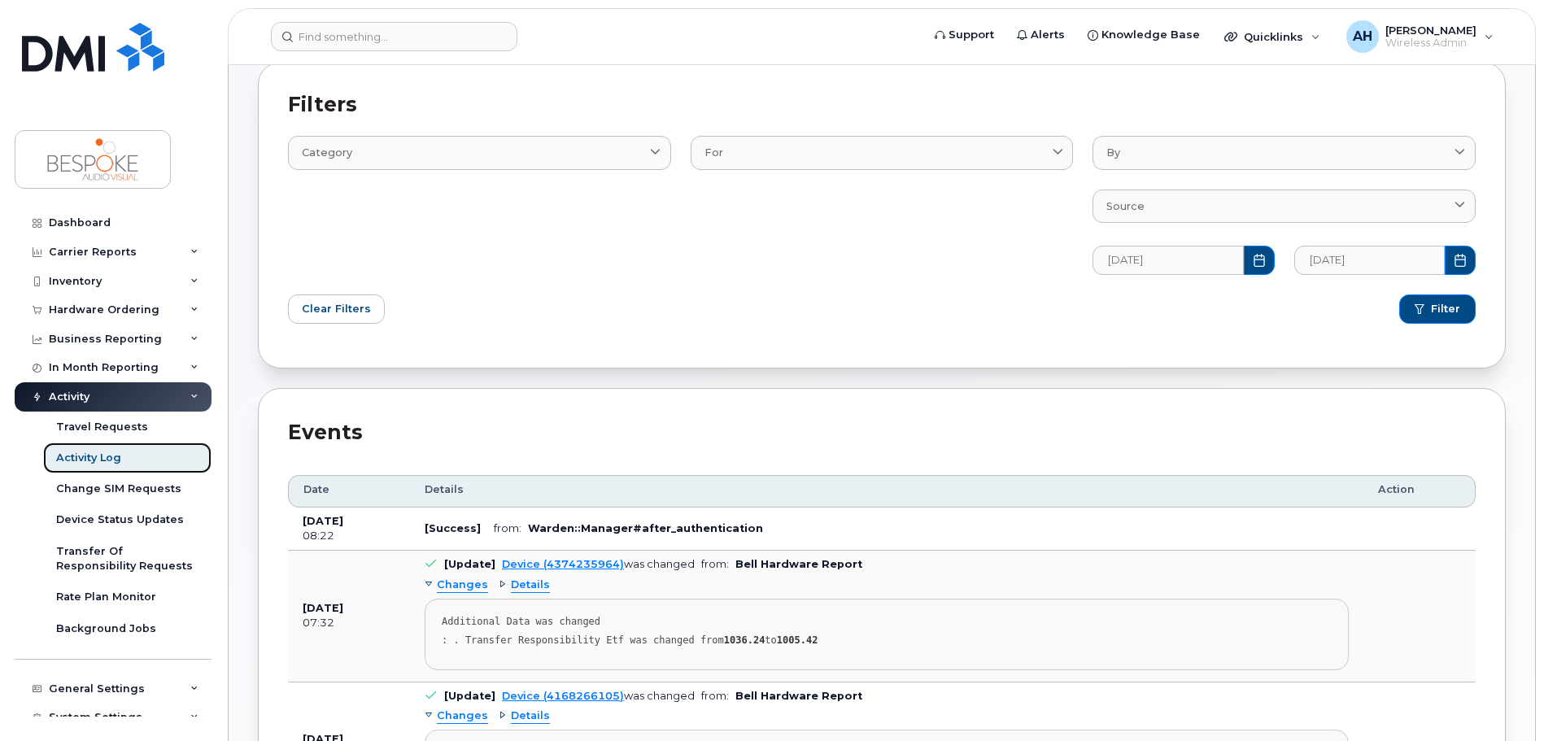
scroll to position [85, 0]
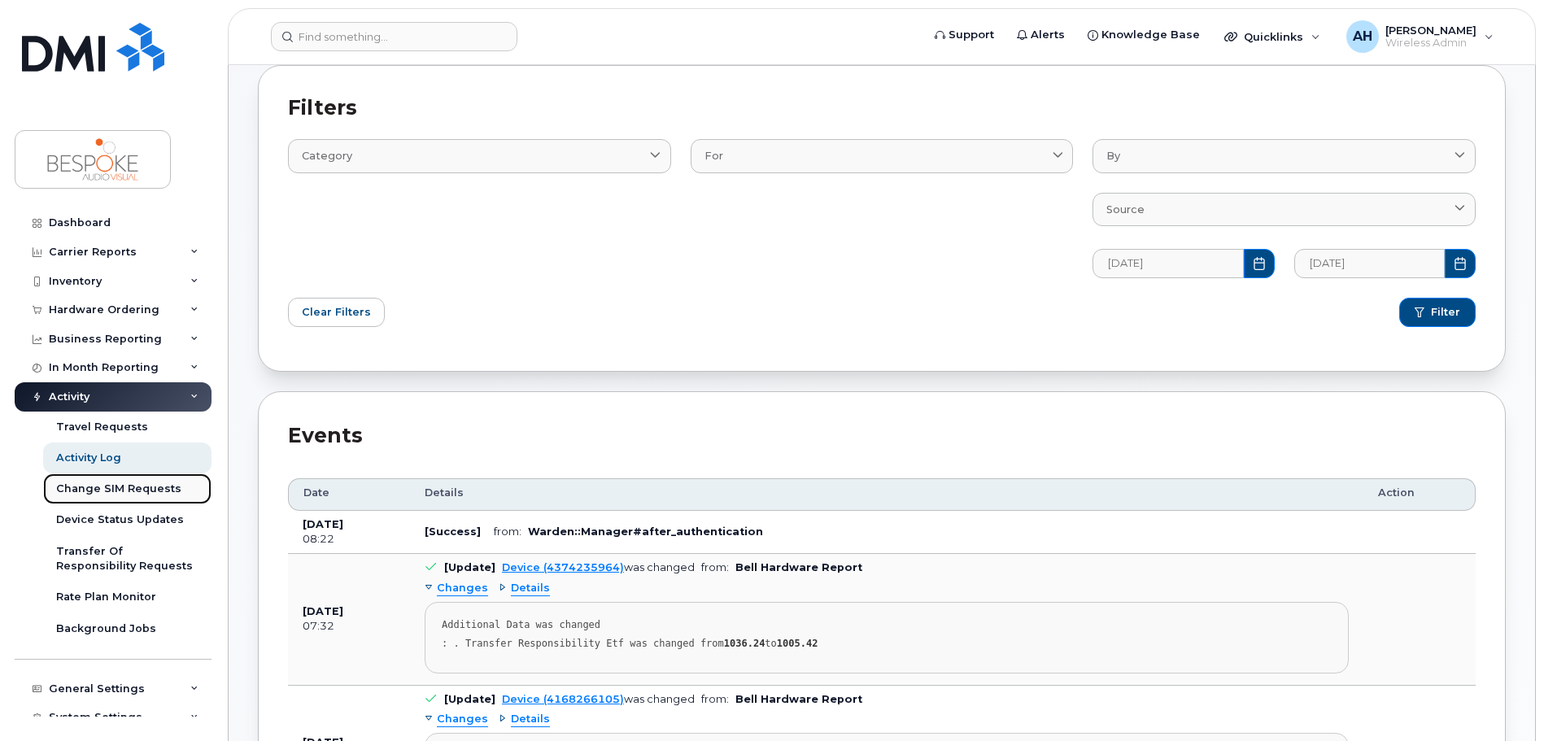
click at [130, 488] on div "Change SIM Requests" at bounding box center [118, 489] width 125 height 15
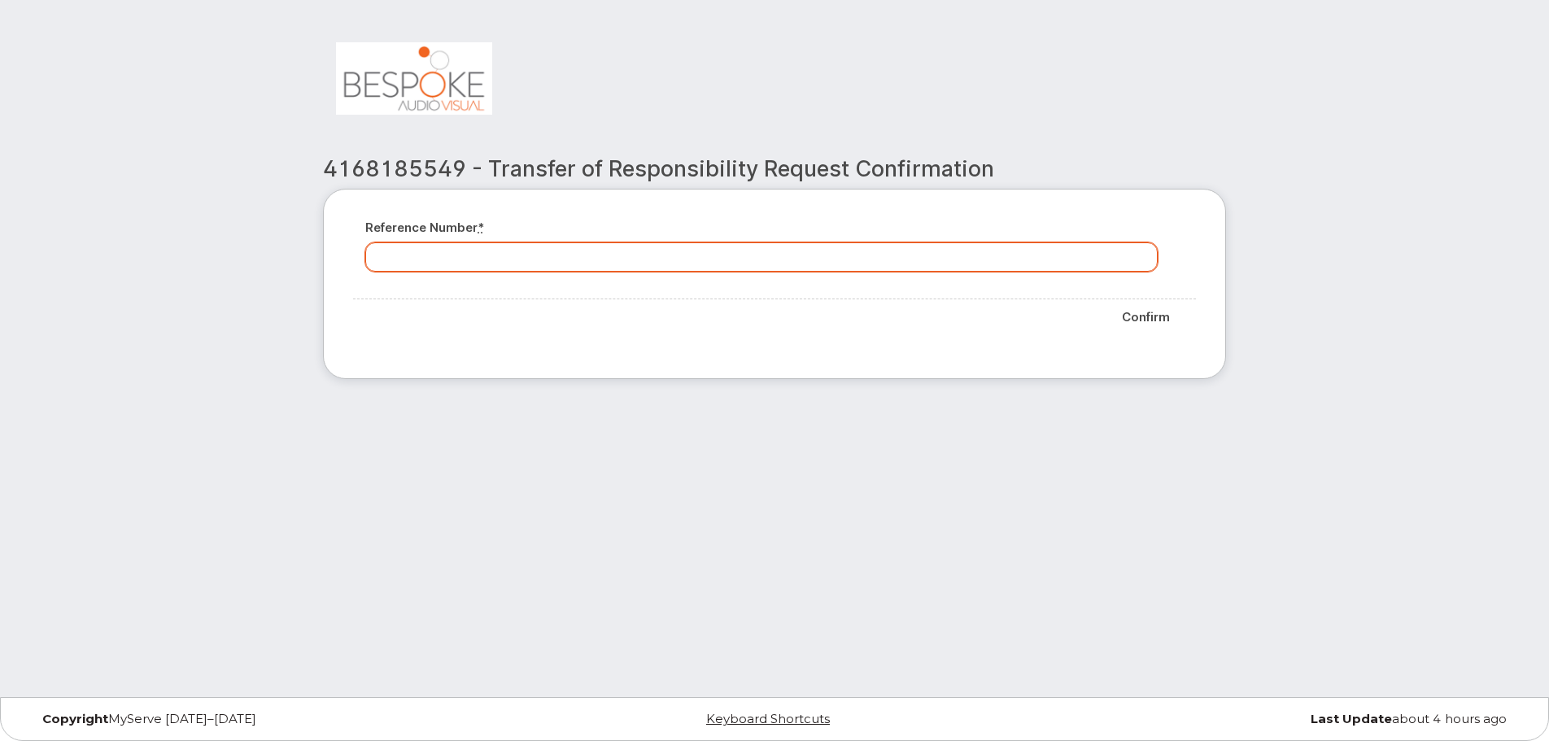
click at [713, 272] on div "Reference number *" at bounding box center [774, 251] width 843 height 65
click at [717, 255] on input "Reference number *" at bounding box center [761, 256] width 792 height 29
drag, startPoint x: 784, startPoint y: 254, endPoint x: 300, endPoint y: 262, distance: 484.0
click at [300, 262] on div "4168185549 - Transfer of Responsibility Request Confirmation Reference number *…" at bounding box center [775, 216] width 952 height 374
type input "[DATE]_AH"
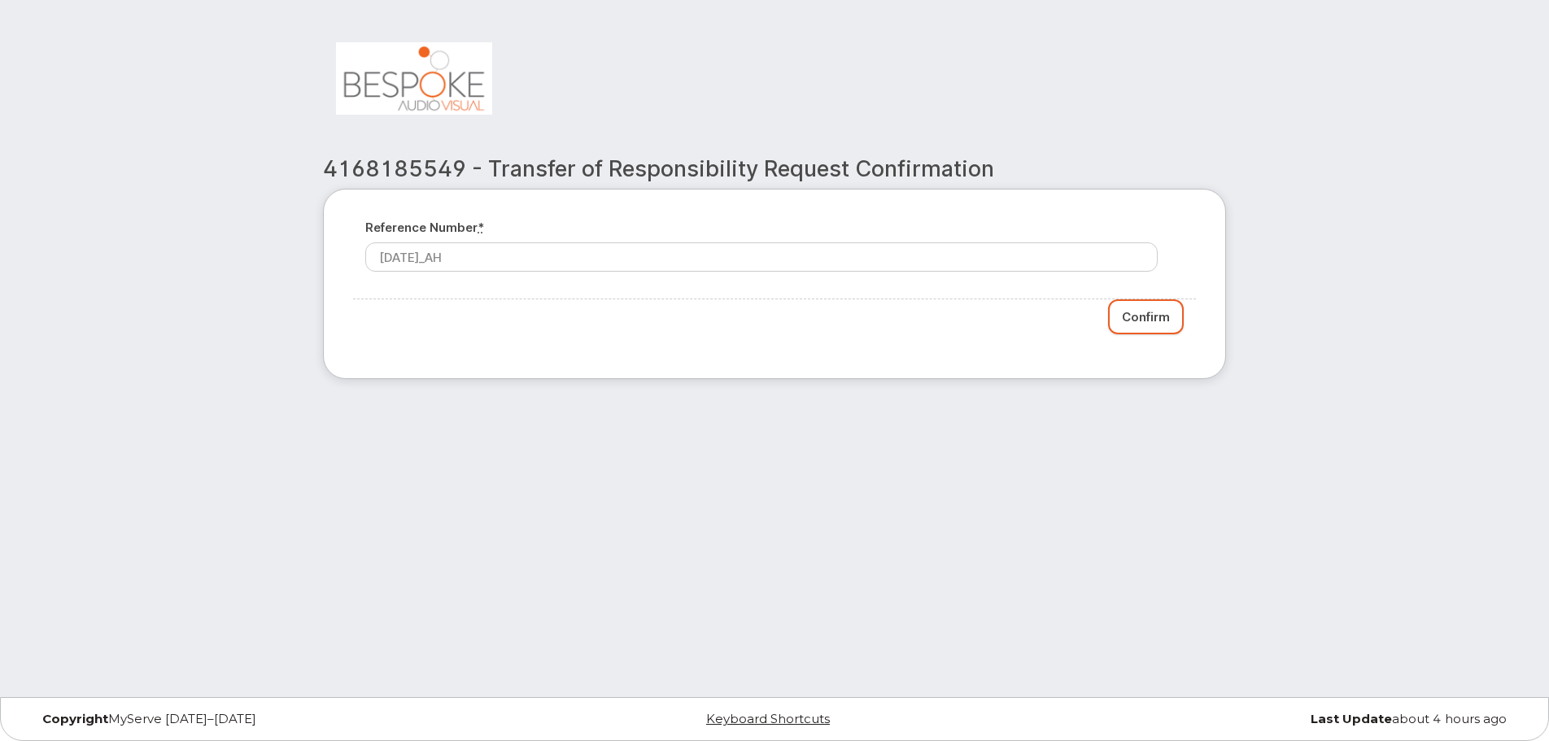
click at [1158, 309] on input "Confirm" at bounding box center [1146, 316] width 76 height 35
type input "Please wait..."
